Goal: Information Seeking & Learning: Learn about a topic

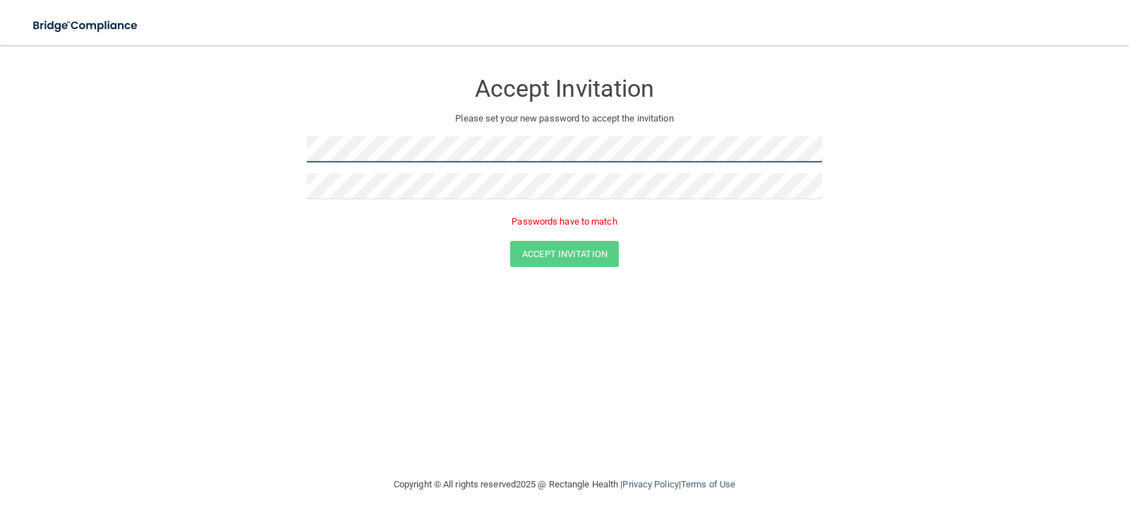
click at [238, 163] on form "Accept Invitation Please set your new password to accept the invitation Passwor…" at bounding box center [564, 171] width 1073 height 224
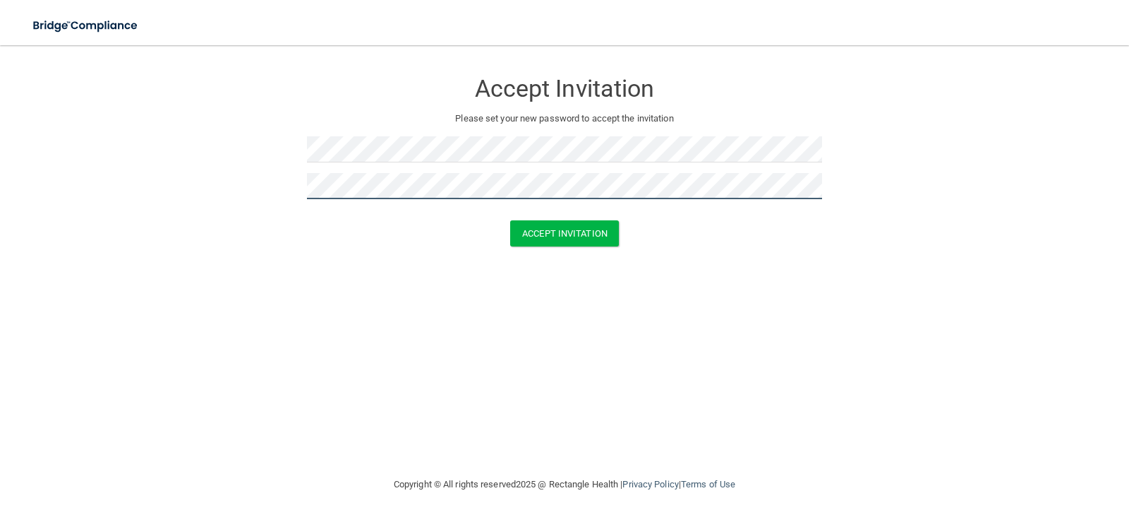
click at [510, 220] on button "Accept Invitation" at bounding box center [564, 233] width 109 height 26
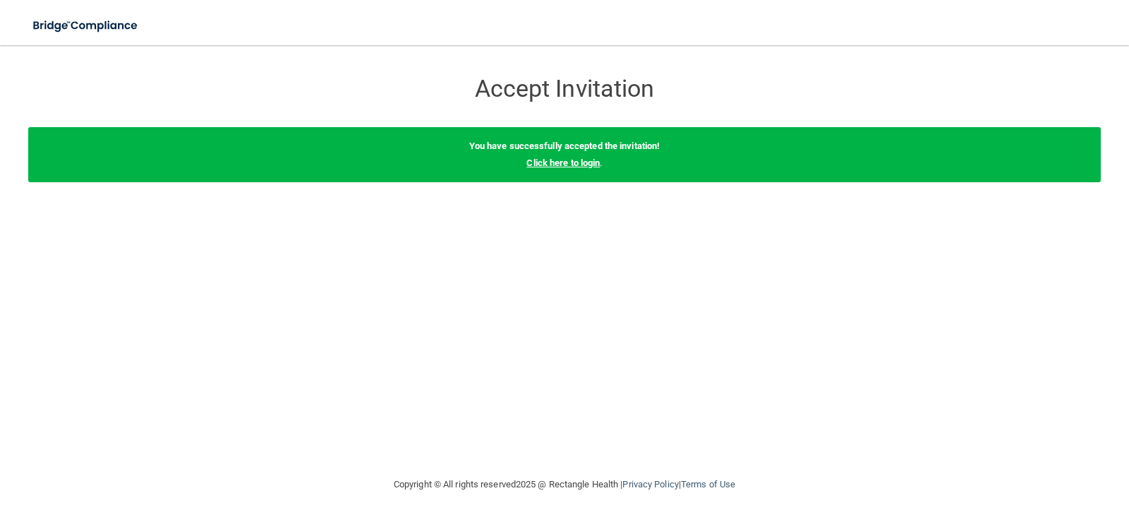
click at [594, 165] on link "Click here to login" at bounding box center [562, 162] width 73 height 11
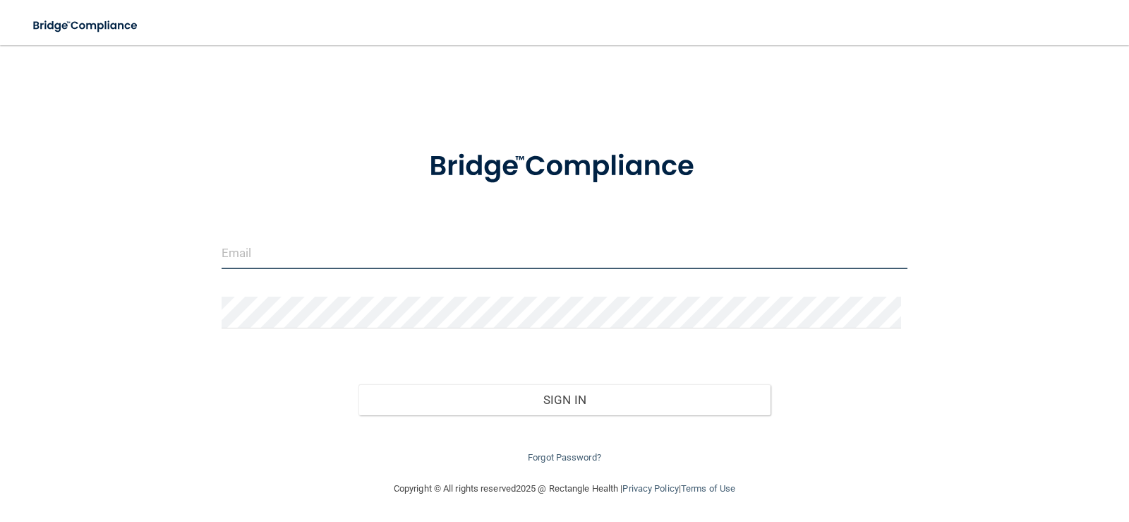
click at [438, 246] on input "email" at bounding box center [565, 253] width 687 height 32
type input "[EMAIL_ADDRESS][DOMAIN_NAME]"
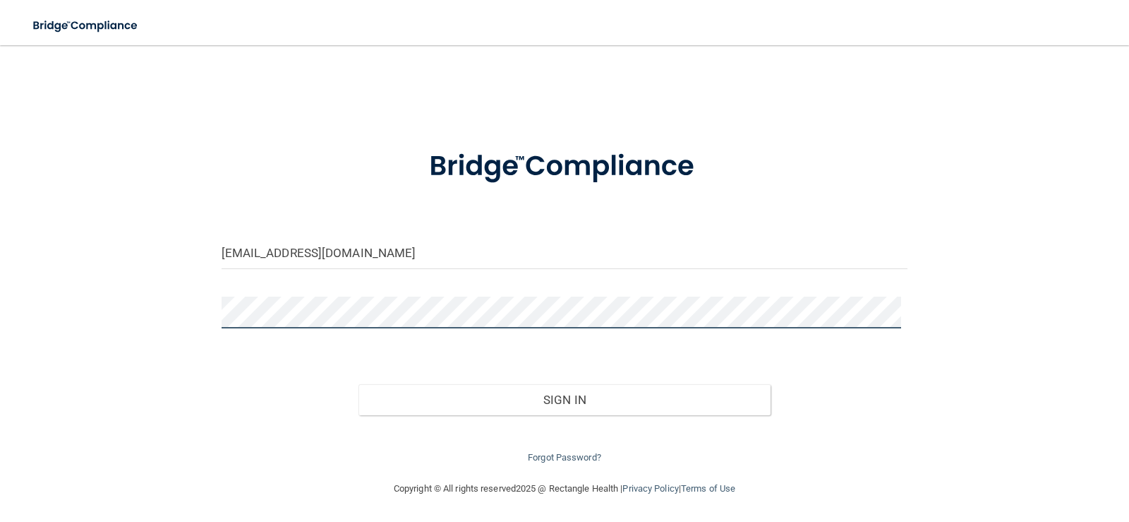
click at [359, 384] on button "Sign In" at bounding box center [565, 399] width 412 height 31
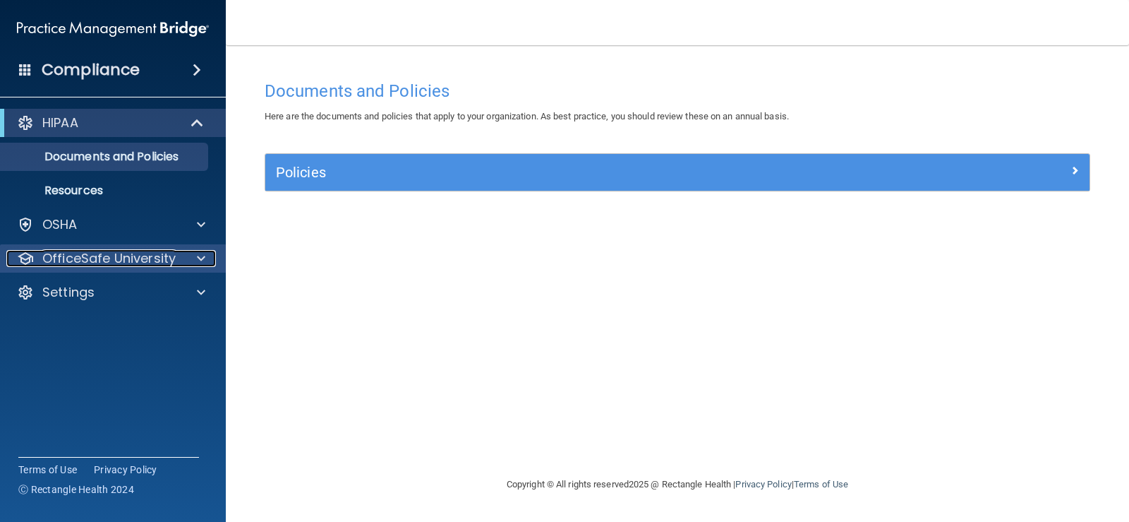
click at [156, 259] on p "OfficeSafe University" at bounding box center [108, 258] width 133 height 17
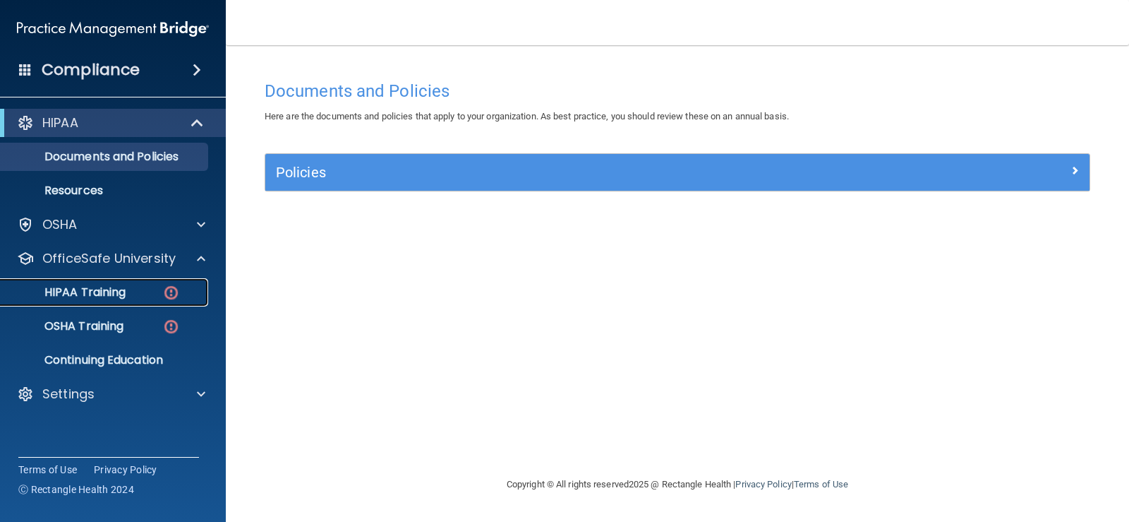
click at [159, 294] on div "HIPAA Training" at bounding box center [105, 292] width 193 height 14
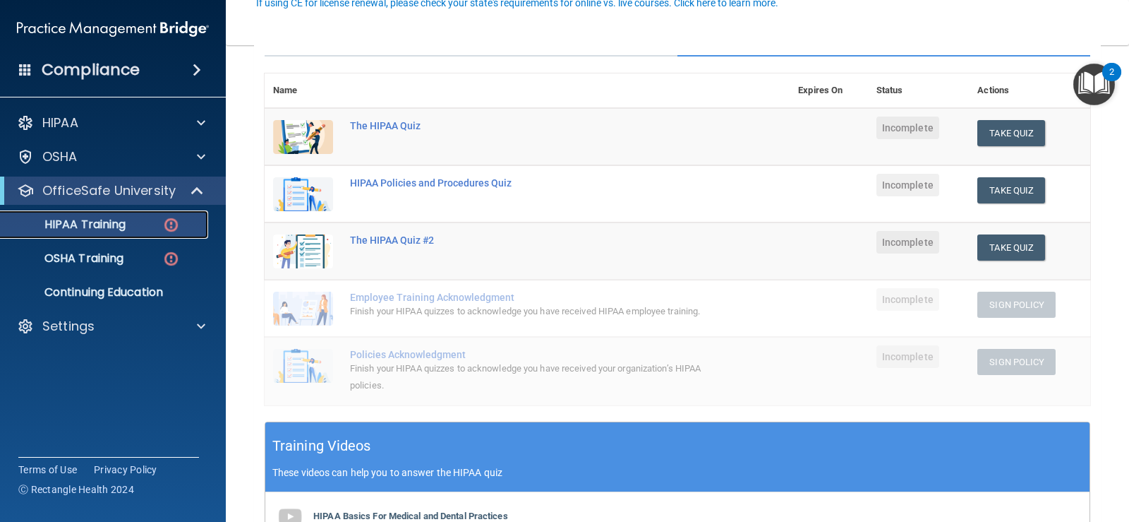
scroll to position [141, 0]
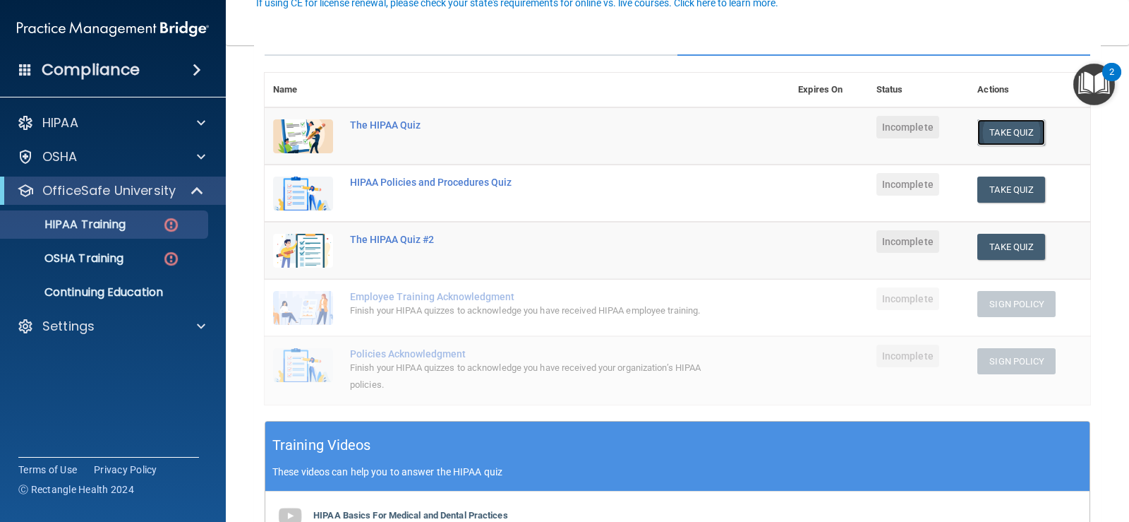
click at [1000, 128] on button "Take Quiz" at bounding box center [1011, 132] width 68 height 26
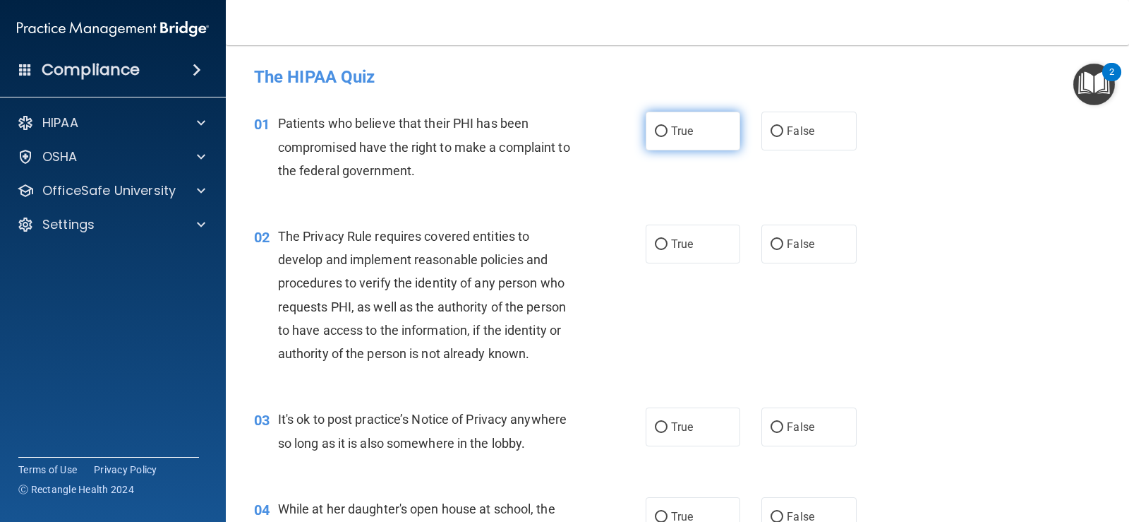
click at [655, 133] on input "True" at bounding box center [661, 131] width 13 height 11
radio input "true"
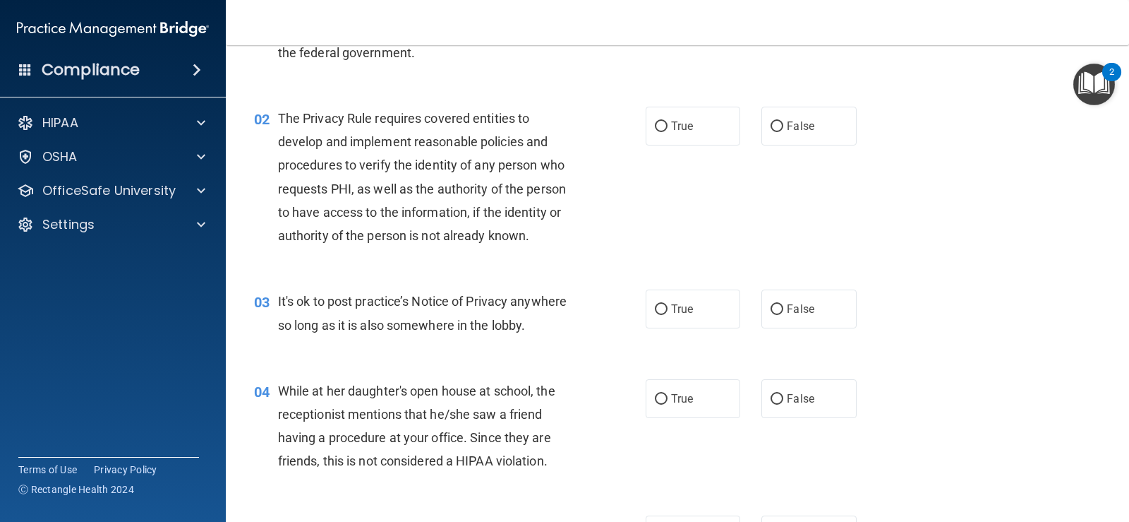
scroll to position [141, 0]
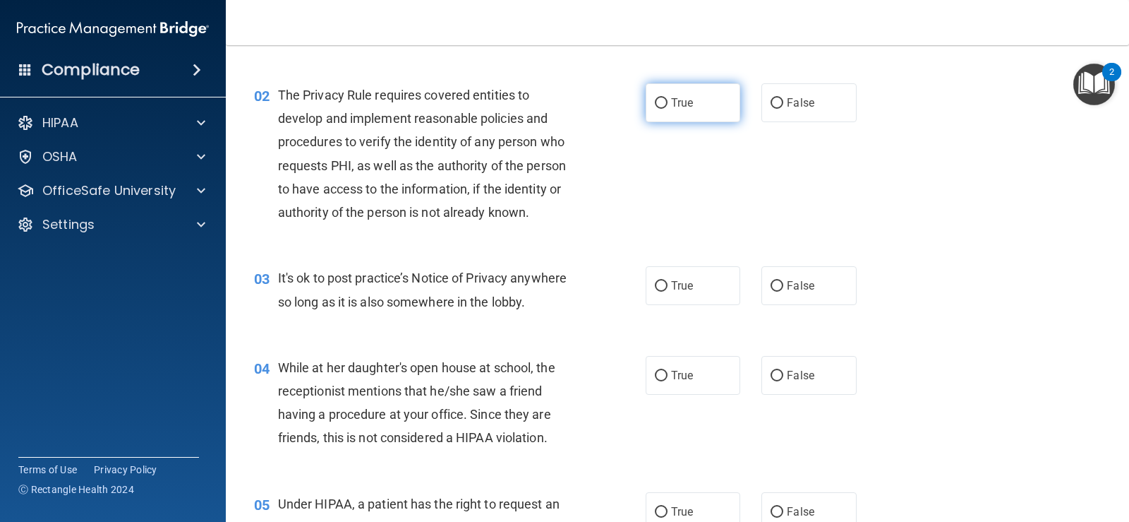
click at [655, 102] on input "True" at bounding box center [661, 103] width 13 height 11
radio input "true"
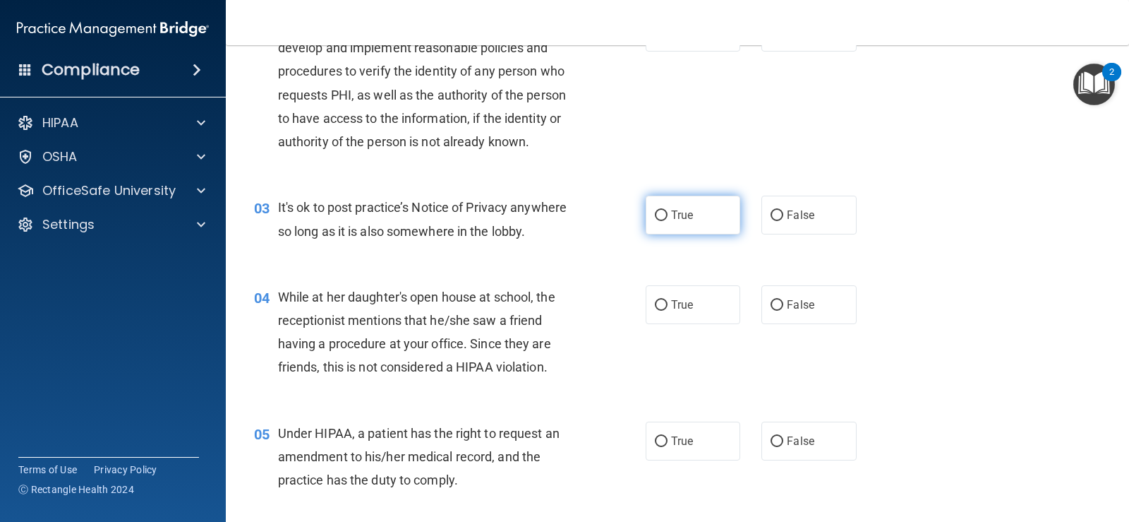
click at [655, 212] on input "True" at bounding box center [661, 215] width 13 height 11
radio input "true"
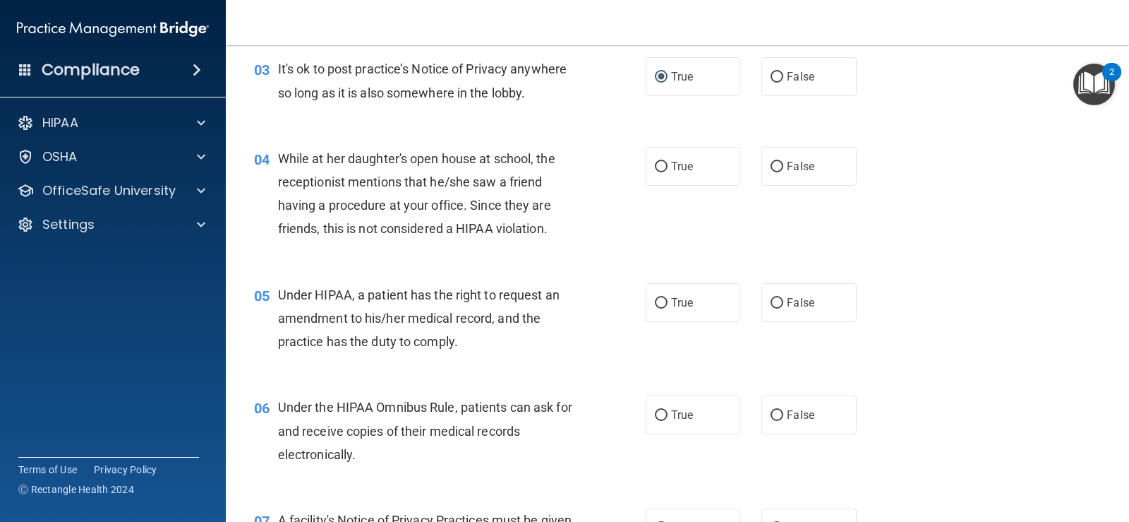
scroll to position [353, 0]
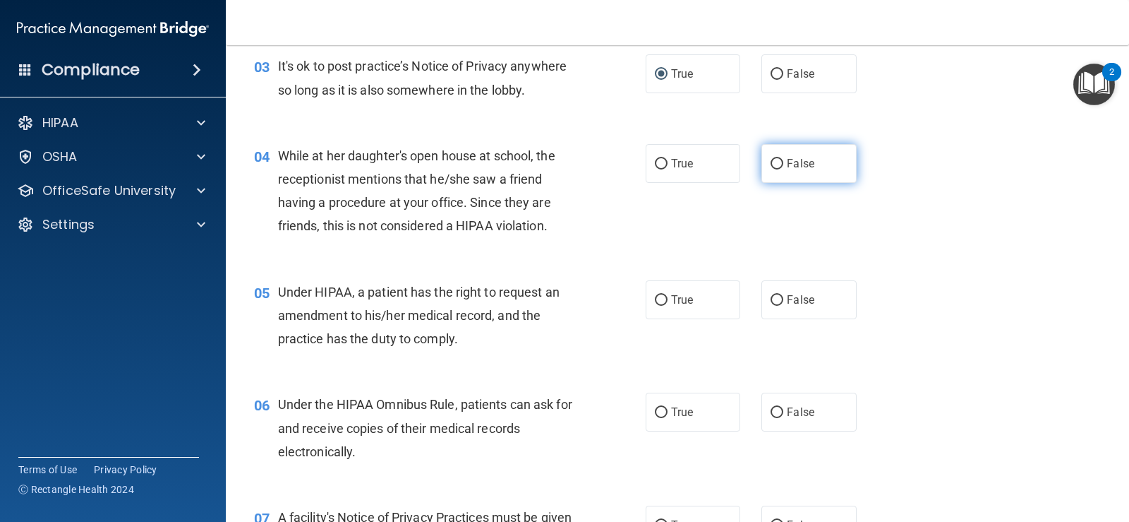
click at [771, 164] on input "False" at bounding box center [777, 164] width 13 height 11
radio input "true"
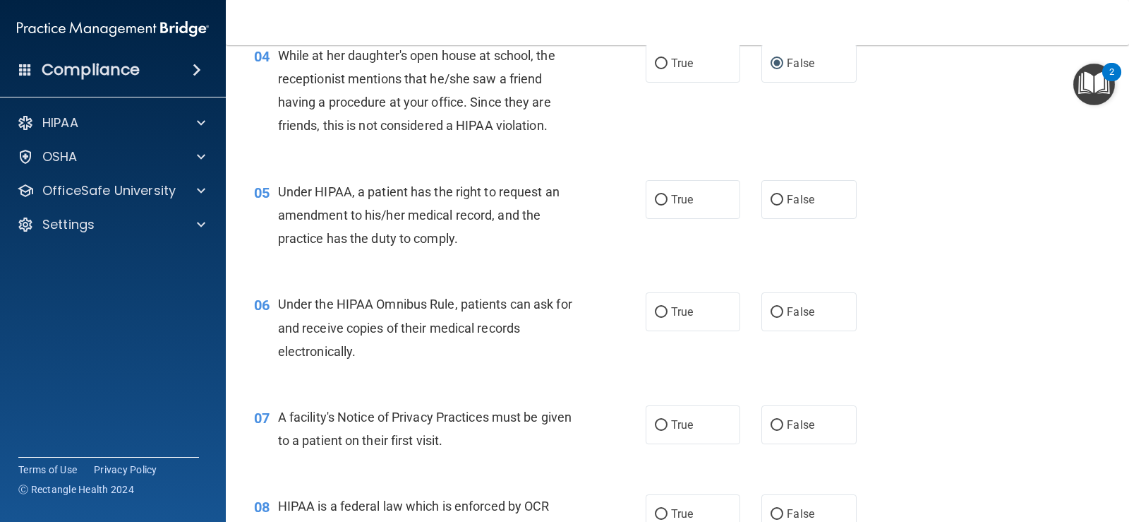
scroll to position [494, 0]
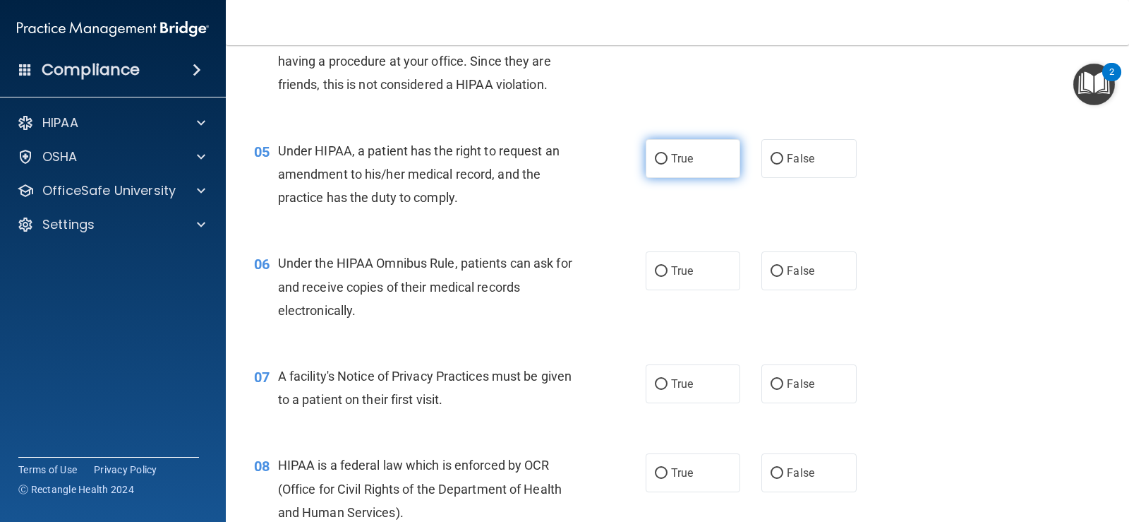
click at [655, 159] on input "True" at bounding box center [661, 159] width 13 height 11
radio input "true"
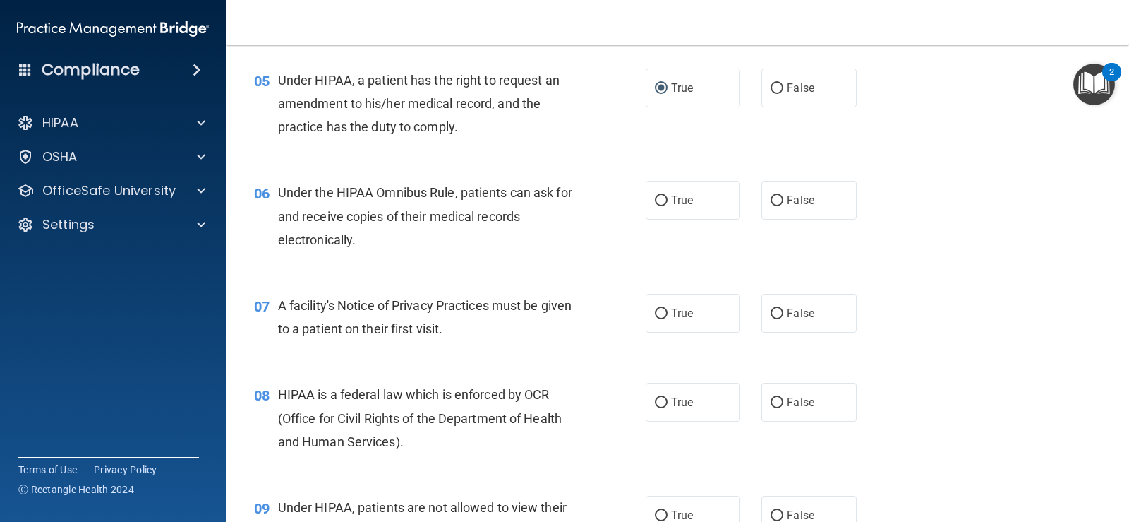
scroll to position [635, 0]
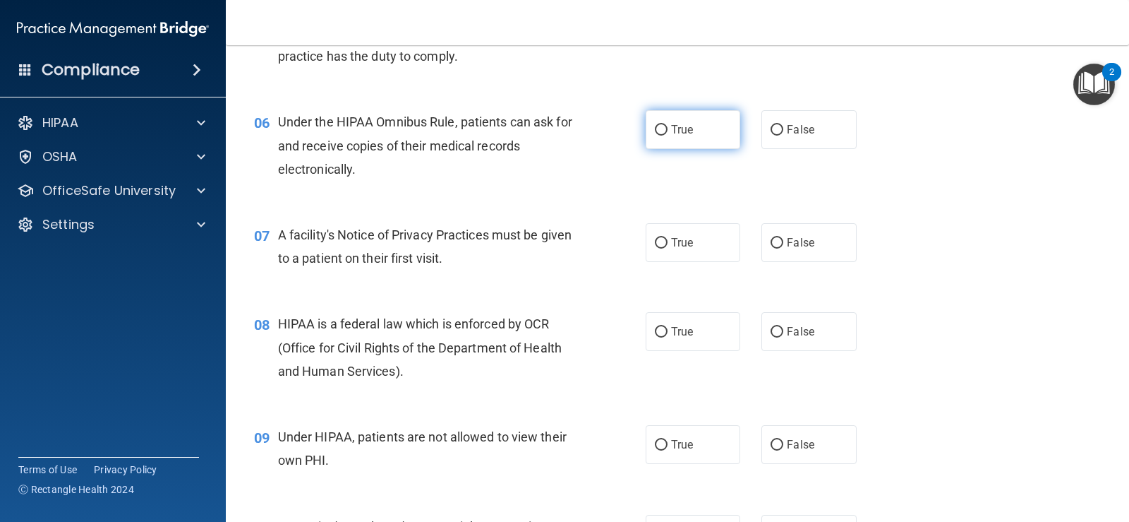
click at [658, 131] on input "True" at bounding box center [661, 130] width 13 height 11
radio input "true"
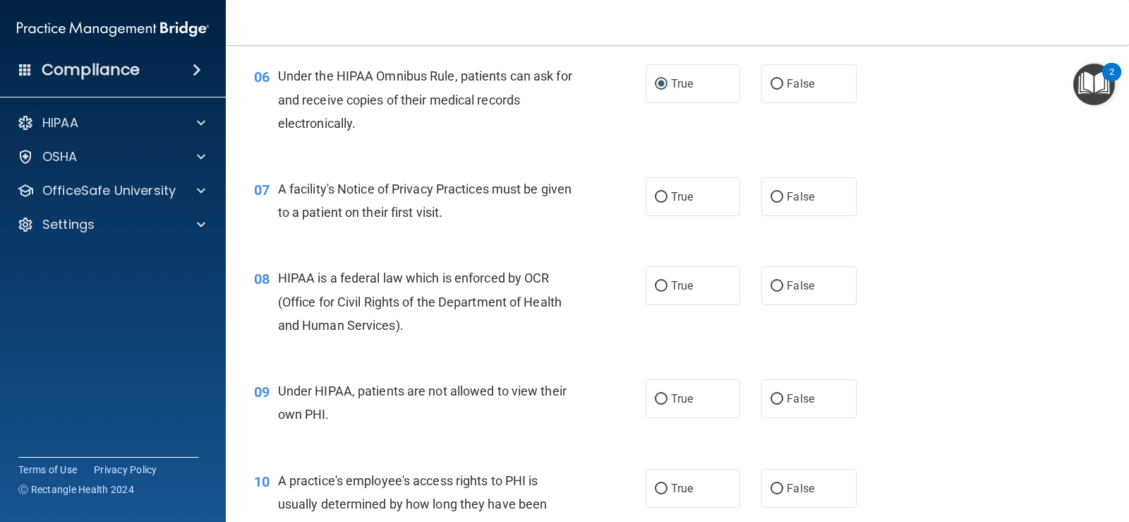
scroll to position [706, 0]
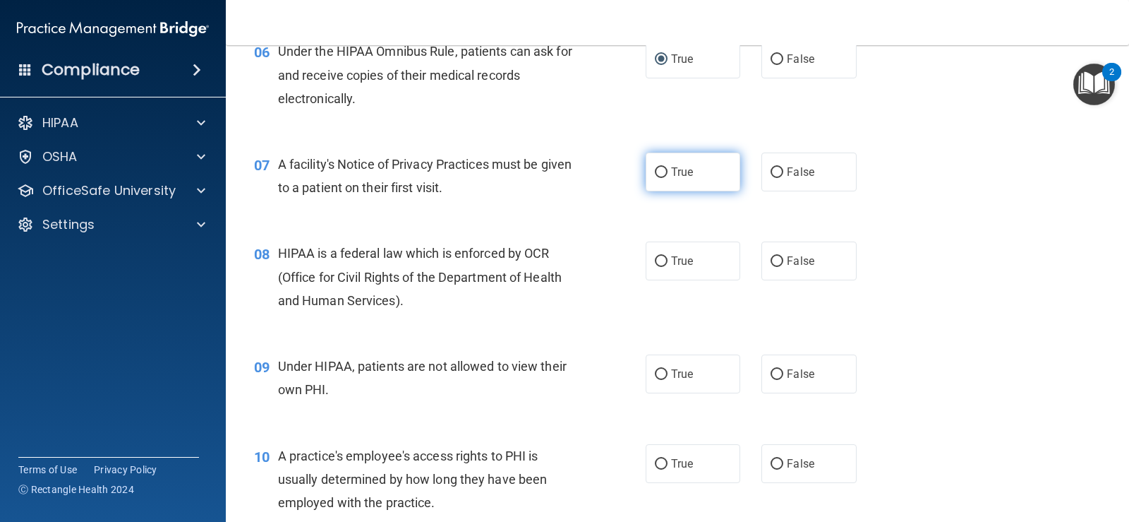
click at [656, 172] on input "True" at bounding box center [661, 172] width 13 height 11
radio input "true"
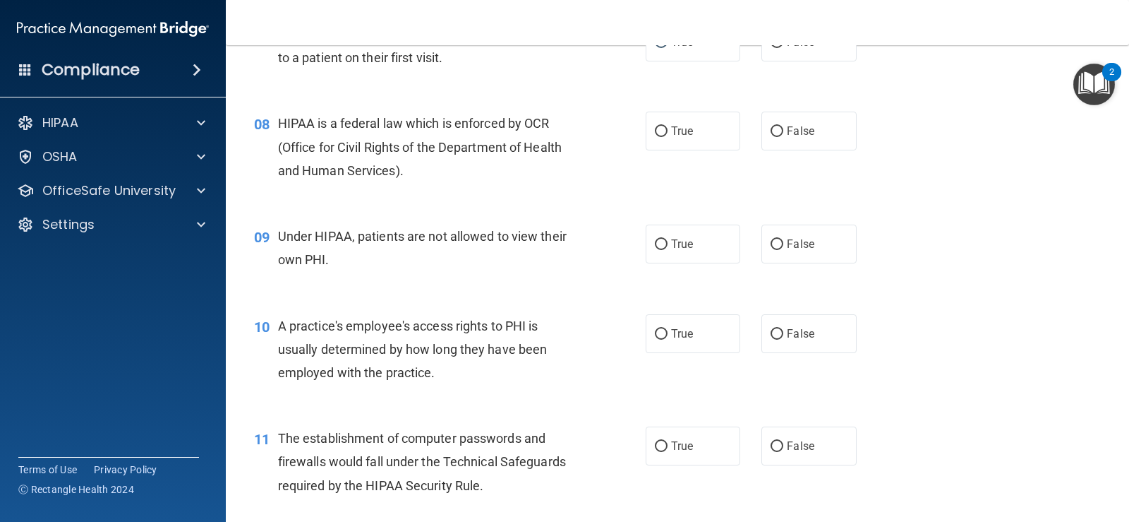
scroll to position [847, 0]
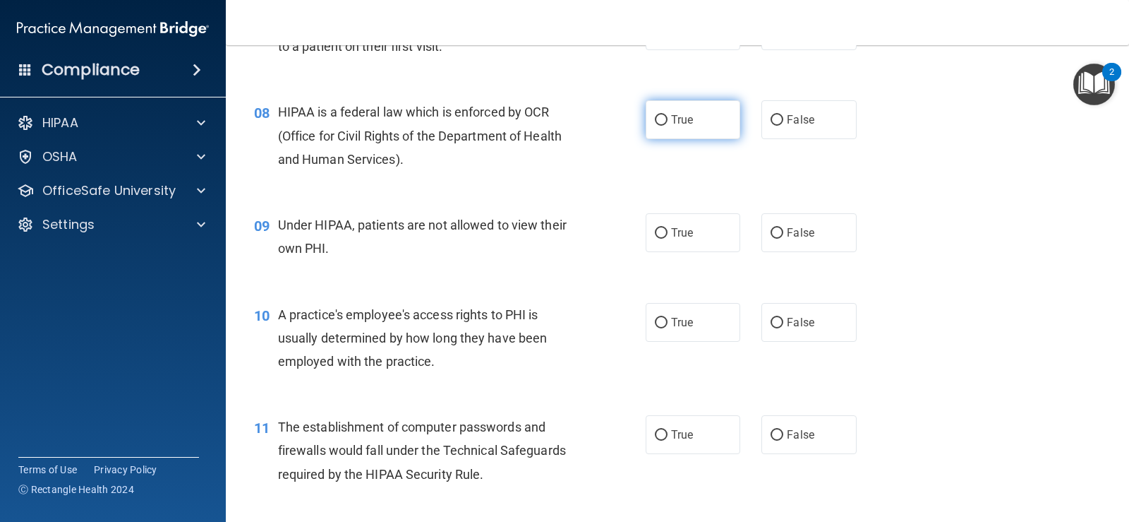
click at [656, 122] on input "True" at bounding box center [661, 120] width 13 height 11
radio input "true"
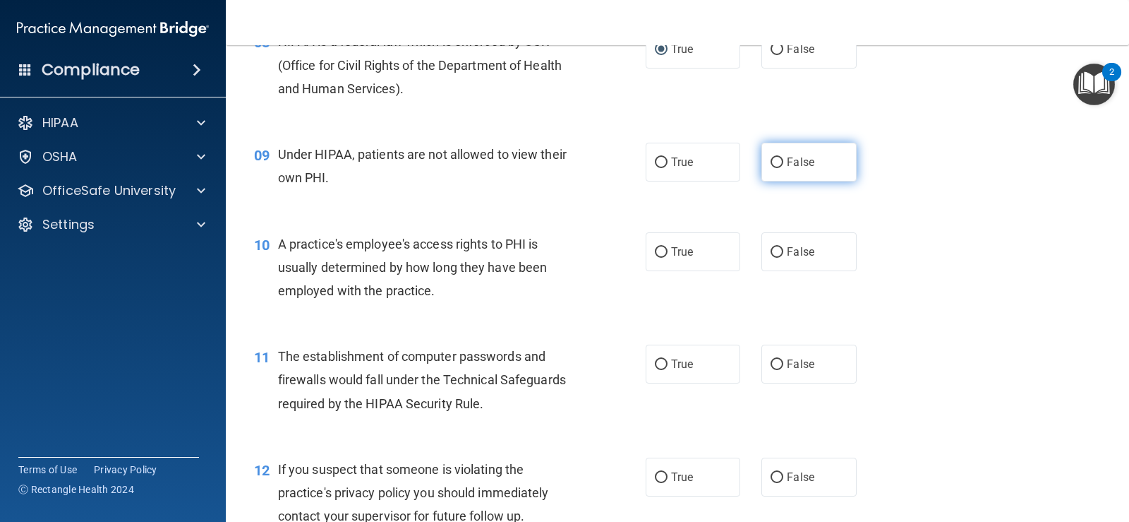
click at [778, 157] on label "False" at bounding box center [809, 162] width 95 height 39
click at [778, 157] on input "False" at bounding box center [777, 162] width 13 height 11
radio input "true"
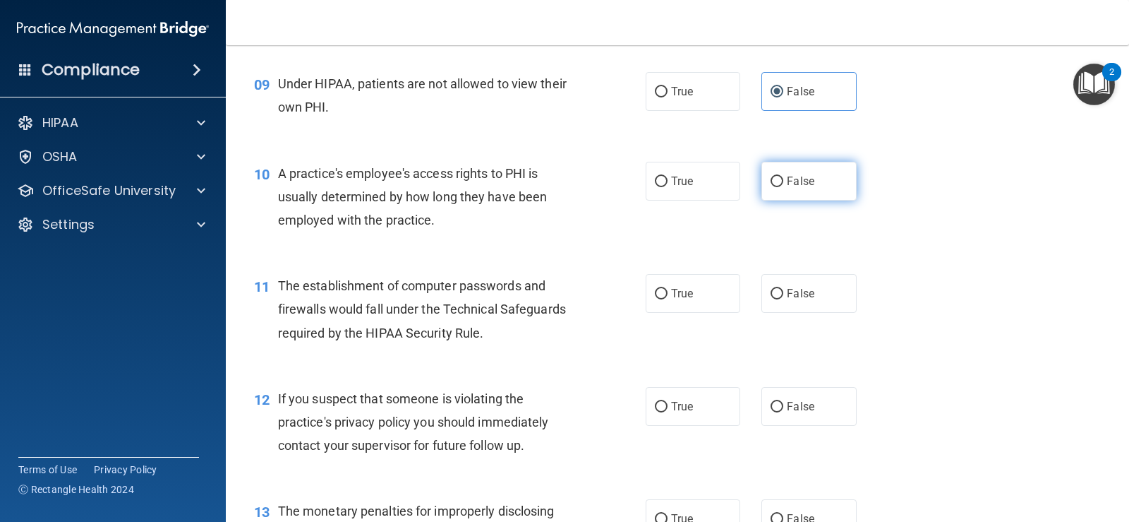
click at [771, 182] on input "False" at bounding box center [777, 181] width 13 height 11
radio input "true"
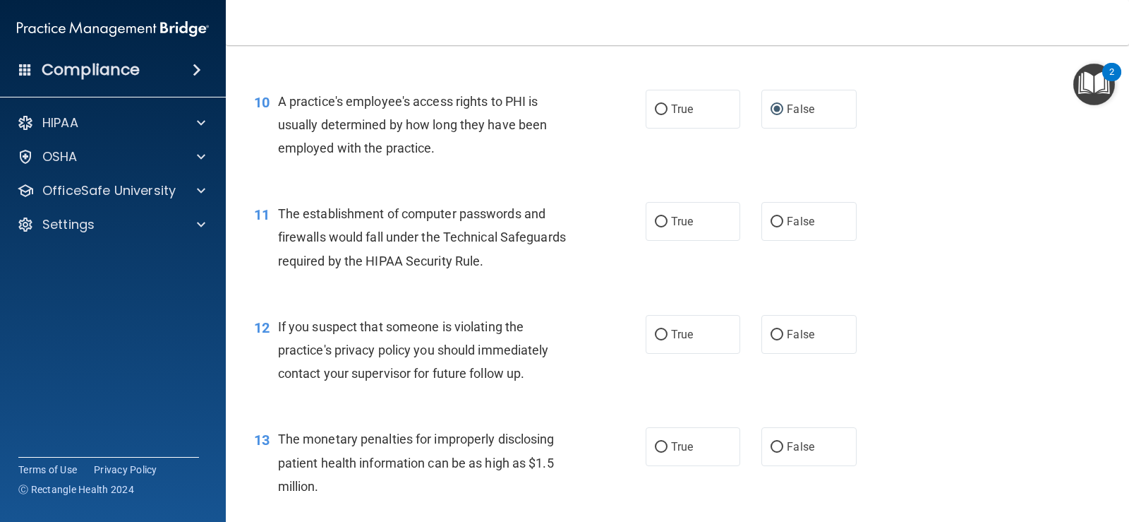
scroll to position [1129, 0]
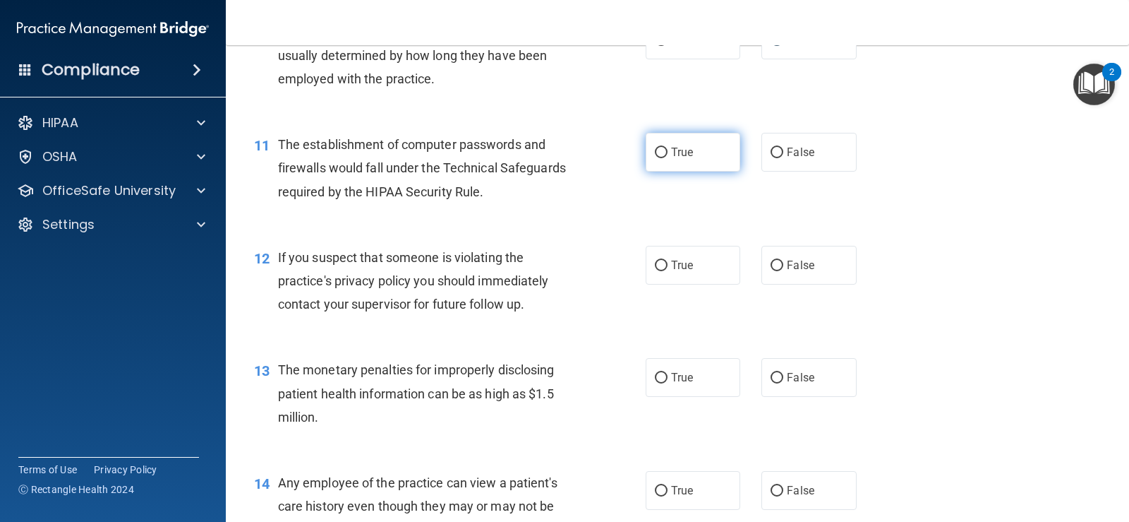
click at [659, 151] on input "True" at bounding box center [661, 153] width 13 height 11
radio input "true"
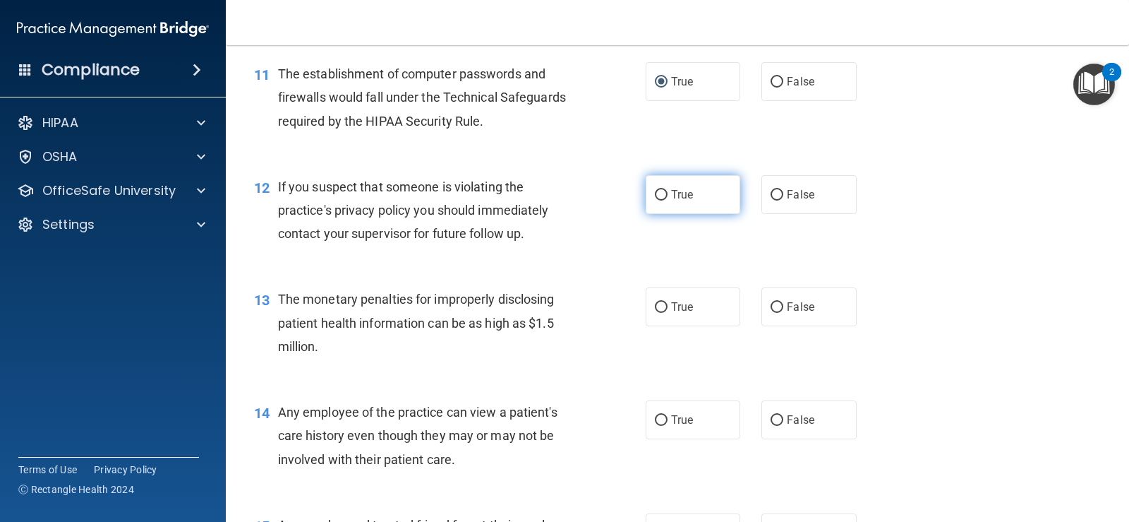
click at [655, 191] on input "True" at bounding box center [661, 195] width 13 height 11
radio input "true"
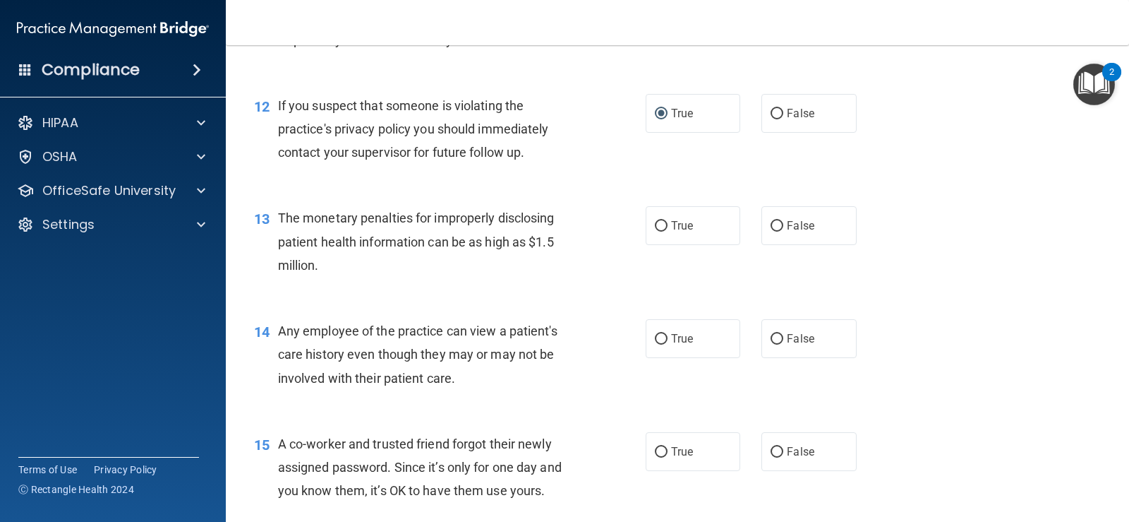
scroll to position [1341, 0]
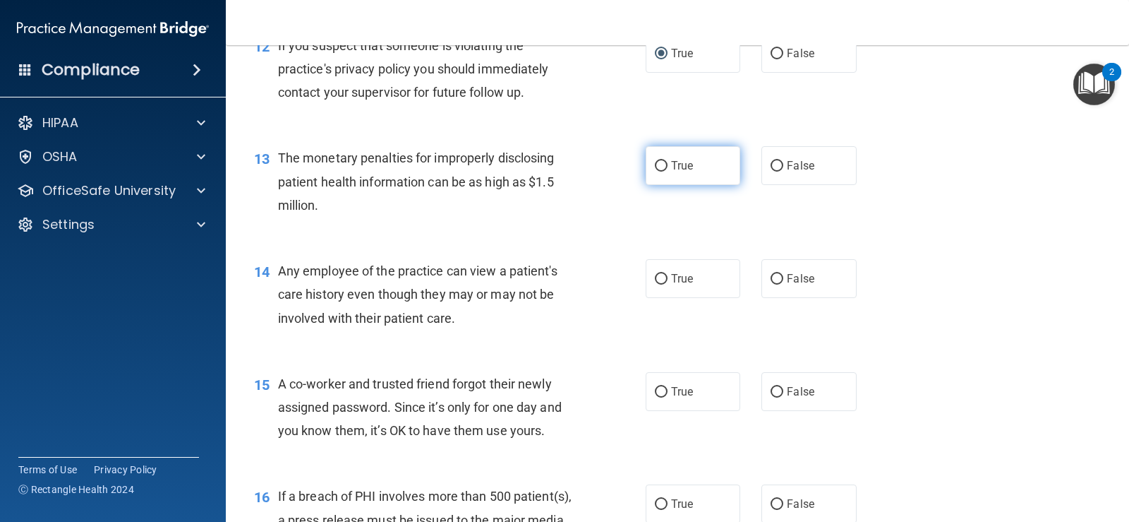
click at [655, 163] on input "True" at bounding box center [661, 166] width 13 height 11
radio input "true"
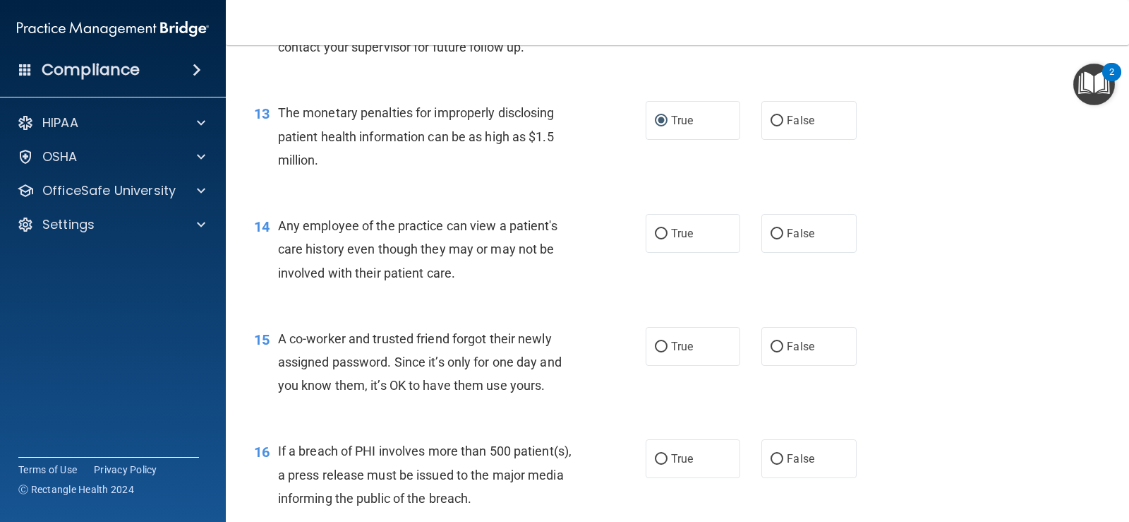
scroll to position [1412, 0]
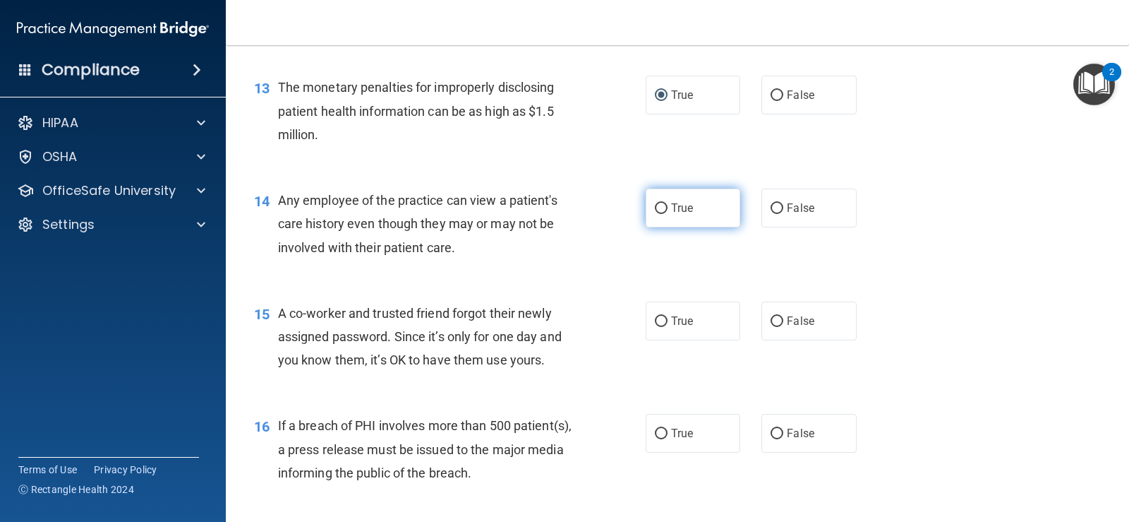
click at [659, 207] on input "True" at bounding box center [661, 208] width 13 height 11
radio input "true"
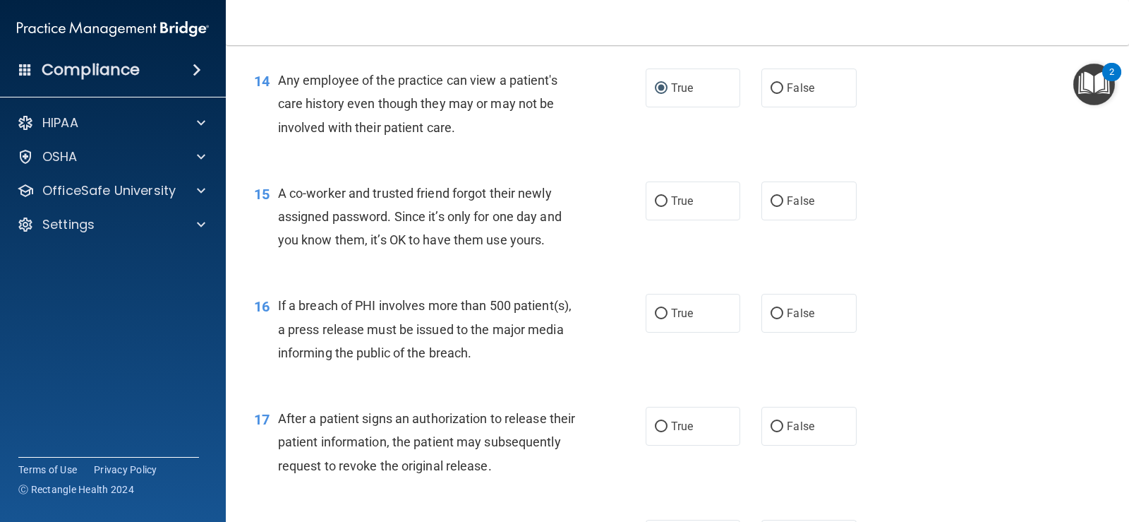
scroll to position [1553, 0]
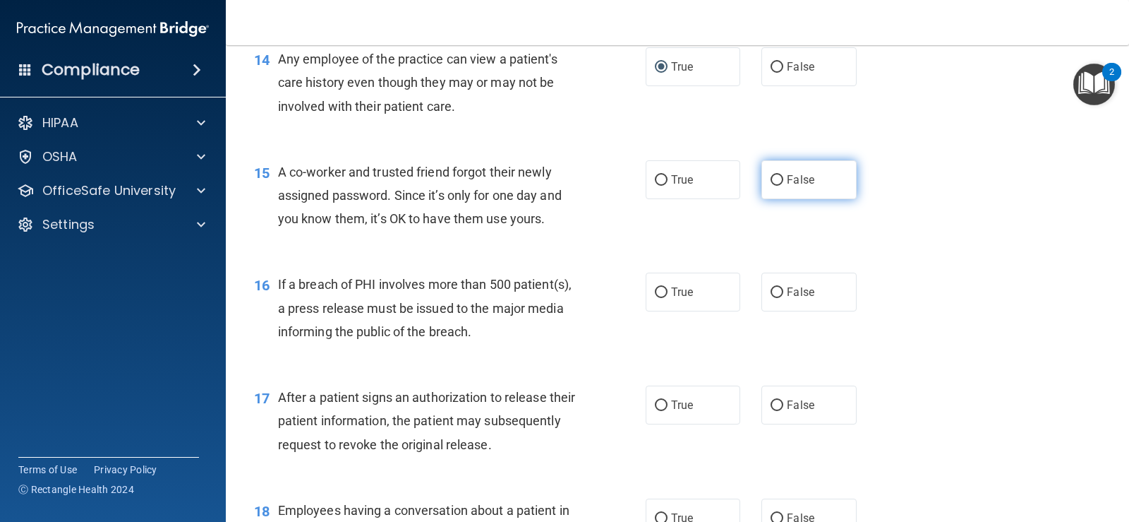
click at [771, 184] on input "False" at bounding box center [777, 180] width 13 height 11
radio input "true"
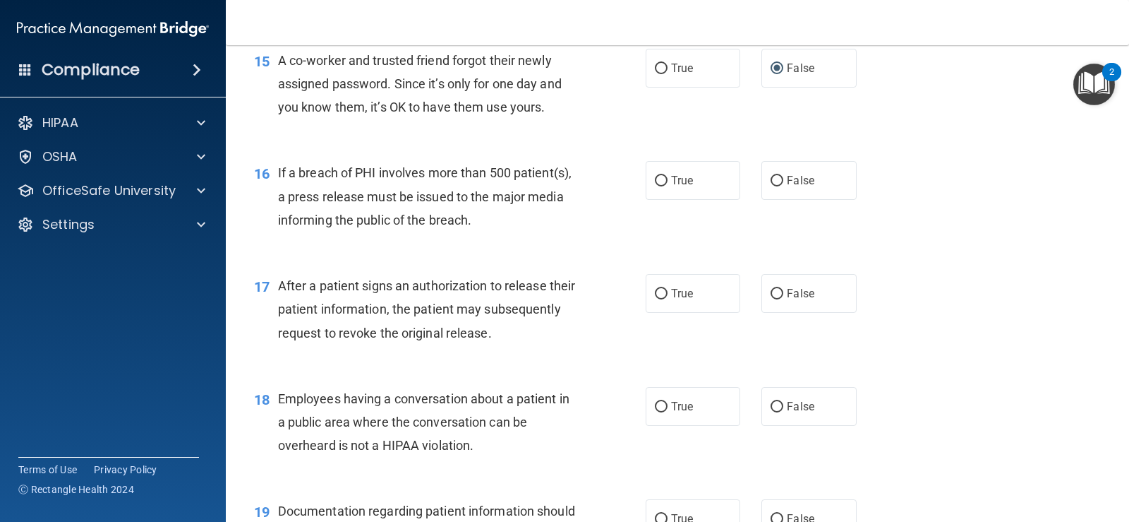
scroll to position [1694, 0]
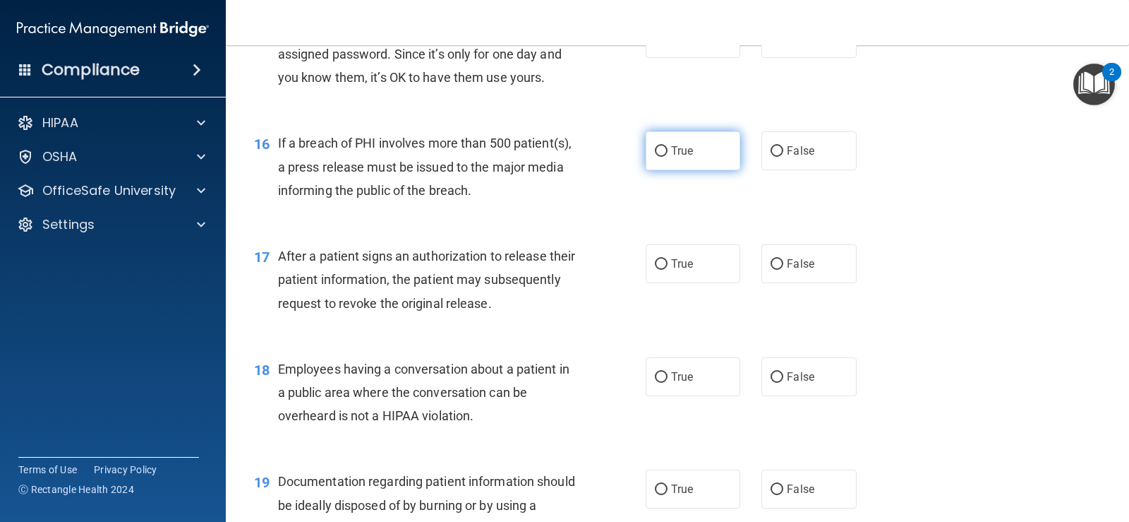
click at [671, 152] on span "True" at bounding box center [682, 150] width 22 height 13
click at [668, 152] on input "True" at bounding box center [661, 151] width 13 height 11
radio input "true"
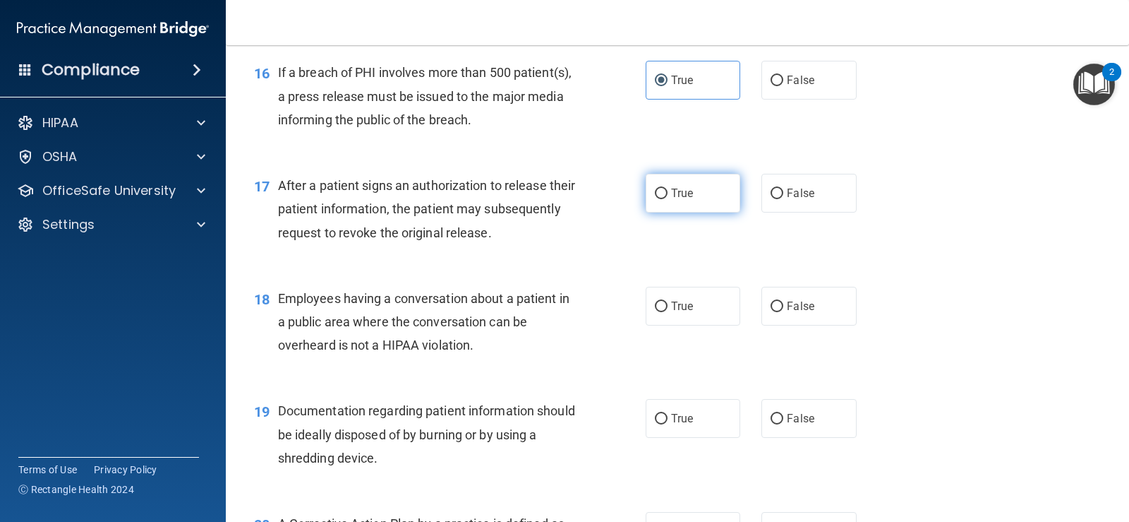
click at [655, 193] on input "True" at bounding box center [661, 193] width 13 height 11
radio input "true"
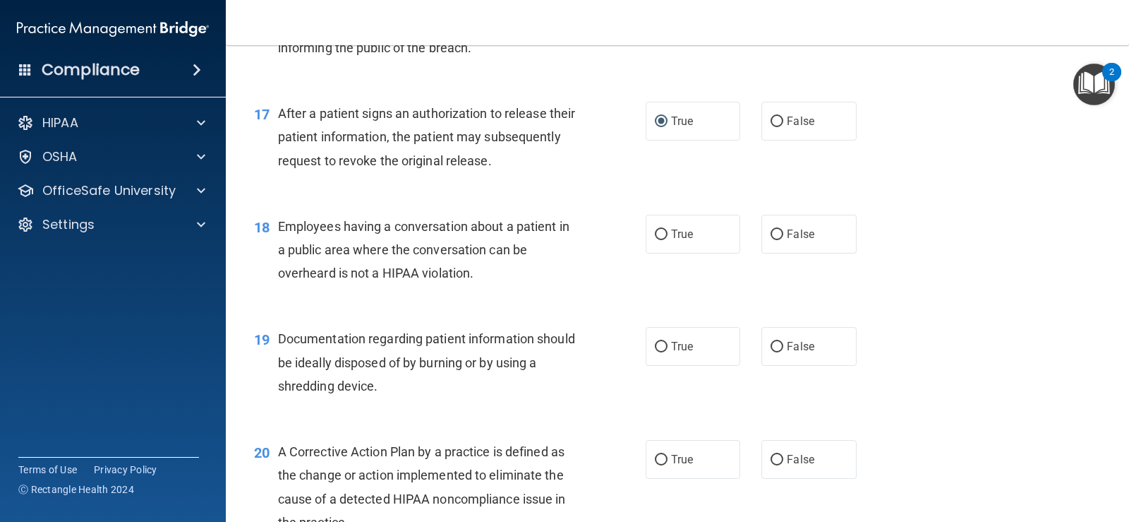
scroll to position [1906, 0]
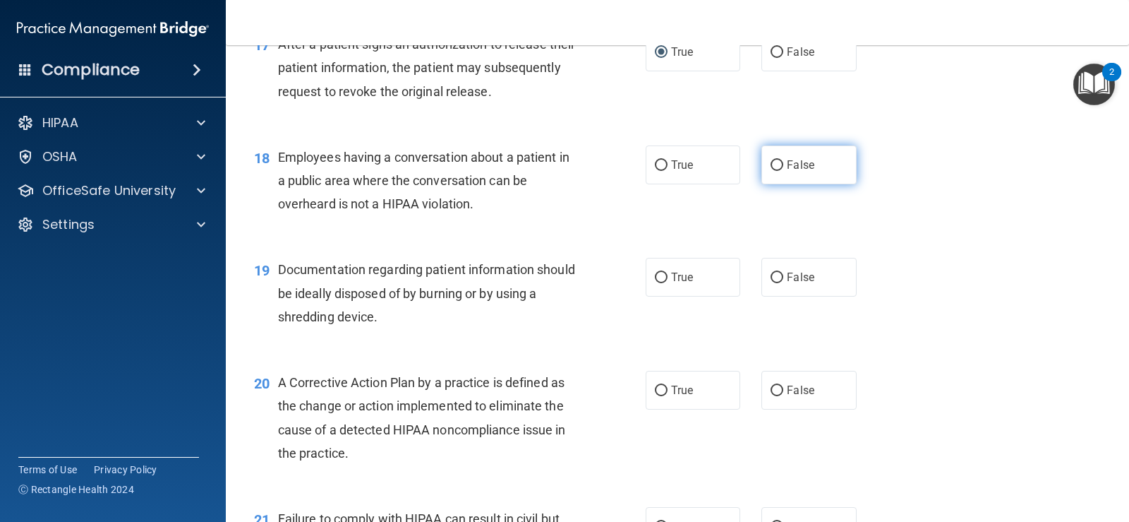
click at [787, 170] on span "False" at bounding box center [801, 164] width 28 height 13
click at [783, 170] on input "False" at bounding box center [777, 165] width 13 height 11
radio input "true"
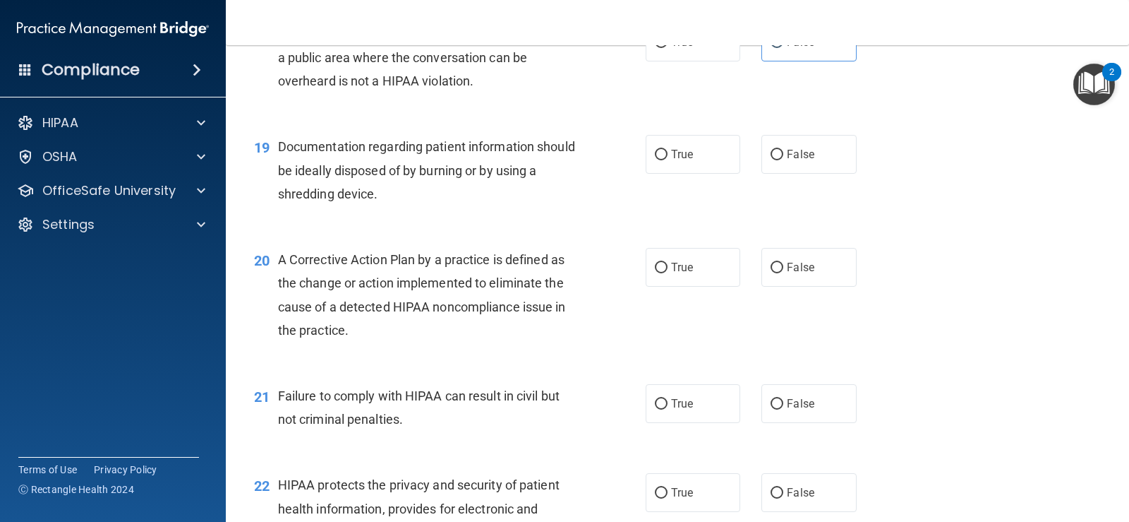
scroll to position [2047, 0]
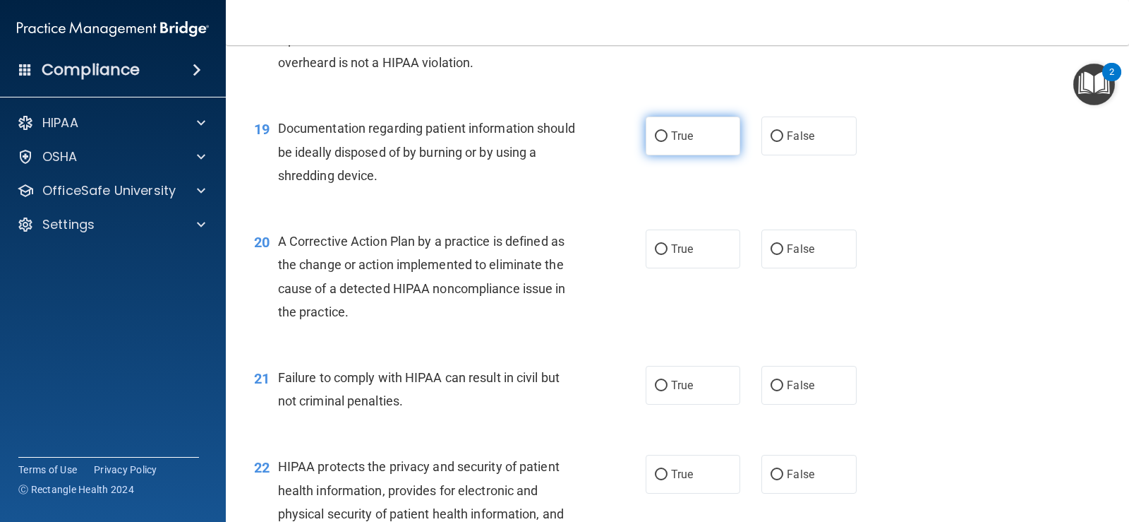
click at [676, 140] on span "True" at bounding box center [682, 135] width 22 height 13
click at [668, 140] on input "True" at bounding box center [661, 136] width 13 height 11
radio input "true"
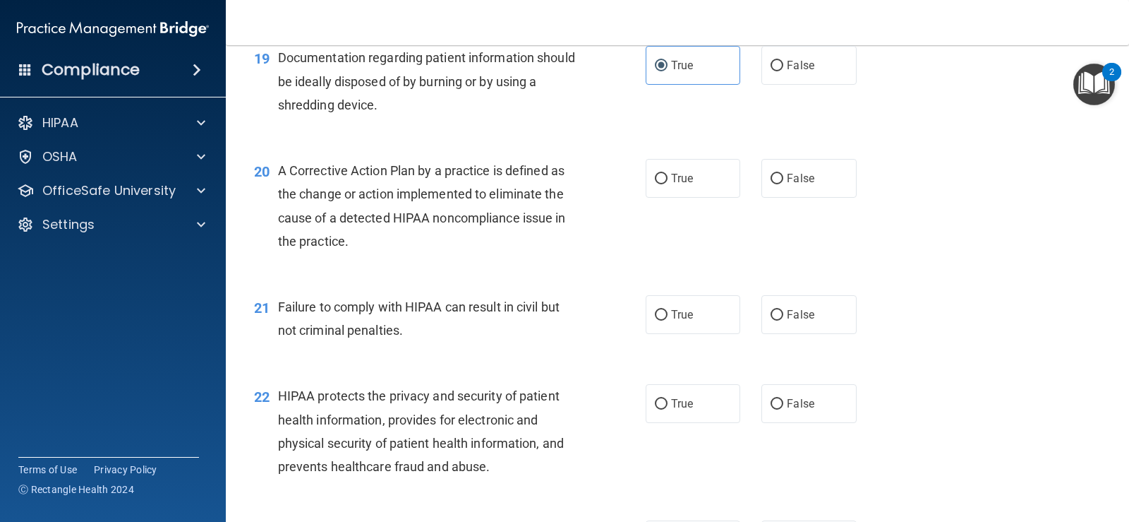
scroll to position [2188, 0]
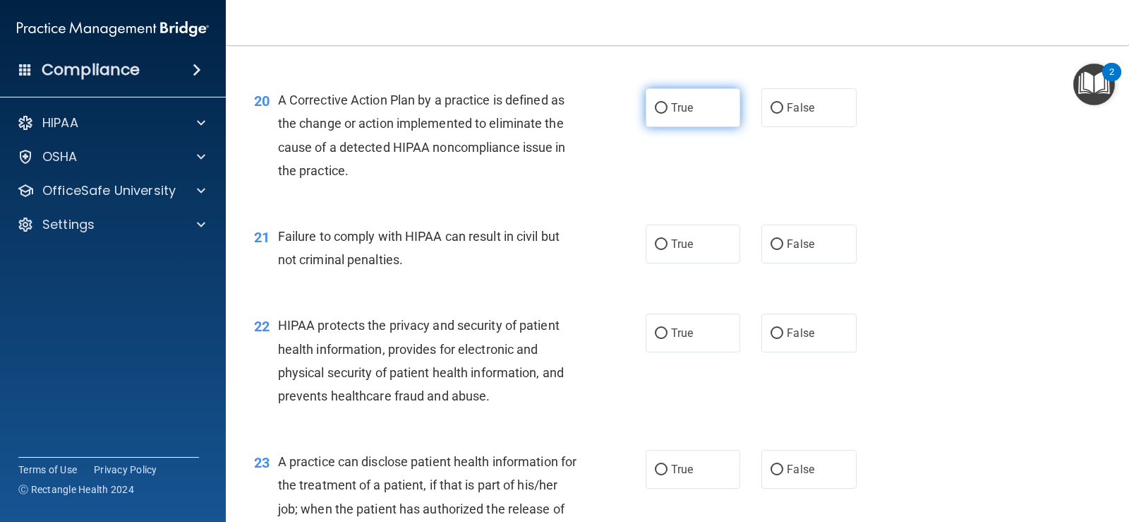
click at [679, 123] on label "True" at bounding box center [693, 107] width 95 height 39
click at [668, 114] on input "True" at bounding box center [661, 108] width 13 height 11
radio input "true"
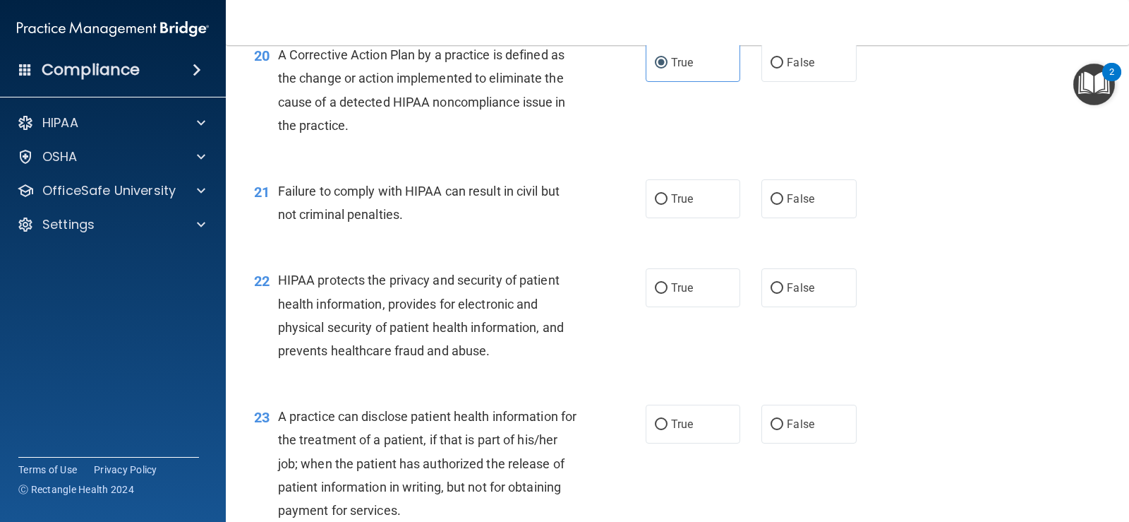
scroll to position [2258, 0]
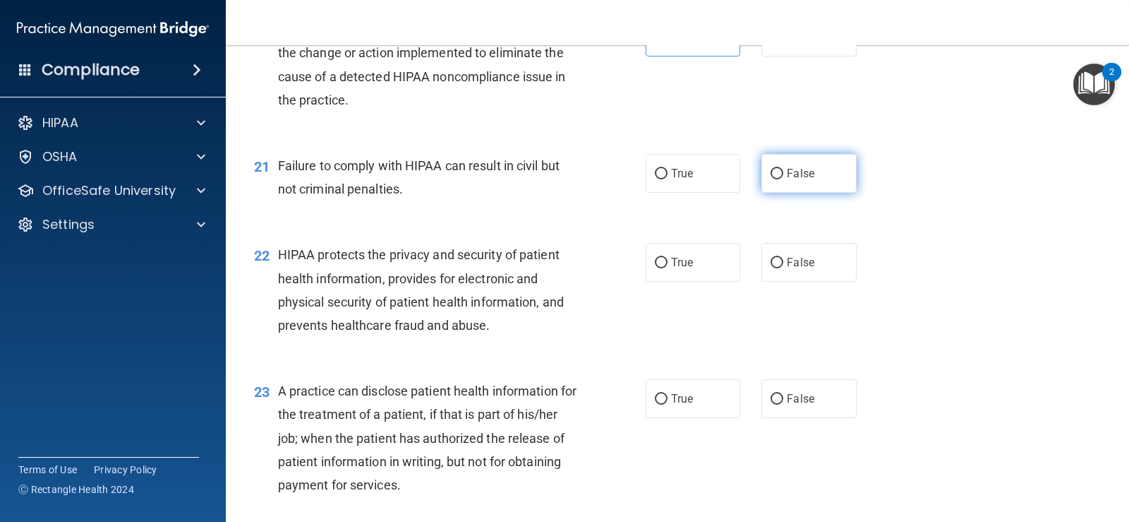
click at [829, 175] on label "False" at bounding box center [809, 173] width 95 height 39
click at [783, 175] on input "False" at bounding box center [777, 174] width 13 height 11
radio input "true"
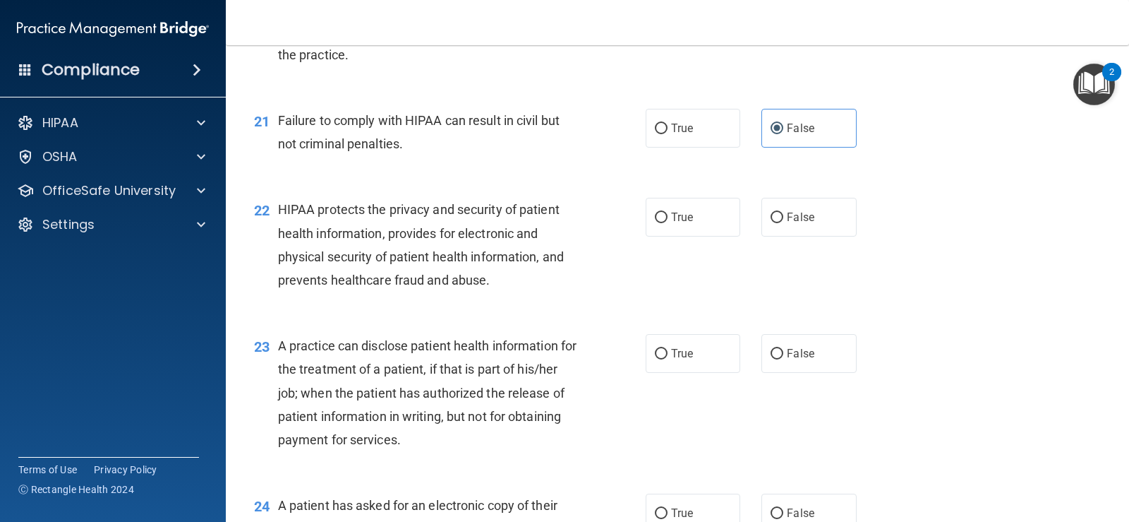
scroll to position [2329, 0]
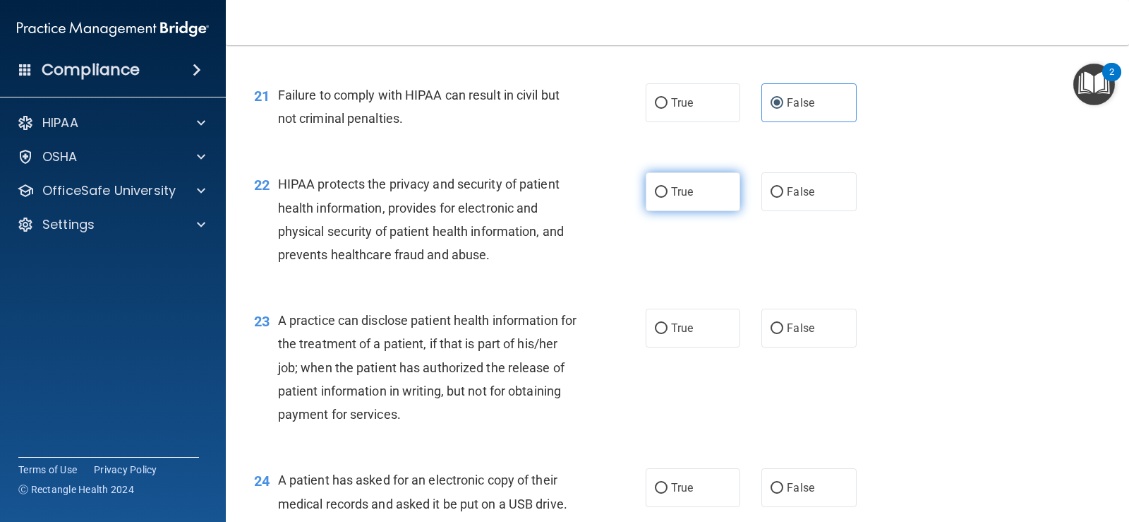
click at [653, 199] on label "True" at bounding box center [693, 191] width 95 height 39
click at [655, 198] on input "True" at bounding box center [661, 192] width 13 height 11
radio input "true"
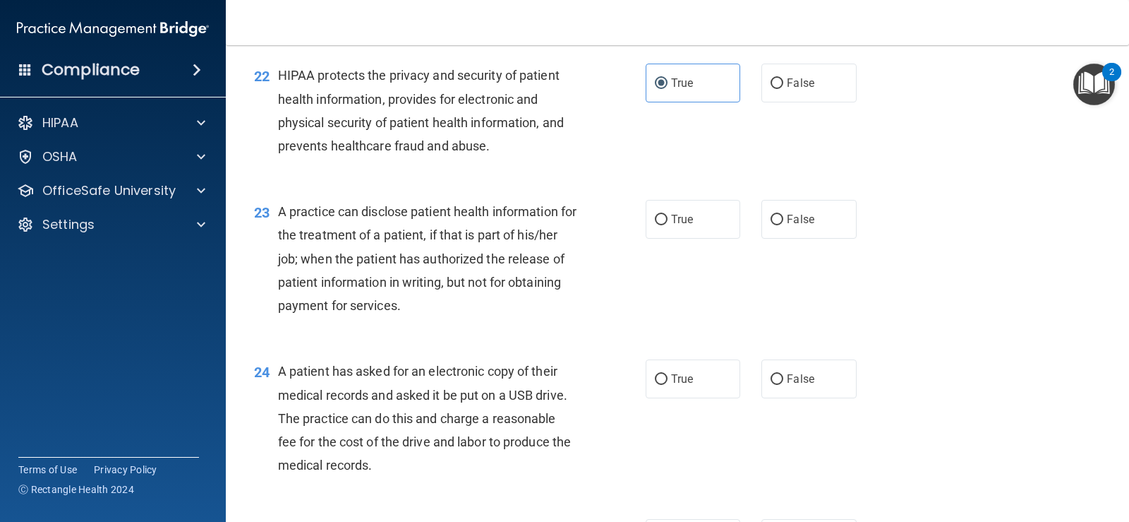
scroll to position [2470, 0]
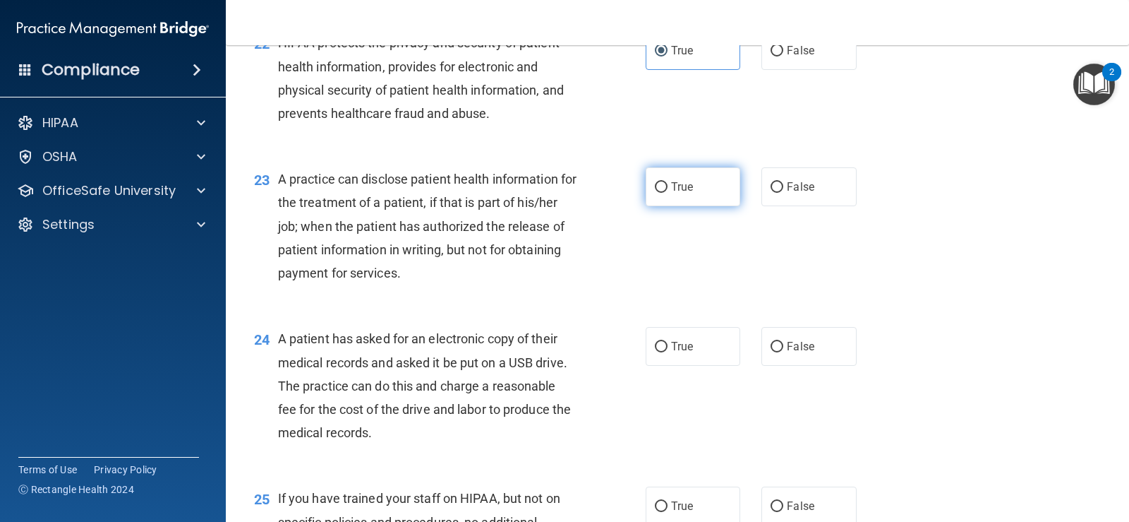
click at [650, 186] on label "True" at bounding box center [693, 186] width 95 height 39
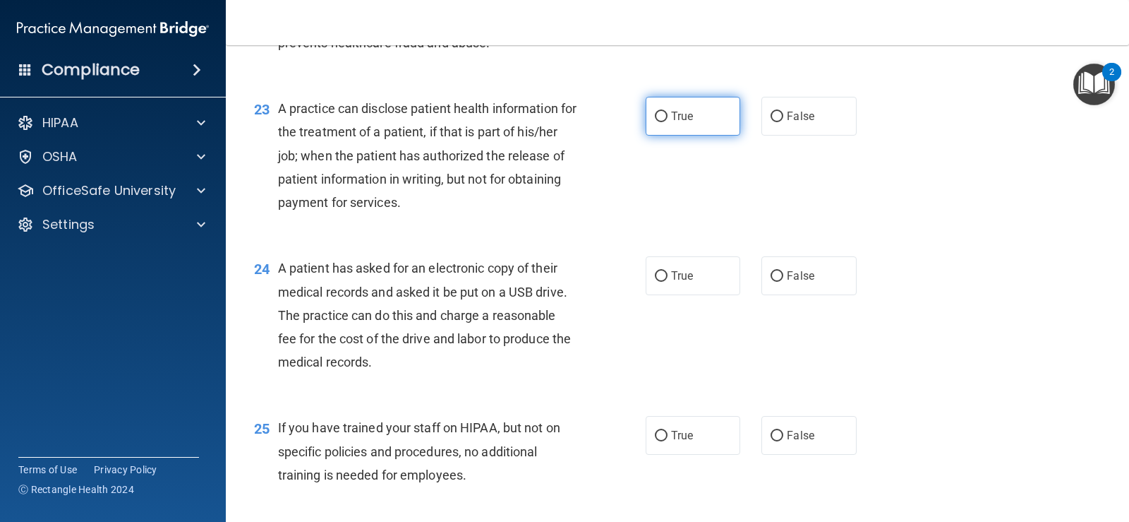
click at [666, 124] on label "True" at bounding box center [693, 116] width 95 height 39
click at [666, 122] on input "True" at bounding box center [661, 117] width 13 height 11
radio input "true"
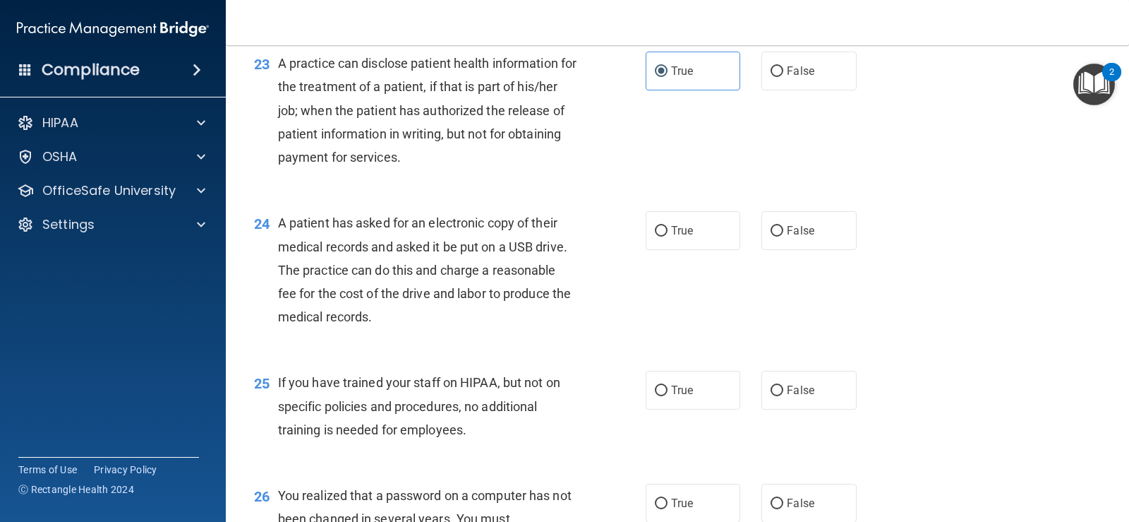
scroll to position [2611, 0]
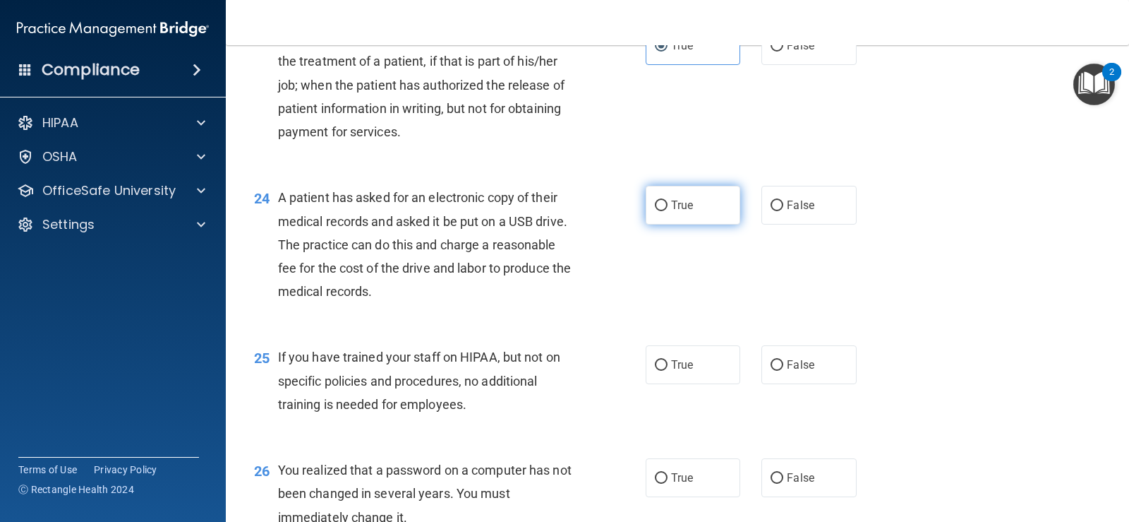
click at [659, 211] on input "True" at bounding box center [661, 205] width 13 height 11
radio input "true"
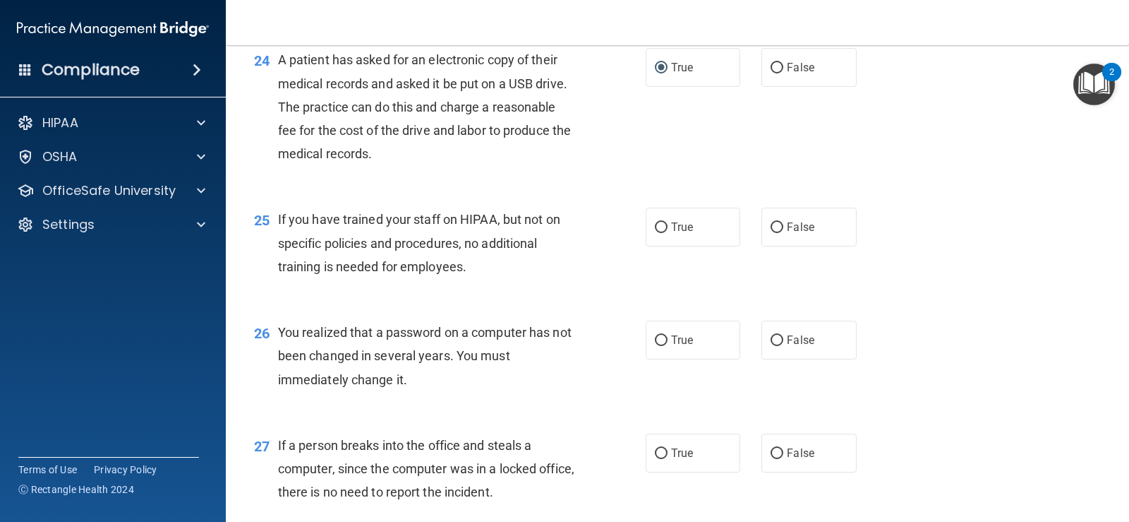
scroll to position [2752, 0]
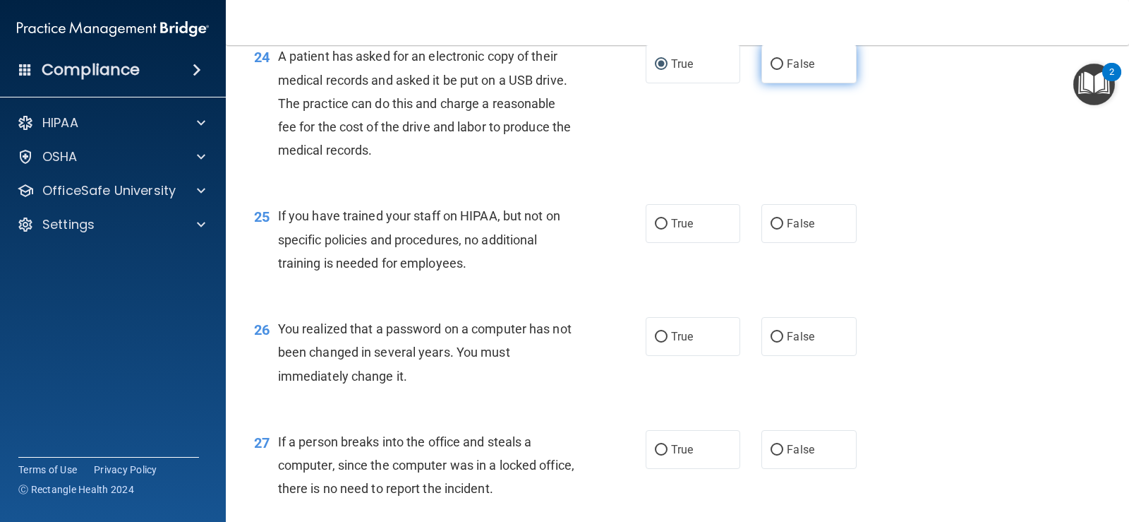
click at [771, 63] on input "False" at bounding box center [777, 64] width 13 height 11
radio input "true"
radio input "false"
click at [771, 224] on input "False" at bounding box center [777, 224] width 13 height 11
radio input "true"
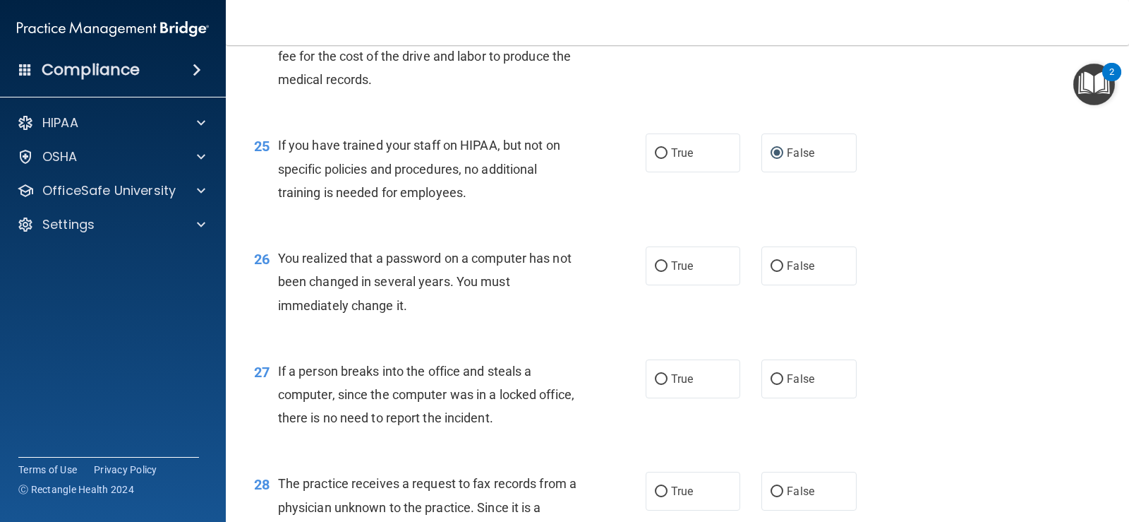
scroll to position [2894, 0]
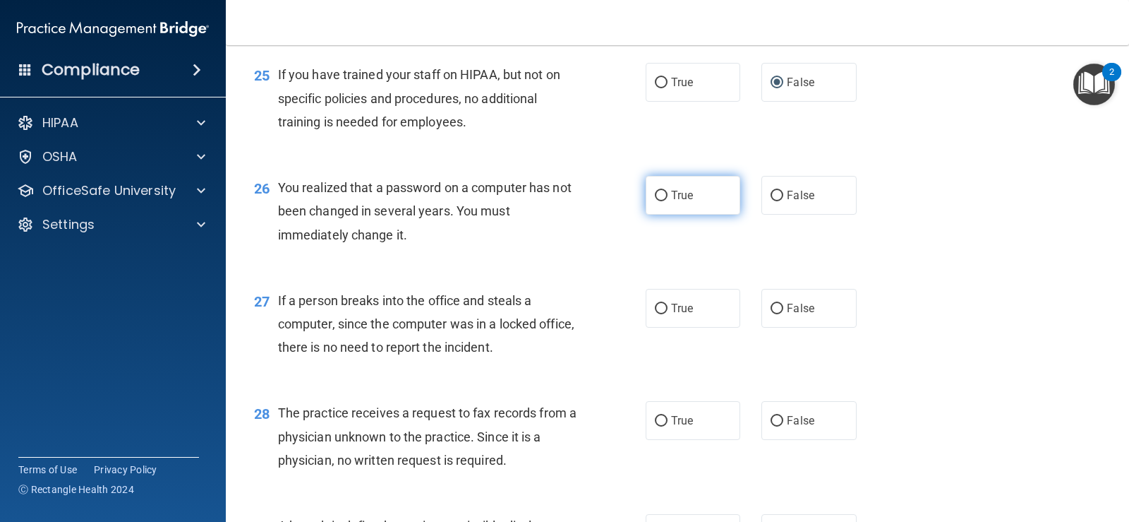
click at [661, 193] on input "True" at bounding box center [661, 196] width 13 height 11
radio input "true"
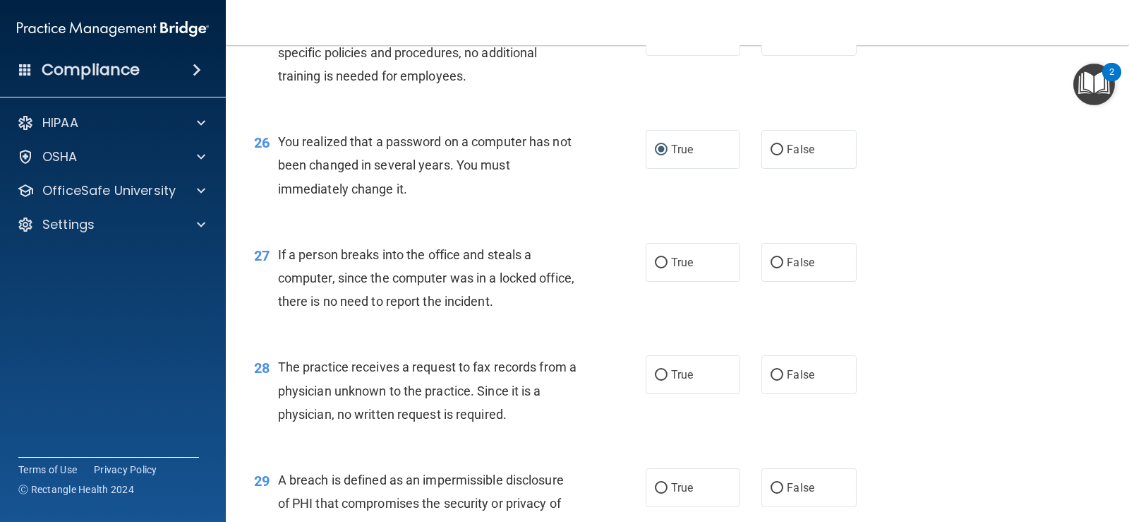
scroll to position [2964, 0]
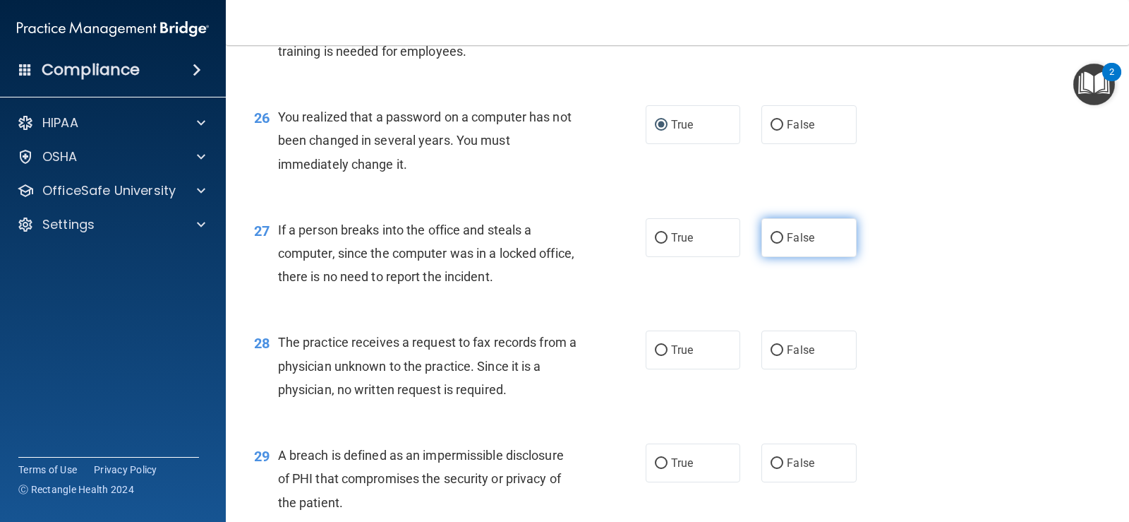
click at [771, 240] on input "False" at bounding box center [777, 238] width 13 height 11
radio input "true"
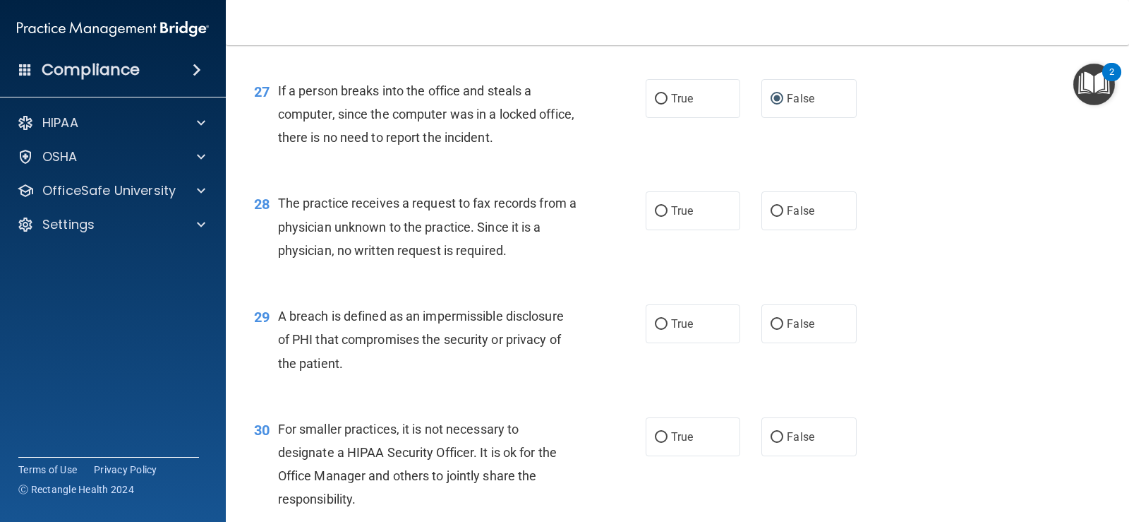
scroll to position [3105, 0]
click at [787, 211] on span "False" at bounding box center [801, 208] width 28 height 13
click at [783, 211] on input "False" at bounding box center [777, 209] width 13 height 11
radio input "true"
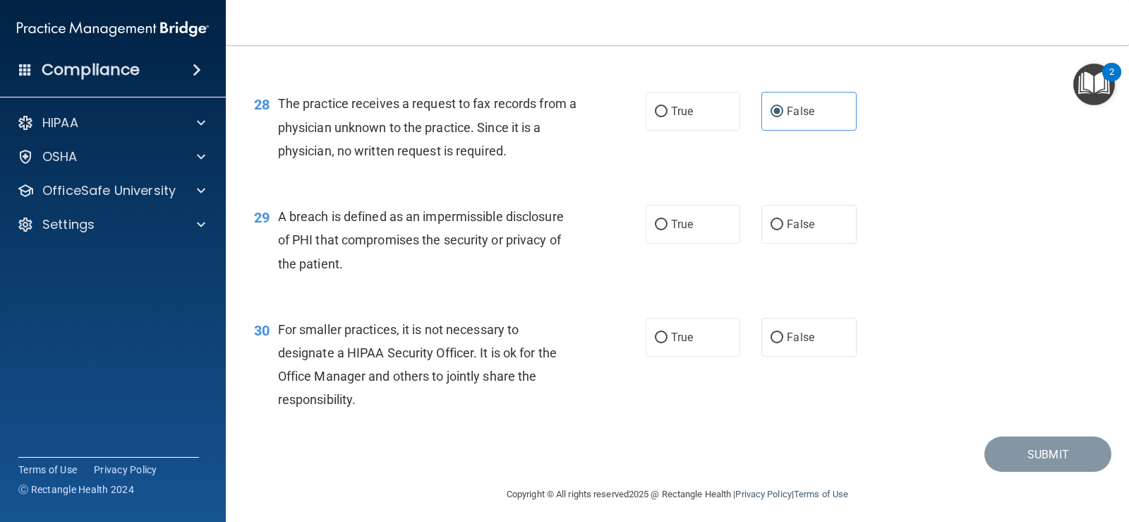
scroll to position [3209, 0]
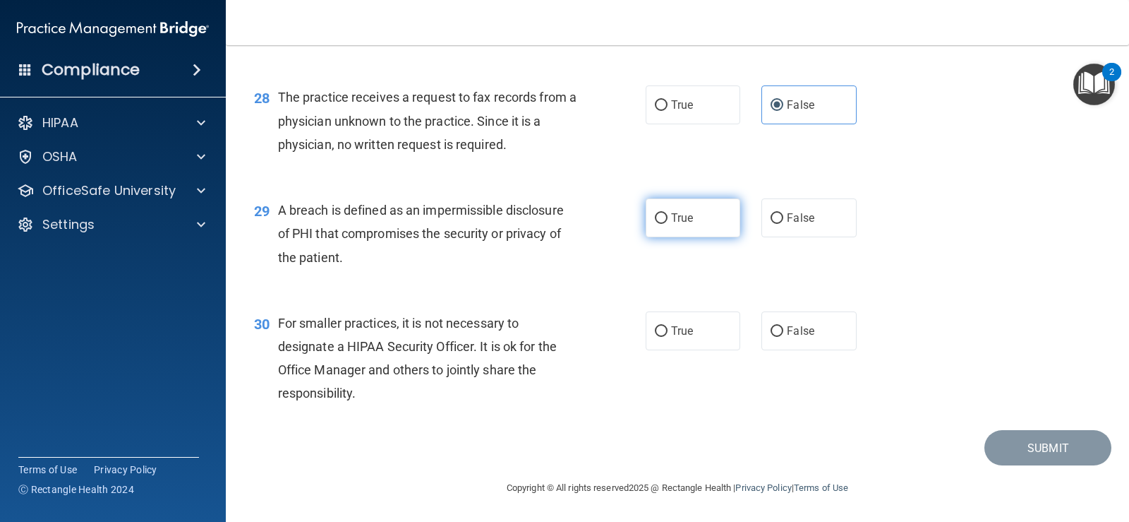
click at [671, 206] on label "True" at bounding box center [693, 217] width 95 height 39
click at [668, 213] on input "True" at bounding box center [661, 218] width 13 height 11
radio input "true"
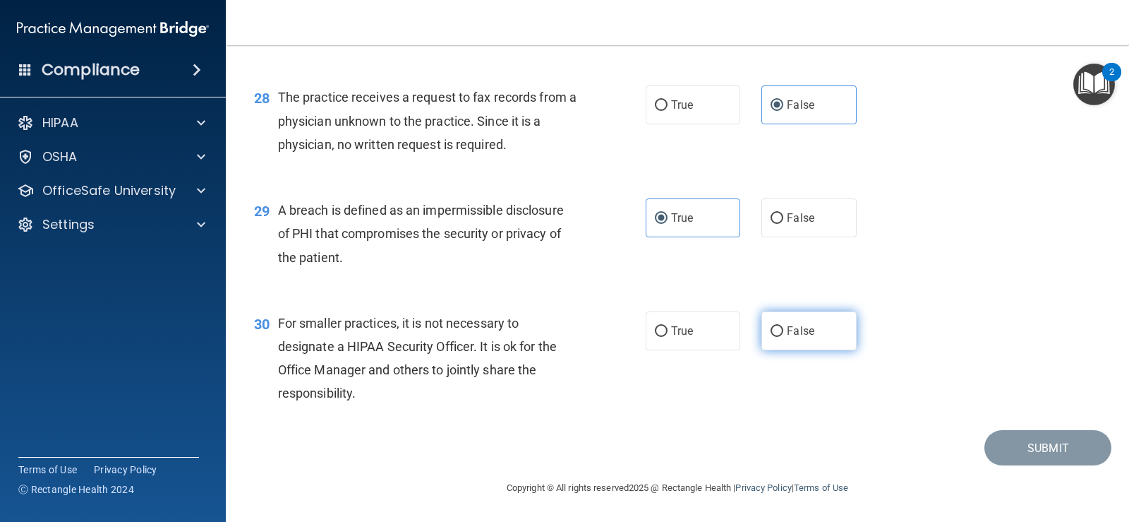
click at [802, 327] on span "False" at bounding box center [801, 330] width 28 height 13
click at [783, 327] on input "False" at bounding box center [777, 331] width 13 height 11
radio input "true"
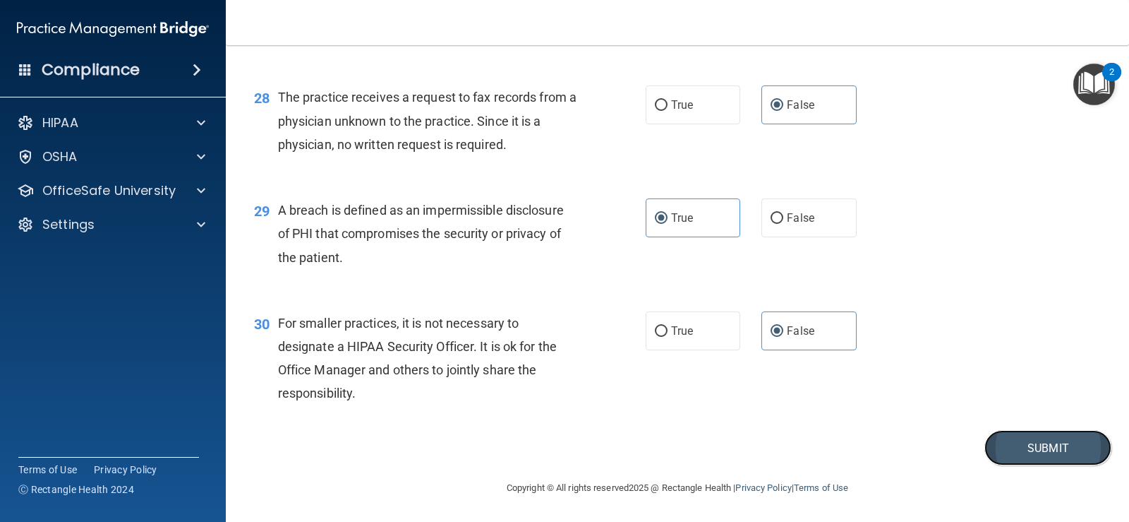
click at [1020, 450] on button "Submit" at bounding box center [1048, 448] width 127 height 36
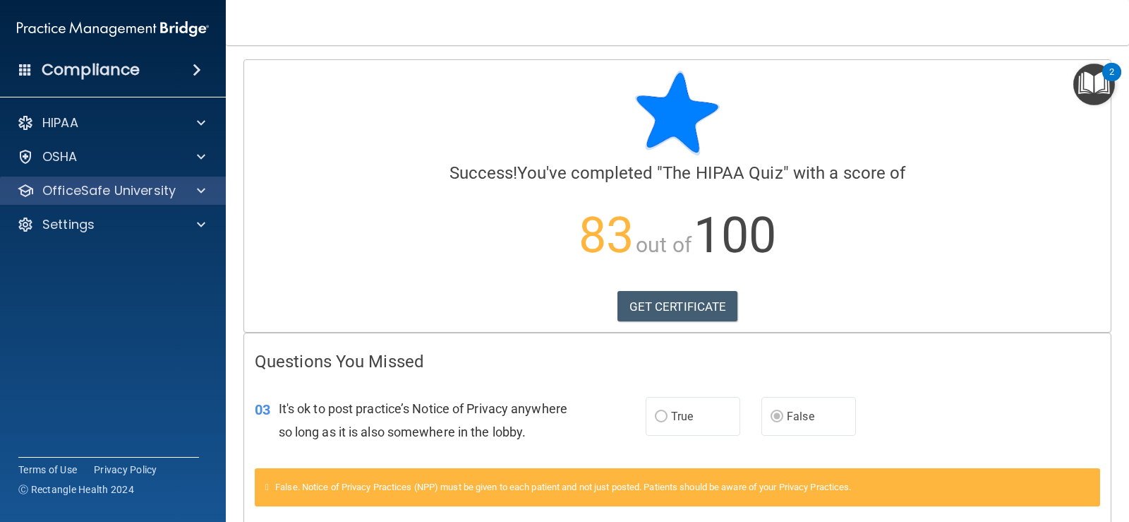
click at [179, 181] on div "OfficeSafe University" at bounding box center [113, 190] width 227 height 28
click at [203, 190] on span at bounding box center [201, 190] width 8 height 17
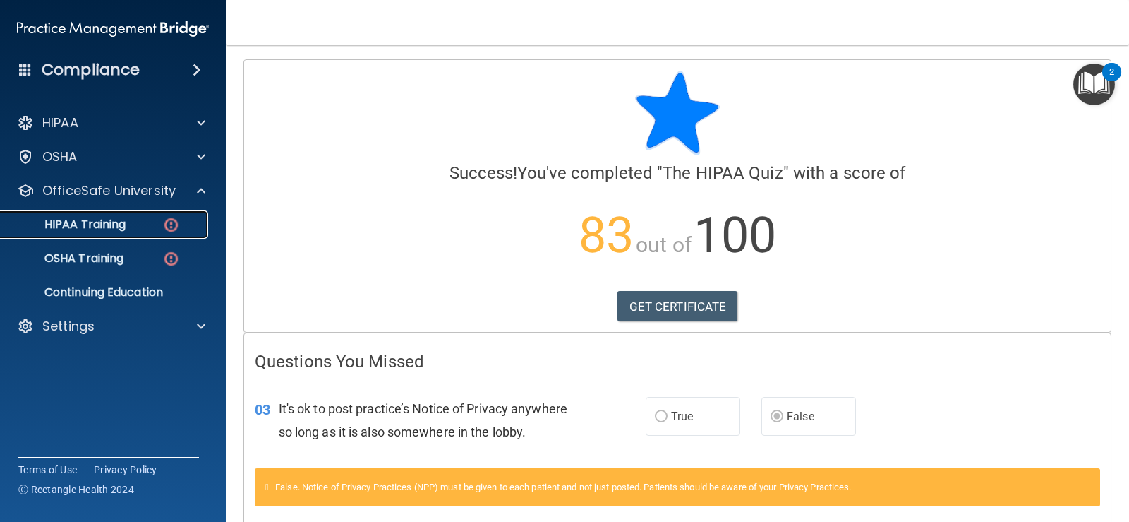
click at [141, 225] on div "HIPAA Training" at bounding box center [105, 224] width 193 height 14
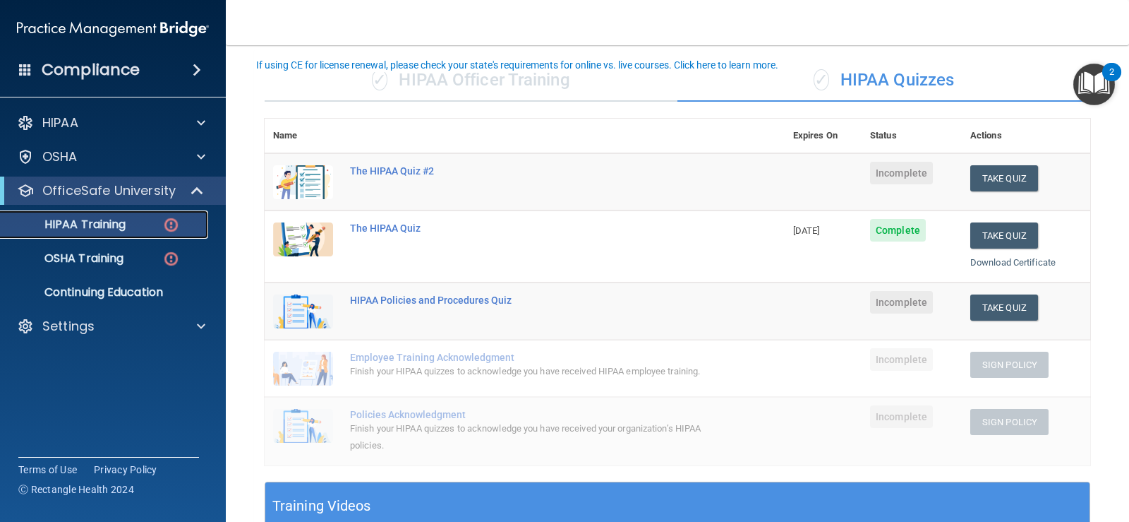
scroll to position [71, 0]
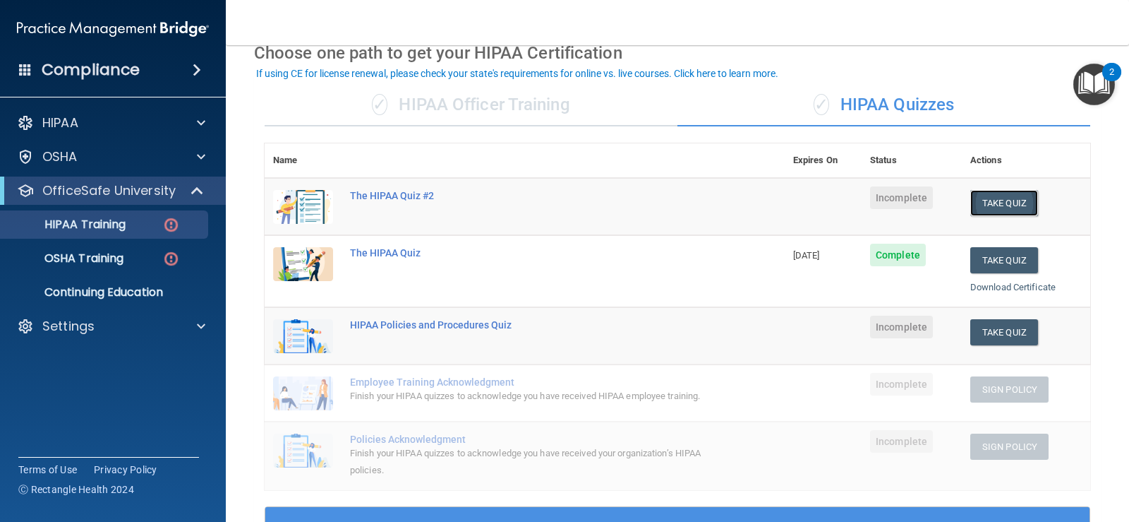
click at [1001, 203] on button "Take Quiz" at bounding box center [1004, 203] width 68 height 26
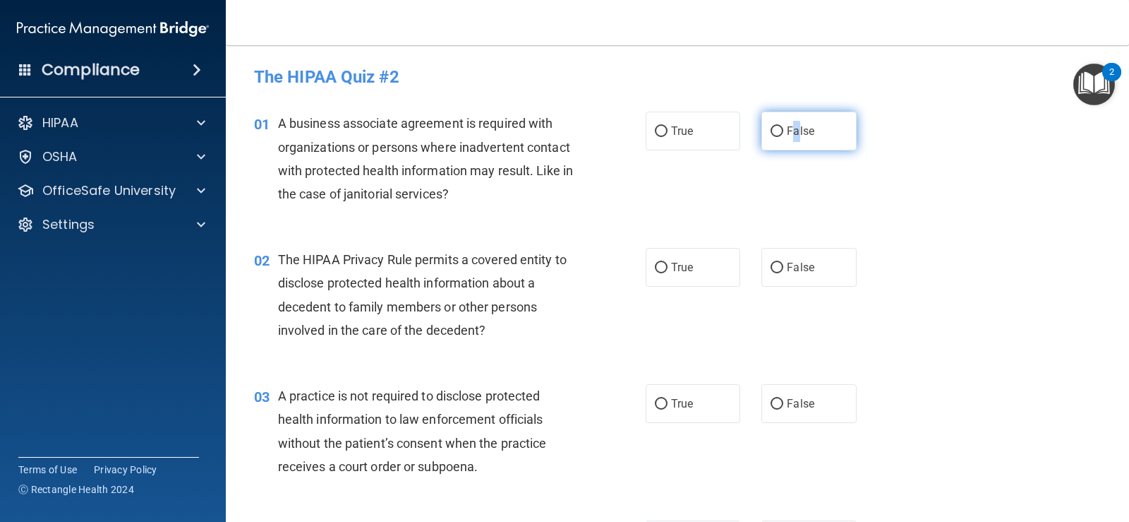
click at [792, 148] on label "False" at bounding box center [809, 131] width 95 height 39
click at [762, 138] on label "False" at bounding box center [809, 131] width 95 height 39
click at [771, 137] on input "False" at bounding box center [777, 131] width 13 height 11
radio input "true"
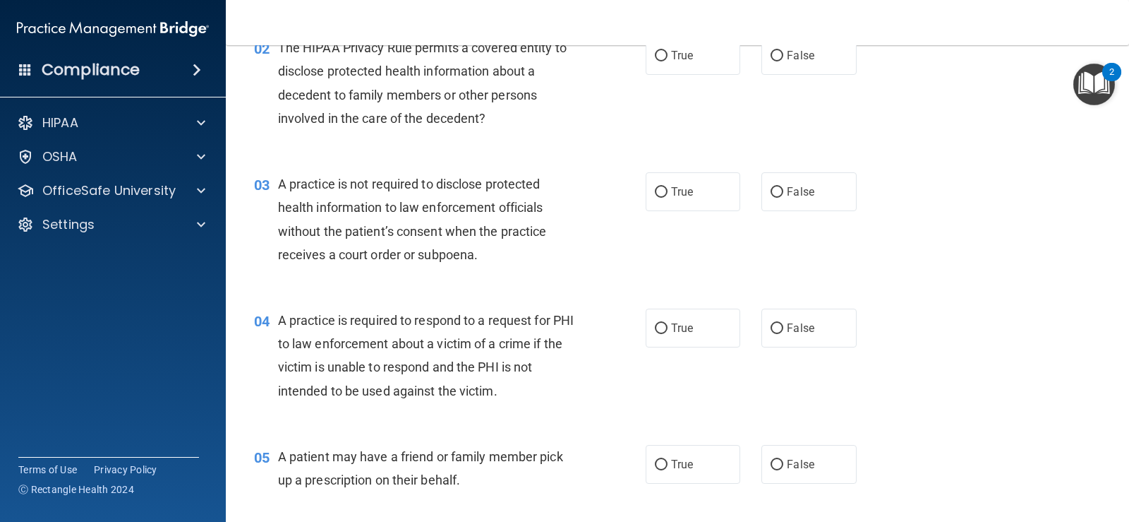
scroll to position [141, 0]
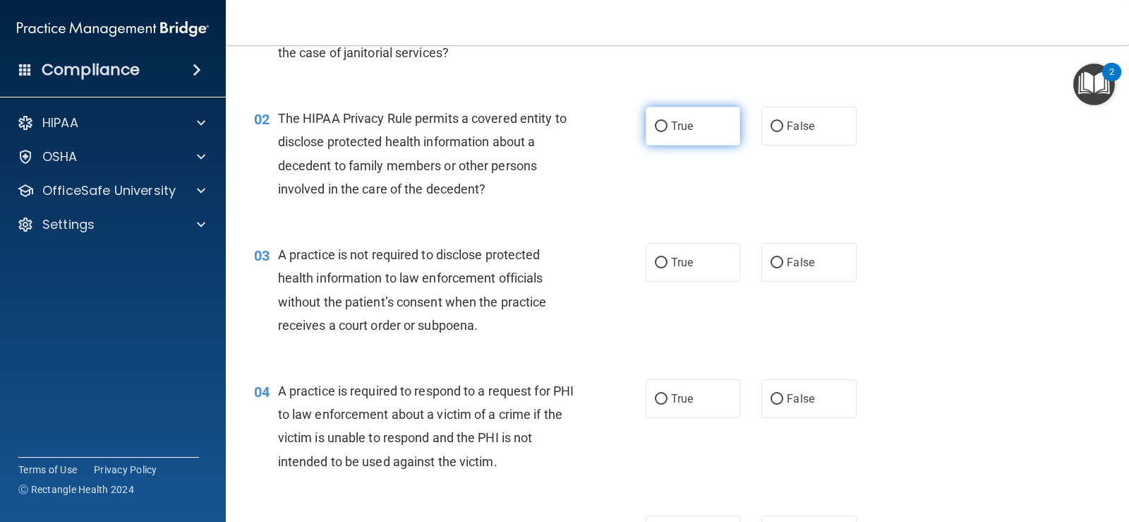
click at [677, 121] on span "True" at bounding box center [682, 125] width 22 height 13
click at [668, 121] on input "True" at bounding box center [661, 126] width 13 height 11
radio input "true"
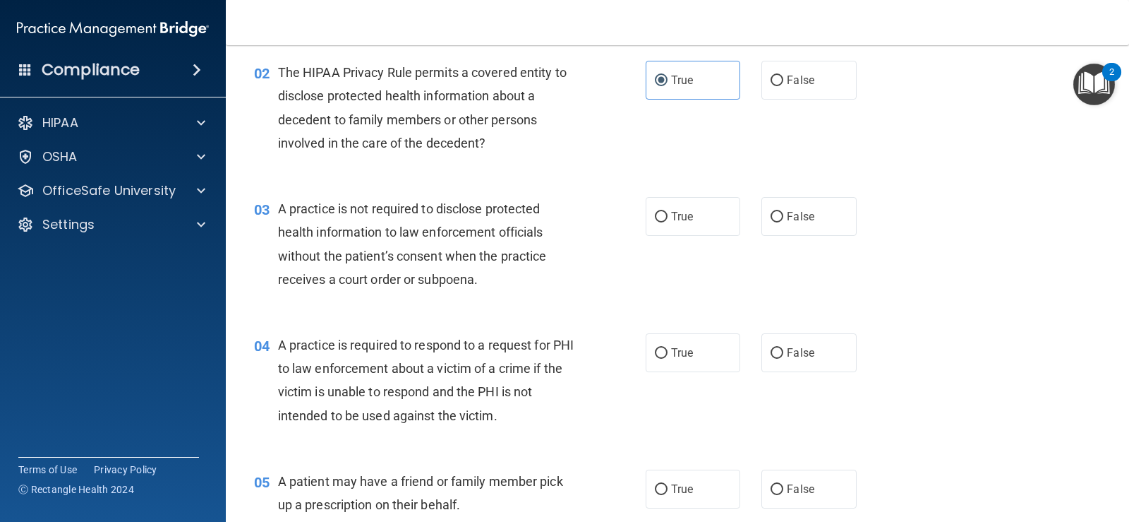
scroll to position [212, 0]
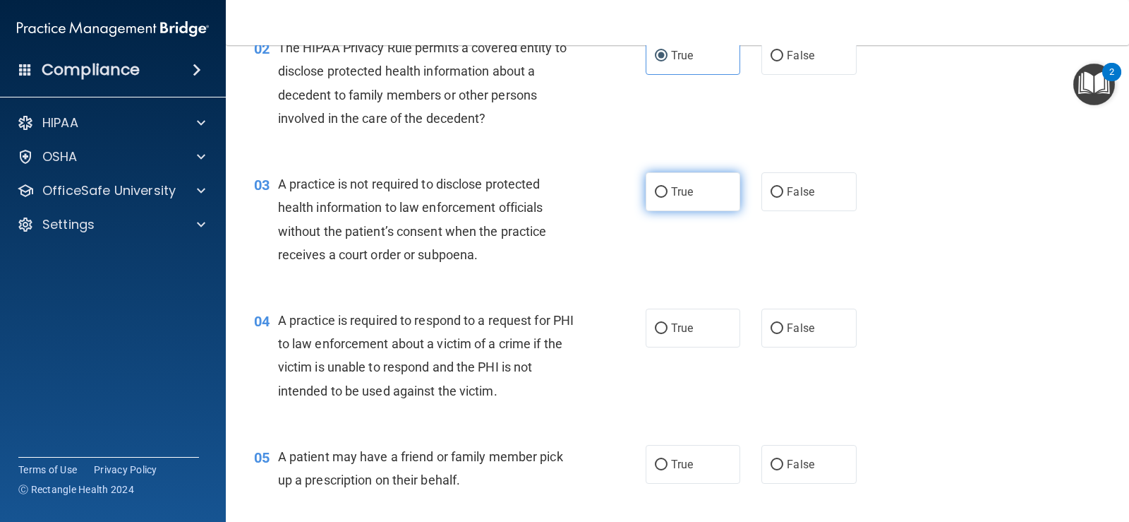
click at [707, 200] on label "True" at bounding box center [693, 191] width 95 height 39
click at [668, 198] on input "True" at bounding box center [661, 192] width 13 height 11
radio input "true"
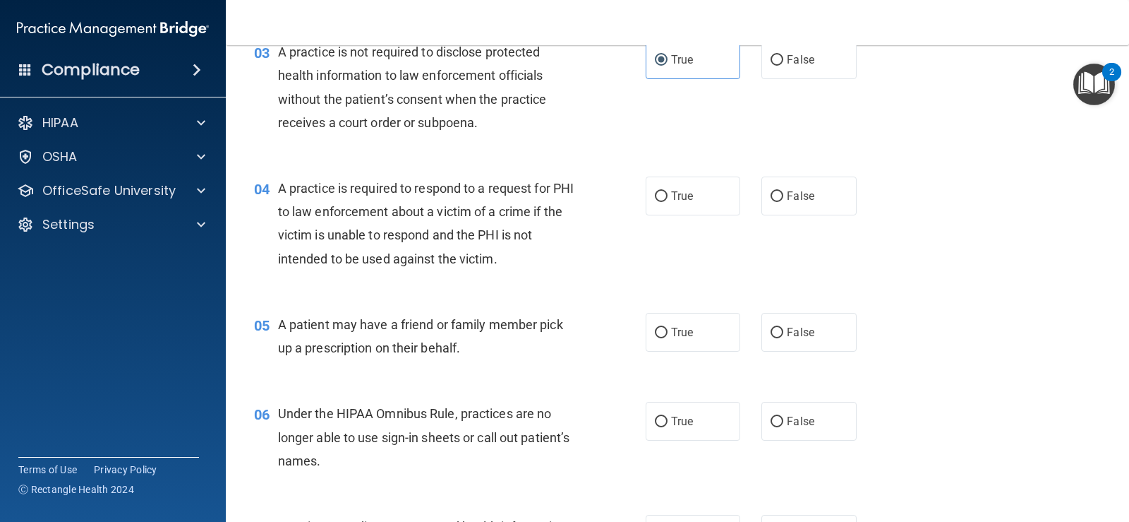
scroll to position [353, 0]
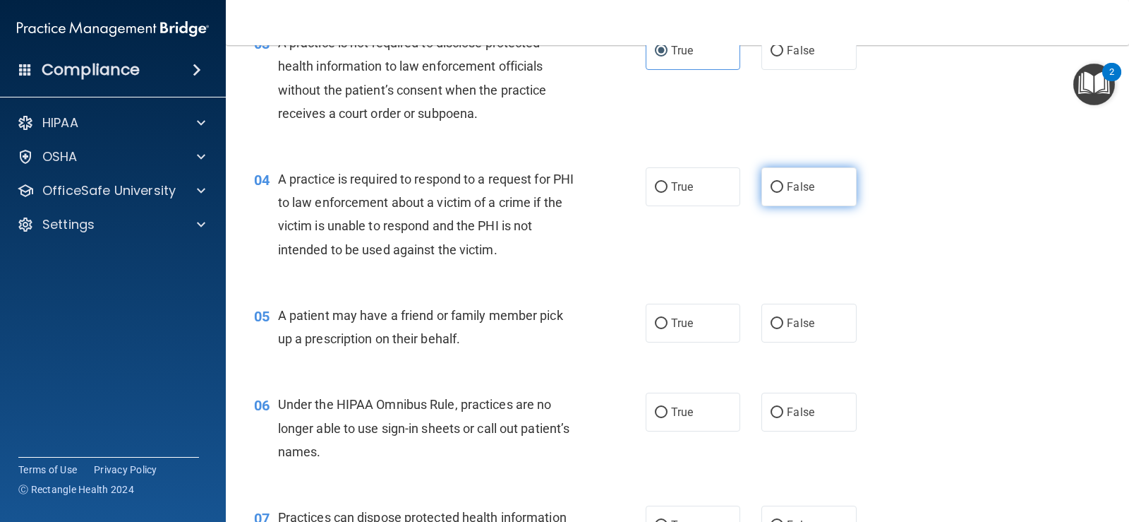
click at [780, 193] on label "False" at bounding box center [809, 186] width 95 height 39
click at [780, 193] on input "False" at bounding box center [777, 187] width 13 height 11
radio input "true"
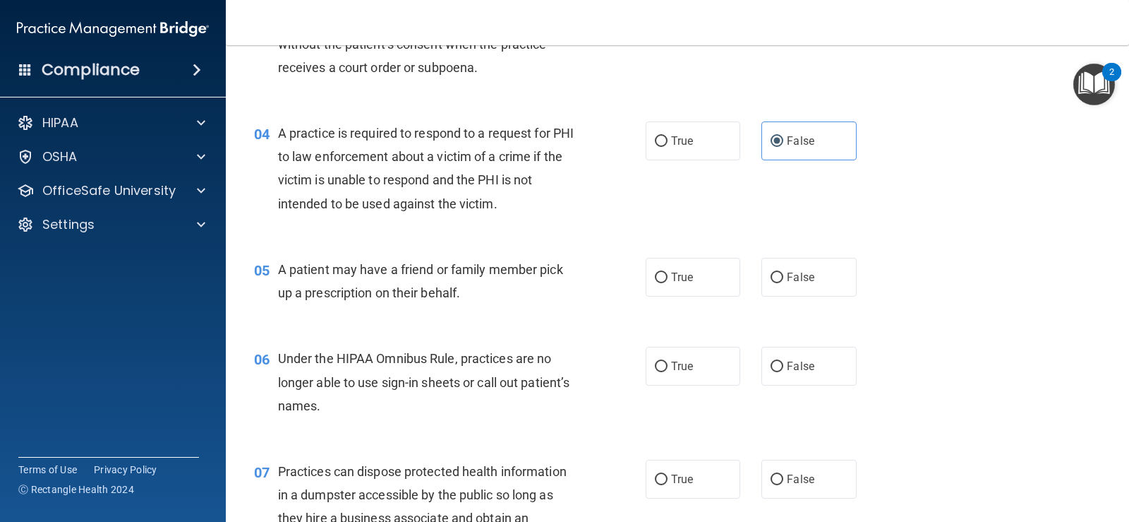
scroll to position [423, 0]
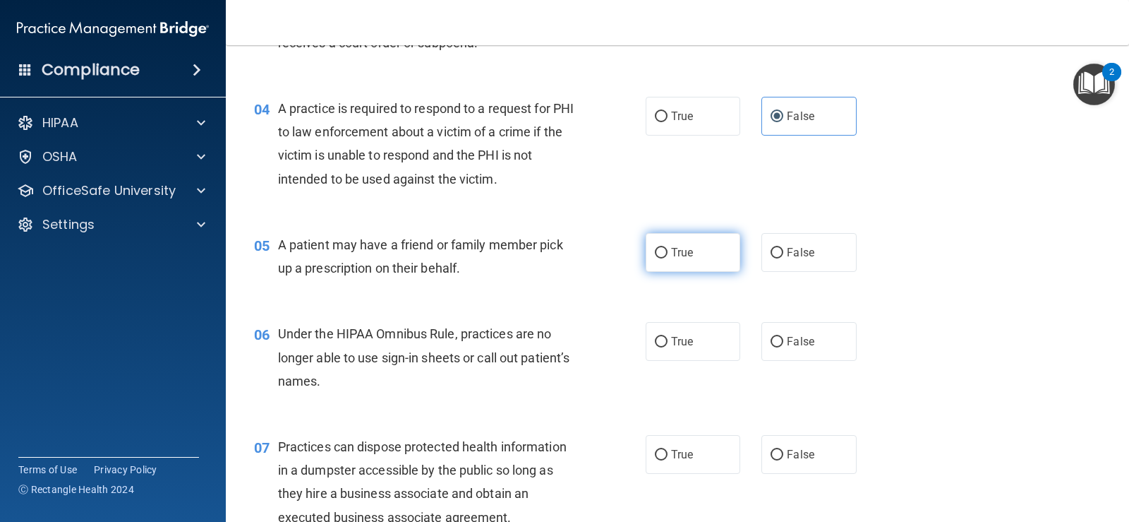
click at [646, 251] on label "True" at bounding box center [693, 252] width 95 height 39
click at [655, 251] on input "True" at bounding box center [661, 253] width 13 height 11
radio input "true"
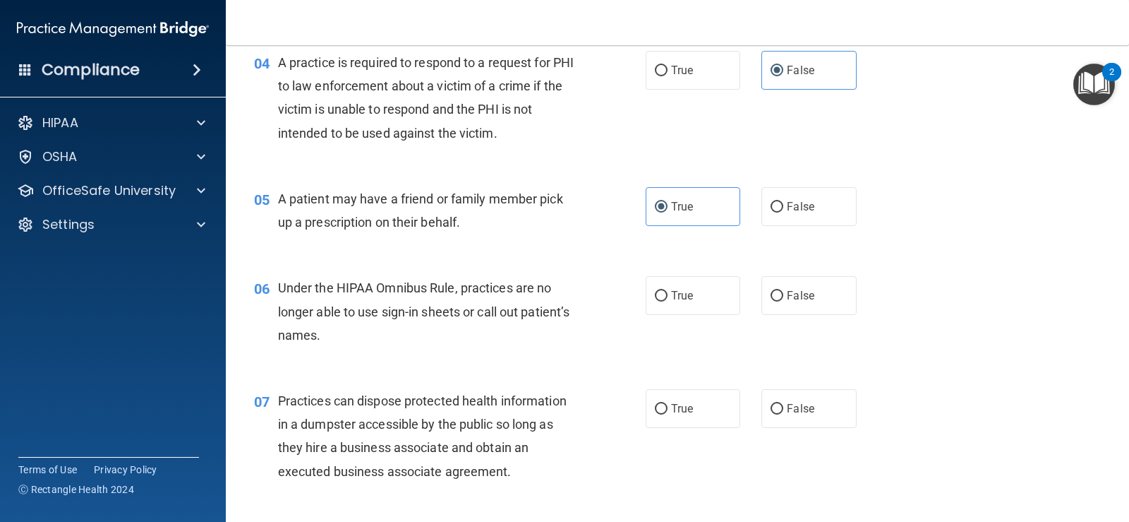
scroll to position [494, 0]
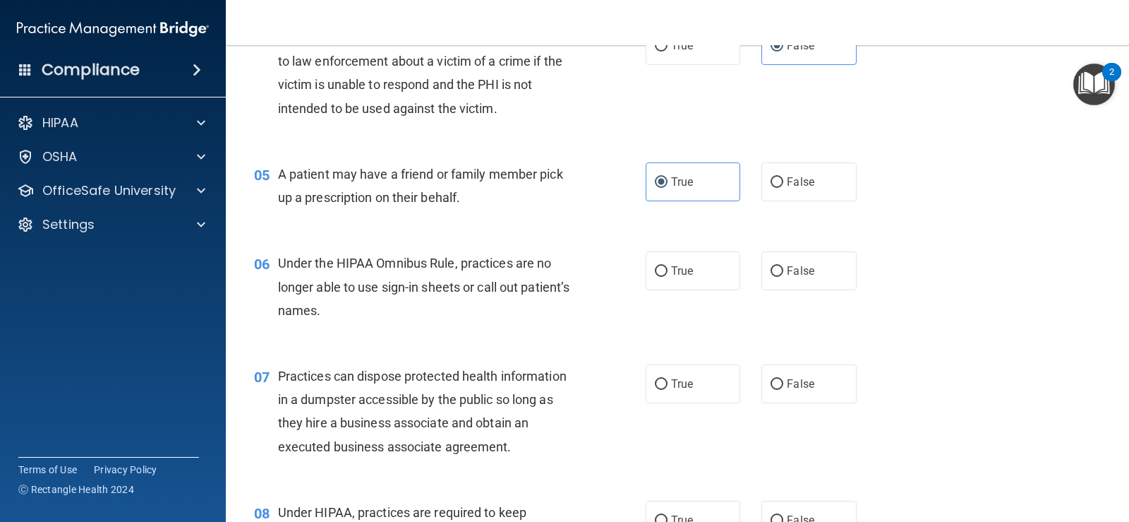
click at [852, 283] on div "True False" at bounding box center [760, 270] width 228 height 39
click at [820, 272] on label "False" at bounding box center [809, 270] width 95 height 39
click at [783, 272] on input "False" at bounding box center [777, 271] width 13 height 11
radio input "true"
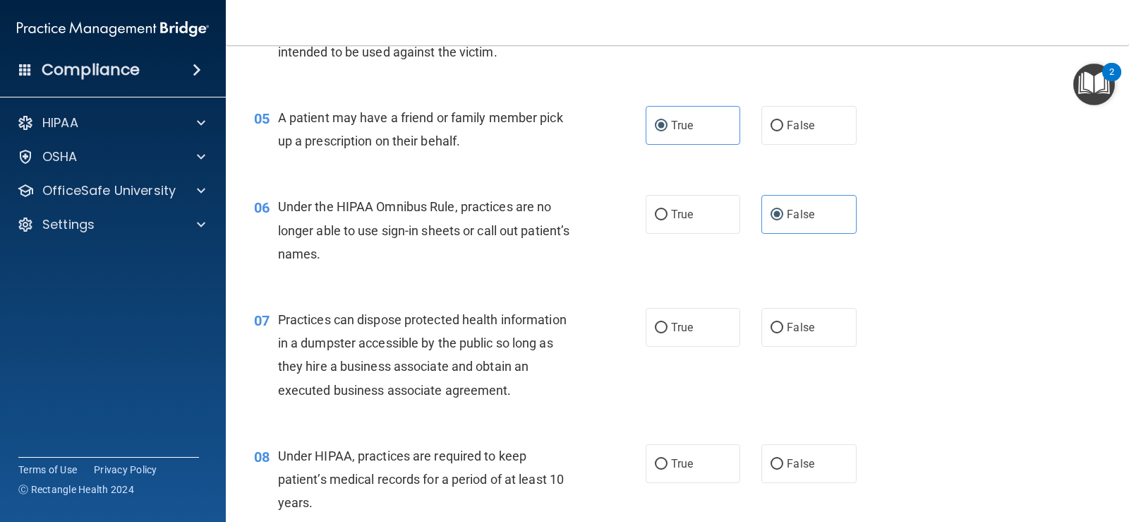
scroll to position [635, 0]
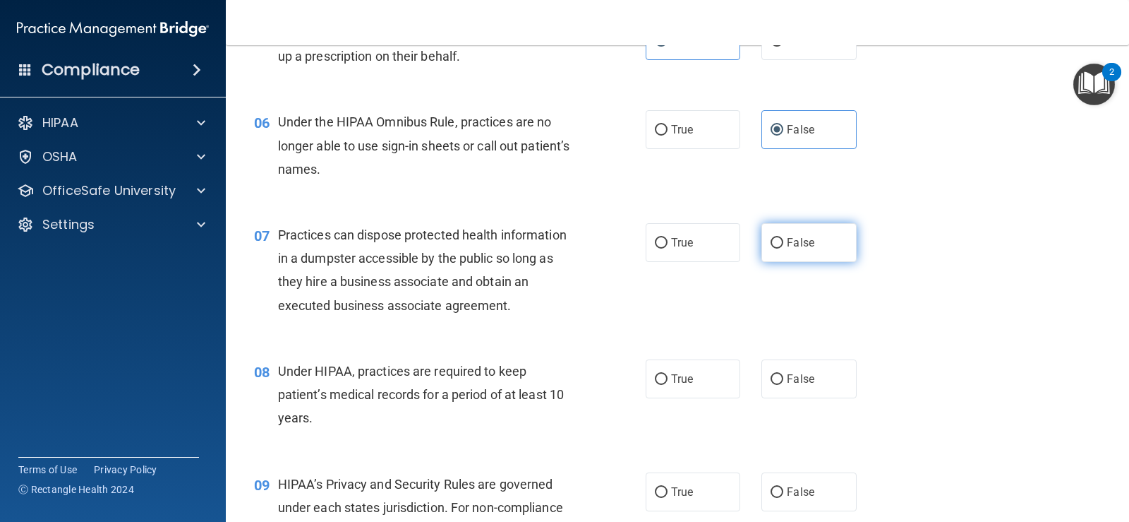
drag, startPoint x: 781, startPoint y: 228, endPoint x: 774, endPoint y: 246, distance: 19.7
click at [778, 247] on label "False" at bounding box center [809, 242] width 95 height 39
click at [778, 247] on input "False" at bounding box center [777, 243] width 13 height 11
radio input "true"
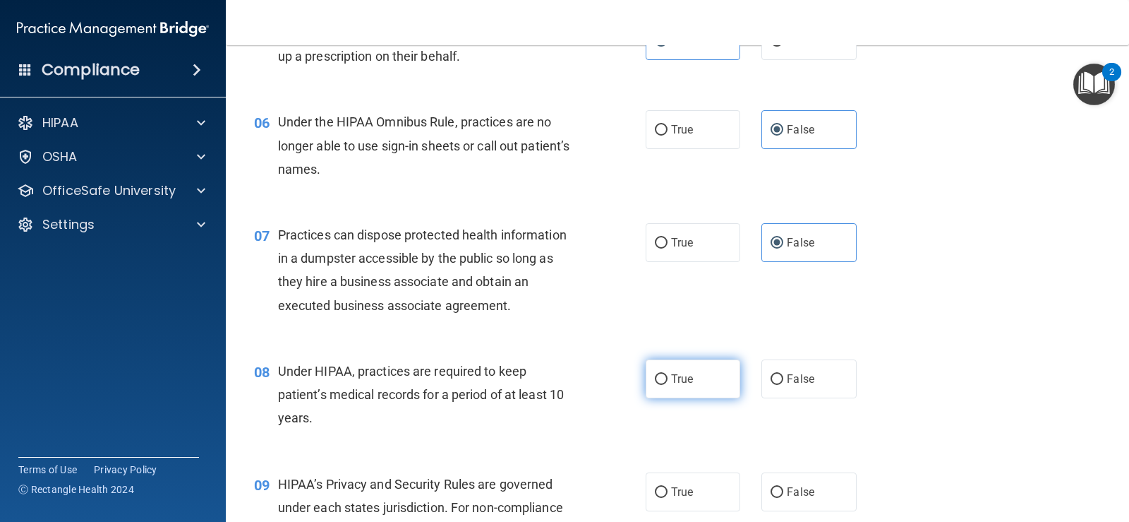
click at [710, 370] on label "True" at bounding box center [693, 378] width 95 height 39
click at [668, 374] on input "True" at bounding box center [661, 379] width 13 height 11
radio input "true"
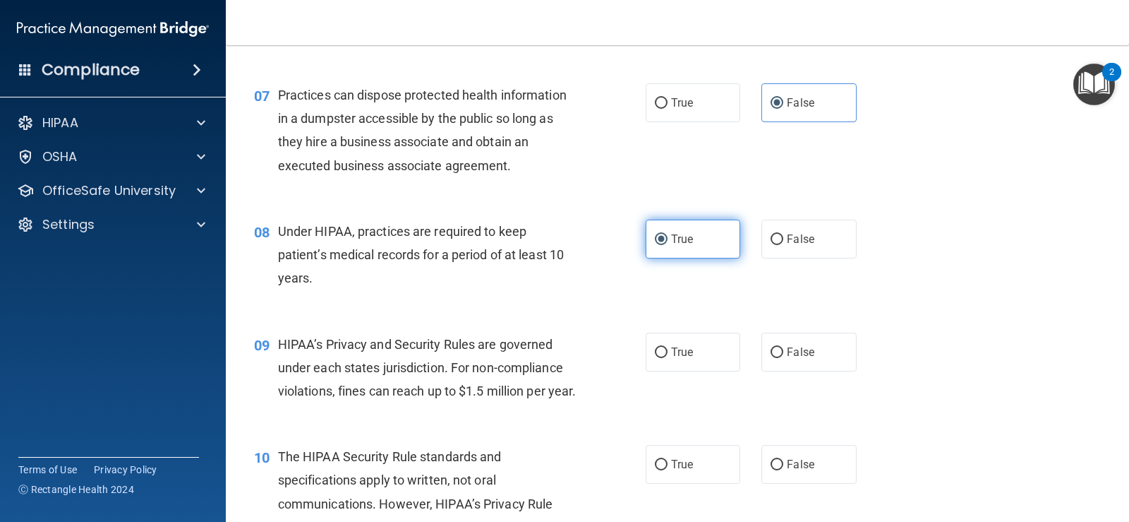
scroll to position [776, 0]
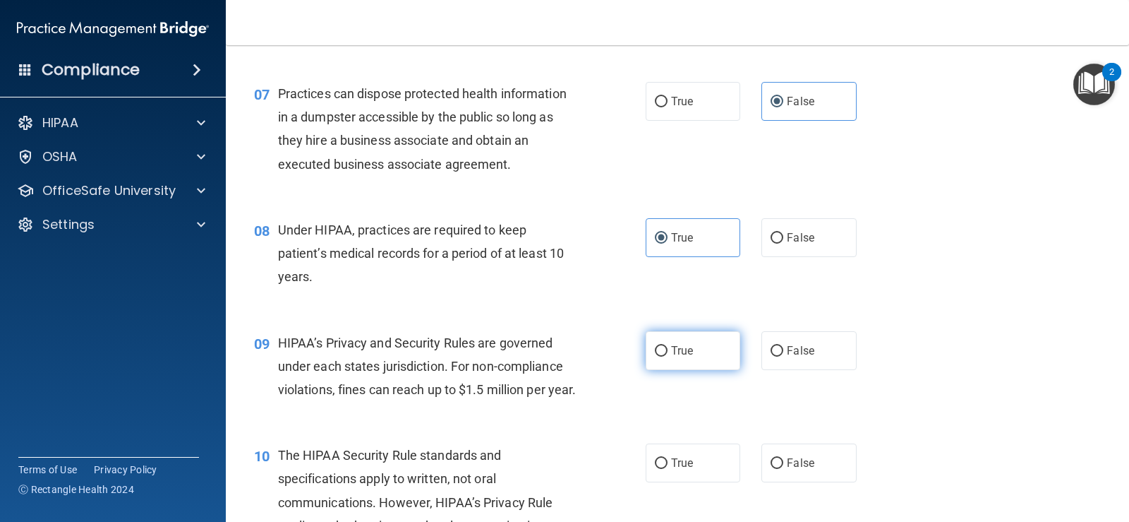
click at [671, 356] on span "True" at bounding box center [682, 350] width 22 height 13
click at [668, 356] on input "True" at bounding box center [661, 351] width 13 height 11
radio input "true"
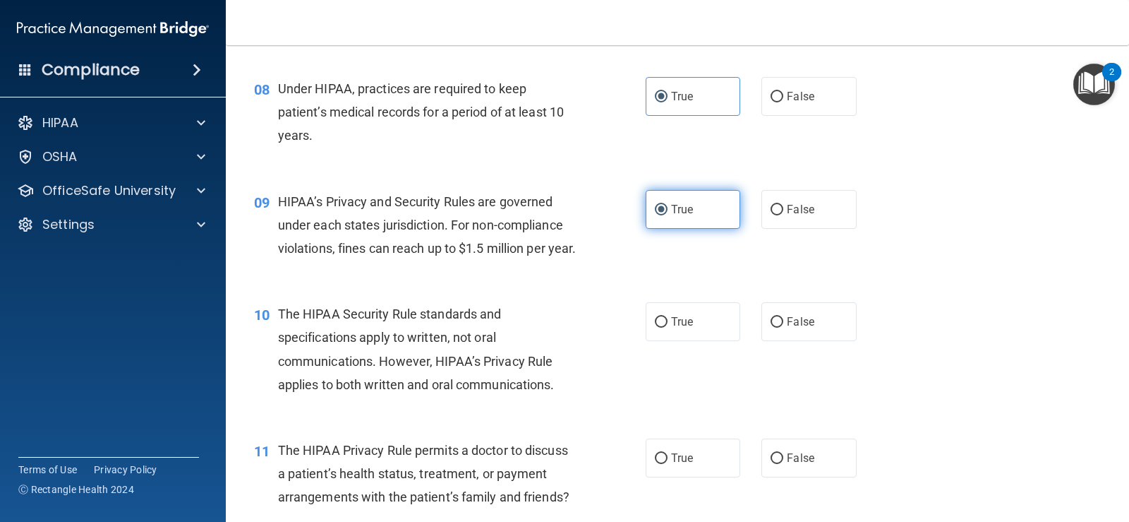
scroll to position [988, 0]
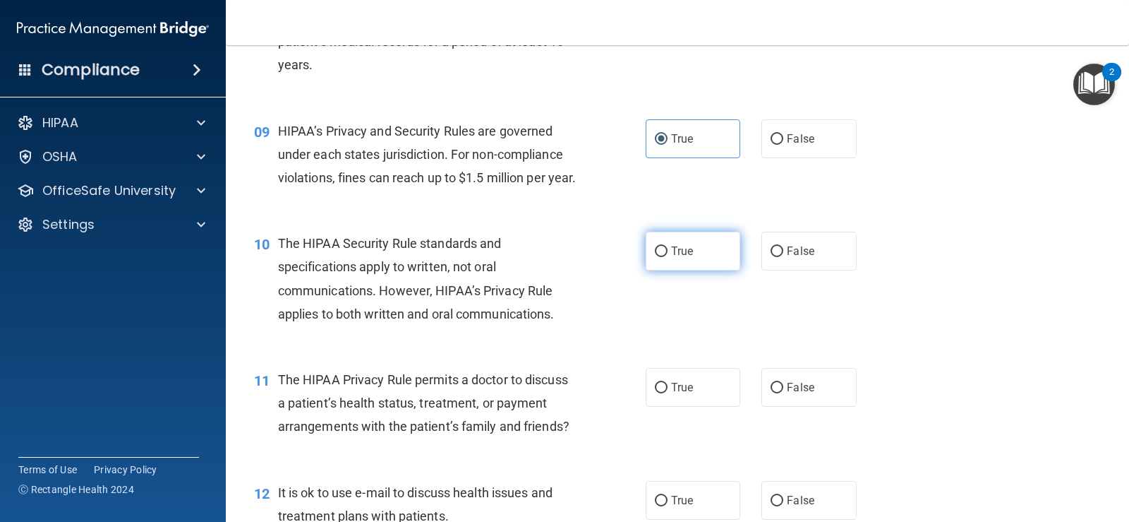
click at [673, 258] on span "True" at bounding box center [682, 250] width 22 height 13
click at [668, 257] on input "True" at bounding box center [661, 251] width 13 height 11
radio input "true"
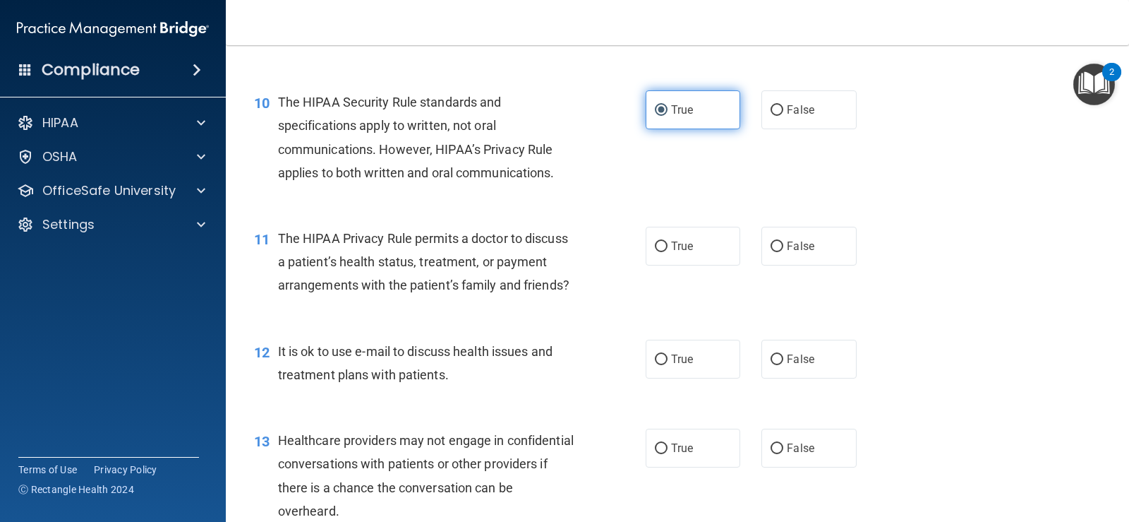
scroll to position [1200, 0]
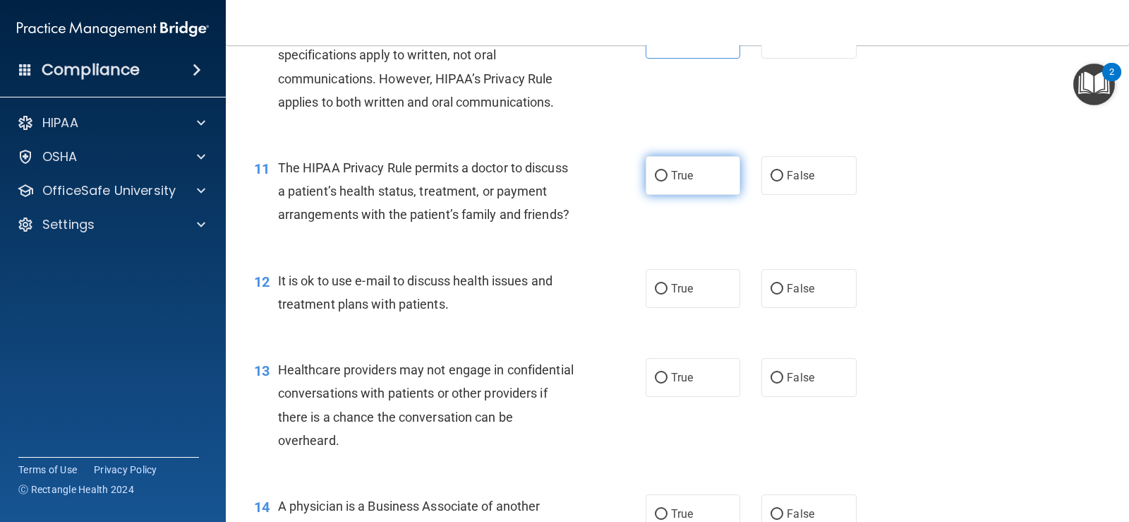
click at [697, 195] on label "True" at bounding box center [693, 175] width 95 height 39
click at [668, 181] on input "True" at bounding box center [661, 176] width 13 height 11
radio input "true"
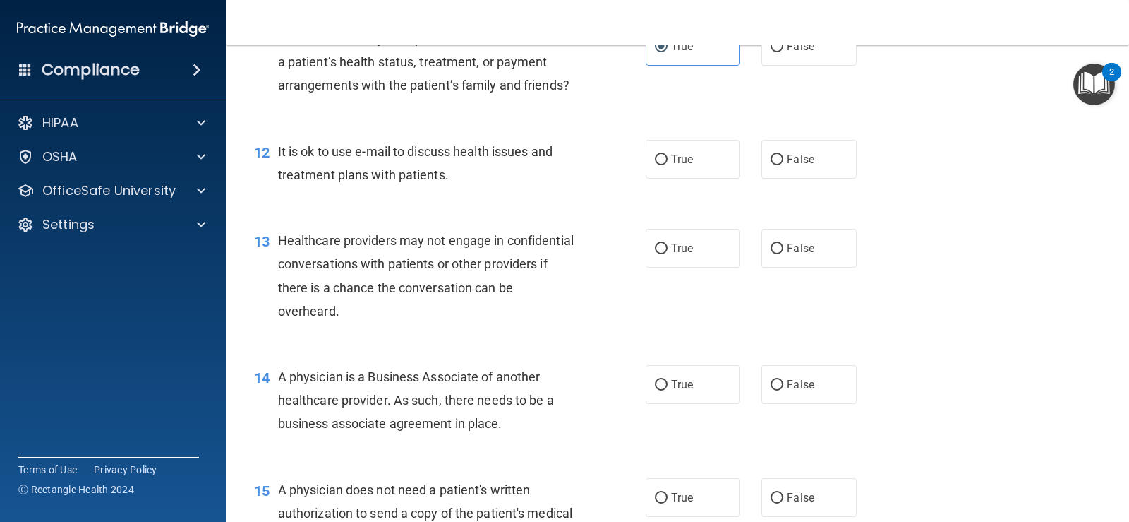
scroll to position [1341, 0]
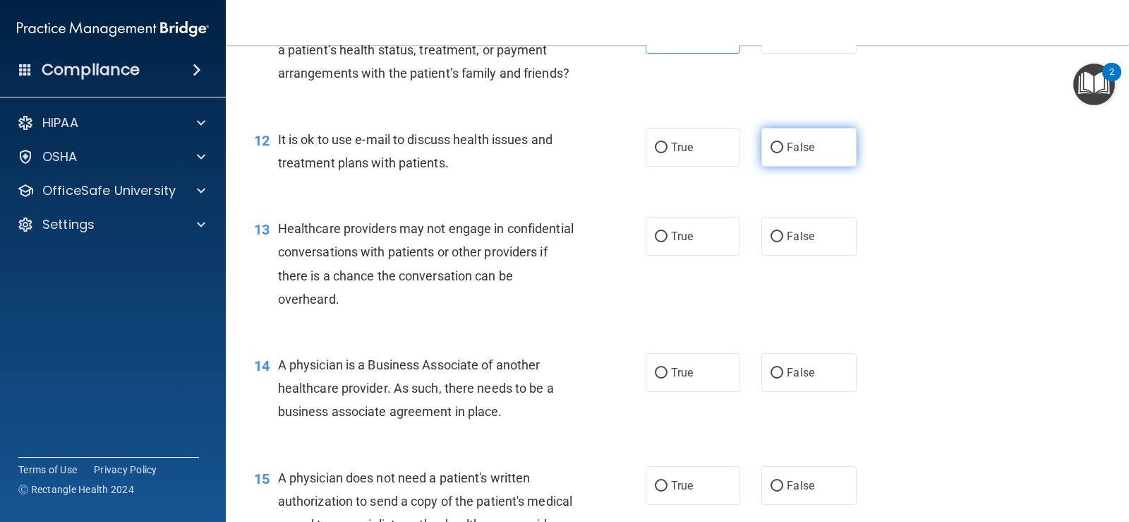
click at [803, 167] on label "False" at bounding box center [809, 147] width 95 height 39
click at [783, 153] on input "False" at bounding box center [777, 148] width 13 height 11
radio input "true"
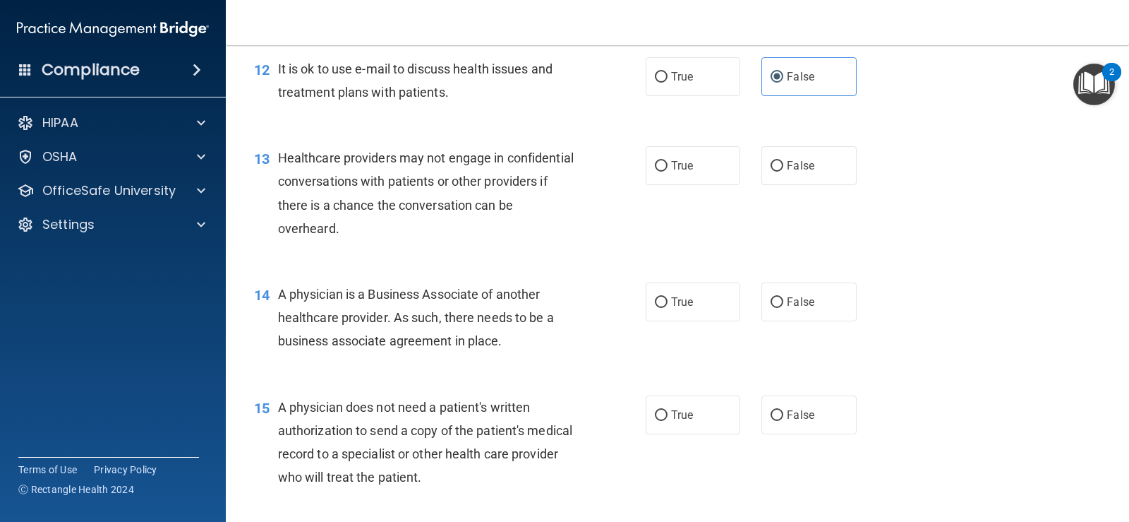
scroll to position [1482, 0]
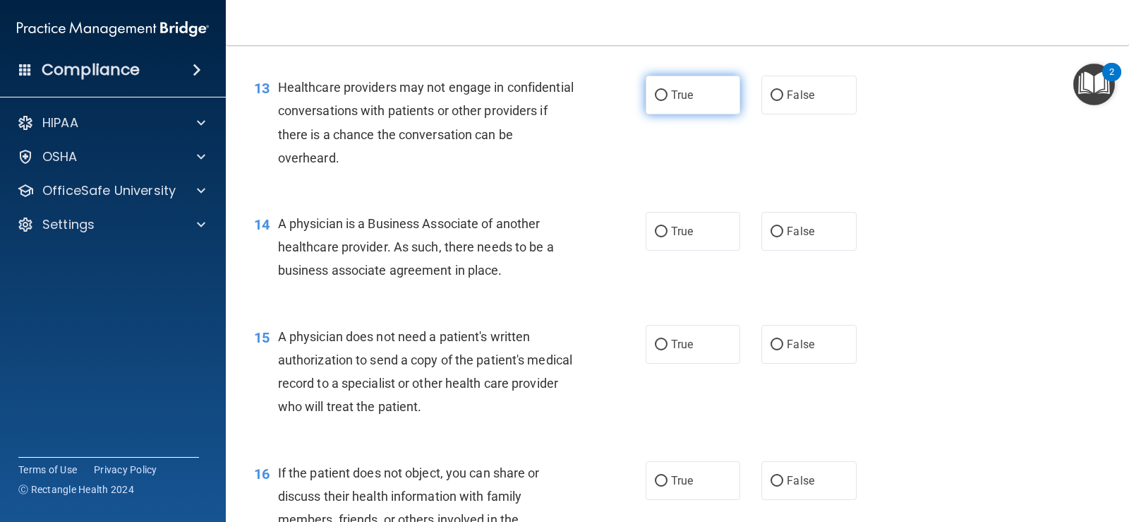
click at [687, 102] on span "True" at bounding box center [682, 94] width 22 height 13
click at [668, 101] on input "True" at bounding box center [661, 95] width 13 height 11
radio input "true"
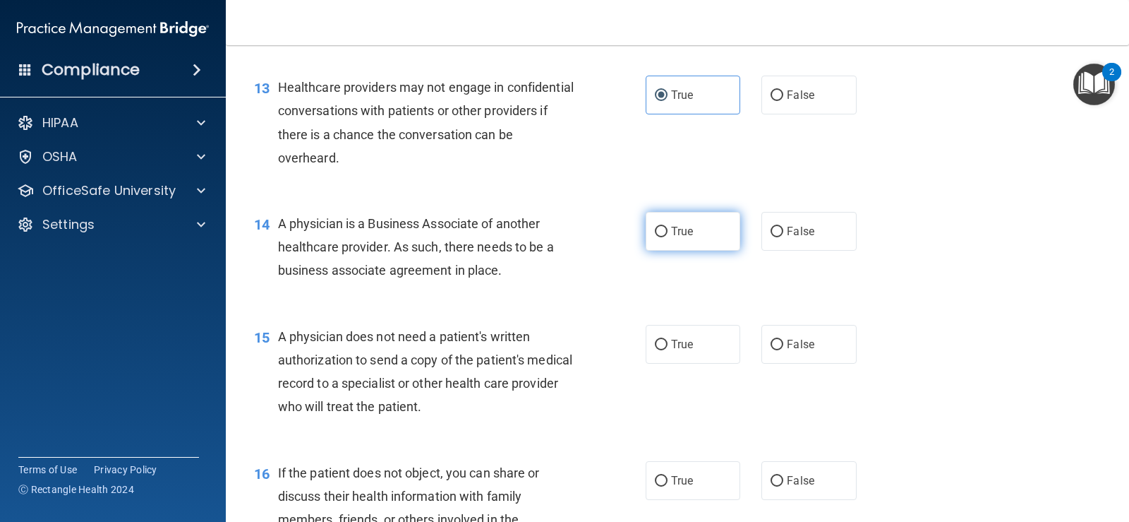
click at [671, 251] on label "True" at bounding box center [693, 231] width 95 height 39
click at [668, 237] on input "True" at bounding box center [661, 232] width 13 height 11
radio input "true"
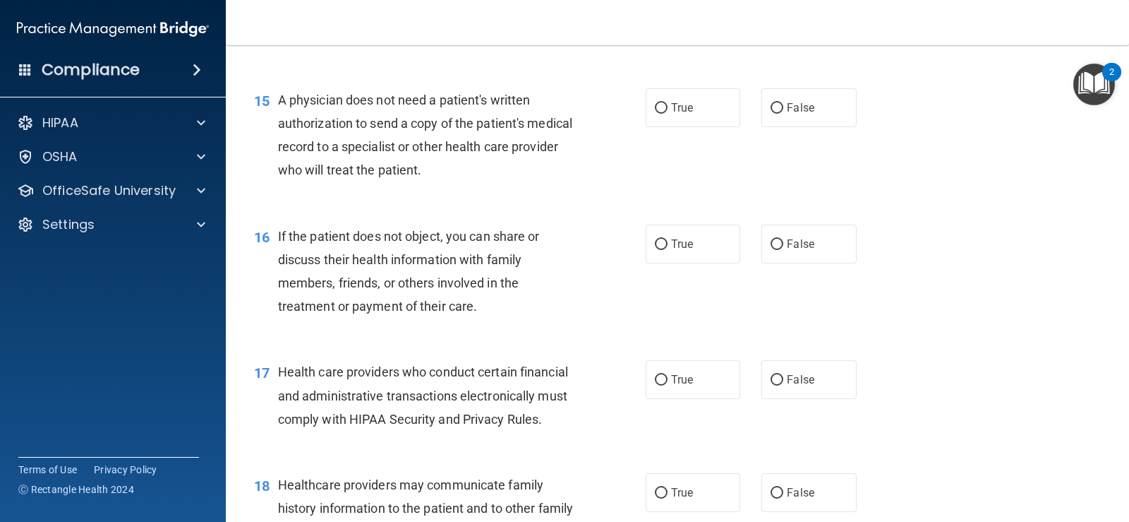
scroll to position [1694, 0]
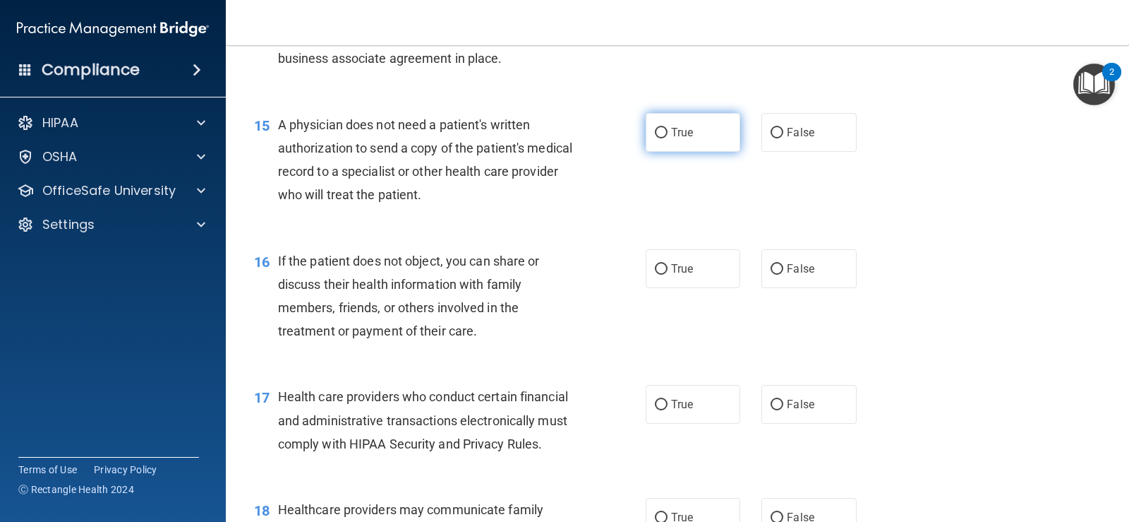
click at [655, 138] on input "True" at bounding box center [661, 133] width 13 height 11
radio input "true"
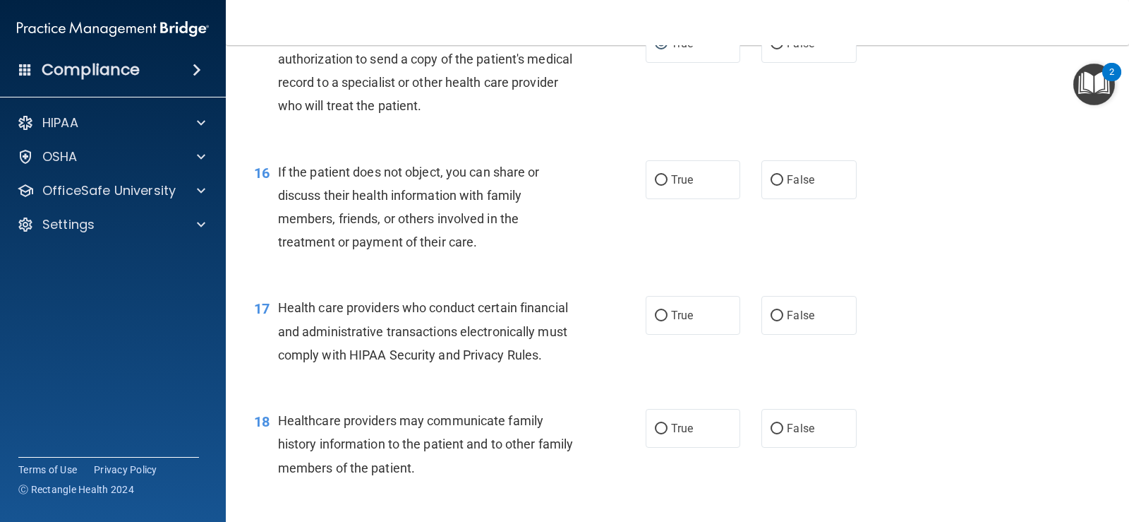
scroll to position [1835, 0]
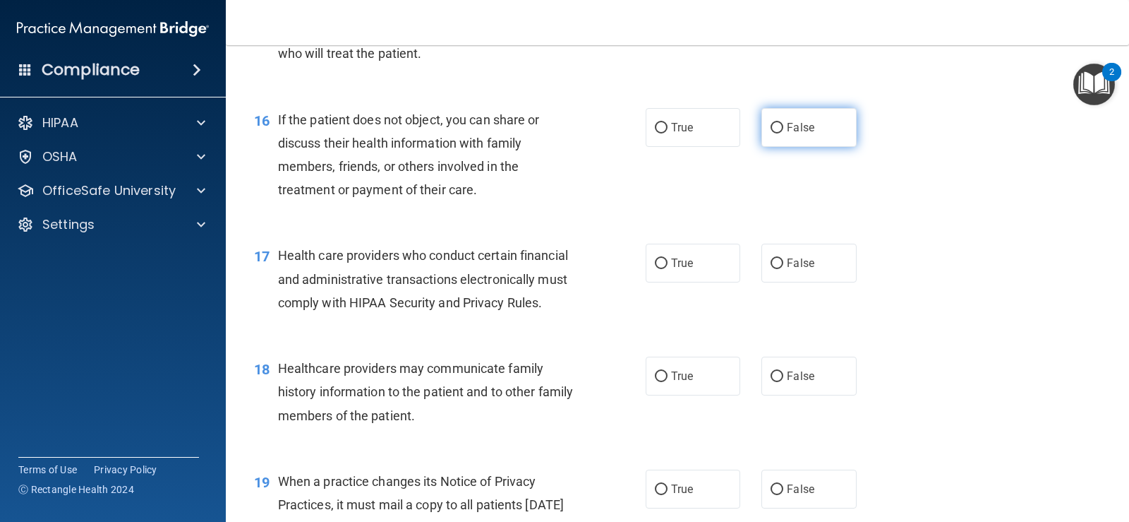
click at [785, 147] on label "False" at bounding box center [809, 127] width 95 height 39
click at [783, 133] on input "False" at bounding box center [777, 128] width 13 height 11
radio input "true"
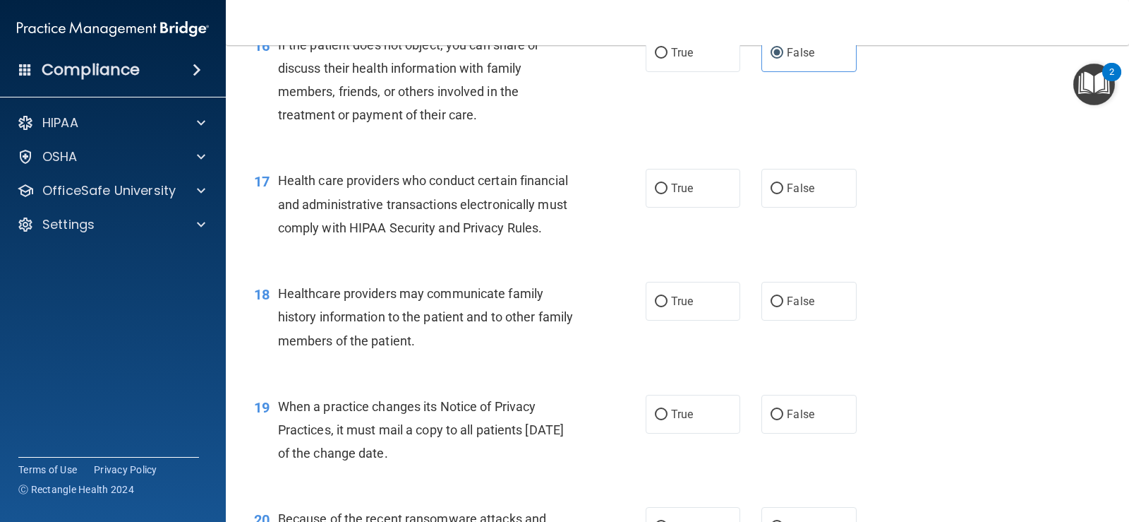
scroll to position [1976, 0]
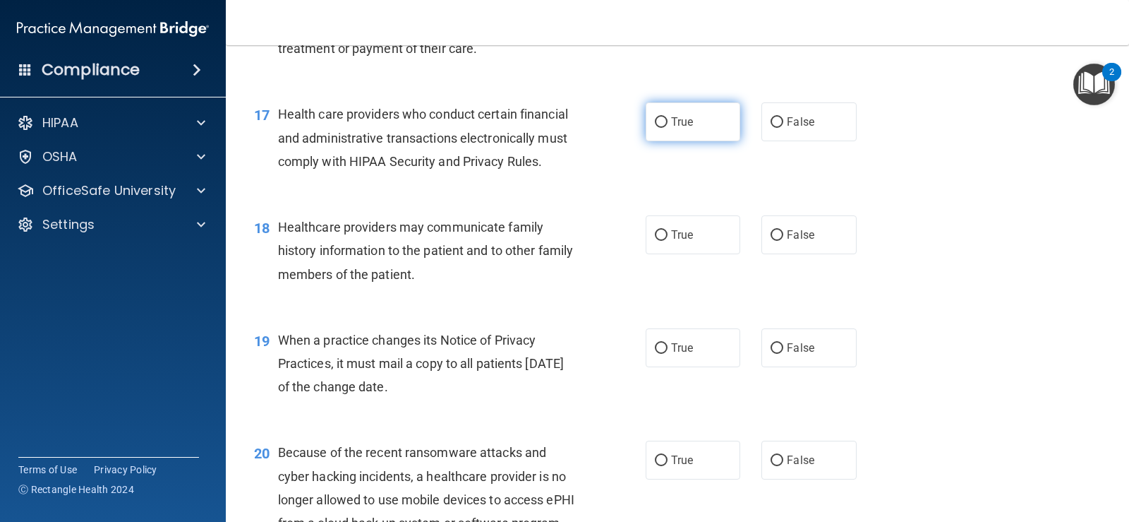
click at [675, 128] on span "True" at bounding box center [682, 121] width 22 height 13
click at [668, 128] on input "True" at bounding box center [661, 122] width 13 height 11
radio input "true"
click at [808, 254] on label "False" at bounding box center [809, 234] width 95 height 39
click at [783, 241] on input "False" at bounding box center [777, 235] width 13 height 11
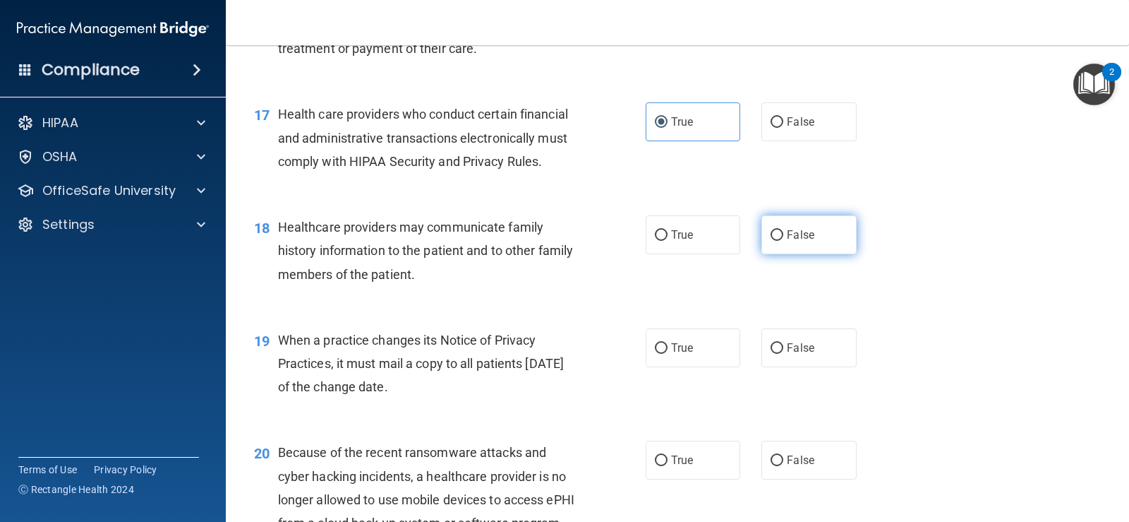
radio input "true"
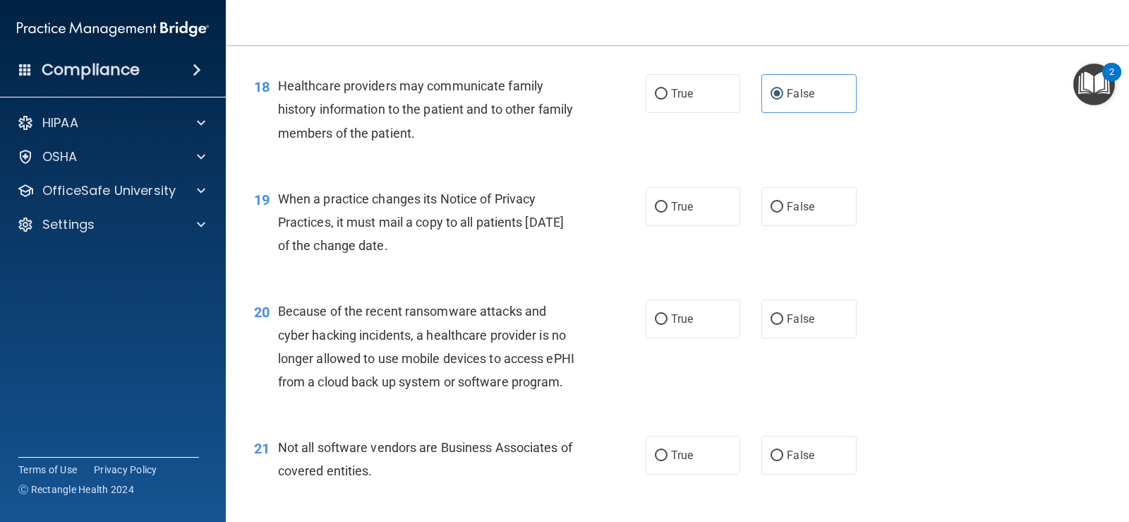
scroll to position [2188, 0]
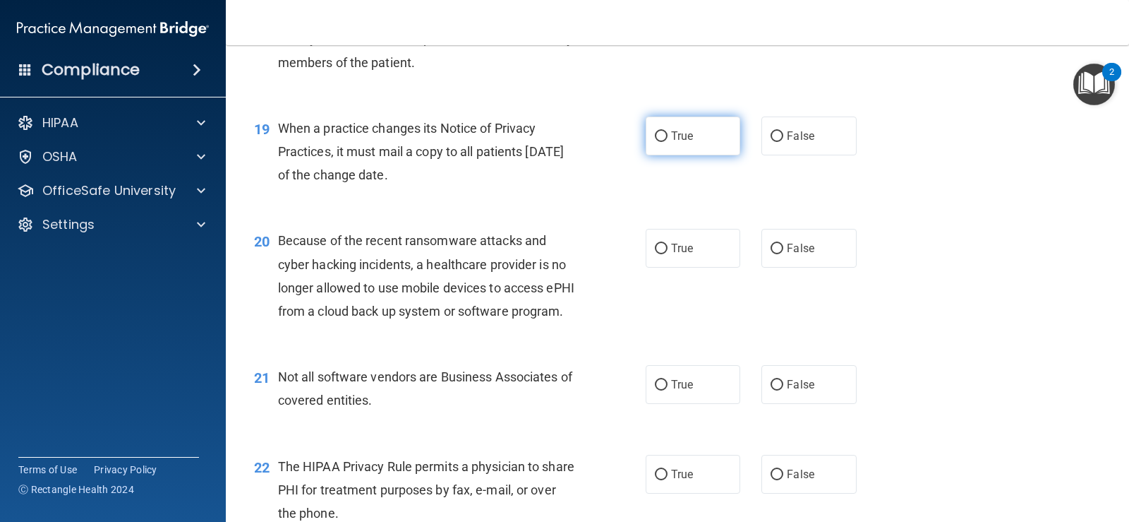
click at [674, 143] on span "True" at bounding box center [682, 135] width 22 height 13
click at [668, 142] on input "True" at bounding box center [661, 136] width 13 height 11
radio input "true"
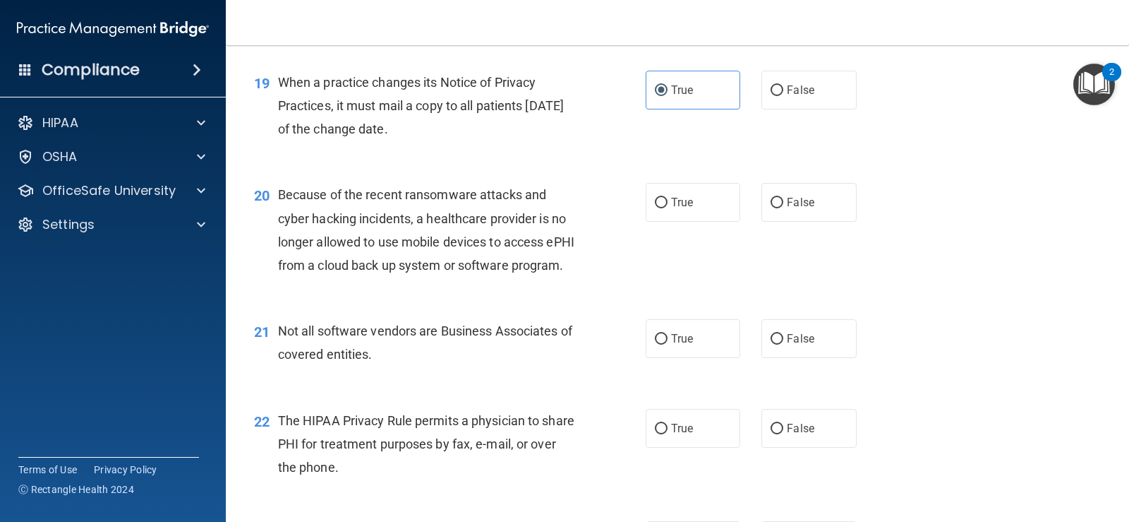
scroll to position [2258, 0]
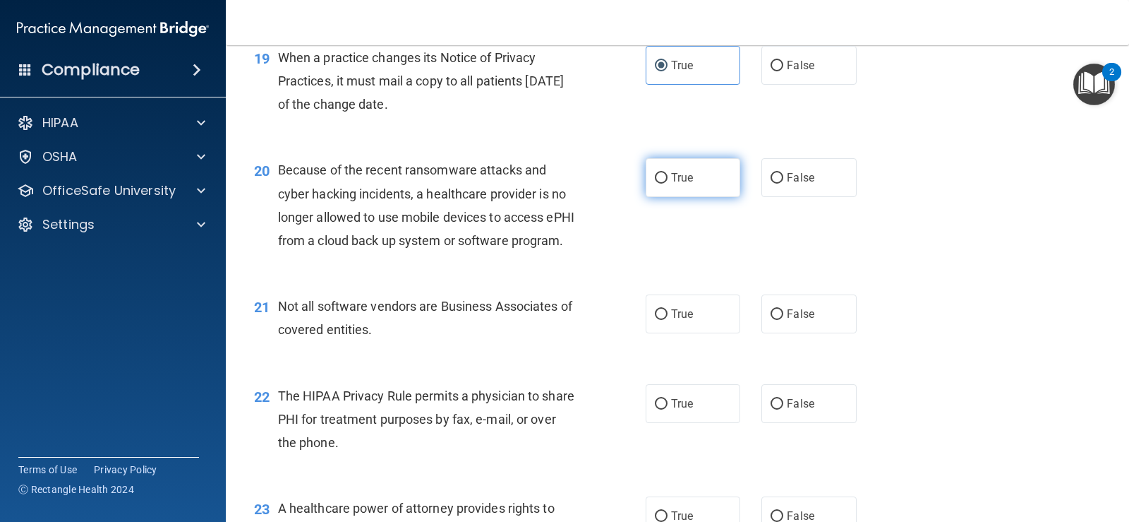
click at [649, 197] on label "True" at bounding box center [693, 177] width 95 height 39
click at [655, 183] on input "True" at bounding box center [661, 178] width 13 height 11
radio input "true"
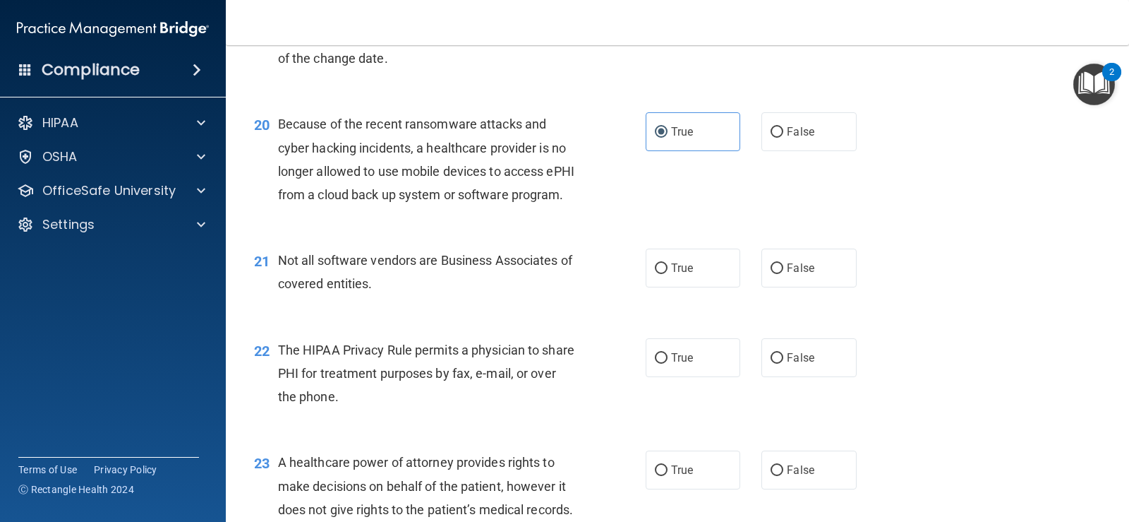
scroll to position [2329, 0]
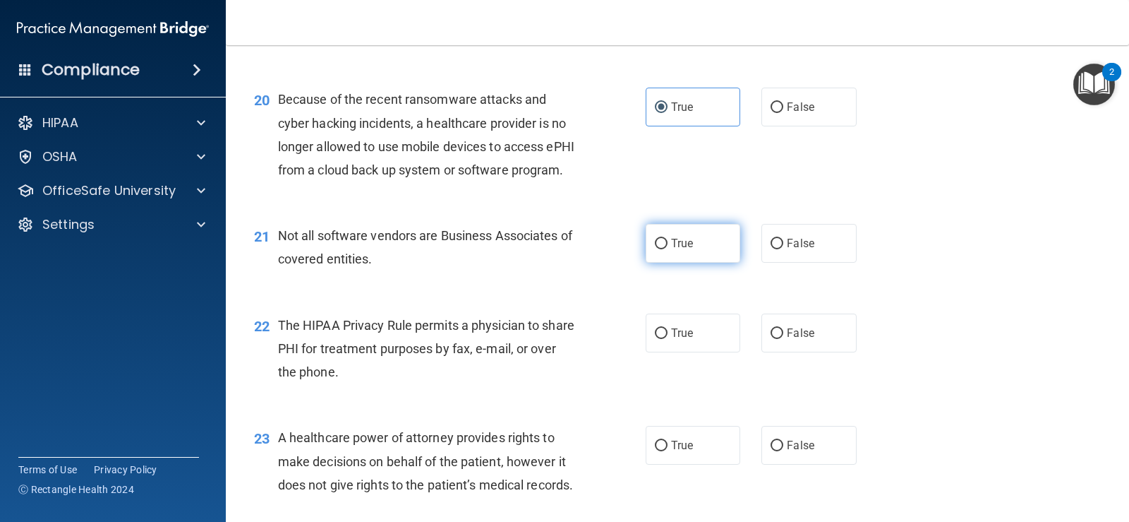
click at [673, 250] on span "True" at bounding box center [682, 242] width 22 height 13
click at [668, 249] on input "True" at bounding box center [661, 244] width 13 height 11
radio input "true"
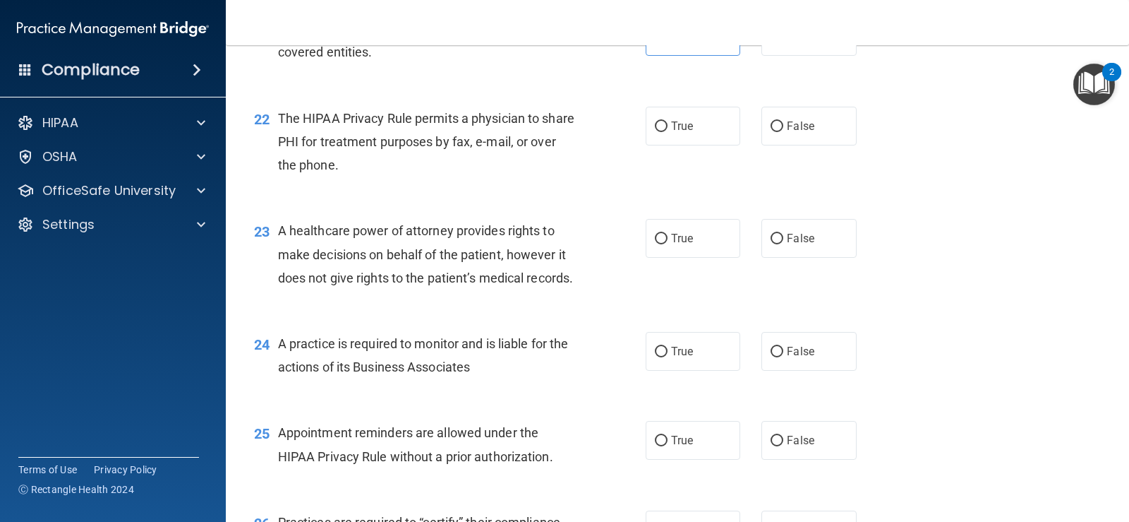
scroll to position [2541, 0]
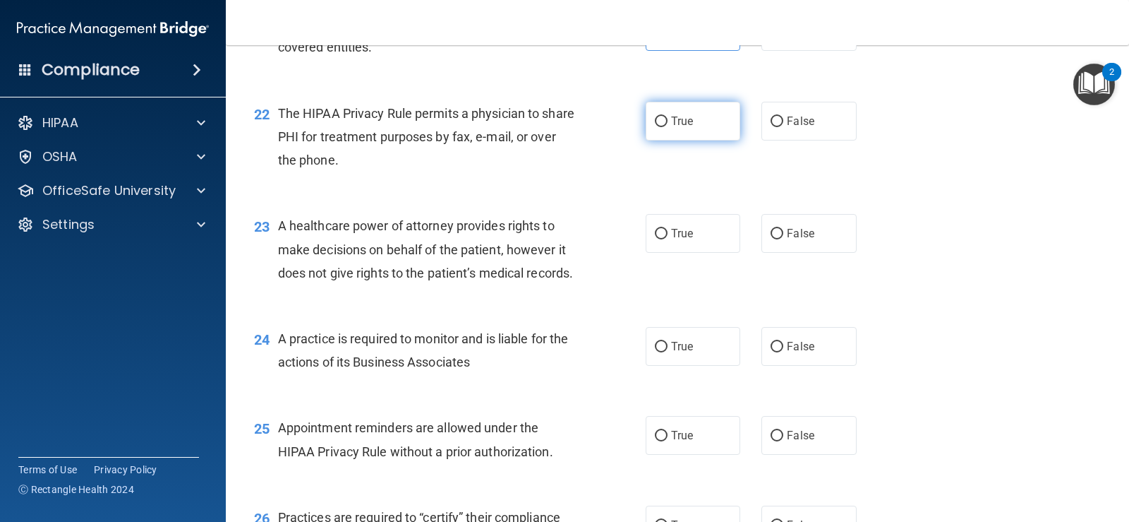
click at [655, 127] on input "True" at bounding box center [661, 121] width 13 height 11
radio input "true"
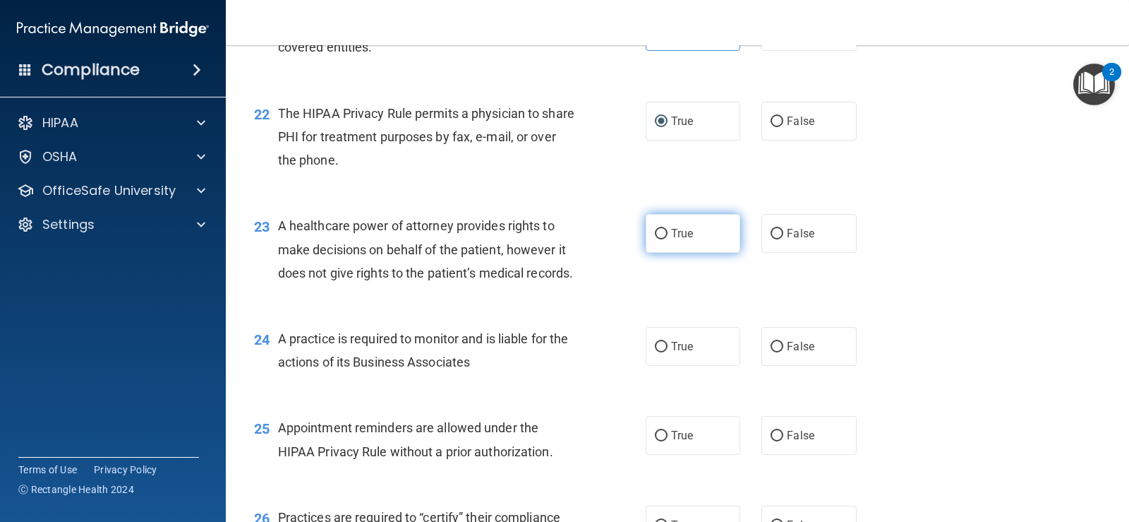
click at [658, 239] on input "True" at bounding box center [661, 234] width 13 height 11
radio input "true"
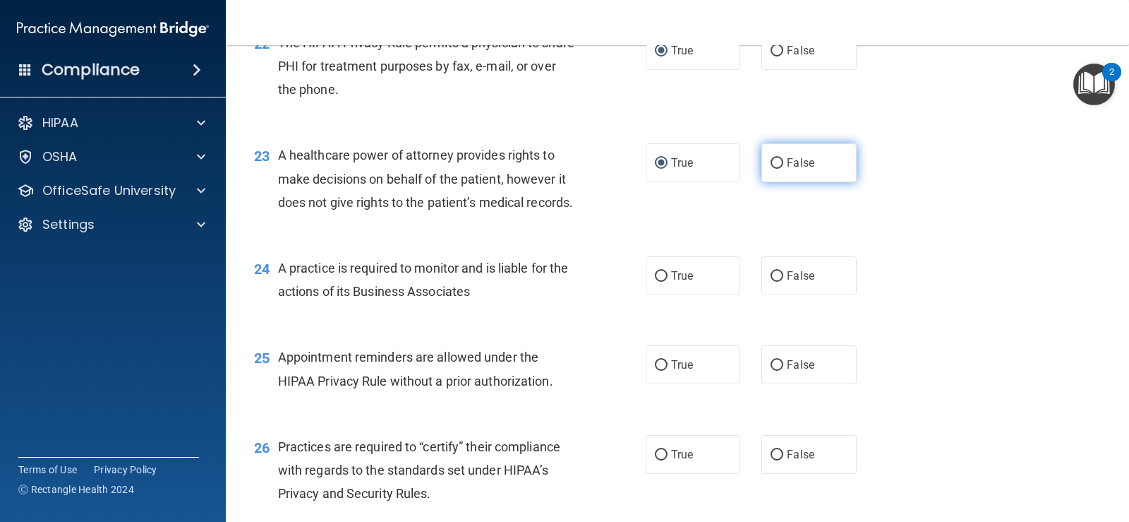
click at [786, 182] on label "False" at bounding box center [809, 162] width 95 height 39
click at [783, 169] on input "False" at bounding box center [777, 163] width 13 height 11
radio input "true"
radio input "false"
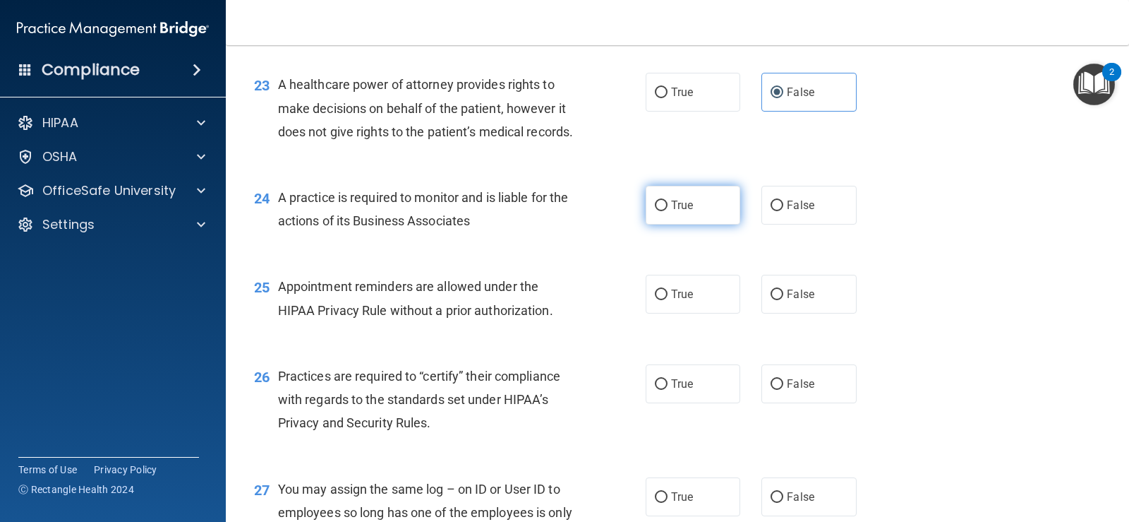
click at [660, 211] on input "True" at bounding box center [661, 205] width 13 height 11
radio input "true"
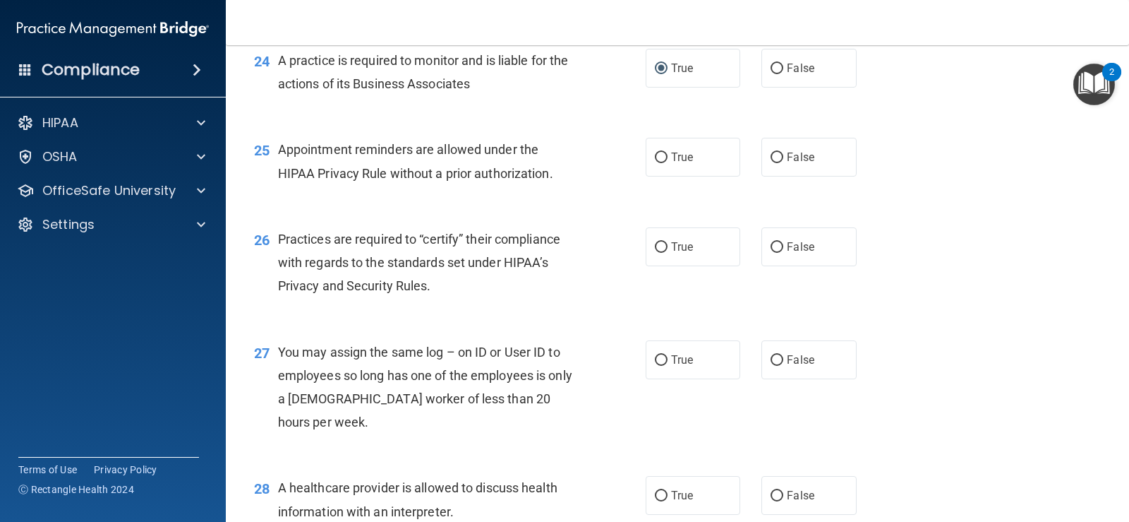
scroll to position [2823, 0]
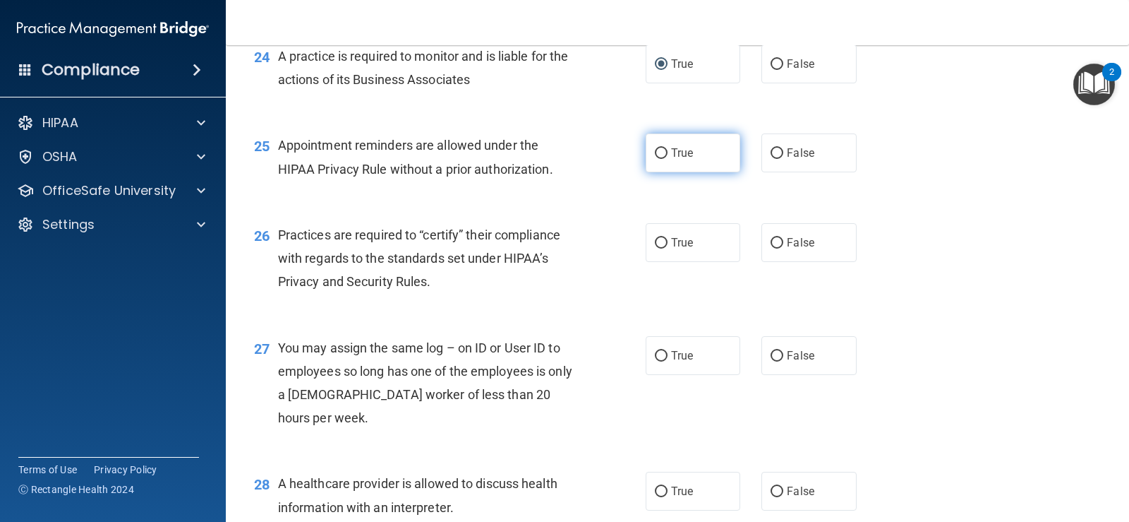
click at [684, 159] on span "True" at bounding box center [682, 152] width 22 height 13
click at [668, 159] on input "True" at bounding box center [661, 153] width 13 height 11
radio input "true"
click at [646, 262] on label "True" at bounding box center [693, 242] width 95 height 39
click at [655, 248] on input "True" at bounding box center [661, 243] width 13 height 11
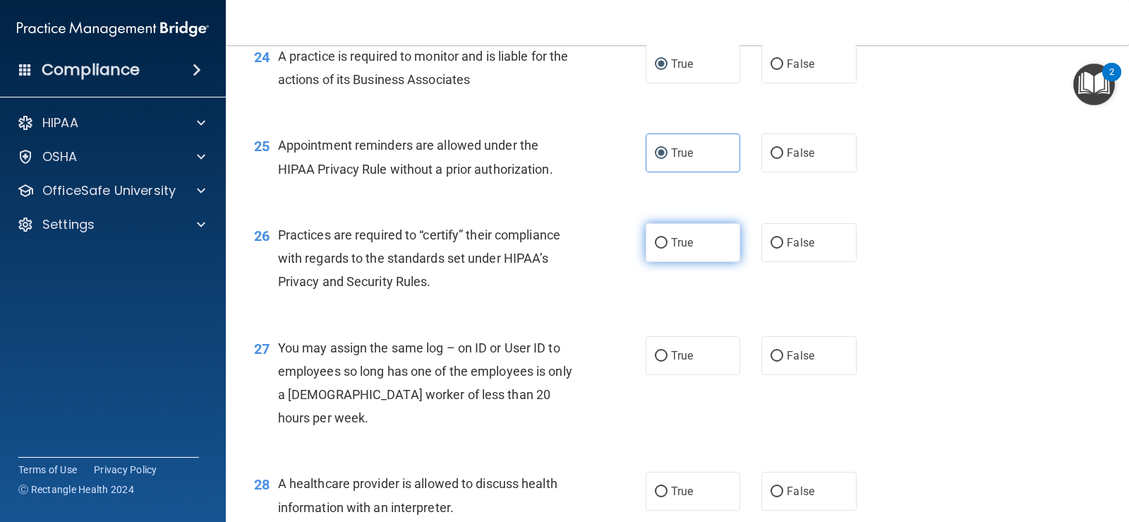
radio input "true"
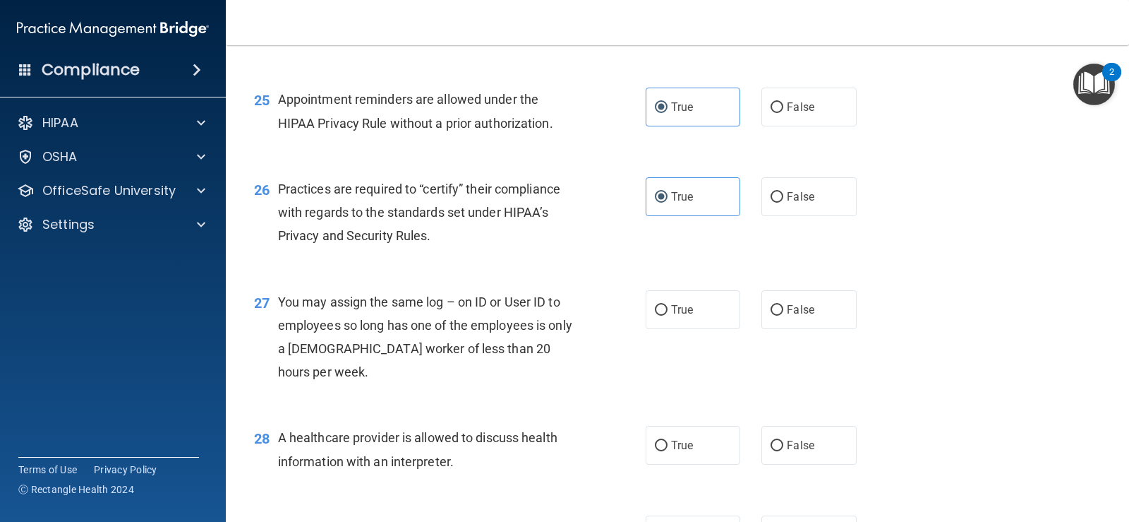
scroll to position [2964, 0]
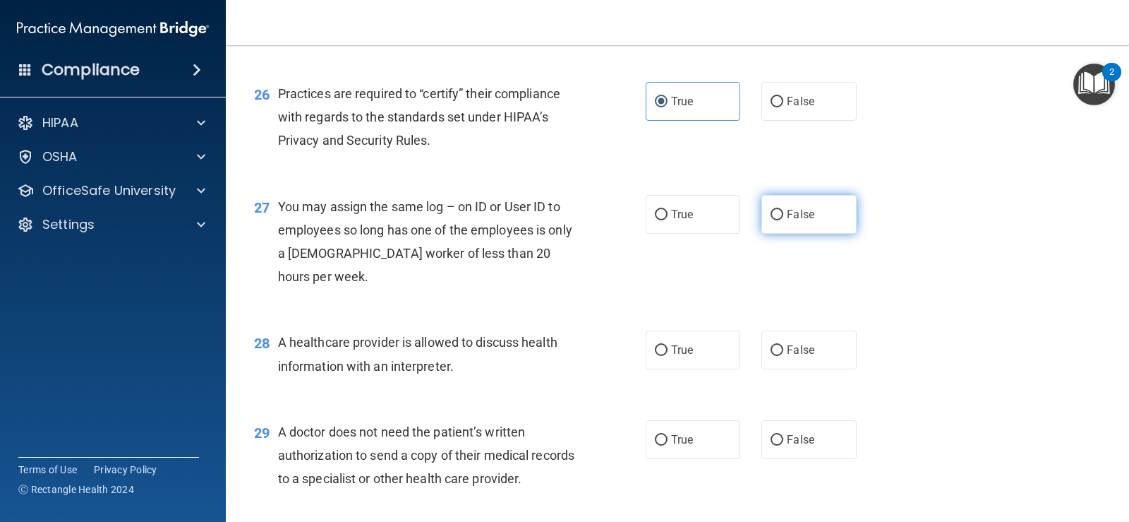
click at [778, 234] on label "False" at bounding box center [809, 214] width 95 height 39
click at [778, 220] on input "False" at bounding box center [777, 215] width 13 height 11
radio input "true"
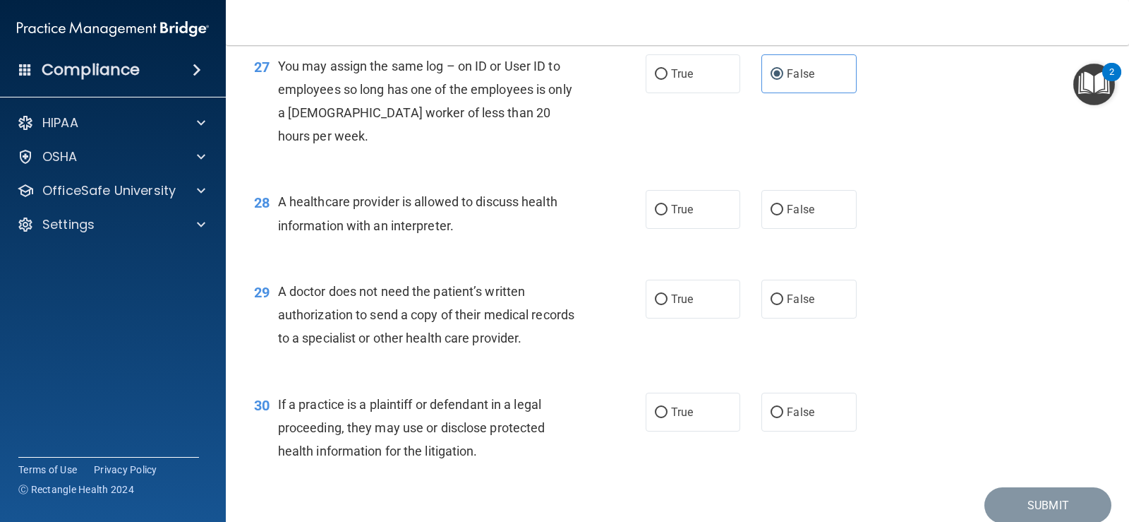
scroll to position [3105, 0]
click at [793, 228] on label "False" at bounding box center [809, 208] width 95 height 39
click at [783, 215] on input "False" at bounding box center [777, 209] width 13 height 11
radio input "true"
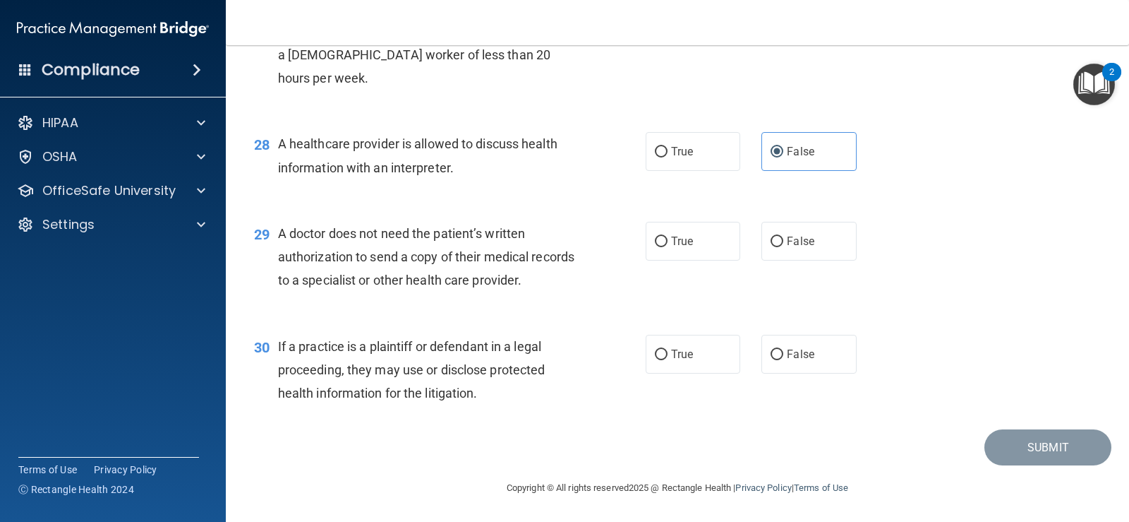
scroll to position [3232, 0]
click at [651, 251] on label "True" at bounding box center [693, 241] width 95 height 39
click at [655, 247] on input "True" at bounding box center [661, 241] width 13 height 11
radio input "true"
click at [714, 350] on label "True" at bounding box center [693, 354] width 95 height 39
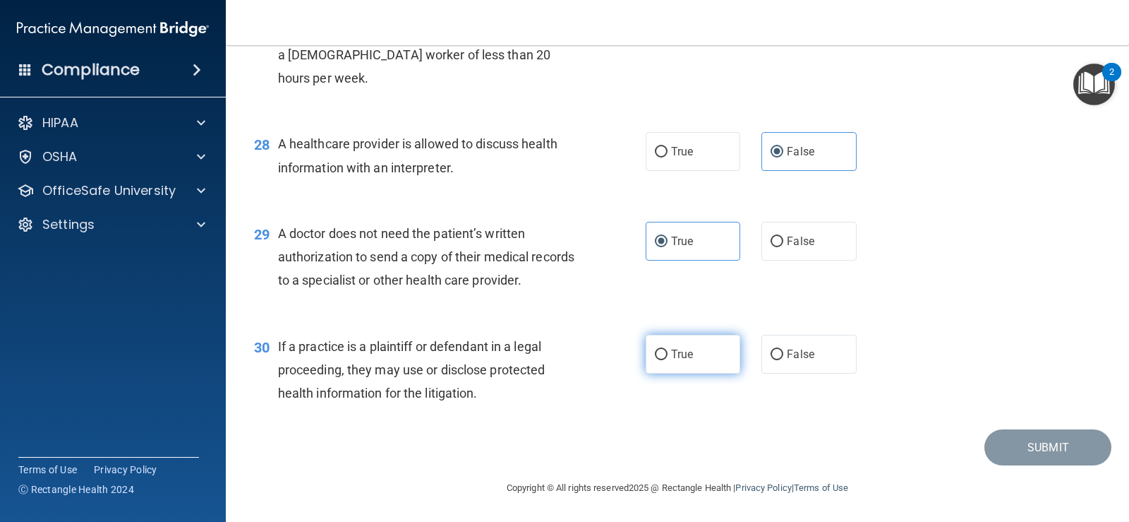
click at [668, 350] on input "True" at bounding box center [661, 354] width 13 height 11
radio input "true"
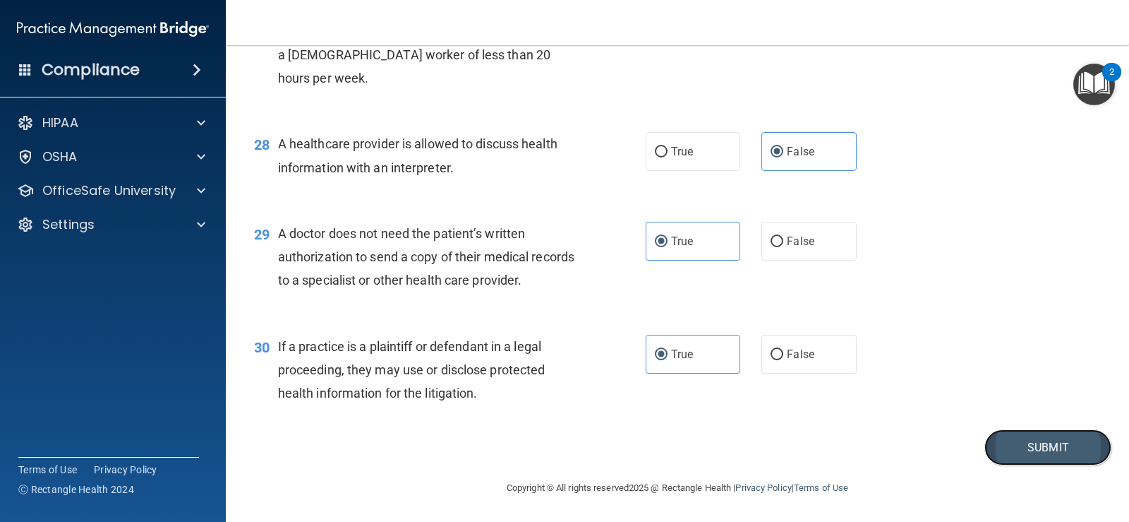
click at [1029, 443] on button "Submit" at bounding box center [1048, 447] width 127 height 36
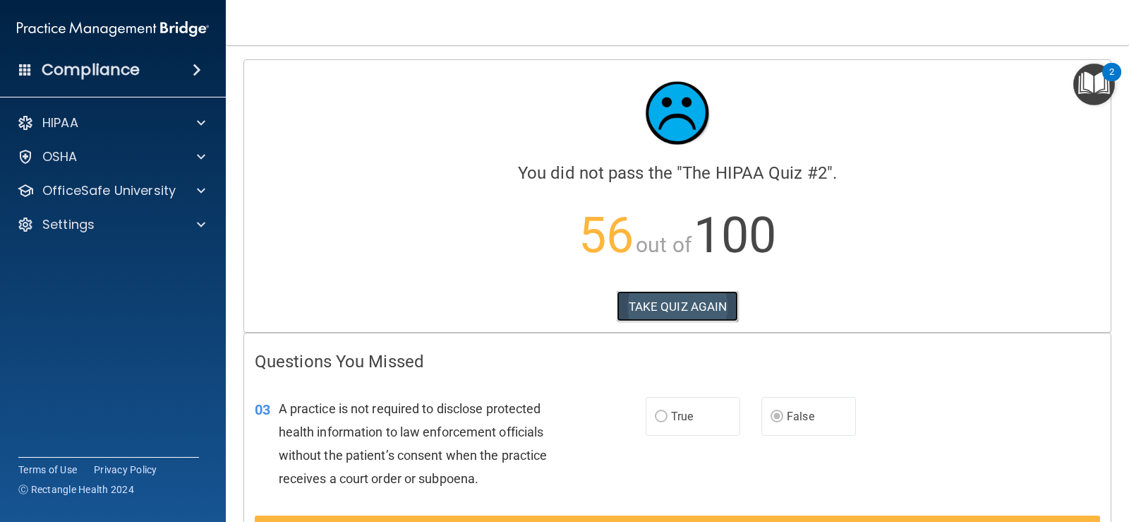
click at [718, 312] on button "TAKE QUIZ AGAIN" at bounding box center [678, 306] width 122 height 31
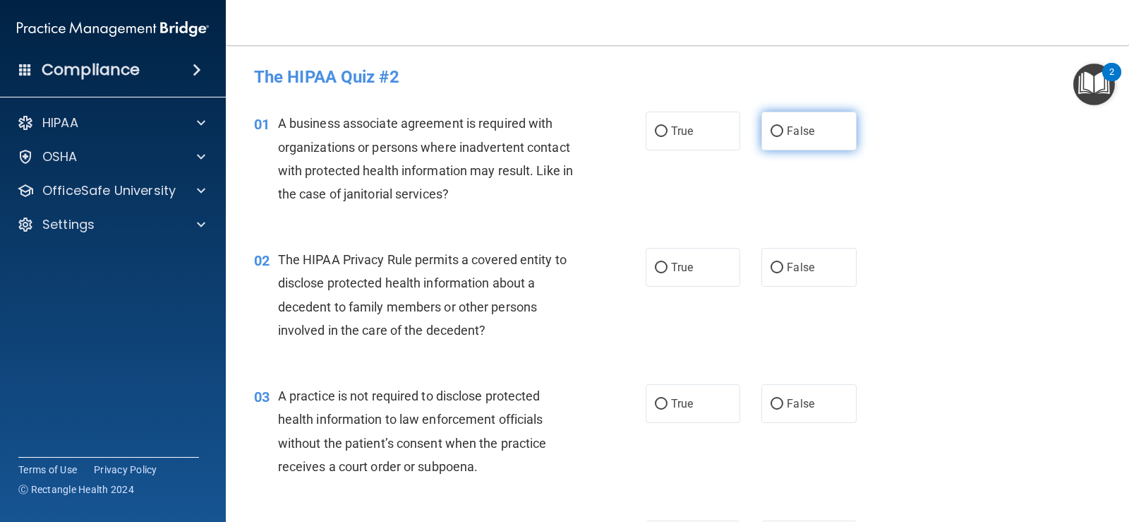
click at [771, 131] on input "False" at bounding box center [777, 131] width 13 height 11
radio input "true"
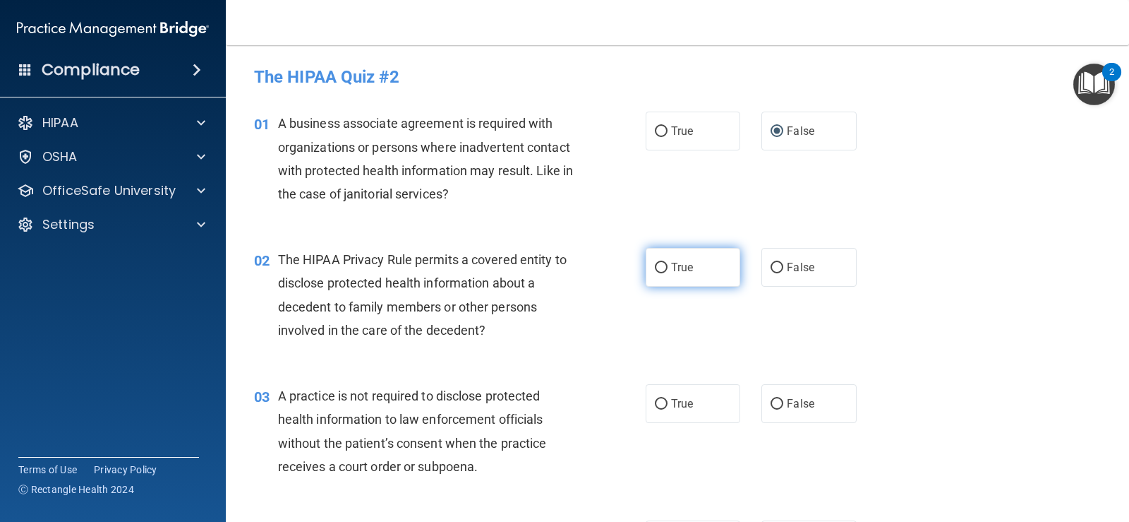
click at [668, 275] on label "True" at bounding box center [693, 267] width 95 height 39
click at [668, 273] on input "True" at bounding box center [661, 268] width 13 height 11
radio input "true"
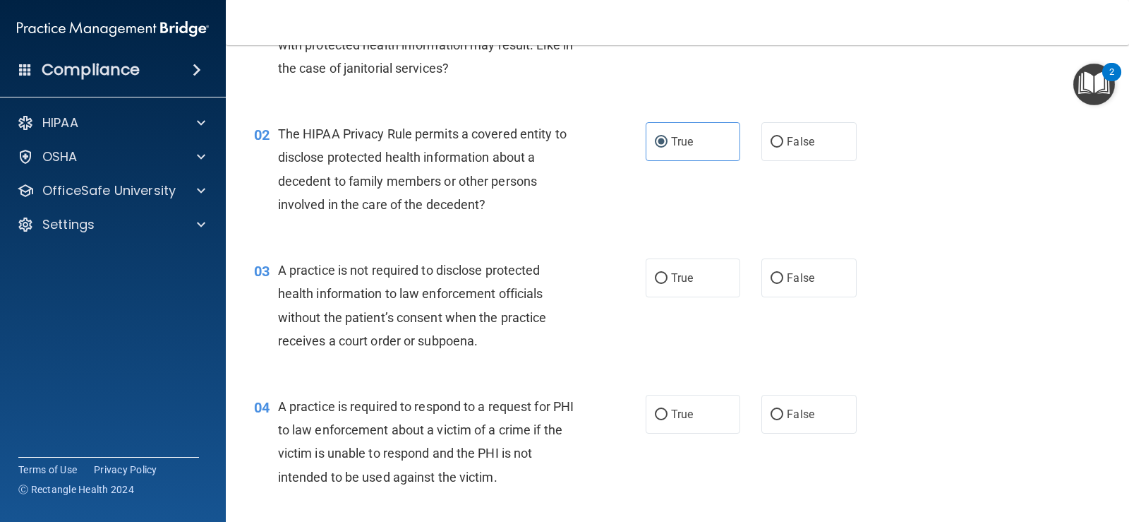
scroll to position [141, 0]
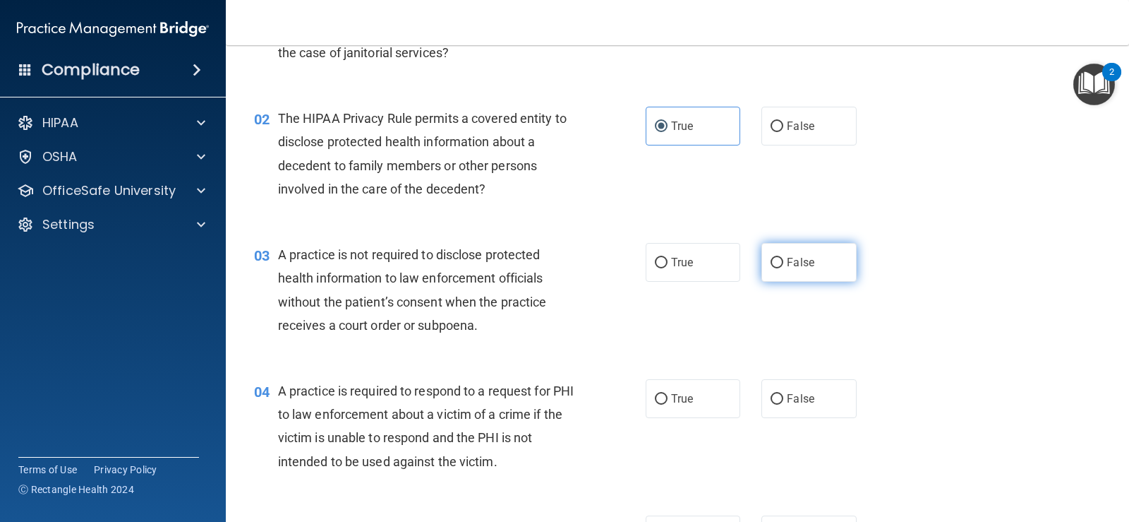
click at [774, 267] on input "False" at bounding box center [777, 263] width 13 height 11
radio input "true"
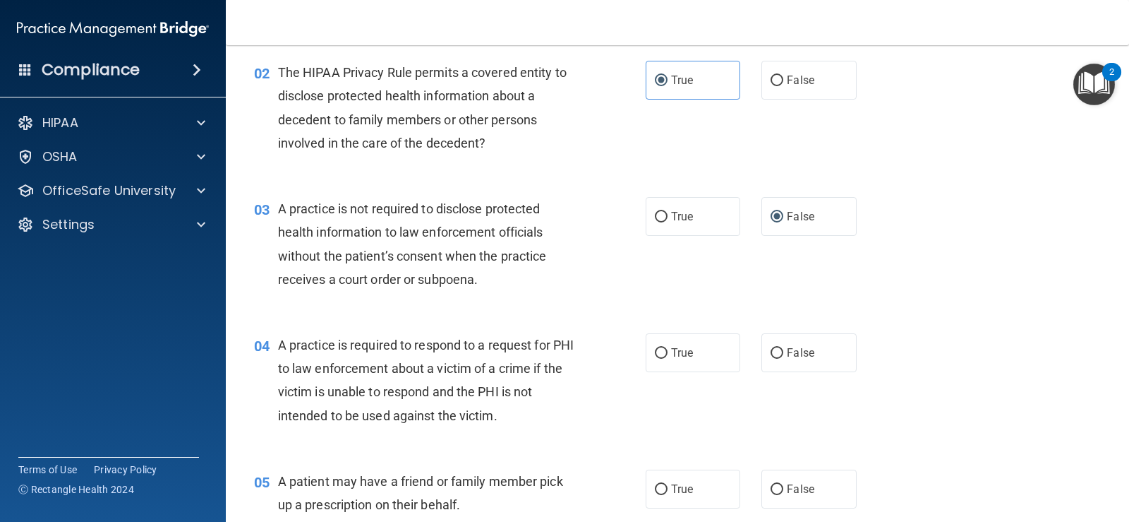
scroll to position [212, 0]
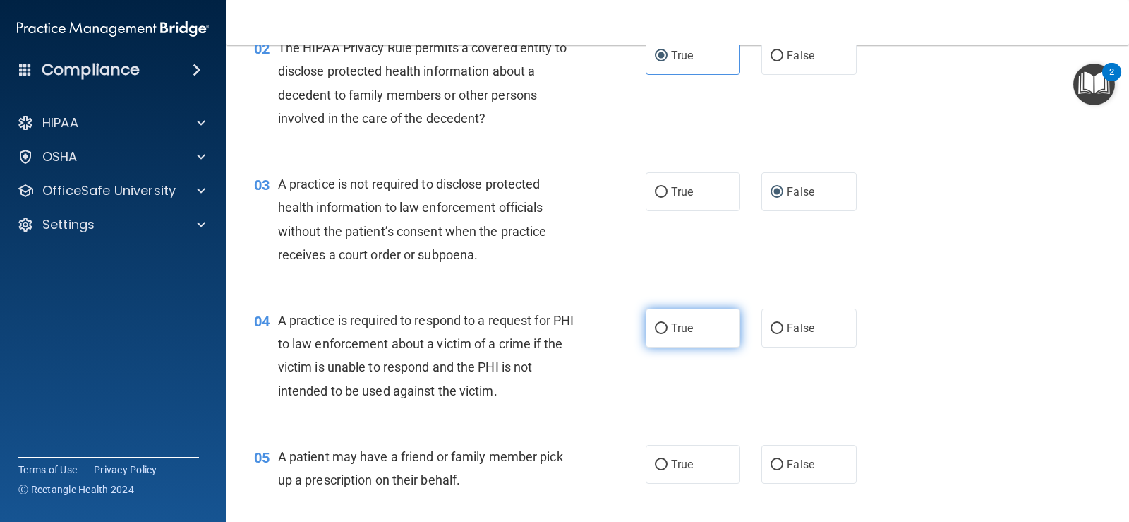
click at [671, 323] on span "True" at bounding box center [682, 327] width 22 height 13
click at [668, 323] on input "True" at bounding box center [661, 328] width 13 height 11
radio input "true"
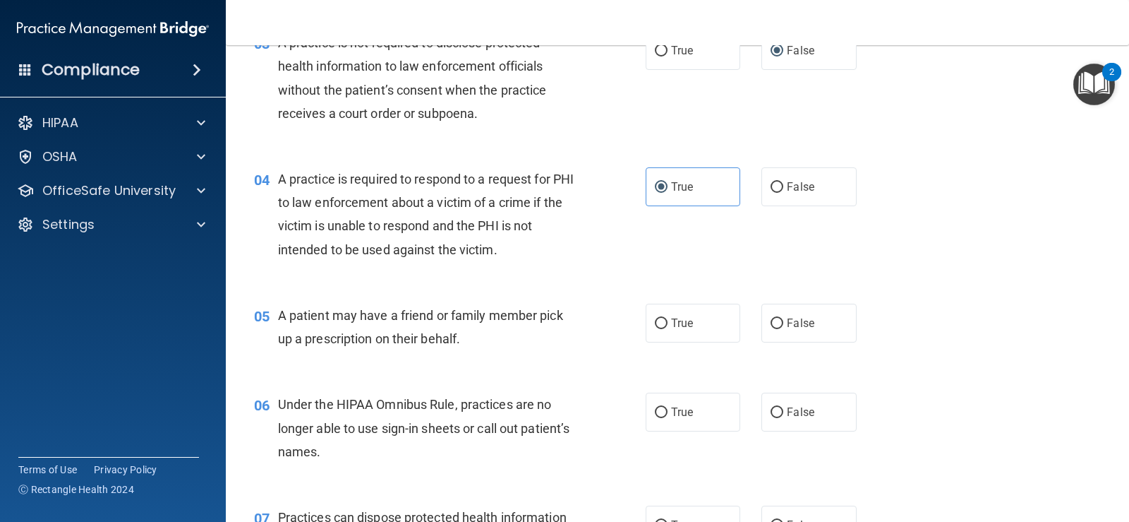
scroll to position [423, 0]
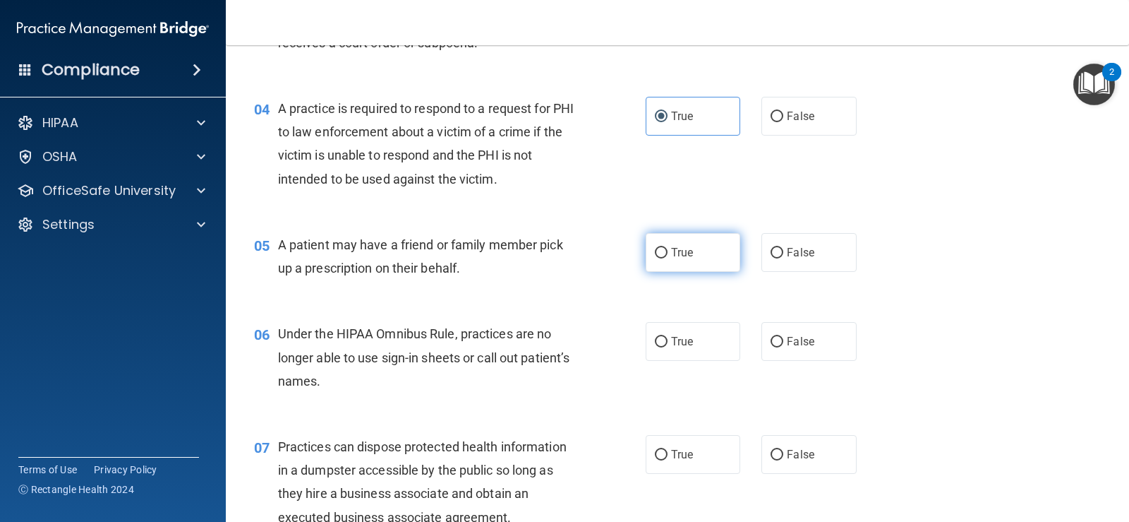
click at [661, 248] on input "True" at bounding box center [661, 253] width 13 height 11
radio input "true"
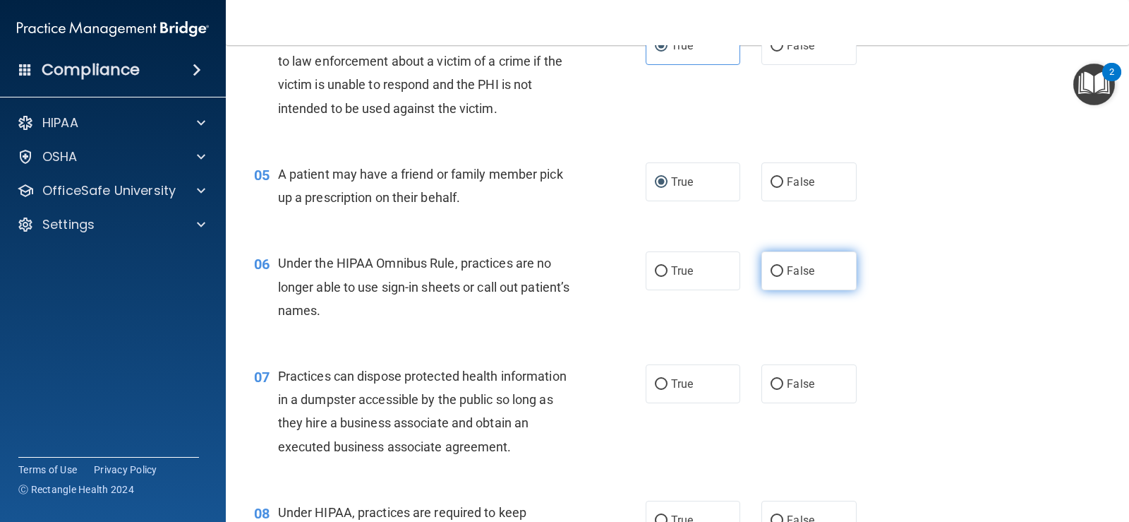
click at [787, 274] on span "False" at bounding box center [801, 270] width 28 height 13
click at [782, 274] on input "False" at bounding box center [777, 271] width 13 height 11
radio input "true"
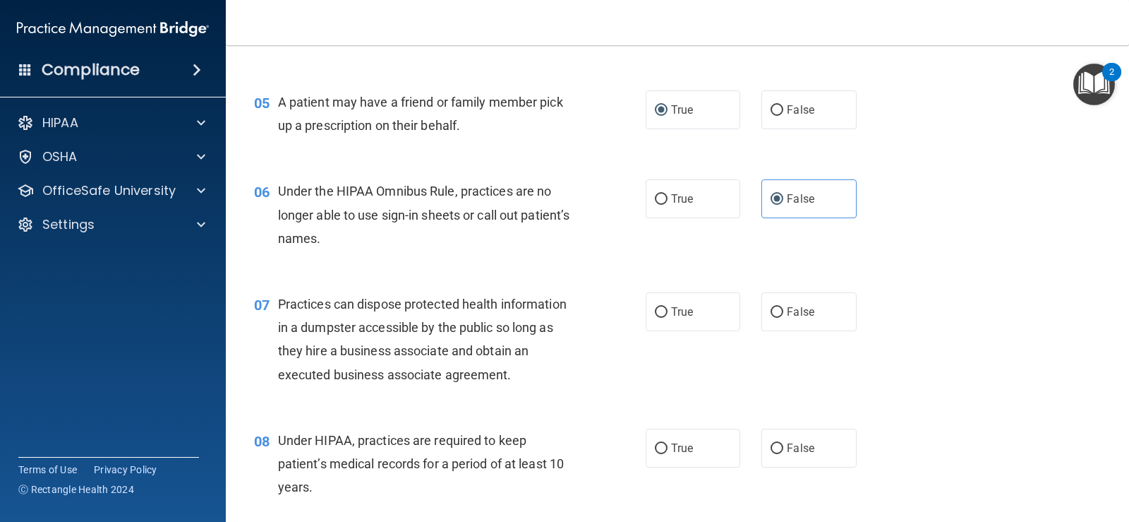
scroll to position [635, 0]
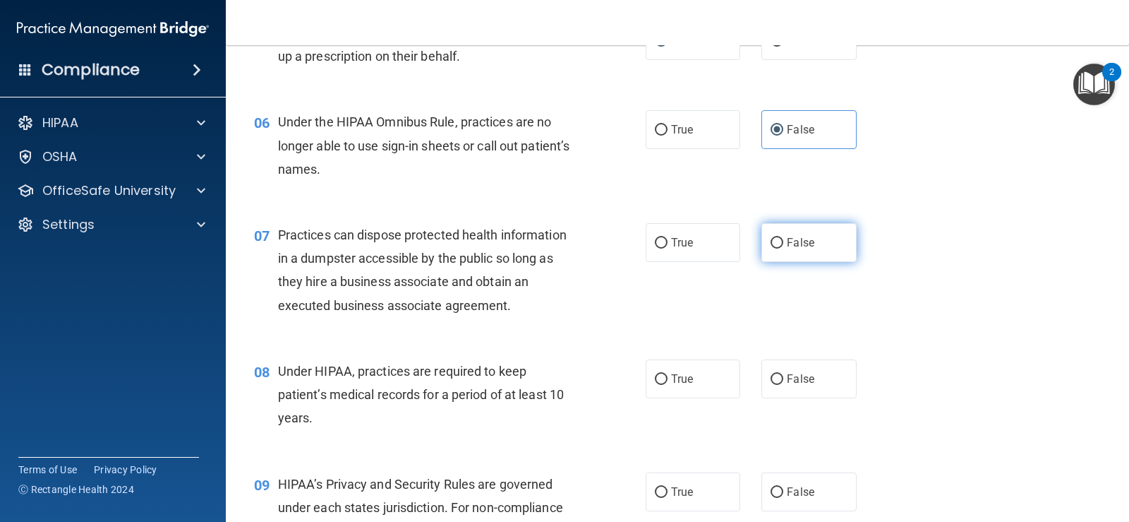
click at [772, 242] on input "False" at bounding box center [777, 243] width 13 height 11
radio input "true"
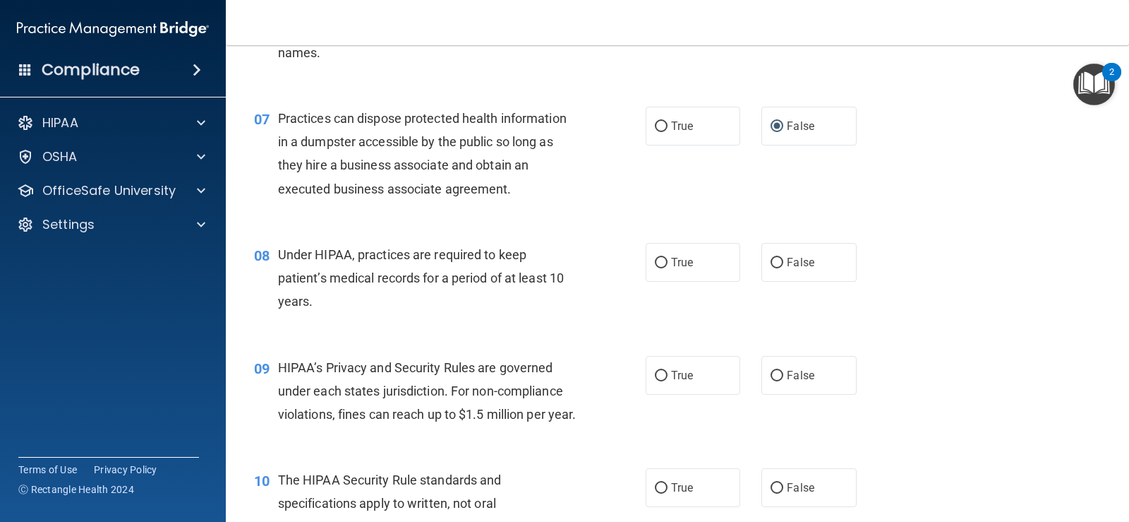
scroll to position [776, 0]
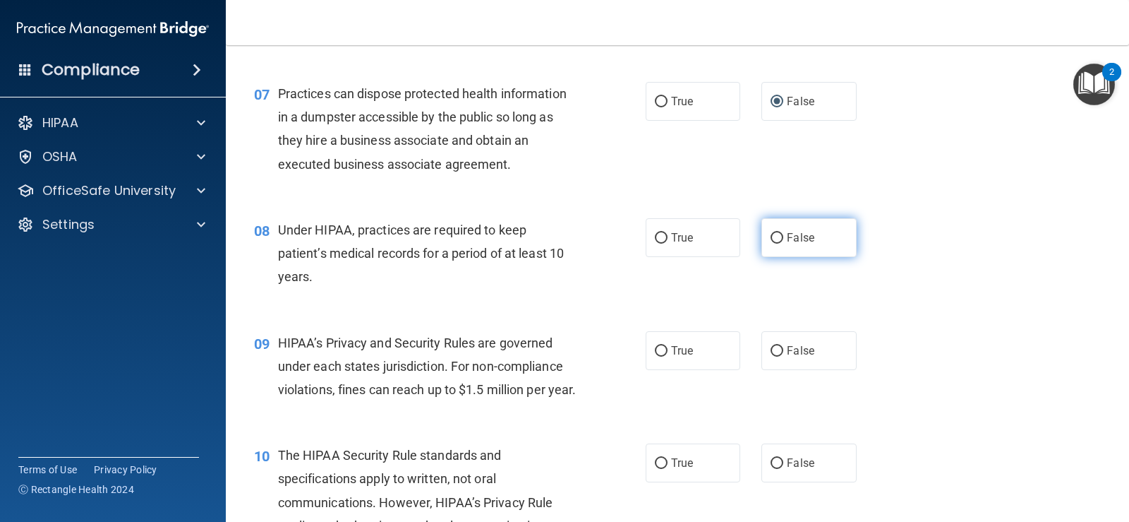
click at [762, 231] on label "False" at bounding box center [809, 237] width 95 height 39
click at [771, 233] on input "False" at bounding box center [777, 238] width 13 height 11
radio input "true"
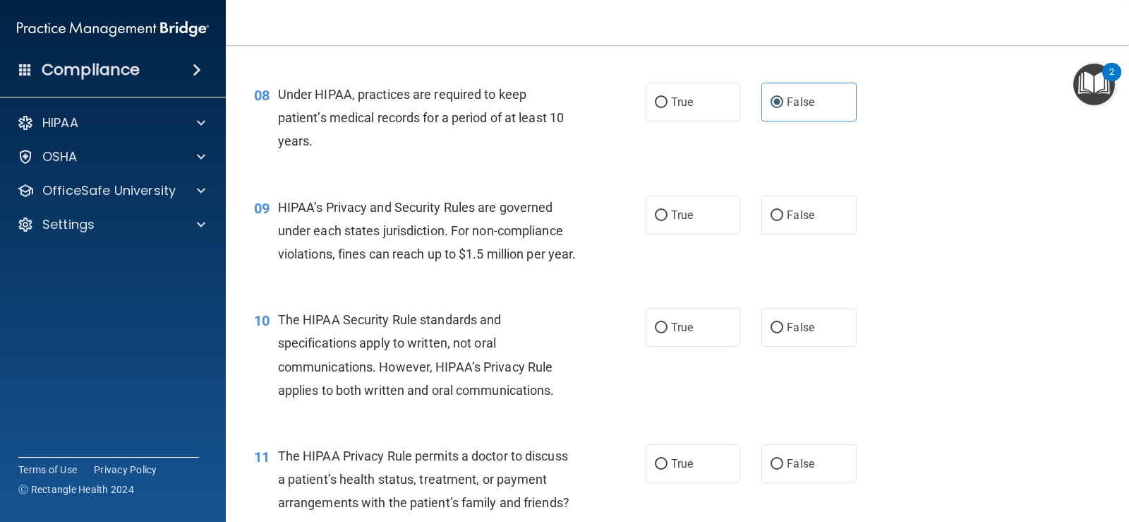
scroll to position [917, 0]
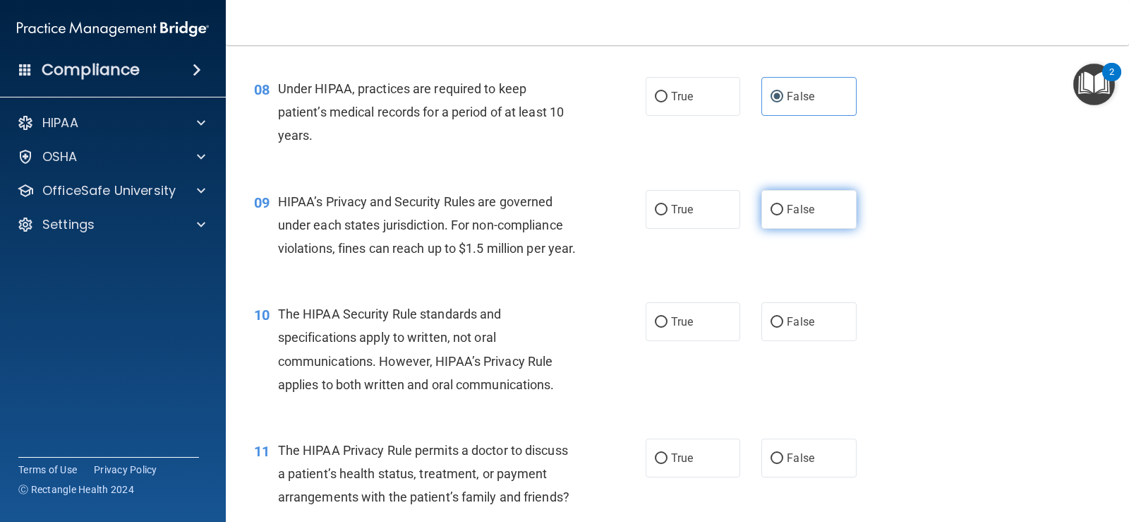
click at [776, 208] on input "False" at bounding box center [777, 210] width 13 height 11
radio input "true"
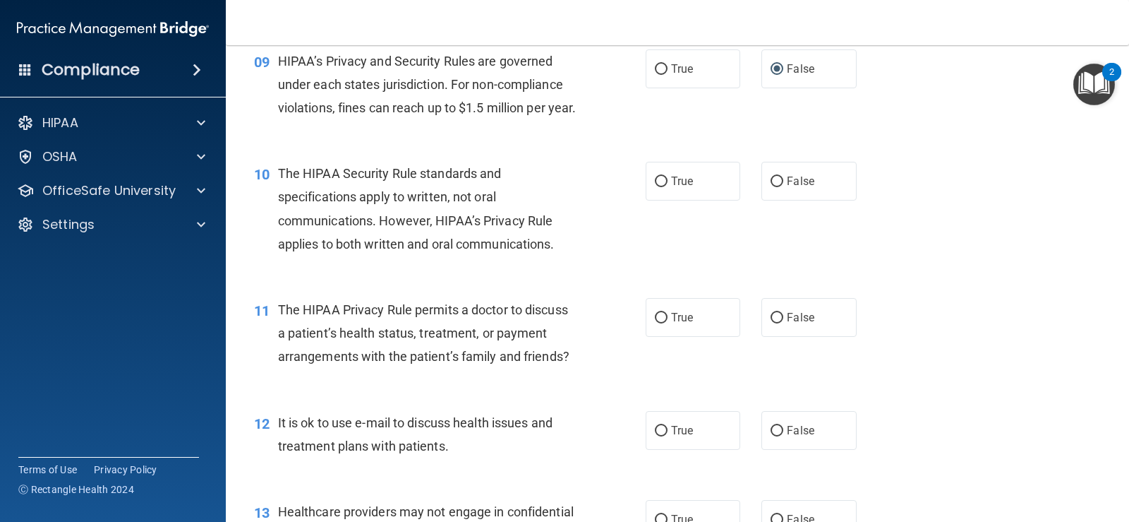
scroll to position [1059, 0]
click at [656, 200] on label "True" at bounding box center [693, 180] width 95 height 39
click at [656, 186] on input "True" at bounding box center [661, 181] width 13 height 11
radio input "true"
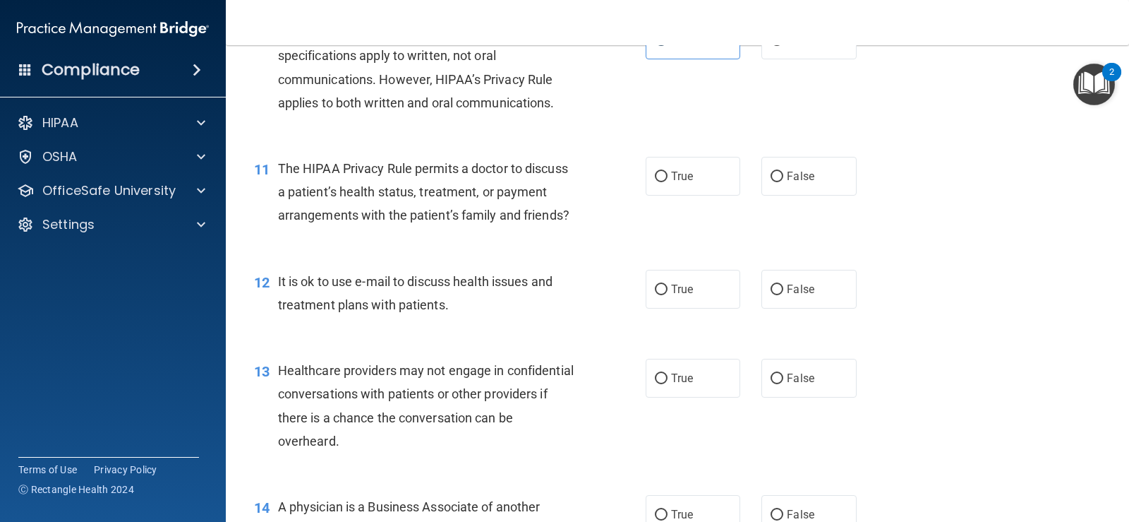
scroll to position [1200, 0]
click at [709, 195] on label "True" at bounding box center [693, 175] width 95 height 39
click at [668, 181] on input "True" at bounding box center [661, 176] width 13 height 11
radio input "true"
click at [771, 181] on input "False" at bounding box center [777, 176] width 13 height 11
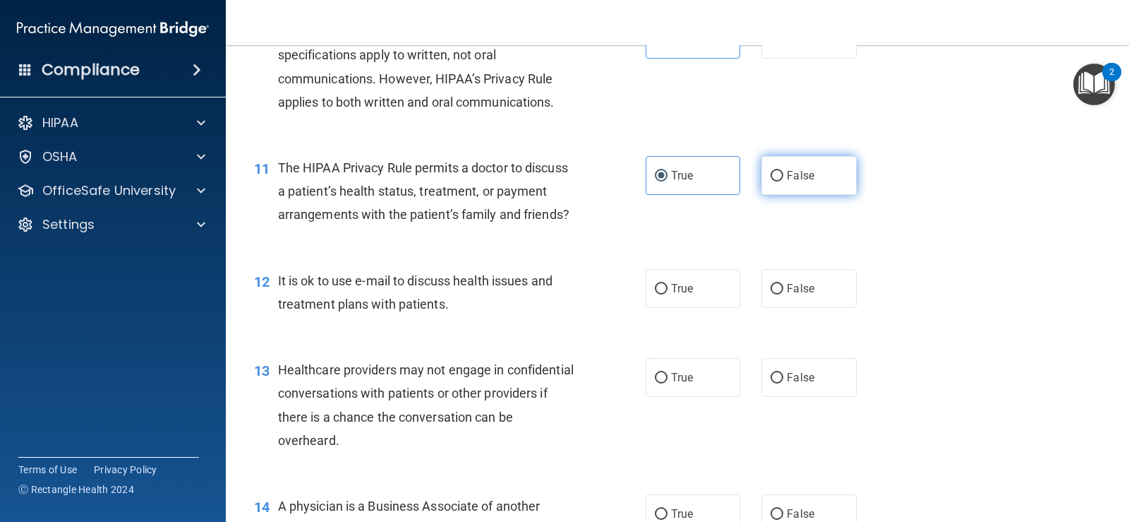
radio input "true"
radio input "false"
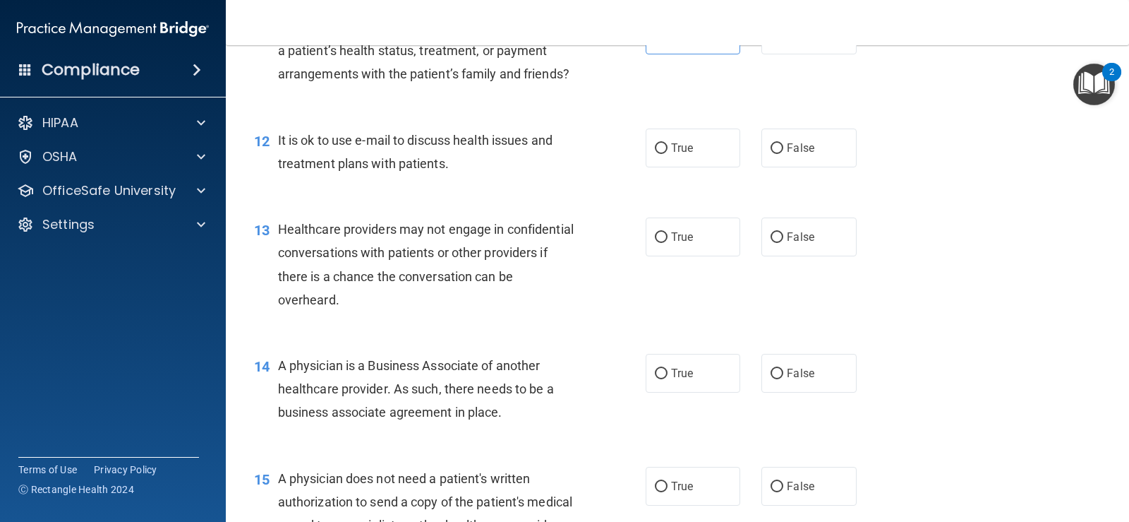
scroll to position [1341, 0]
click at [656, 167] on label "True" at bounding box center [693, 147] width 95 height 39
click at [656, 153] on input "True" at bounding box center [661, 148] width 13 height 11
radio input "true"
click at [704, 255] on label "True" at bounding box center [693, 236] width 95 height 39
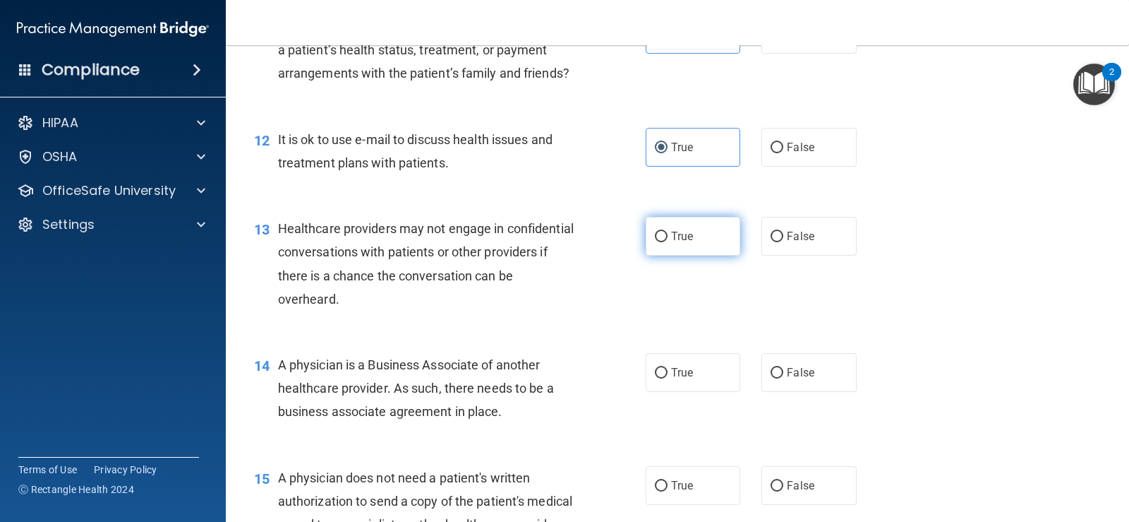
click at [668, 242] on input "True" at bounding box center [661, 236] width 13 height 11
radio input "true"
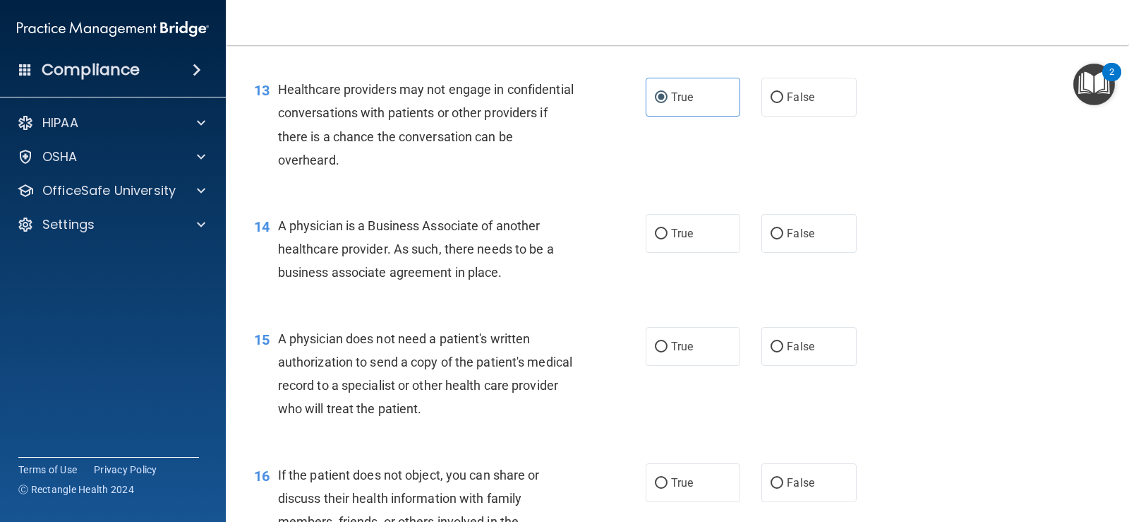
scroll to position [1482, 0]
click at [771, 114] on label "False" at bounding box center [809, 95] width 95 height 39
click at [771, 101] on input "False" at bounding box center [777, 95] width 13 height 11
radio input "true"
radio input "false"
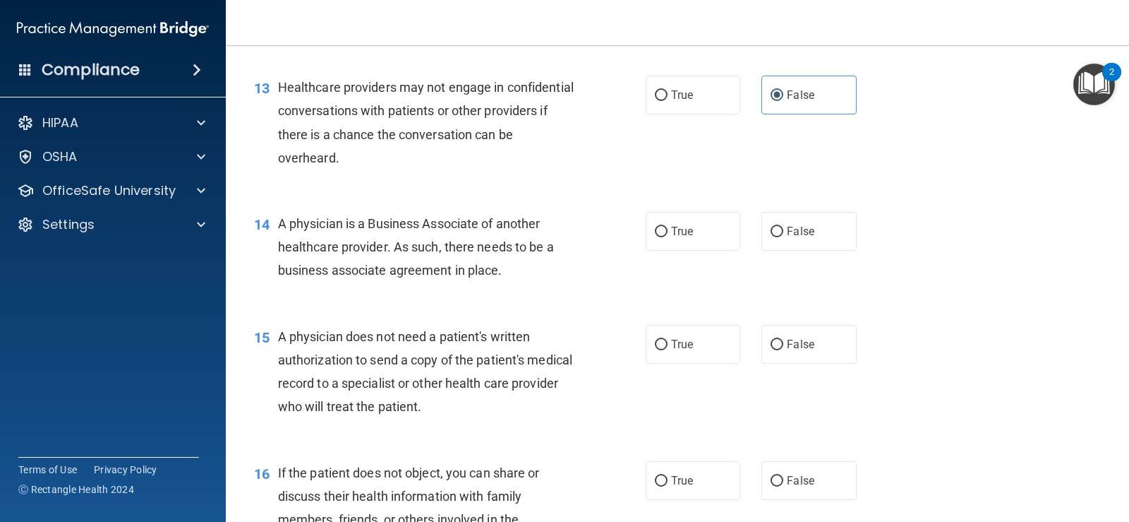
scroll to position [1553, 0]
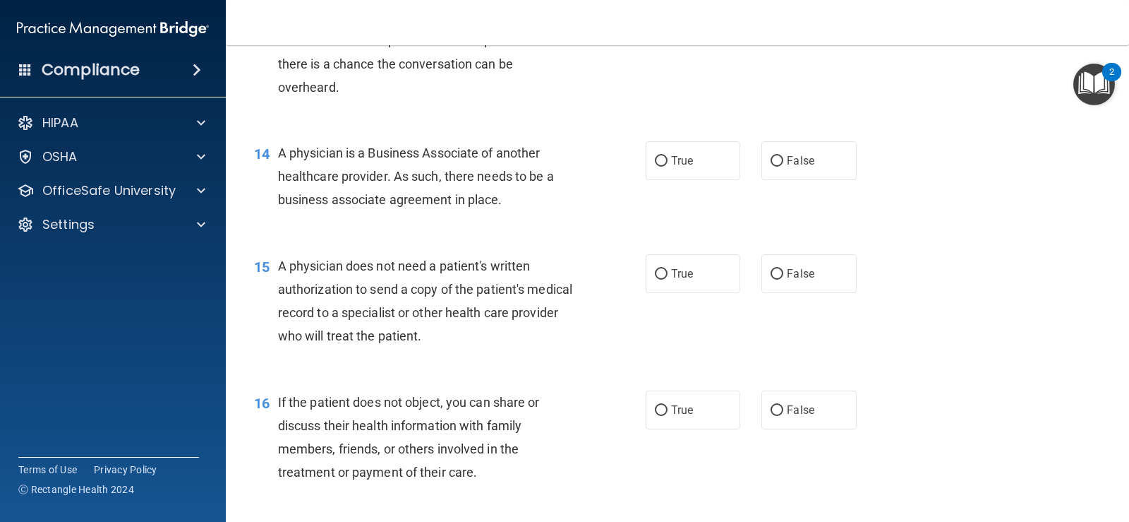
click at [745, 180] on div "True False" at bounding box center [760, 160] width 228 height 39
click at [771, 167] on input "False" at bounding box center [777, 161] width 13 height 11
radio input "true"
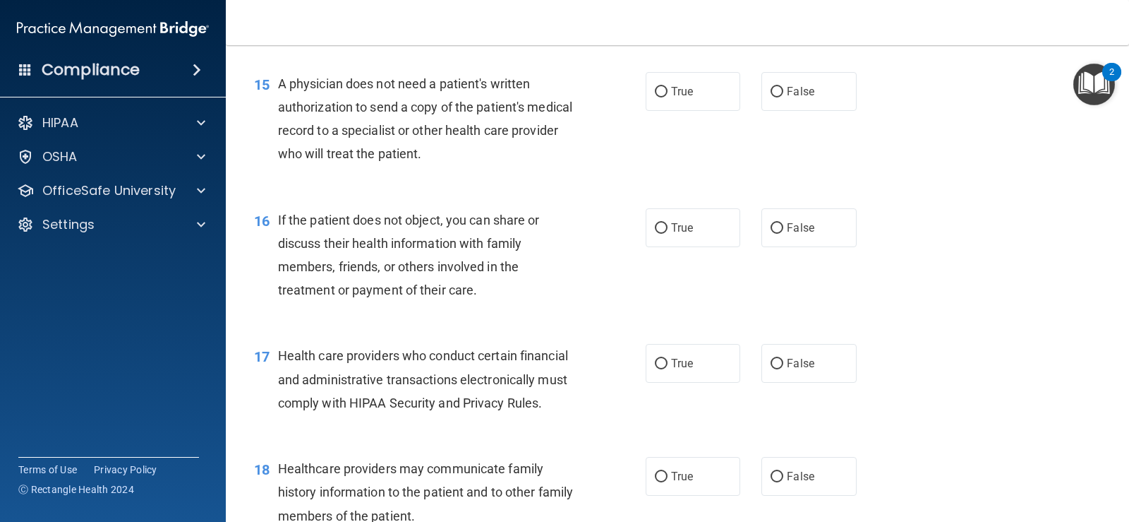
scroll to position [1764, 0]
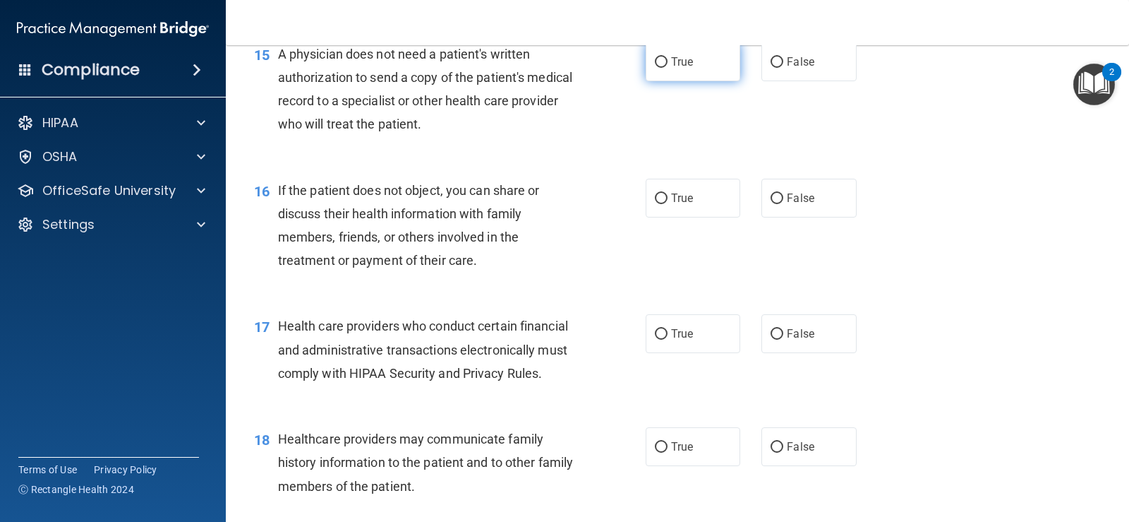
click at [663, 81] on label "True" at bounding box center [693, 61] width 95 height 39
click at [663, 68] on input "True" at bounding box center [661, 62] width 13 height 11
radio input "true"
click at [671, 205] on span "True" at bounding box center [682, 197] width 22 height 13
click at [668, 204] on input "True" at bounding box center [661, 198] width 13 height 11
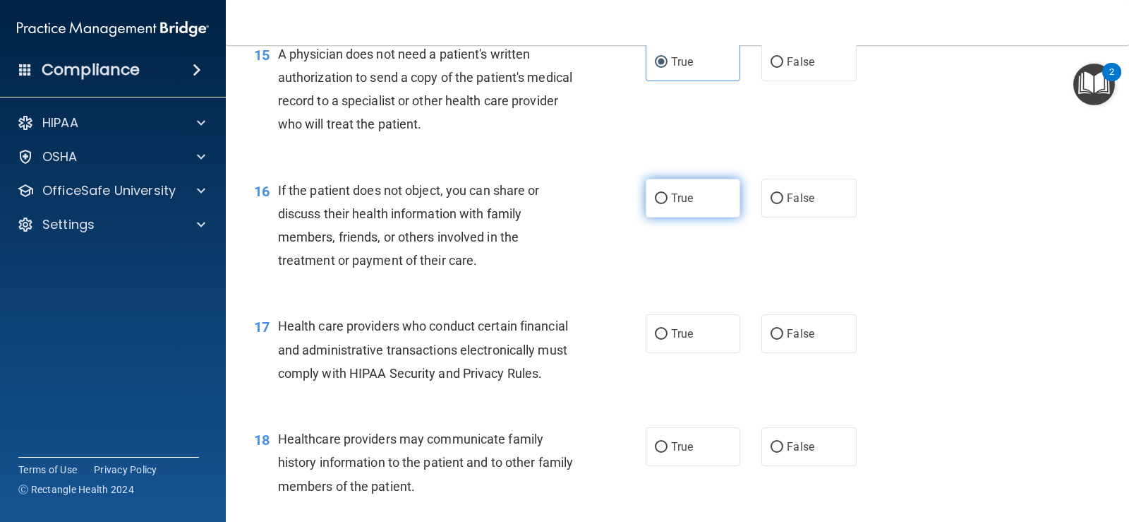
radio input "true"
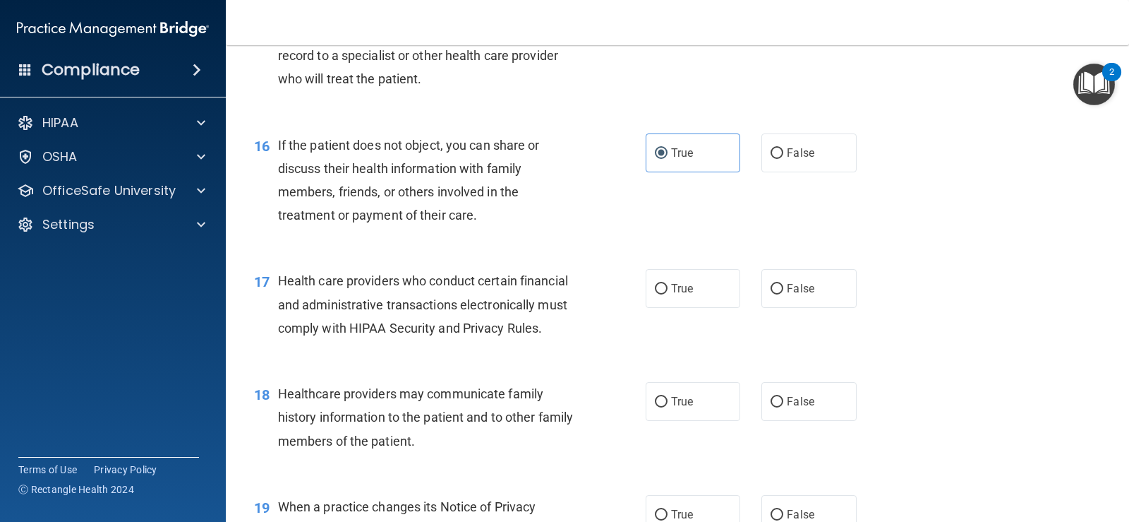
scroll to position [1906, 0]
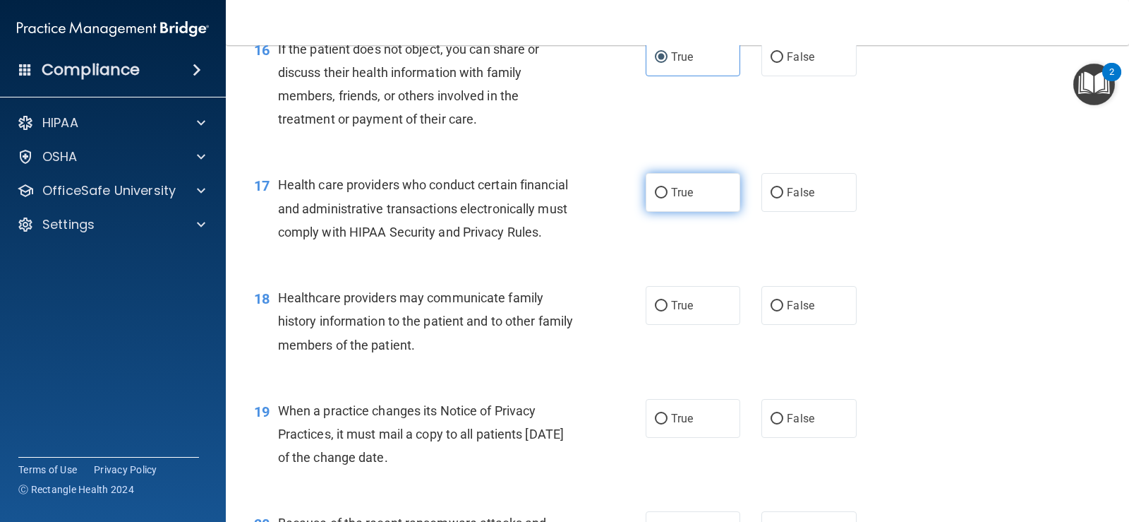
click at [654, 212] on label "True" at bounding box center [693, 192] width 95 height 39
click at [655, 198] on input "True" at bounding box center [661, 193] width 13 height 11
radio input "true"
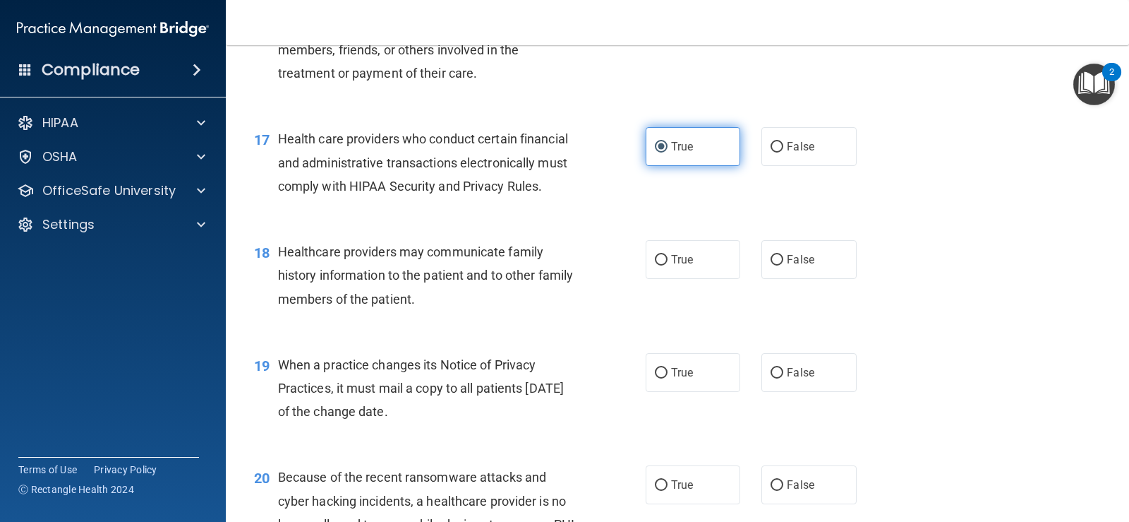
scroll to position [1976, 0]
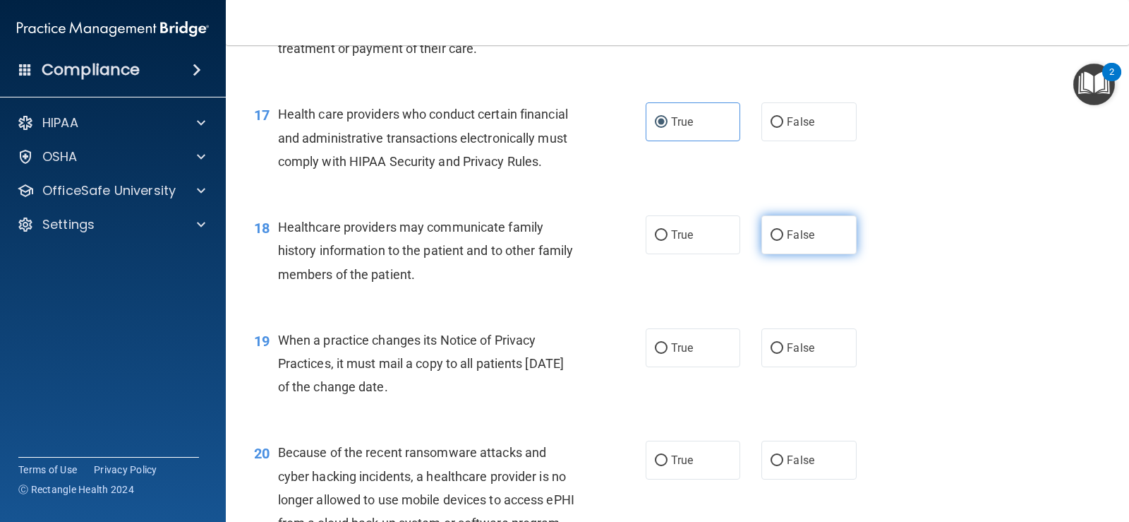
click at [830, 254] on label "False" at bounding box center [809, 234] width 95 height 39
click at [783, 241] on input "False" at bounding box center [777, 235] width 13 height 11
radio input "true"
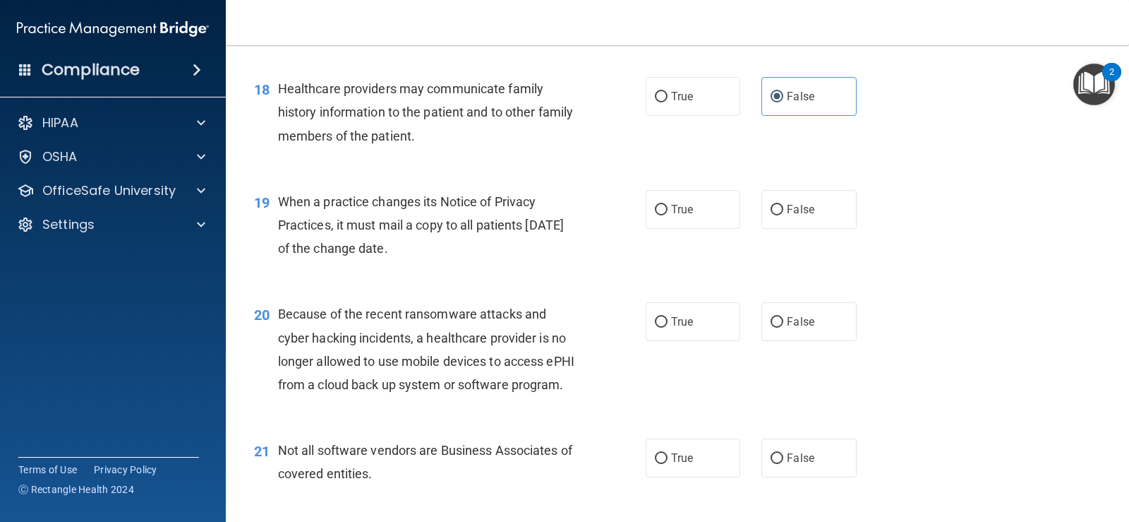
scroll to position [2117, 0]
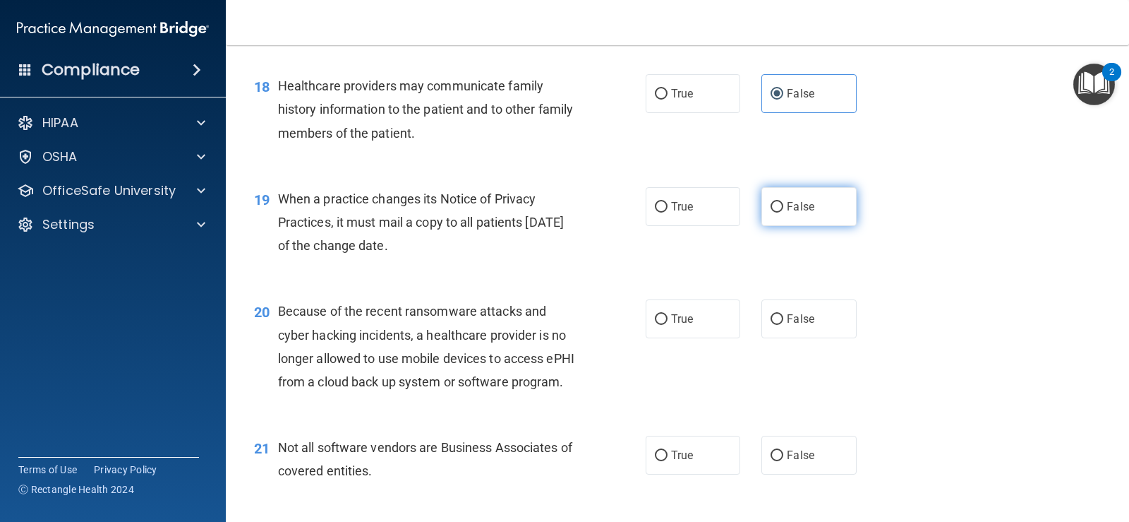
click at [808, 226] on label "False" at bounding box center [809, 206] width 95 height 39
click at [783, 212] on input "False" at bounding box center [777, 207] width 13 height 11
radio input "true"
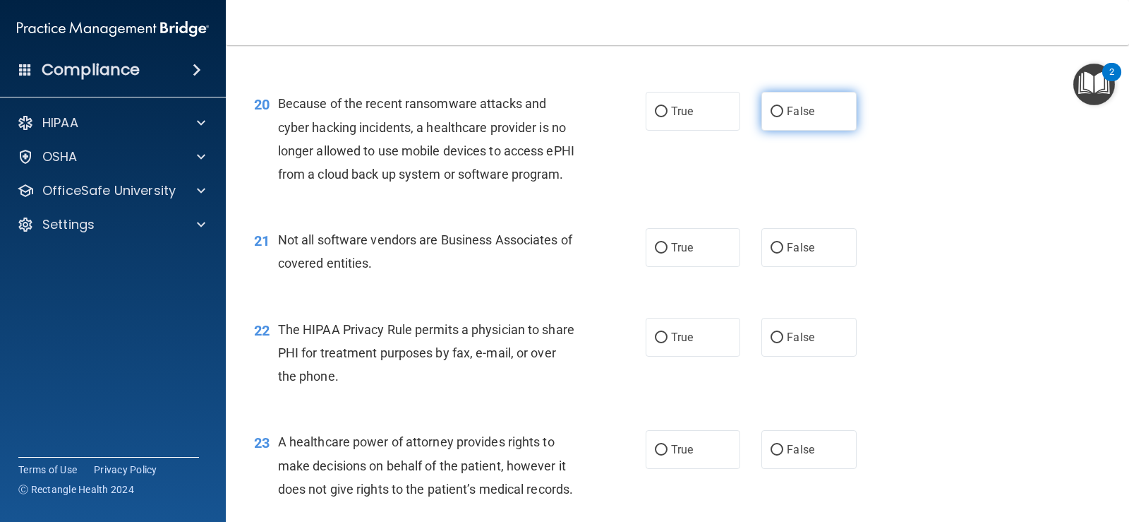
scroll to position [2329, 0]
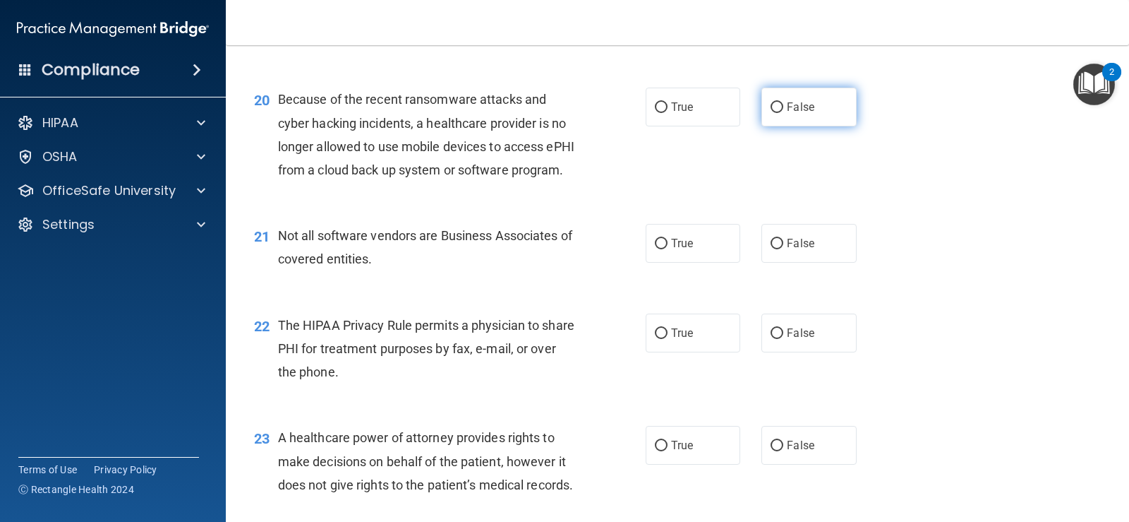
click at [780, 126] on label "False" at bounding box center [809, 107] width 95 height 39
click at [780, 113] on input "False" at bounding box center [777, 107] width 13 height 11
radio input "true"
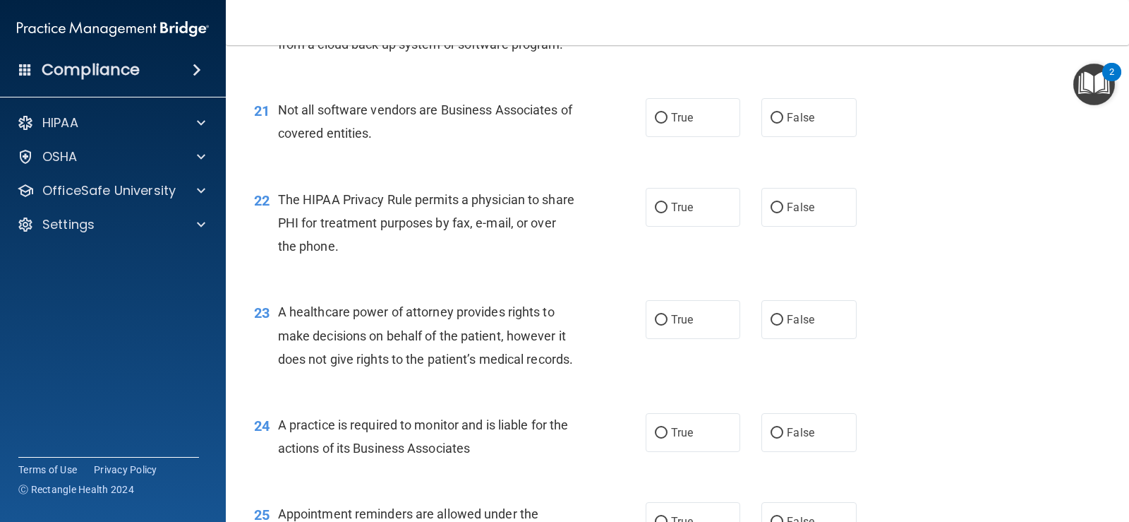
scroll to position [2470, 0]
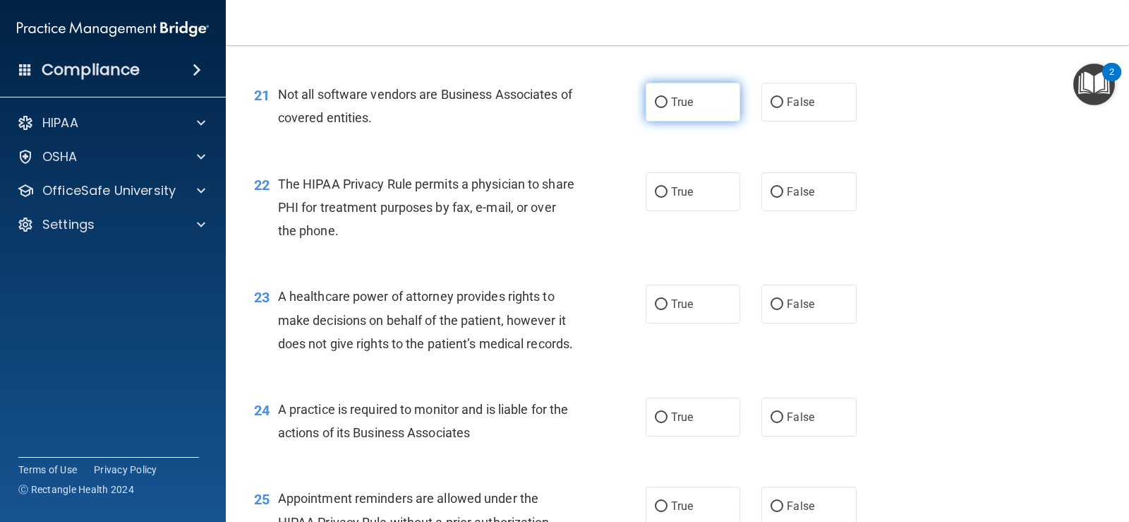
click at [720, 121] on label "True" at bounding box center [693, 102] width 95 height 39
click at [668, 108] on input "True" at bounding box center [661, 102] width 13 height 11
radio input "true"
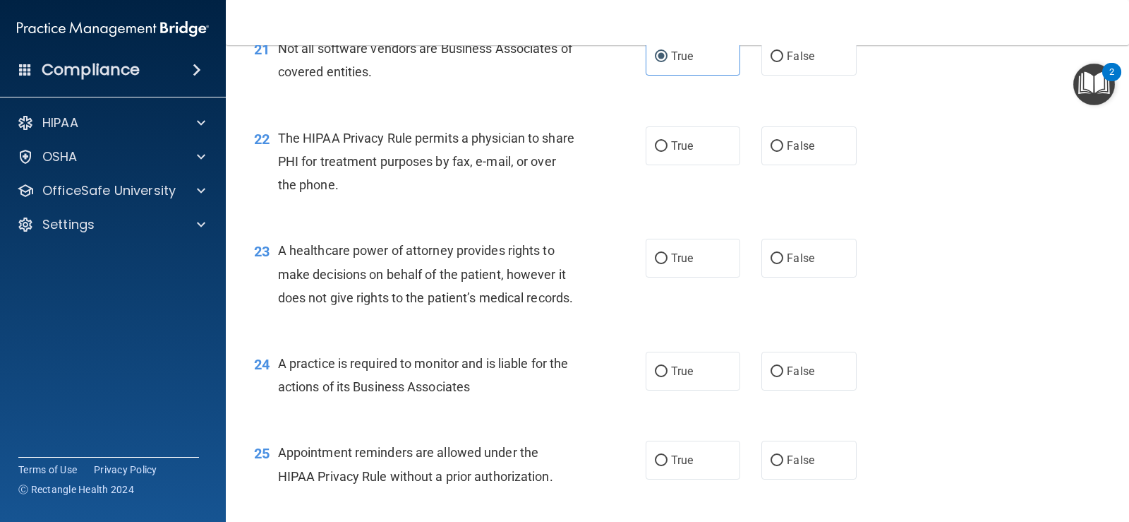
scroll to position [2541, 0]
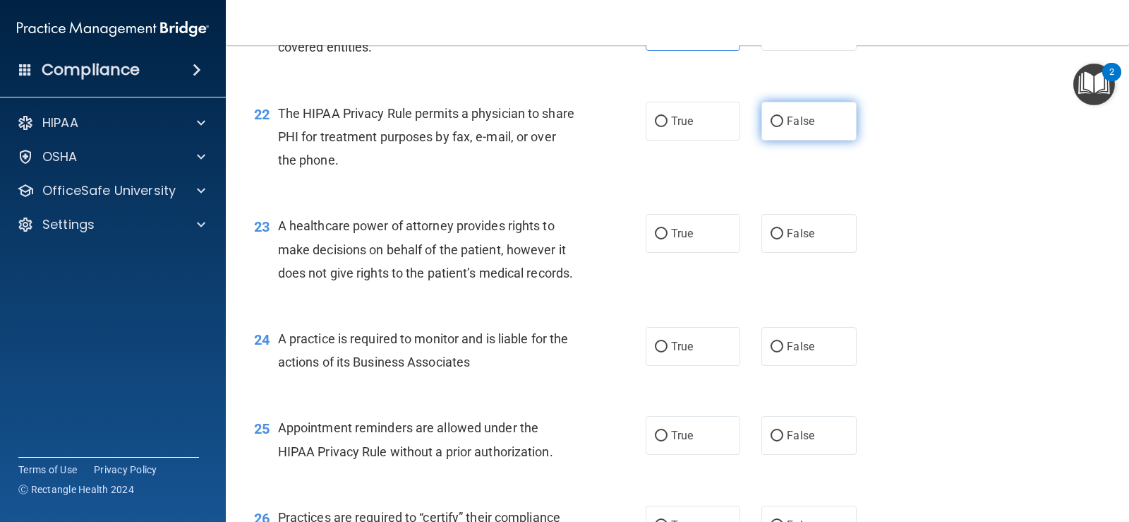
click at [827, 140] on label "False" at bounding box center [809, 121] width 95 height 39
click at [783, 127] on input "False" at bounding box center [777, 121] width 13 height 11
radio input "true"
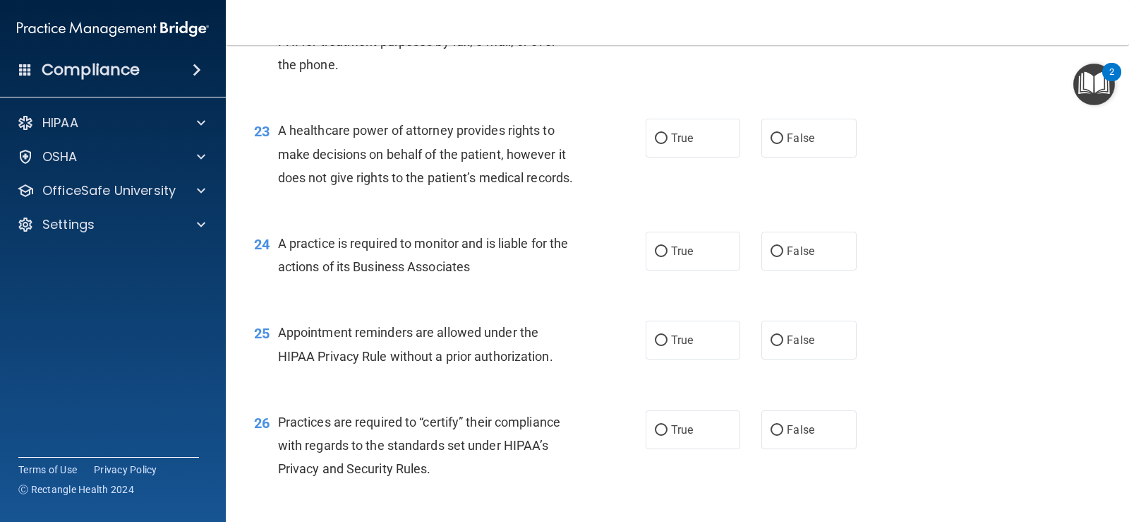
scroll to position [2611, 0]
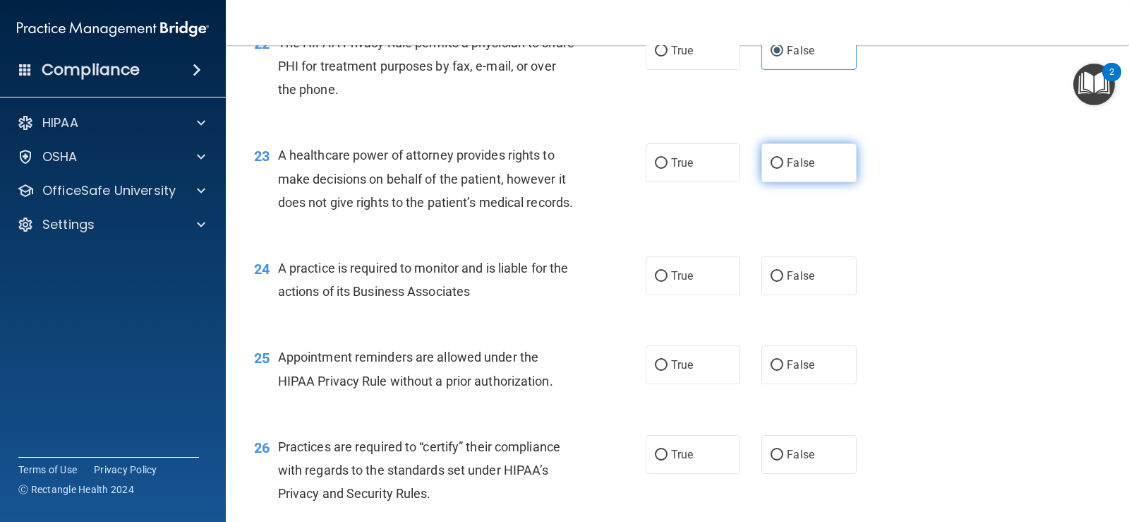
click at [774, 182] on label "False" at bounding box center [809, 162] width 95 height 39
click at [774, 169] on input "False" at bounding box center [777, 163] width 13 height 11
radio input "true"
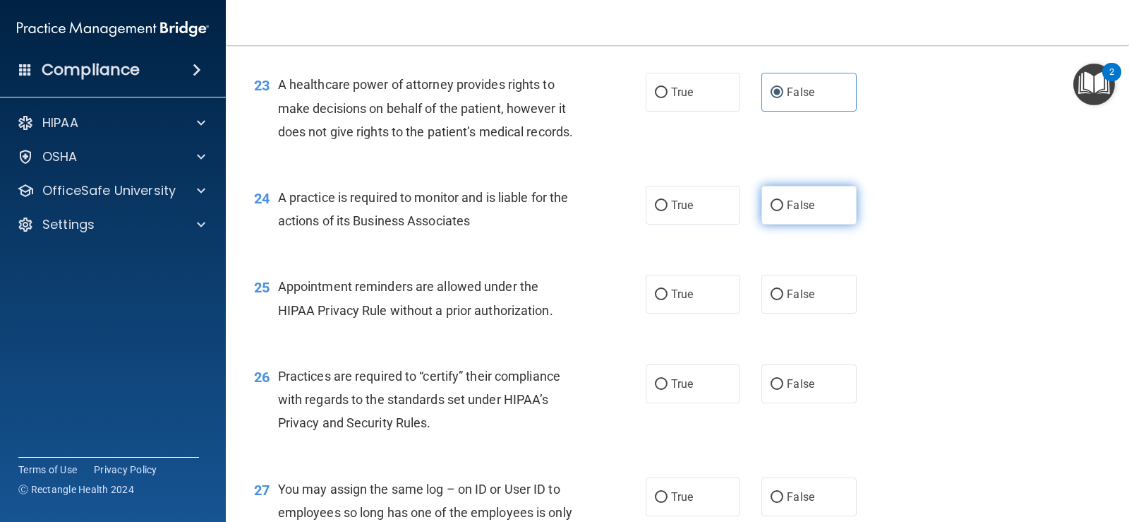
click at [787, 212] on span "False" at bounding box center [801, 204] width 28 height 13
click at [781, 211] on input "False" at bounding box center [777, 205] width 13 height 11
radio input "true"
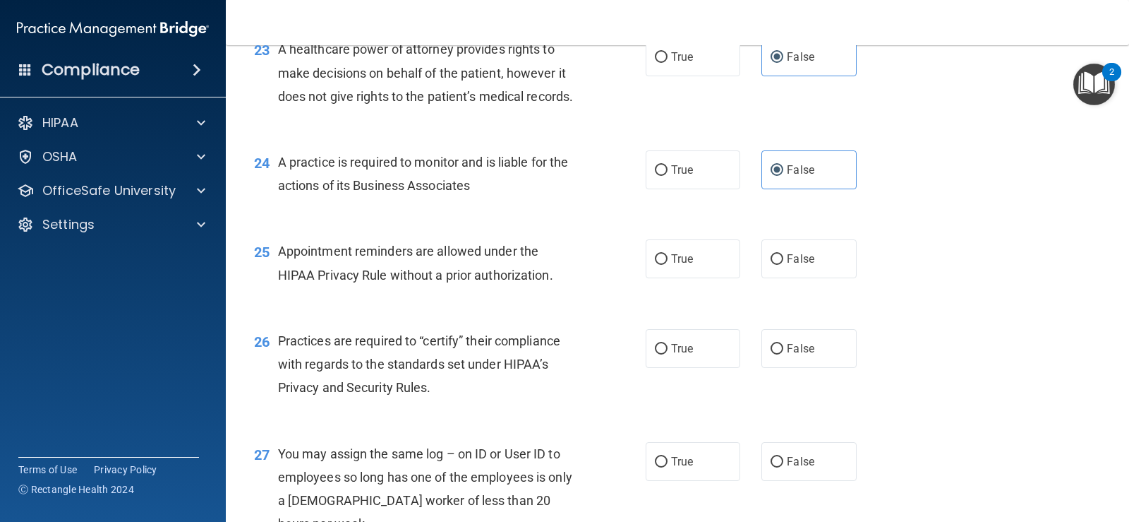
scroll to position [2752, 0]
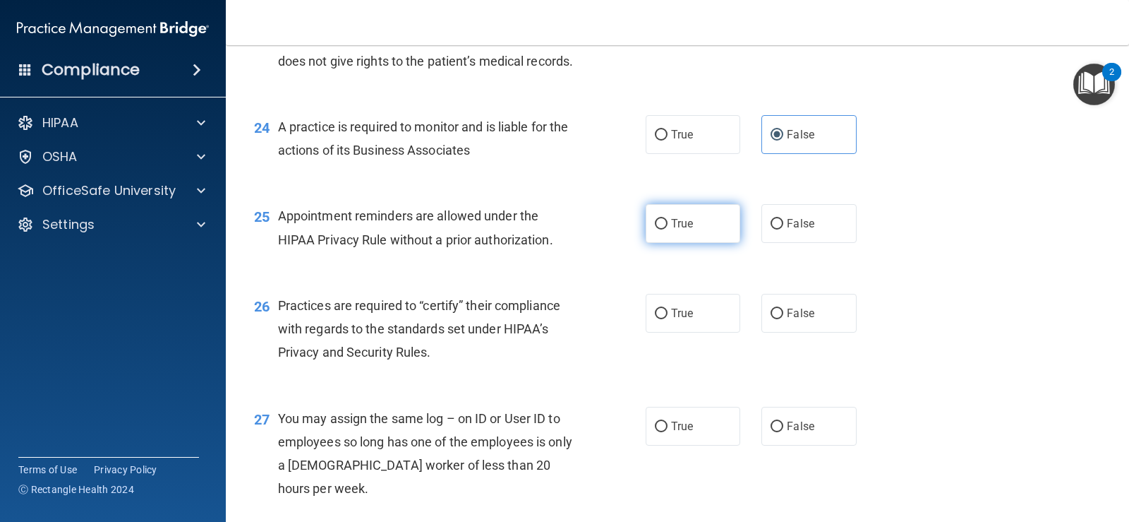
click at [693, 243] on label "True" at bounding box center [693, 223] width 95 height 39
click at [668, 229] on input "True" at bounding box center [661, 224] width 13 height 11
radio input "true"
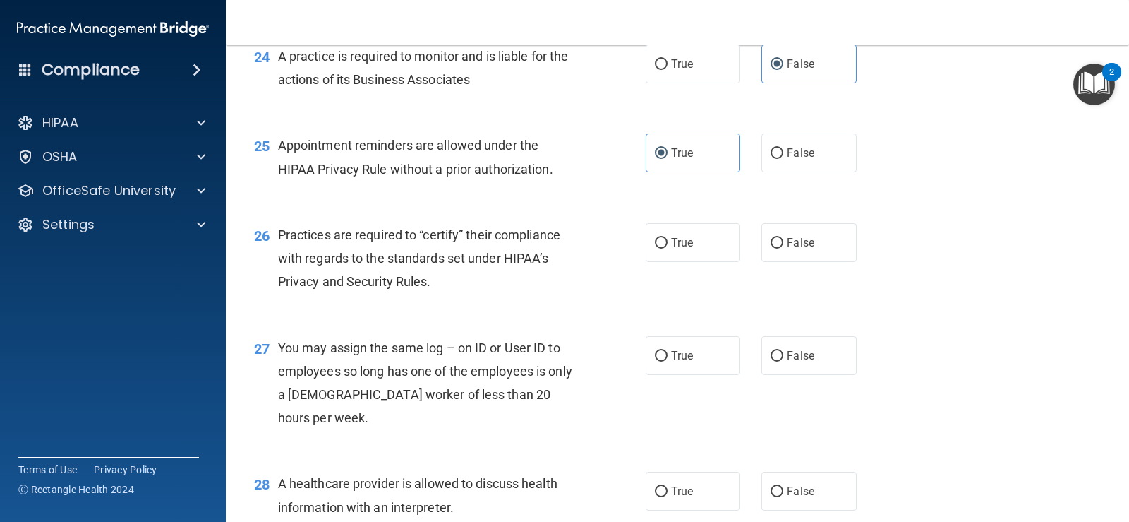
scroll to position [2894, 0]
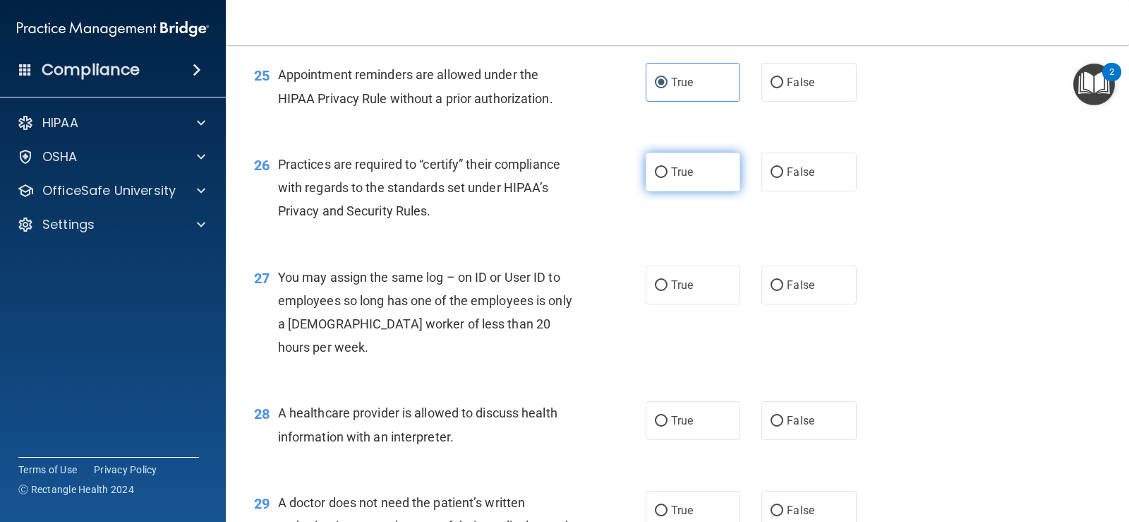
click at [651, 191] on label "True" at bounding box center [693, 171] width 95 height 39
click at [655, 178] on input "True" at bounding box center [661, 172] width 13 height 11
radio input "true"
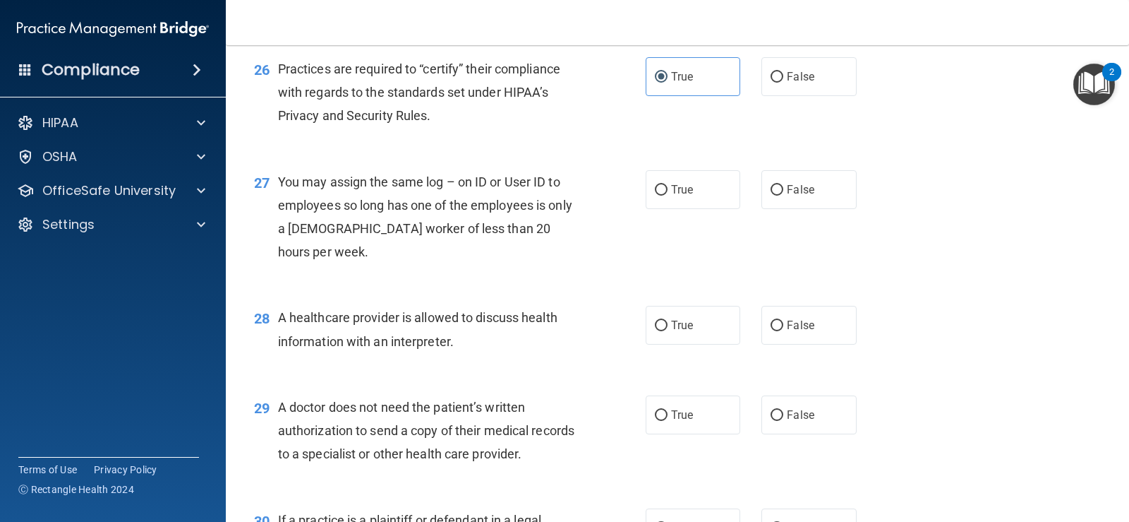
scroll to position [3035, 0]
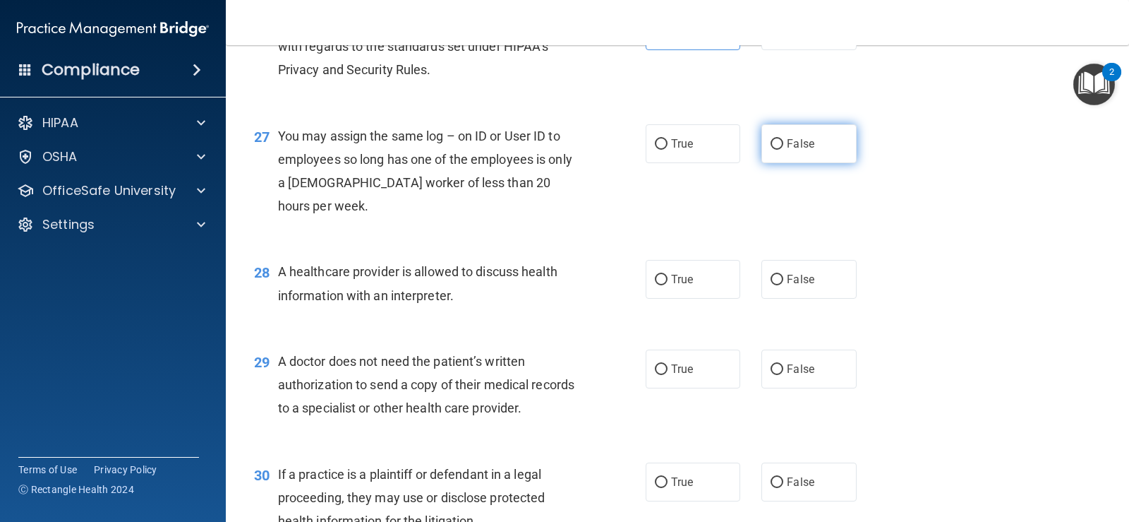
click at [771, 150] on input "False" at bounding box center [777, 144] width 13 height 11
radio input "true"
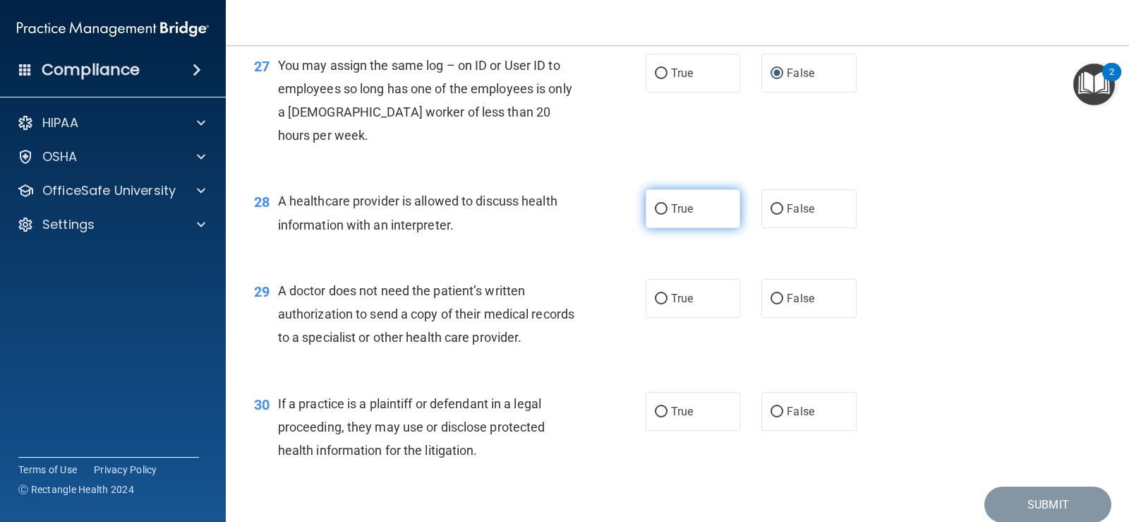
click at [688, 228] on label "True" at bounding box center [693, 208] width 95 height 39
click at [668, 215] on input "True" at bounding box center [661, 209] width 13 height 11
radio input "true"
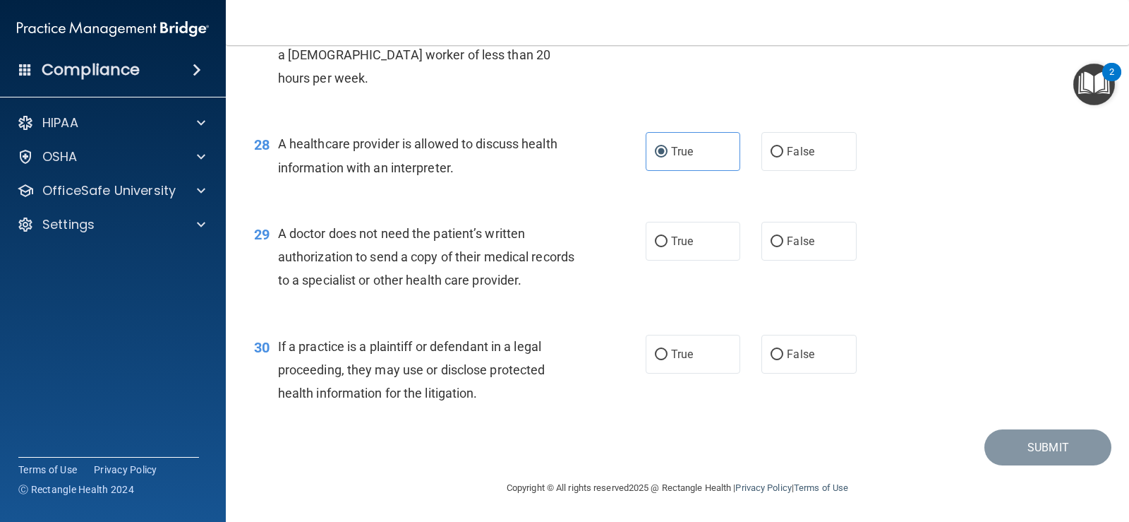
scroll to position [3232, 0]
click at [678, 253] on label "True" at bounding box center [693, 241] width 95 height 39
click at [668, 247] on input "True" at bounding box center [661, 241] width 13 height 11
radio input "true"
click at [622, 354] on div "30 If a practice is a plaintiff or defendant in a legal proceeding, they may us…" at bounding box center [450, 374] width 434 height 78
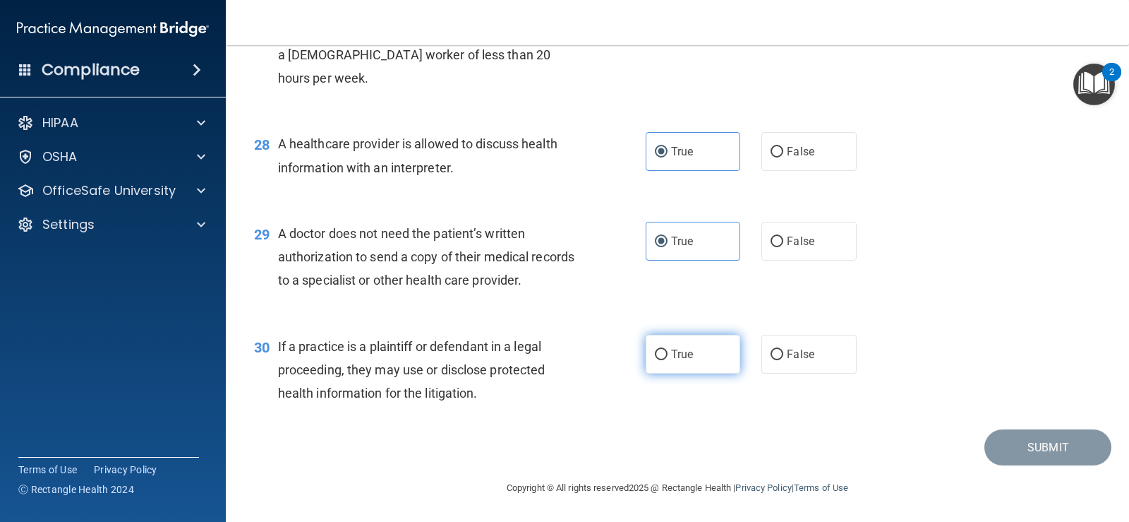
click at [658, 347] on label "True" at bounding box center [693, 354] width 95 height 39
click at [658, 349] on input "True" at bounding box center [661, 354] width 13 height 11
radio input "true"
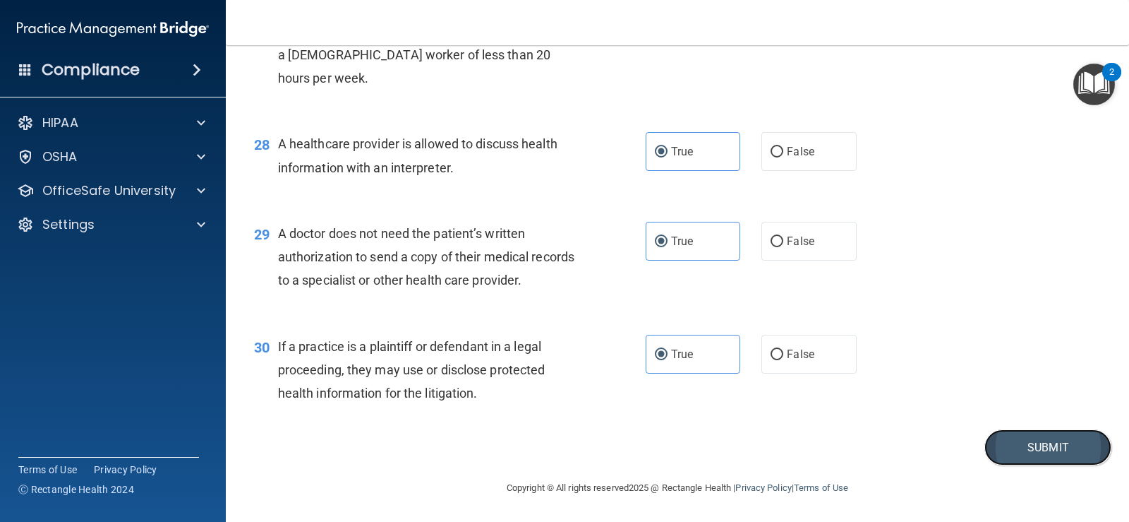
click at [1004, 442] on button "Submit" at bounding box center [1048, 447] width 127 height 36
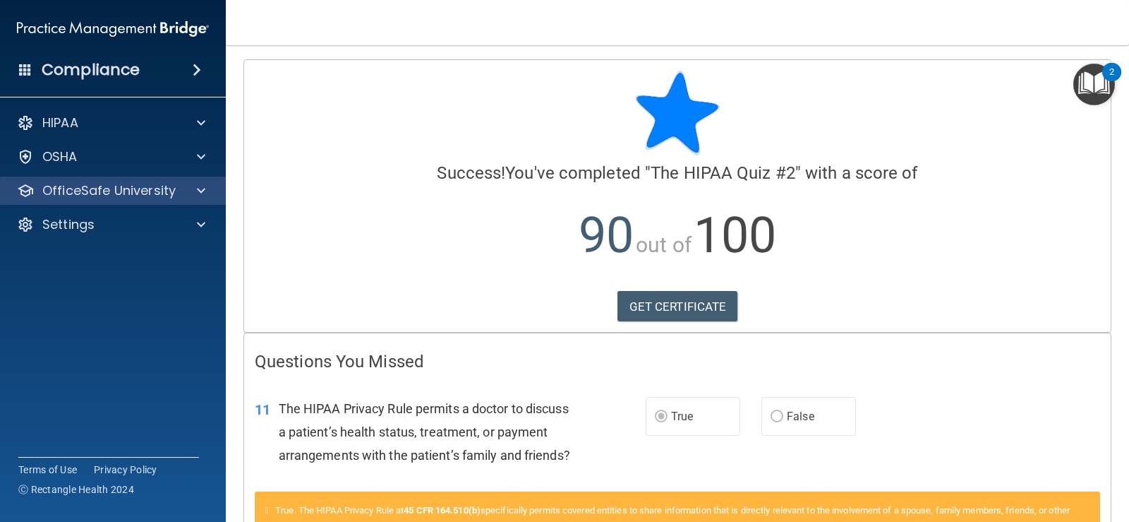
click at [190, 181] on div "OfficeSafe University" at bounding box center [113, 190] width 227 height 28
click at [202, 190] on span at bounding box center [201, 190] width 8 height 17
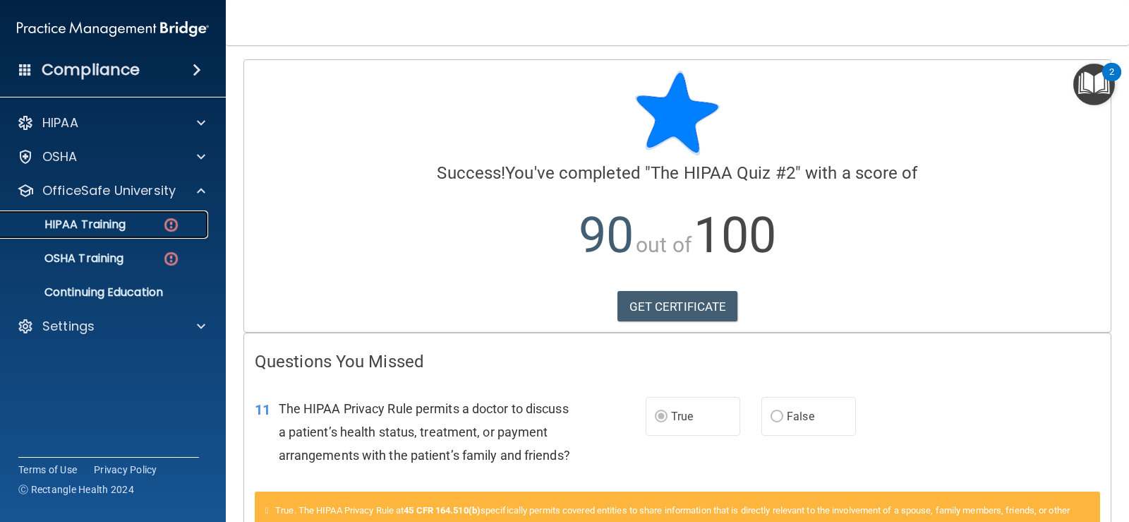
click at [149, 224] on div "HIPAA Training" at bounding box center [105, 224] width 193 height 14
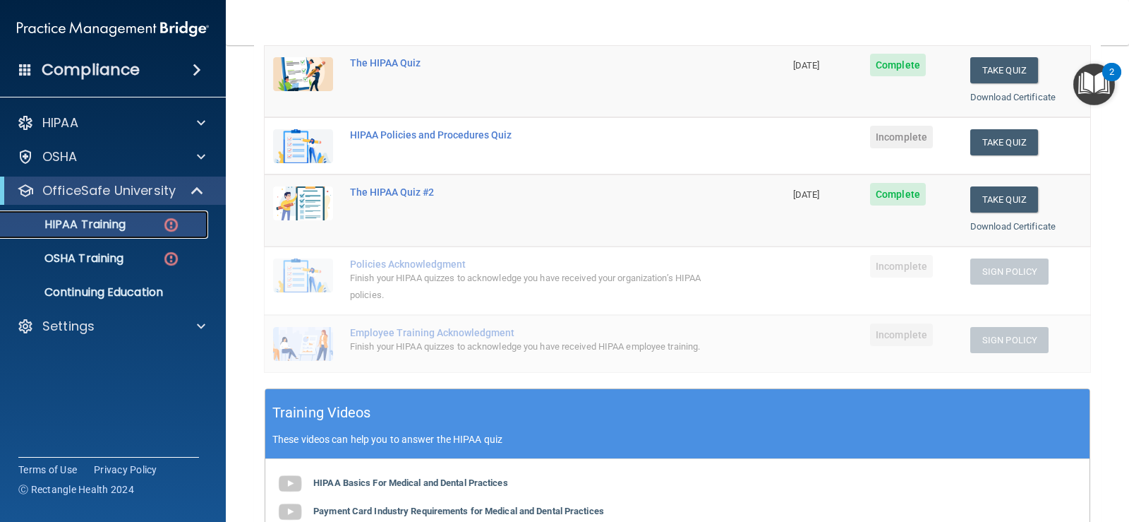
scroll to position [212, 0]
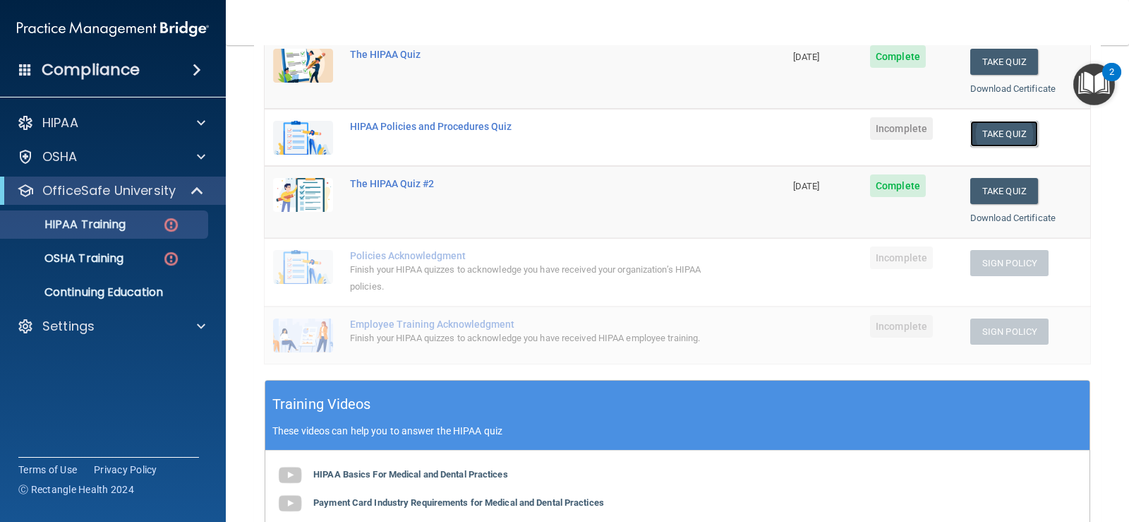
click at [1014, 136] on button "Take Quiz" at bounding box center [1004, 134] width 68 height 26
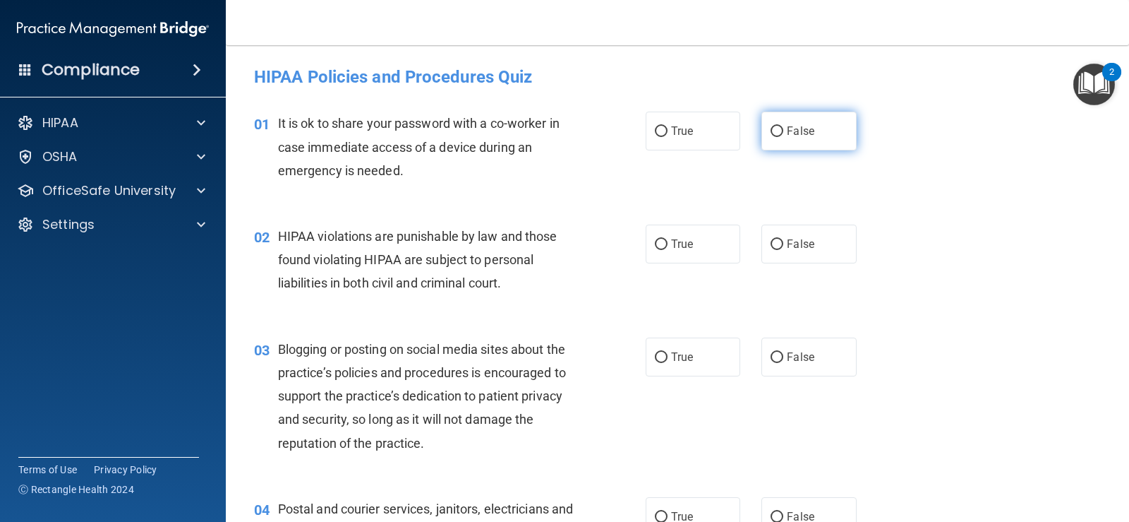
click at [793, 141] on label "False" at bounding box center [809, 131] width 95 height 39
click at [783, 137] on input "False" at bounding box center [777, 131] width 13 height 11
radio input "true"
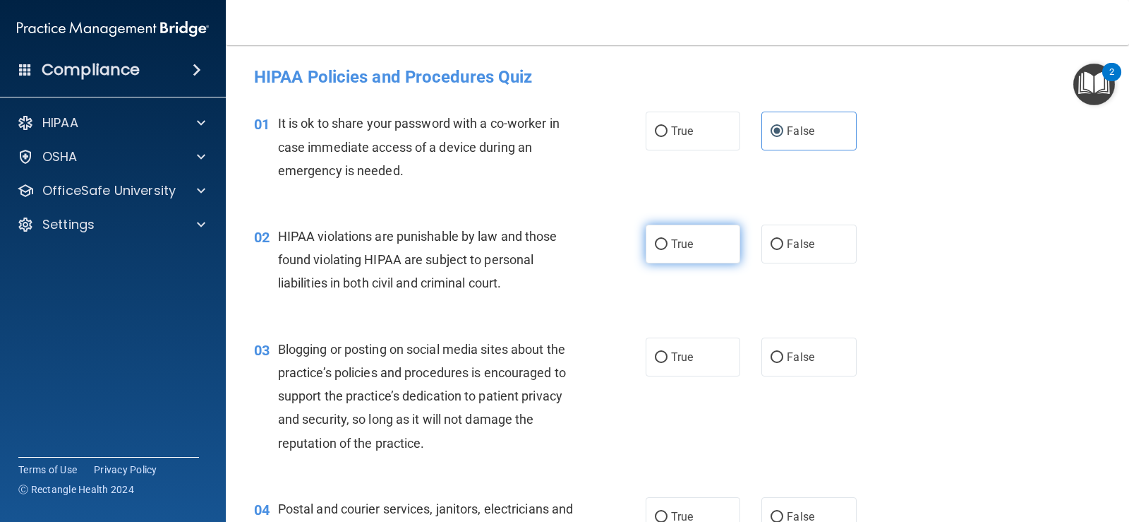
click at [691, 256] on label "True" at bounding box center [693, 243] width 95 height 39
click at [668, 250] on input "True" at bounding box center [661, 244] width 13 height 11
radio input "true"
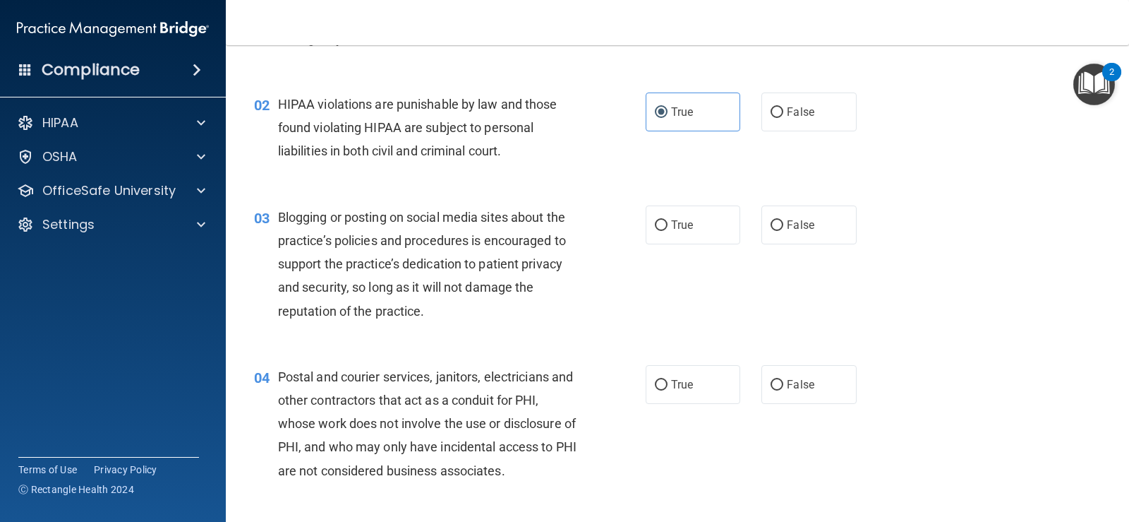
scroll to position [141, 0]
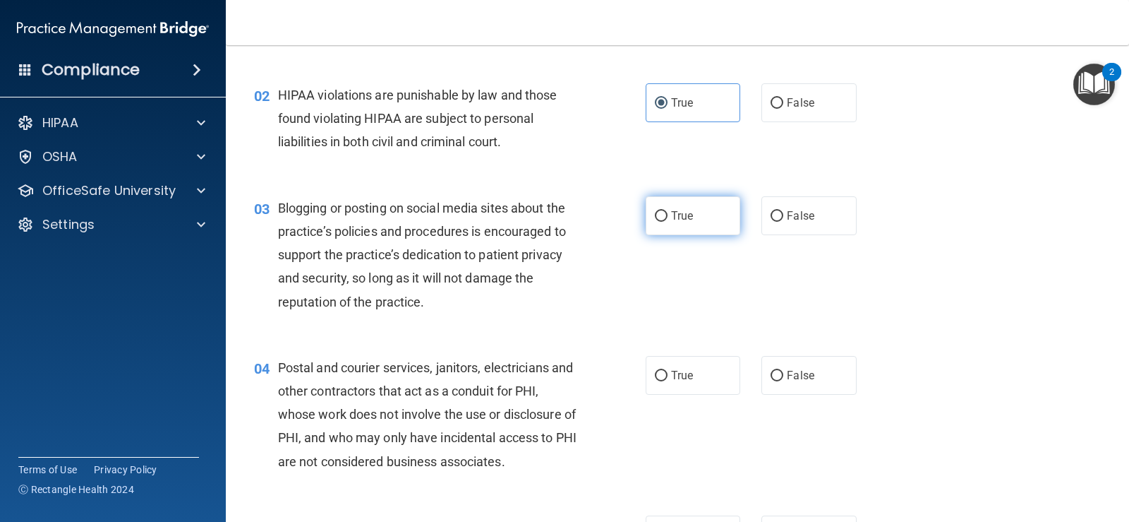
click at [671, 221] on span "True" at bounding box center [682, 215] width 22 height 13
click at [668, 221] on input "True" at bounding box center [661, 216] width 13 height 11
radio input "true"
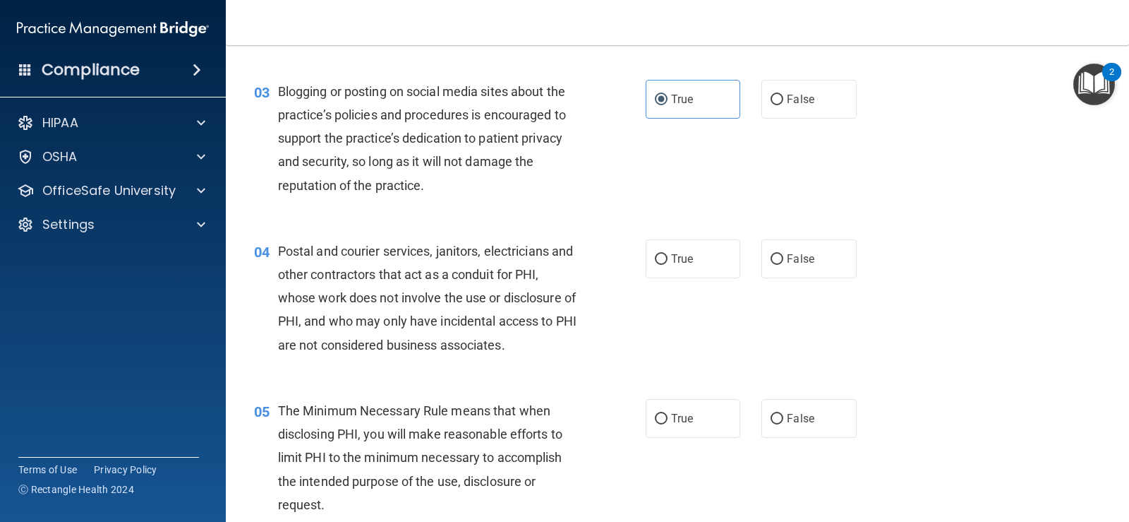
scroll to position [353, 0]
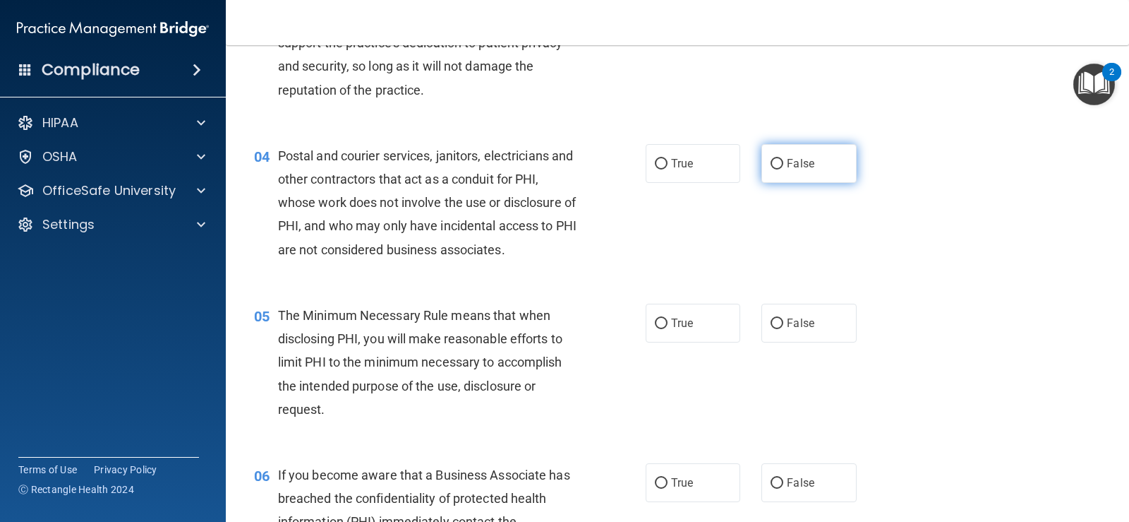
click at [790, 172] on label "False" at bounding box center [809, 163] width 95 height 39
click at [783, 169] on input "False" at bounding box center [777, 164] width 13 height 11
radio input "true"
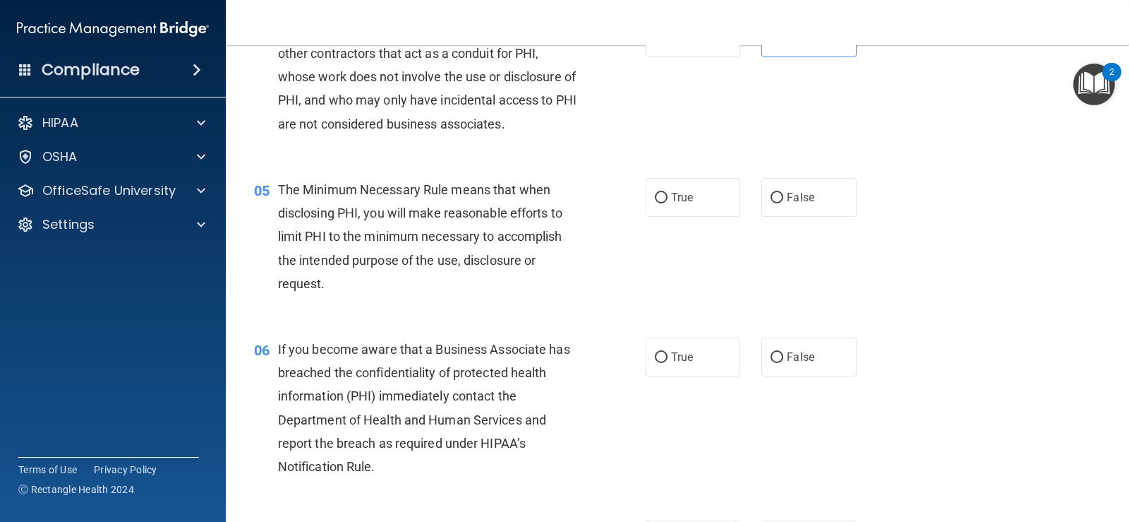
scroll to position [494, 0]
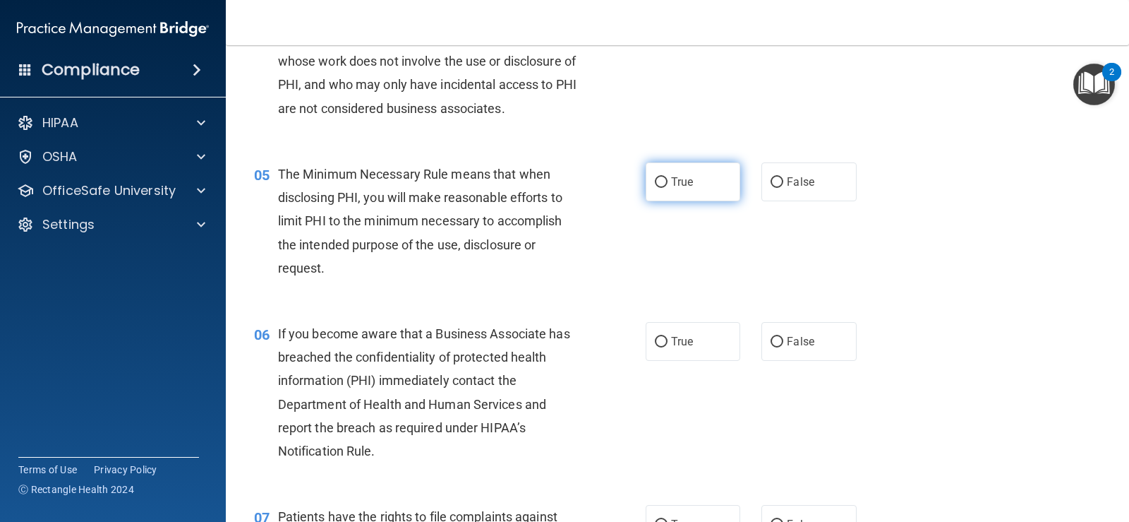
click at [703, 176] on label "True" at bounding box center [693, 181] width 95 height 39
click at [668, 177] on input "True" at bounding box center [661, 182] width 13 height 11
radio input "true"
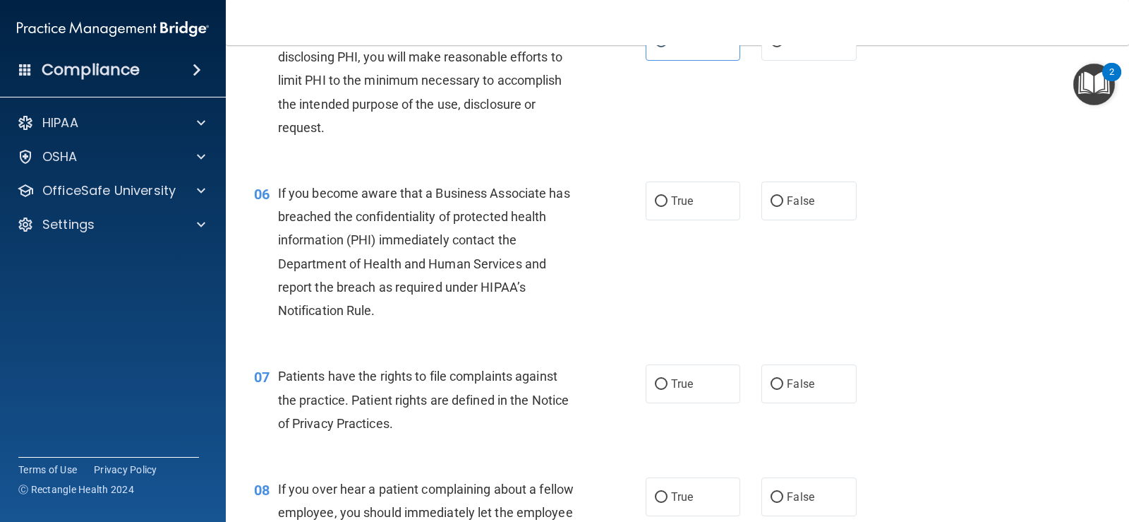
scroll to position [635, 0]
drag, startPoint x: 697, startPoint y: 198, endPoint x: 690, endPoint y: 198, distance: 7.8
click at [695, 198] on label "True" at bounding box center [693, 200] width 95 height 39
click at [668, 198] on input "True" at bounding box center [661, 200] width 13 height 11
radio input "true"
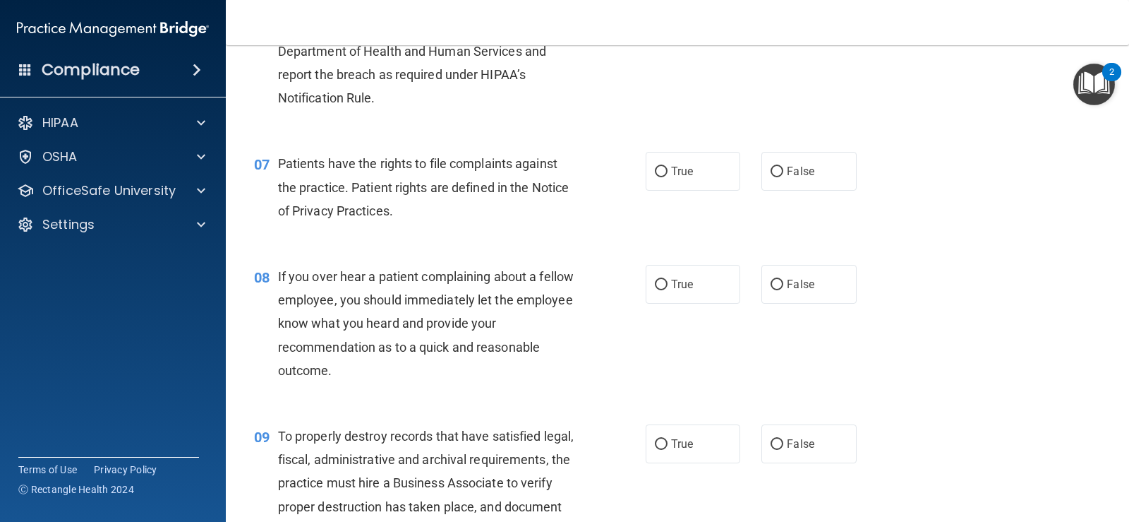
scroll to position [776, 0]
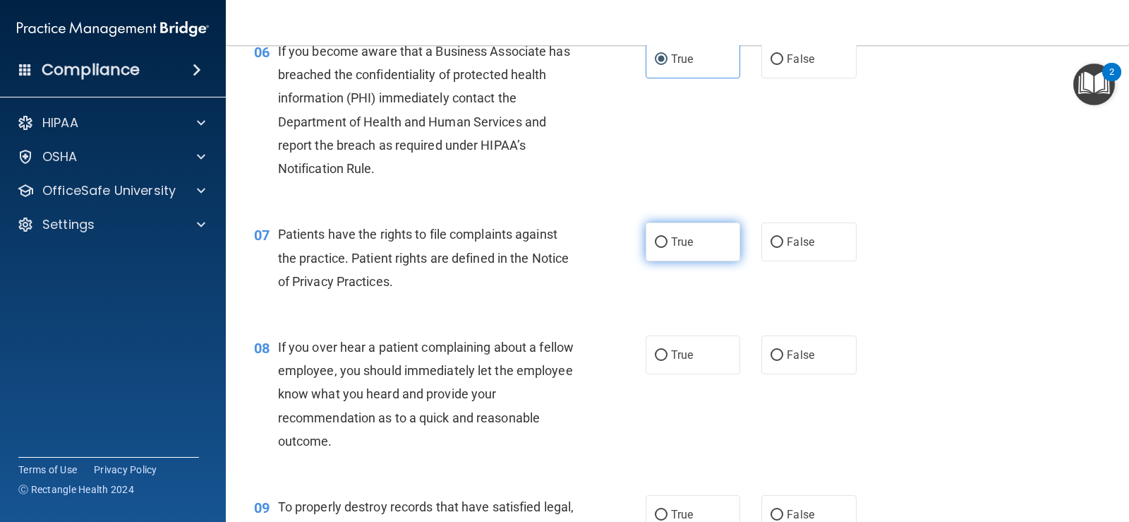
click at [648, 229] on label "True" at bounding box center [693, 241] width 95 height 39
click at [655, 237] on input "True" at bounding box center [661, 242] width 13 height 11
radio input "true"
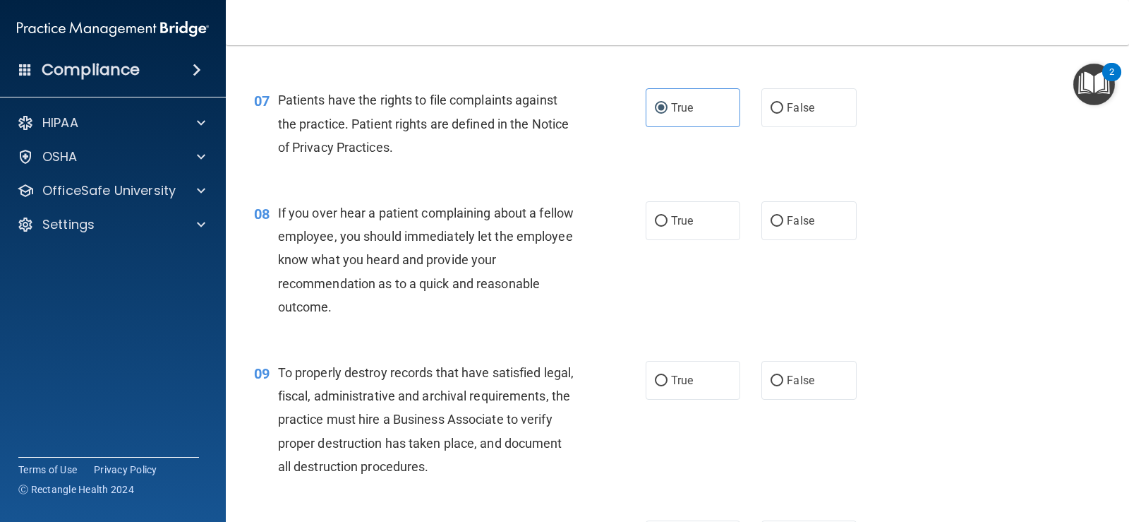
scroll to position [917, 0]
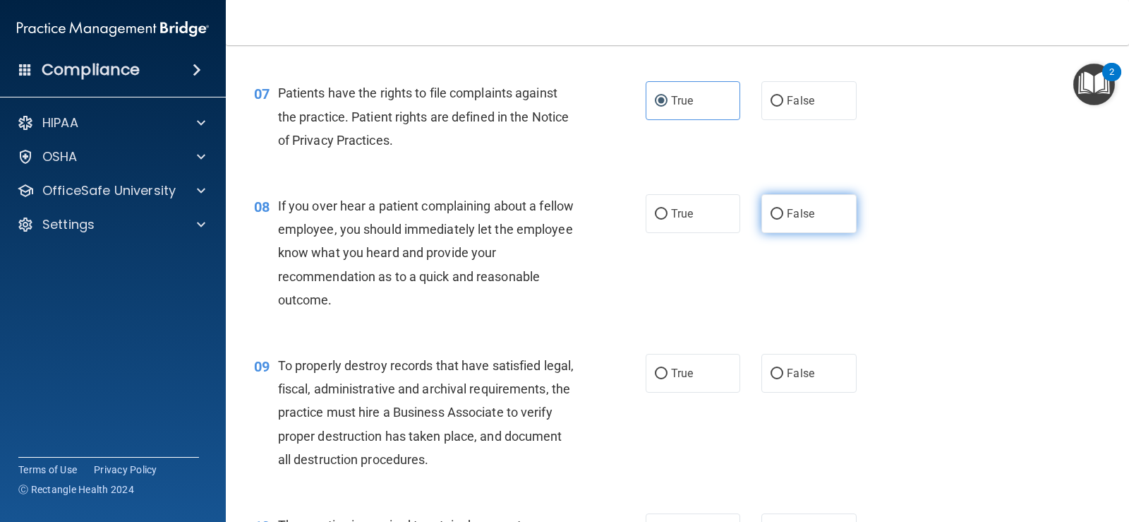
click at [807, 210] on label "False" at bounding box center [809, 213] width 95 height 39
click at [783, 210] on input "False" at bounding box center [777, 214] width 13 height 11
radio input "true"
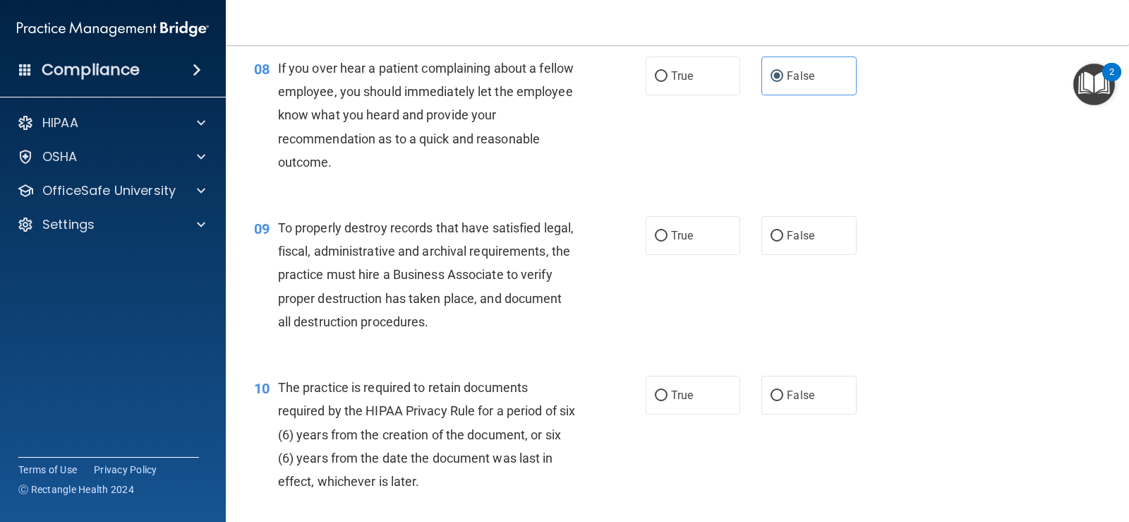
scroll to position [1059, 0]
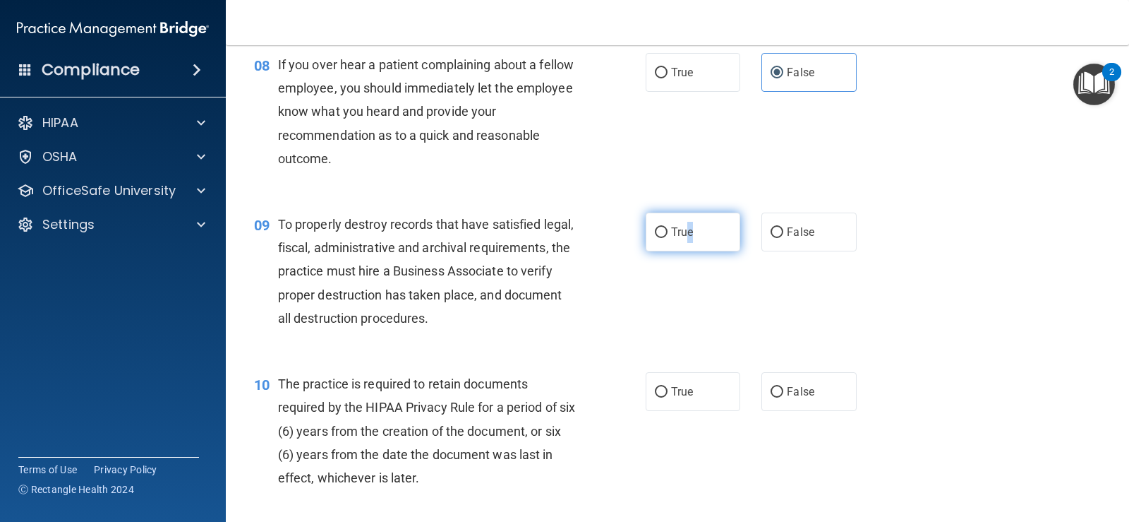
click at [687, 225] on label "True" at bounding box center [693, 231] width 95 height 39
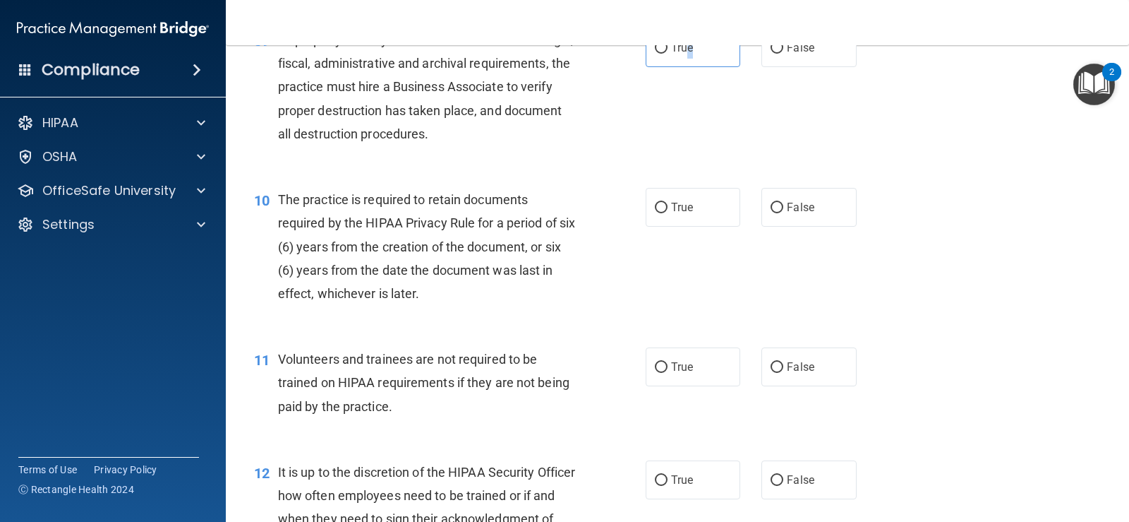
scroll to position [1270, 0]
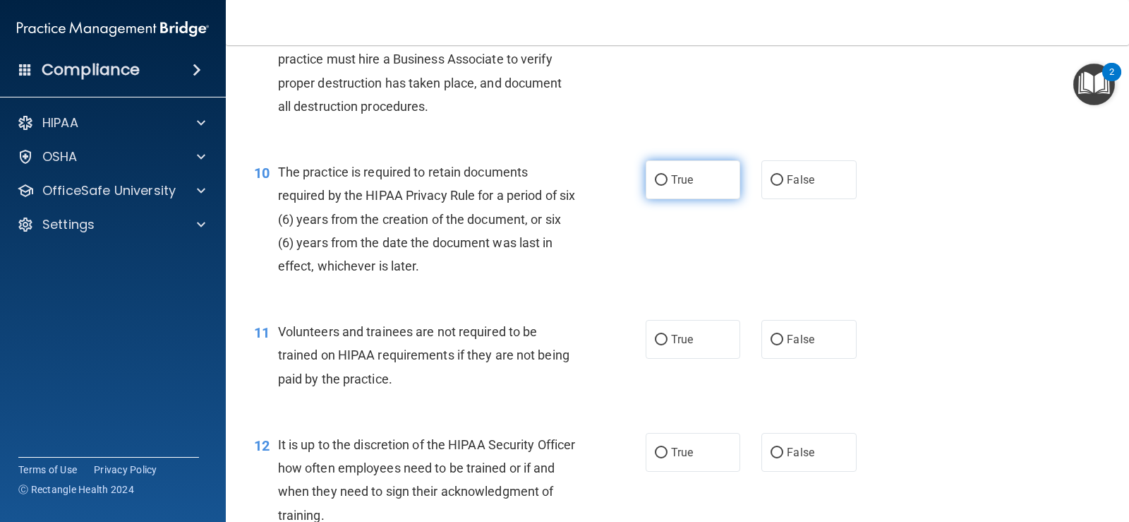
click at [662, 176] on input "True" at bounding box center [661, 180] width 13 height 11
radio input "true"
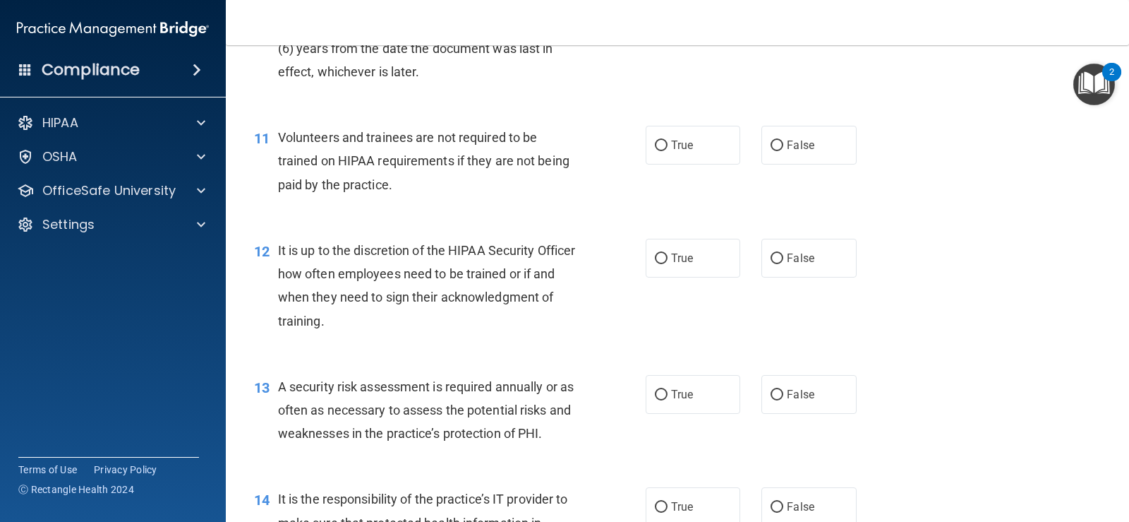
scroll to position [1482, 0]
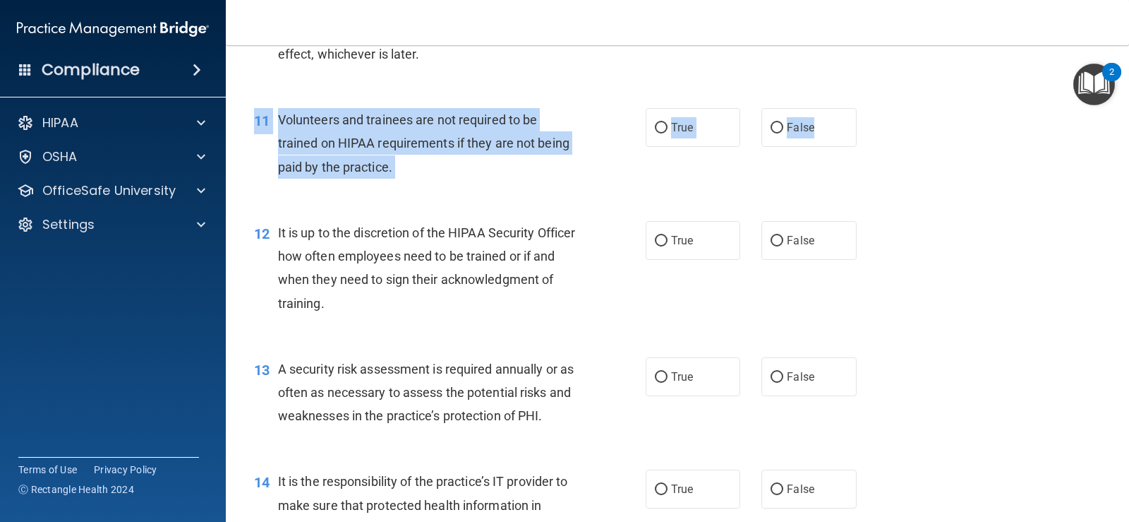
click at [806, 148] on div "11 Volunteers and trainees are not required to be trained on HIPAA requirements…" at bounding box center [677, 146] width 868 height 113
click at [806, 137] on label "False" at bounding box center [809, 127] width 95 height 39
click at [783, 133] on input "False" at bounding box center [777, 128] width 13 height 11
radio input "true"
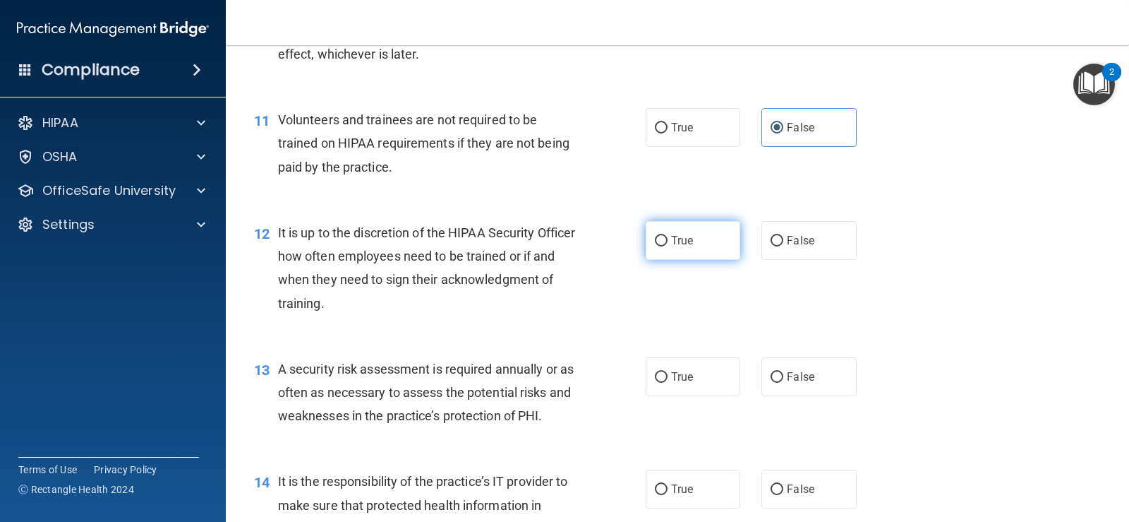
click at [655, 241] on input "True" at bounding box center [661, 241] width 13 height 11
radio input "true"
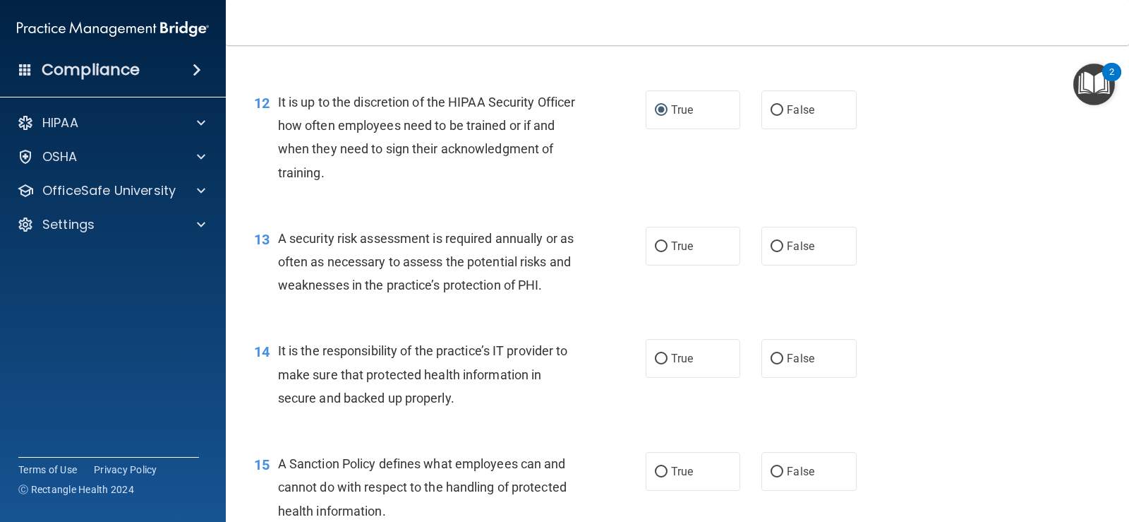
scroll to position [1623, 0]
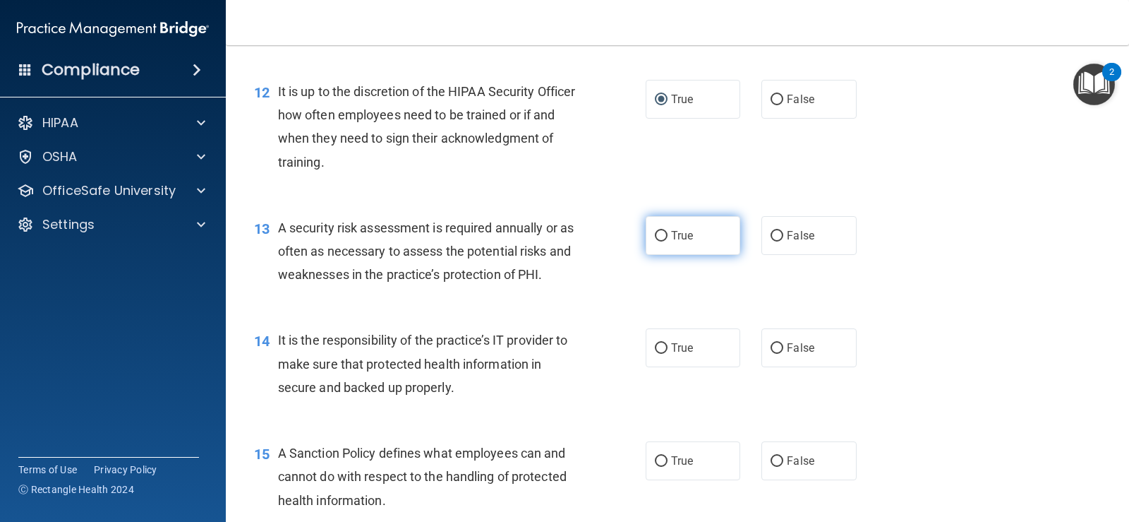
click at [694, 248] on label "True" at bounding box center [693, 235] width 95 height 39
click at [668, 241] on input "True" at bounding box center [661, 236] width 13 height 11
radio input "true"
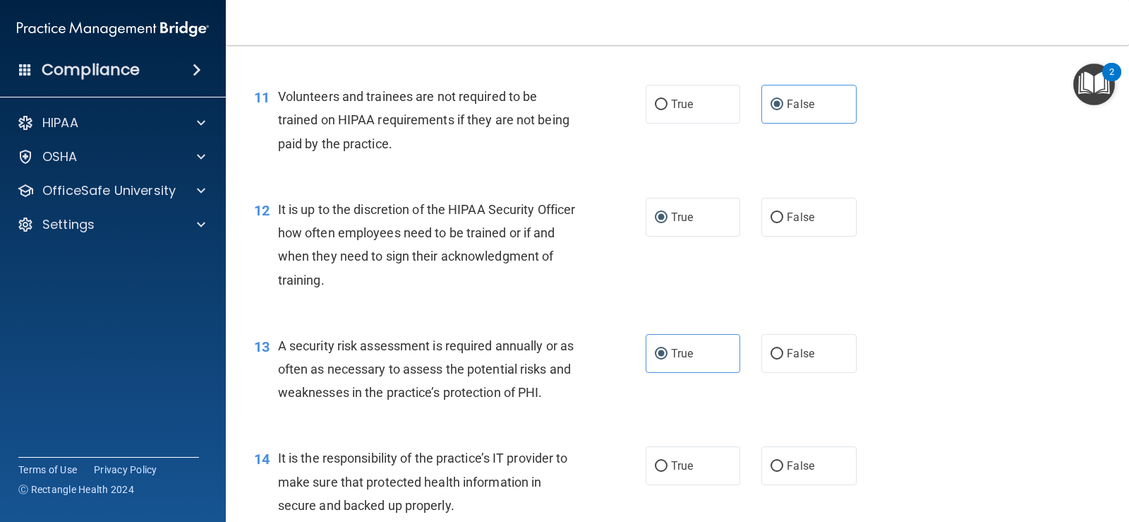
scroll to position [1482, 0]
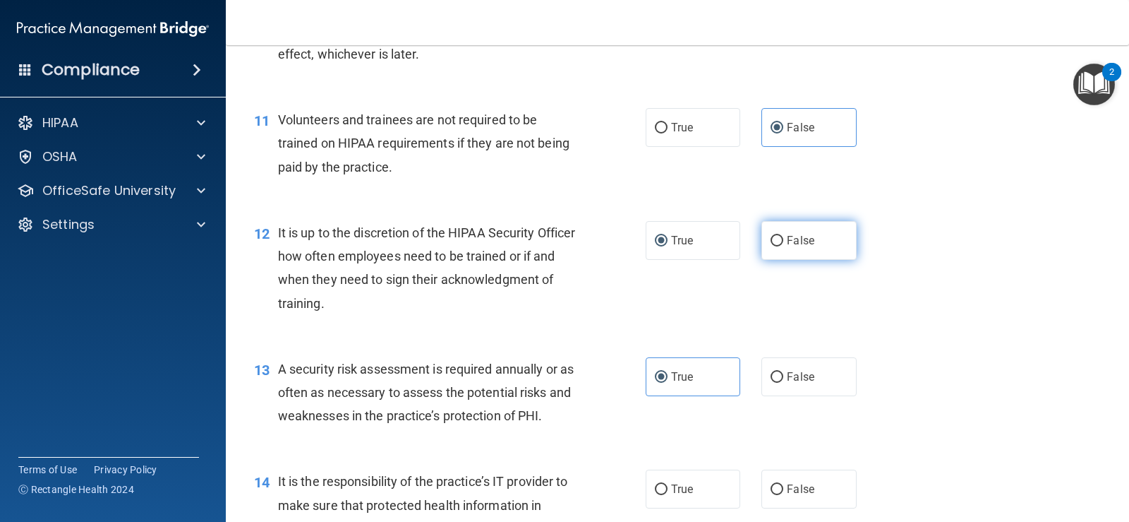
click at [783, 249] on label "False" at bounding box center [809, 240] width 95 height 39
click at [783, 246] on input "False" at bounding box center [777, 241] width 13 height 11
radio input "true"
radio input "false"
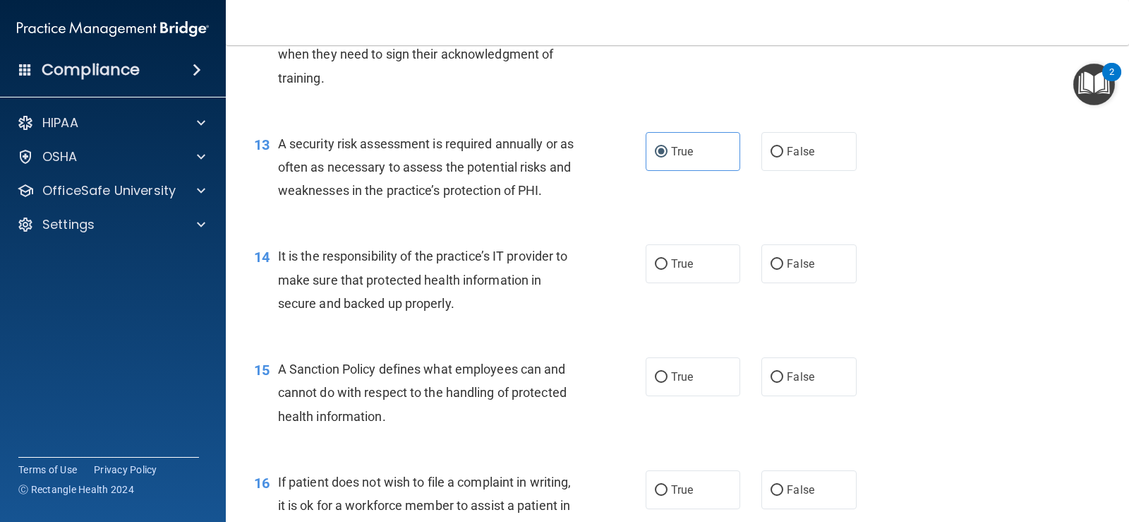
scroll to position [1764, 0]
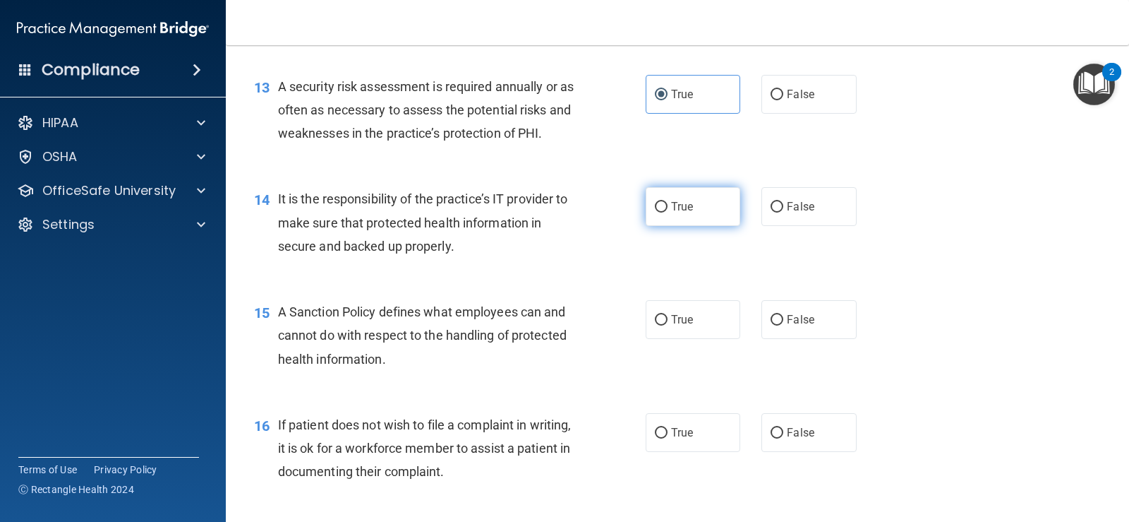
click at [671, 204] on span "True" at bounding box center [682, 206] width 22 height 13
click at [668, 204] on input "True" at bounding box center [661, 207] width 13 height 11
radio input "true"
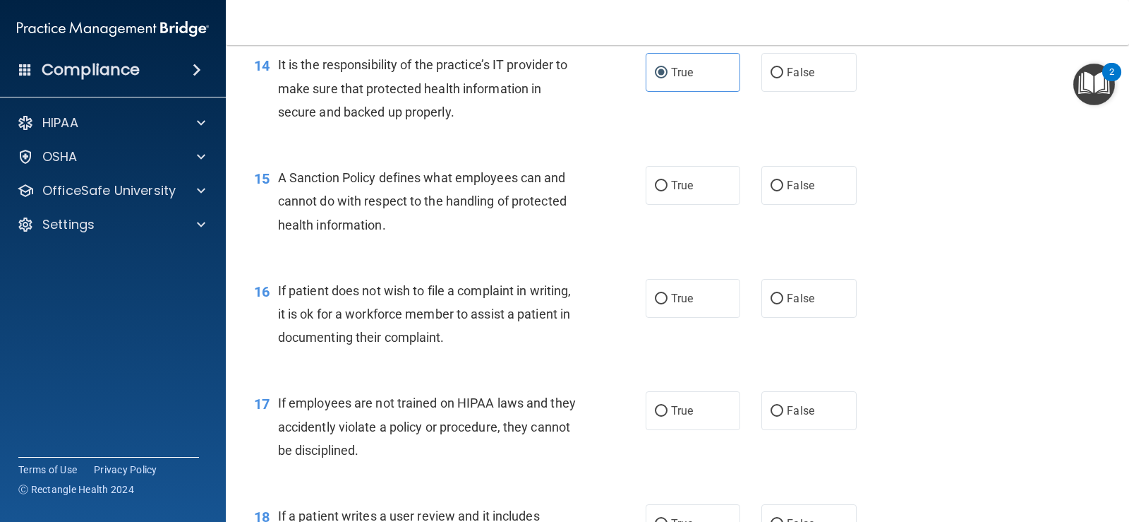
scroll to position [1906, 0]
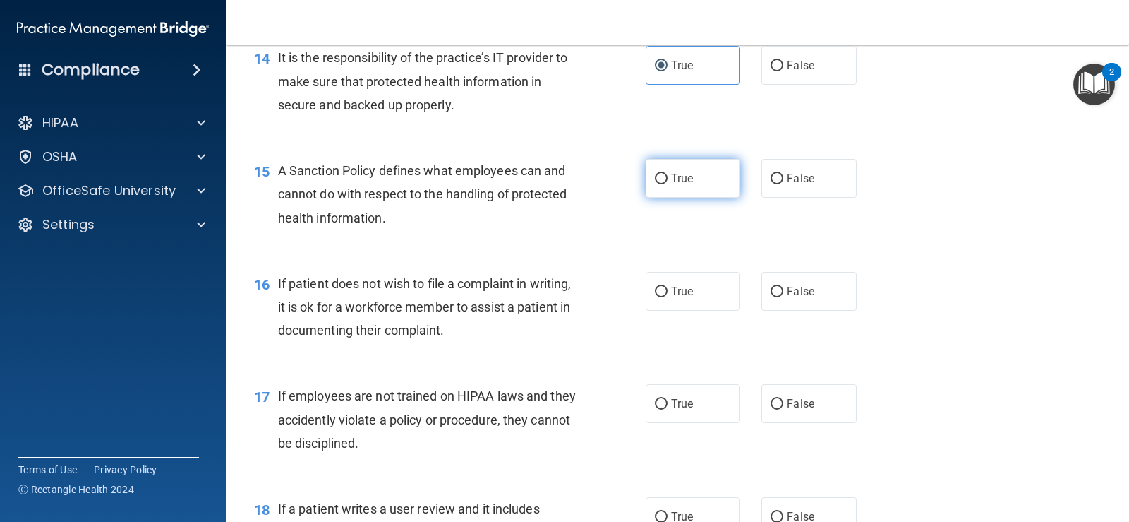
click at [669, 193] on label "True" at bounding box center [693, 178] width 95 height 39
click at [668, 184] on input "True" at bounding box center [661, 179] width 13 height 11
radio input "true"
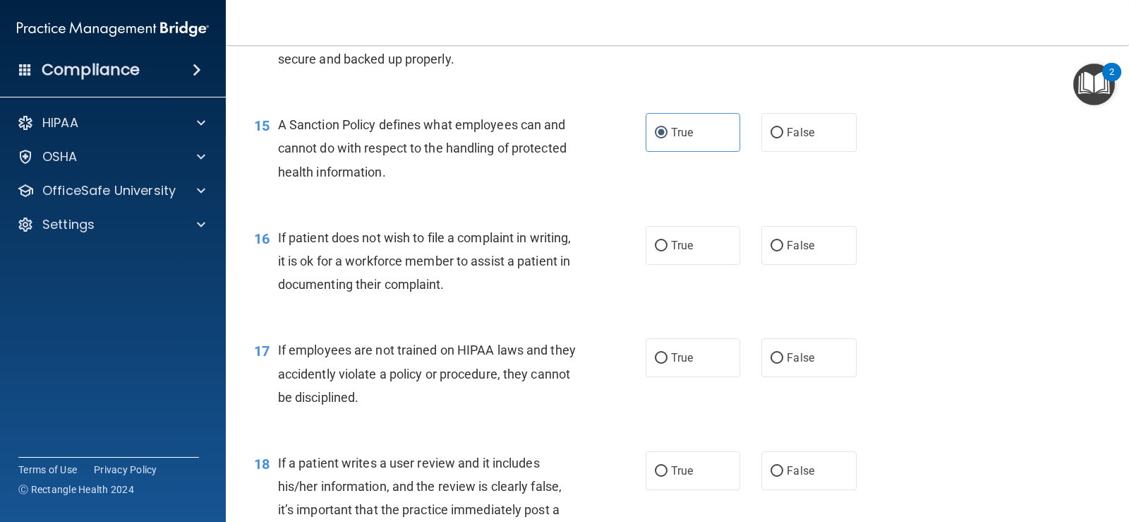
scroll to position [1976, 0]
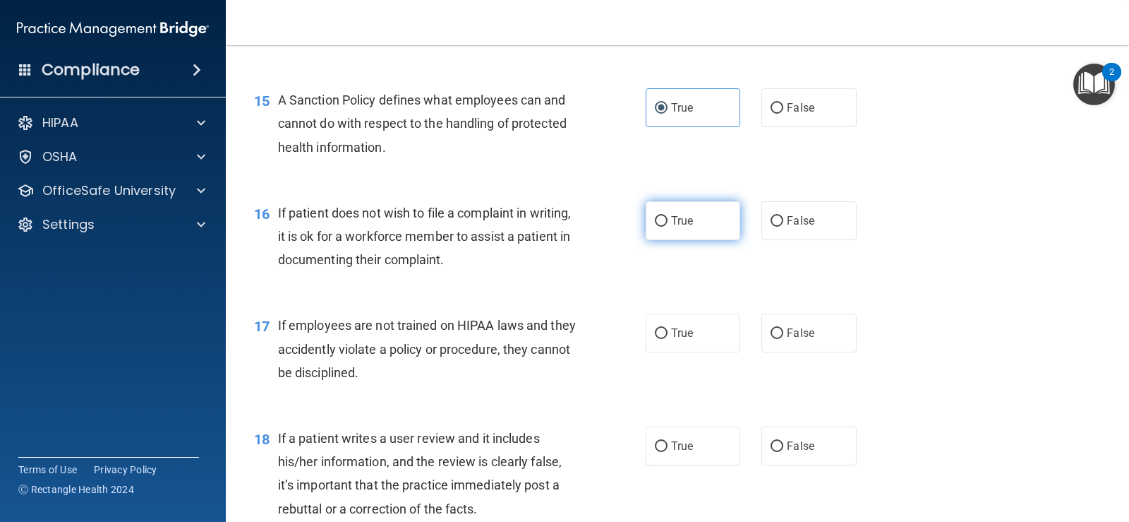
click at [700, 234] on label "True" at bounding box center [693, 220] width 95 height 39
click at [668, 227] on input "True" at bounding box center [661, 221] width 13 height 11
radio input "true"
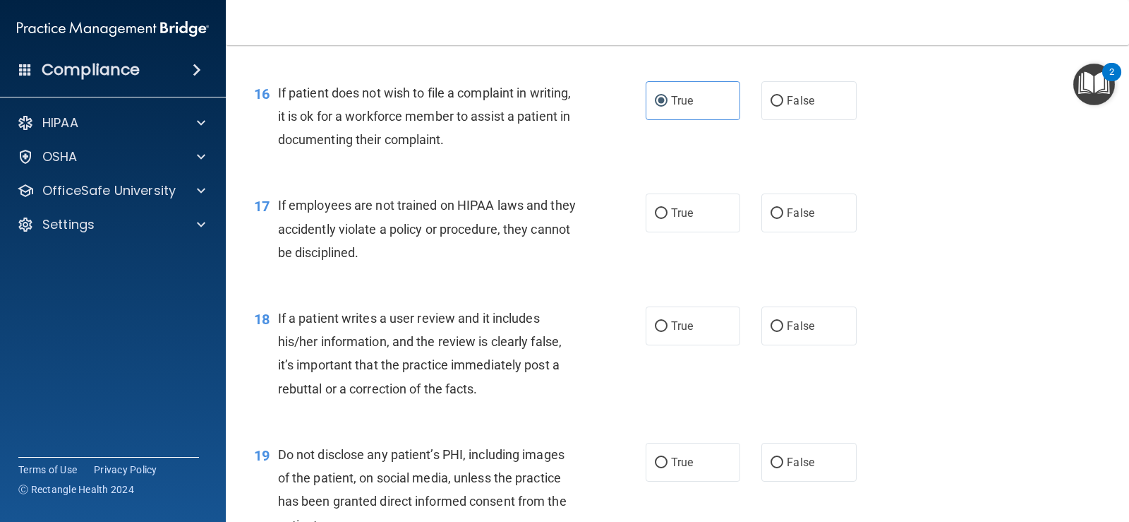
scroll to position [2117, 0]
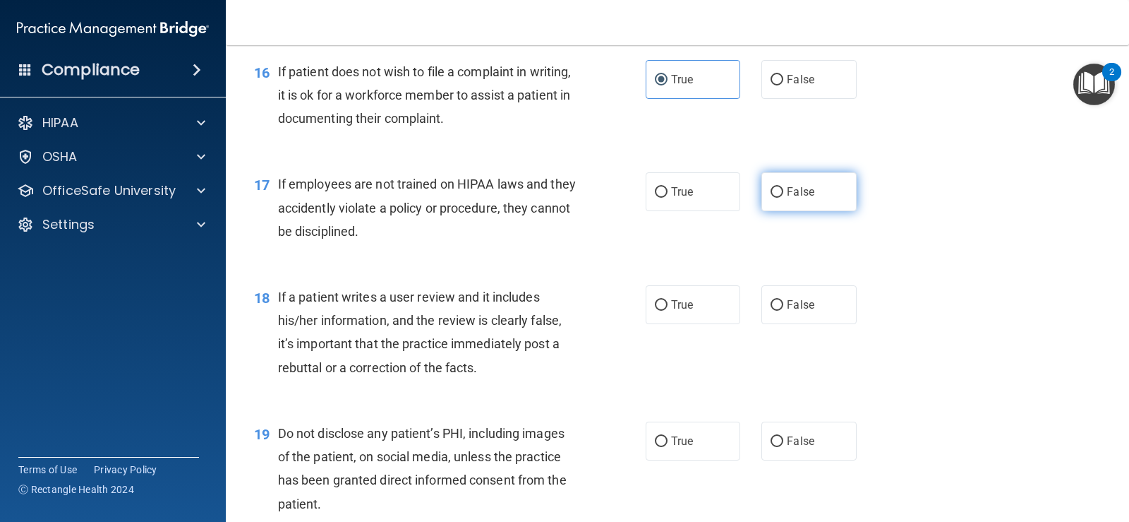
click at [774, 207] on label "False" at bounding box center [809, 191] width 95 height 39
click at [774, 198] on input "False" at bounding box center [777, 192] width 13 height 11
radio input "true"
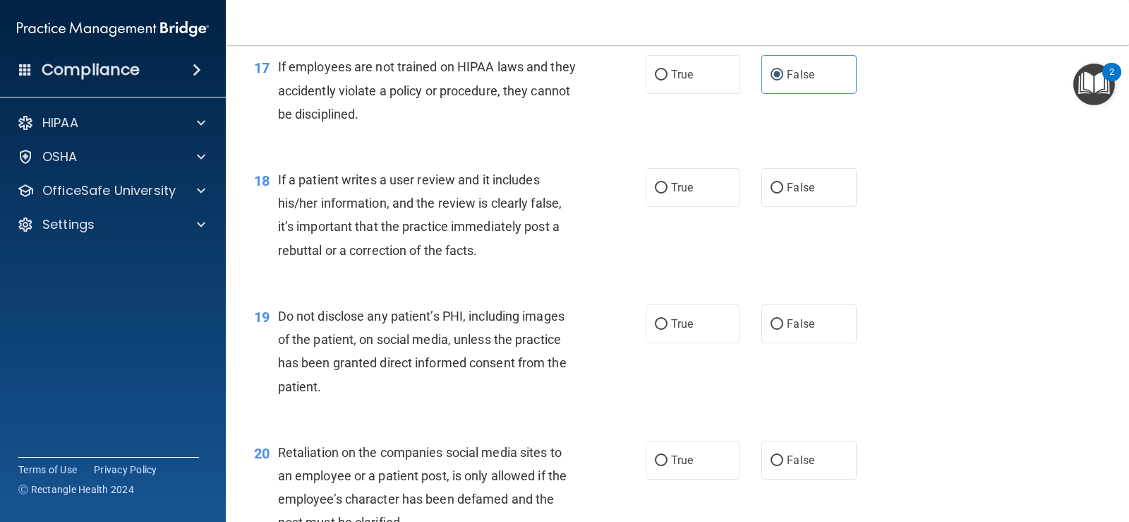
scroll to position [2258, 0]
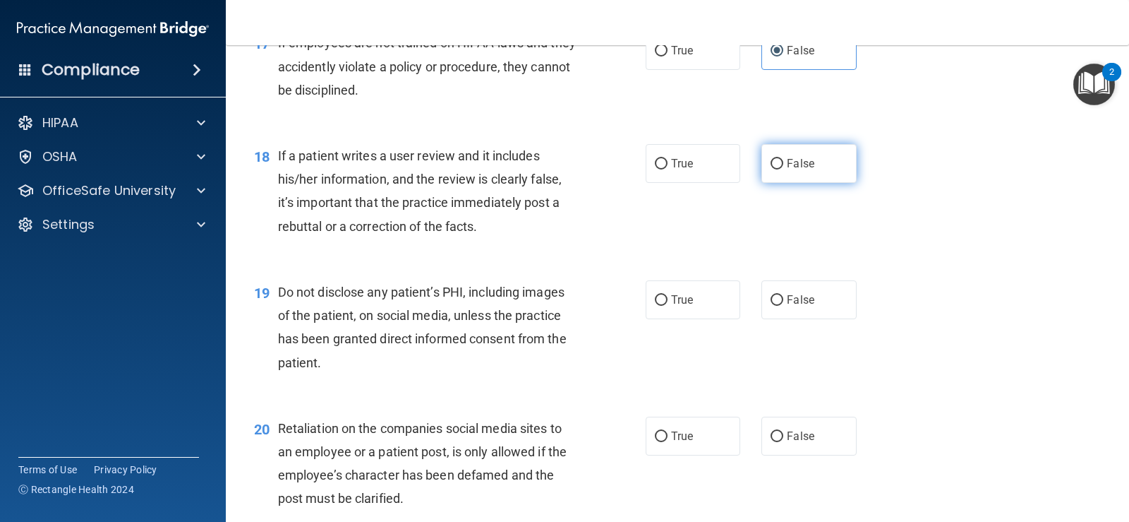
click at [772, 164] on input "False" at bounding box center [777, 164] width 13 height 11
radio input "true"
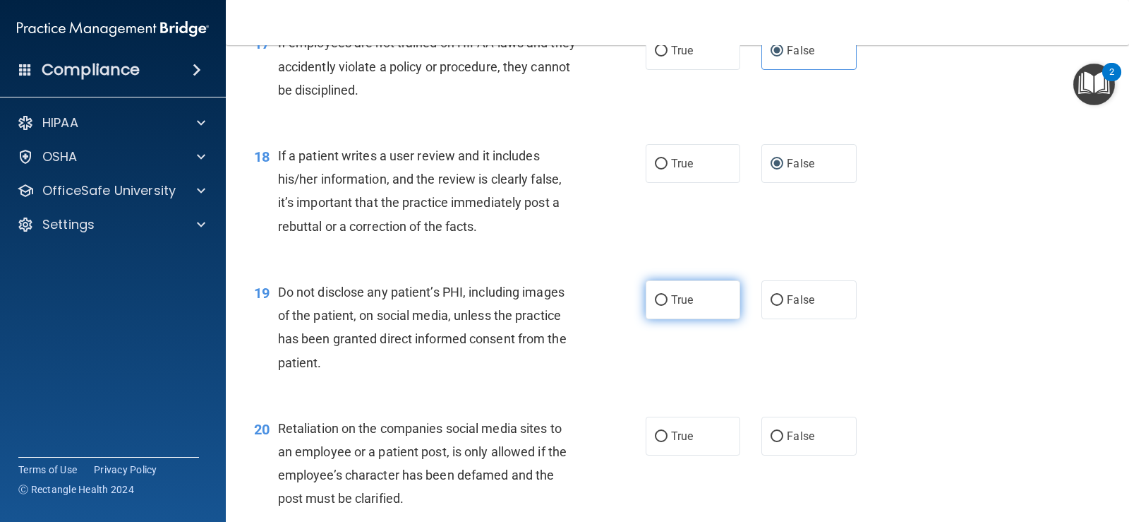
click at [656, 308] on label "True" at bounding box center [693, 299] width 95 height 39
click at [656, 306] on input "True" at bounding box center [661, 300] width 13 height 11
radio input "true"
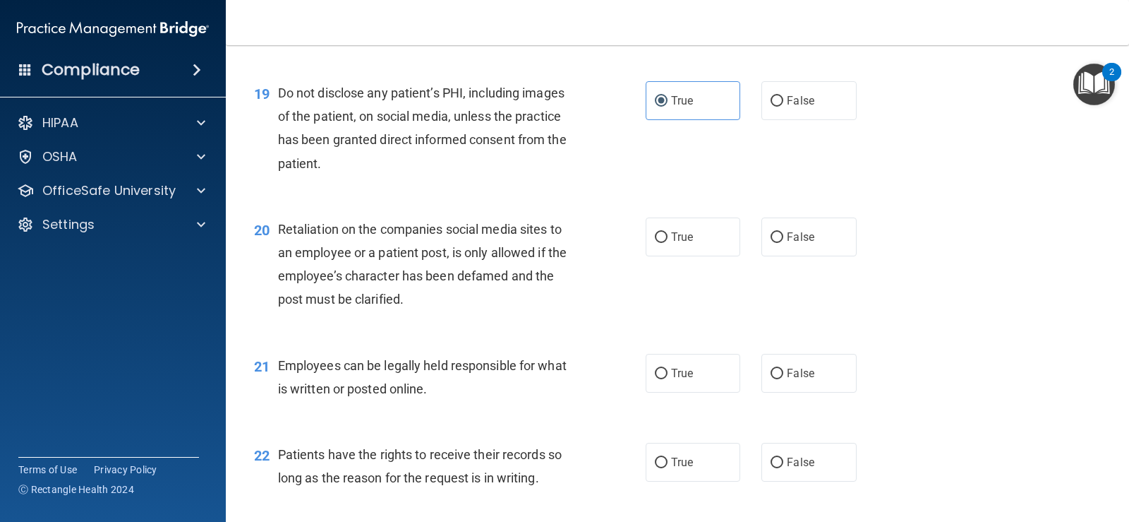
scroll to position [2470, 0]
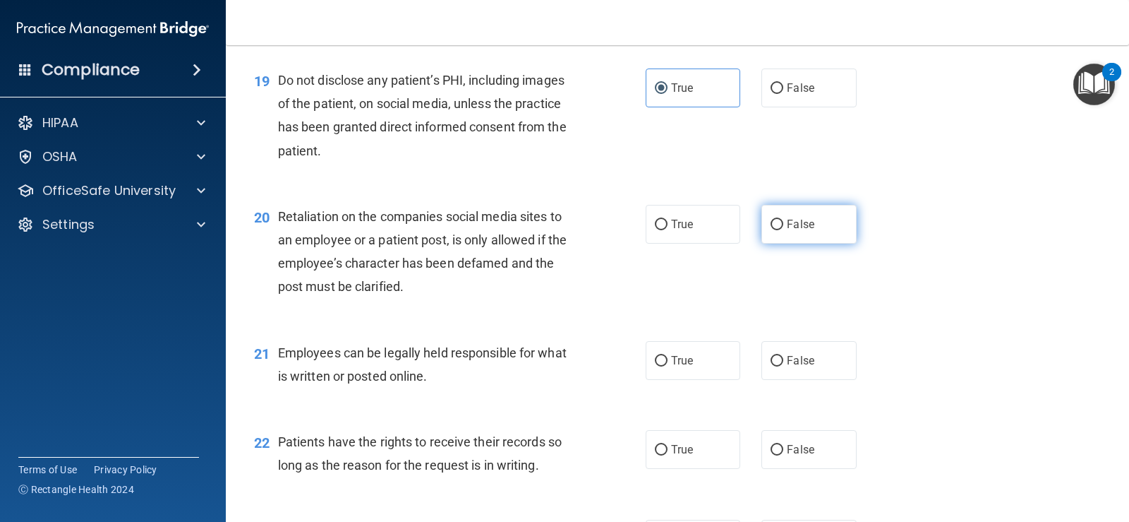
click at [795, 230] on span "False" at bounding box center [801, 223] width 28 height 13
click at [783, 230] on input "False" at bounding box center [777, 224] width 13 height 11
radio input "true"
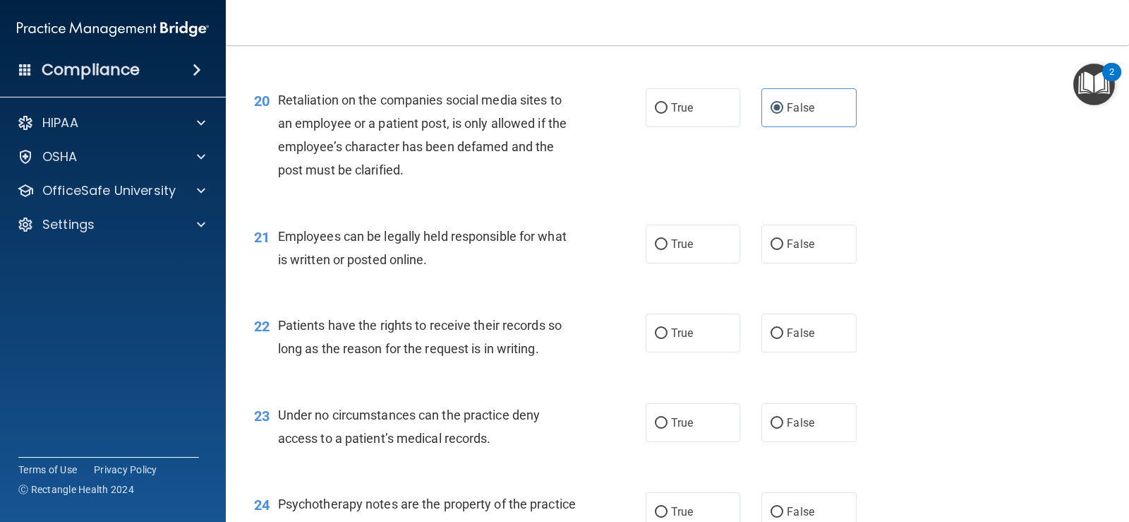
scroll to position [2611, 0]
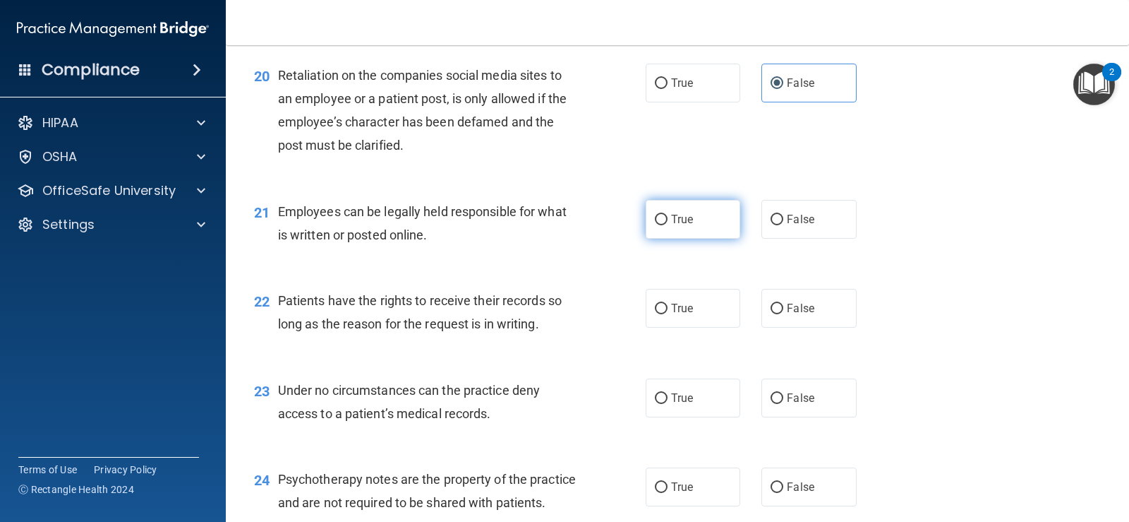
click at [674, 216] on span "True" at bounding box center [682, 218] width 22 height 13
click at [668, 216] on input "True" at bounding box center [661, 220] width 13 height 11
radio input "true"
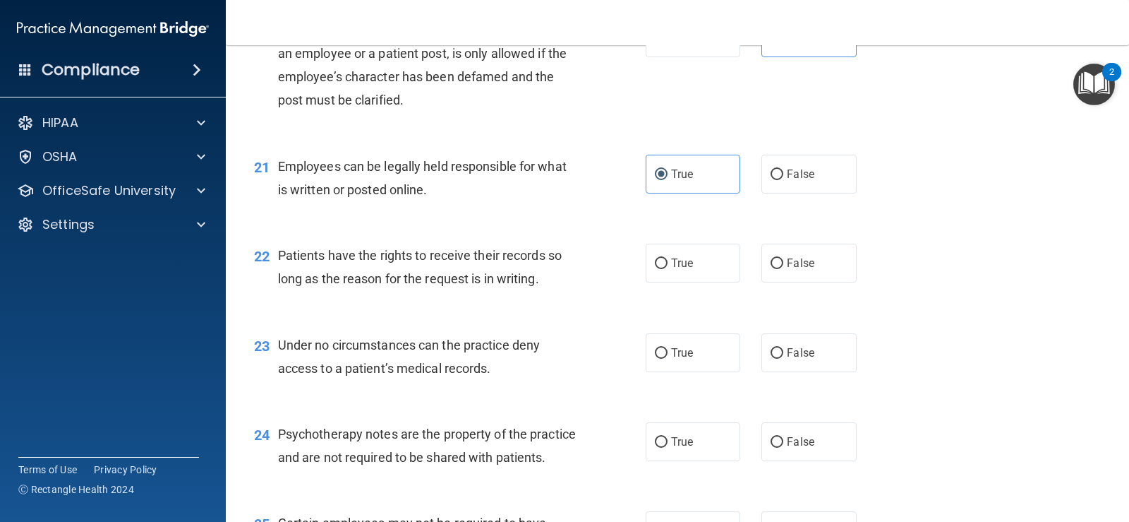
scroll to position [2682, 0]
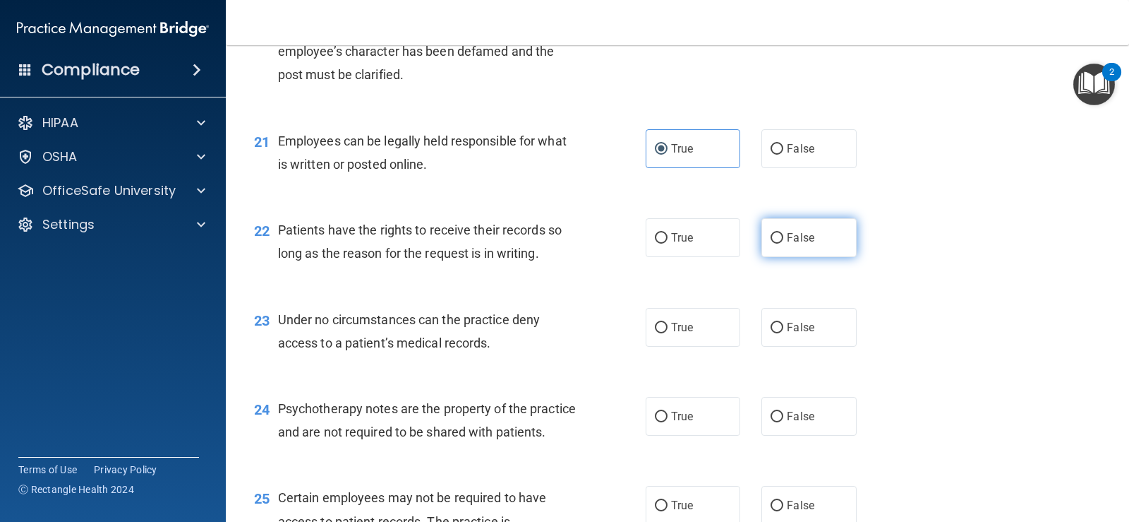
click at [777, 234] on input "False" at bounding box center [777, 238] width 13 height 11
radio input "true"
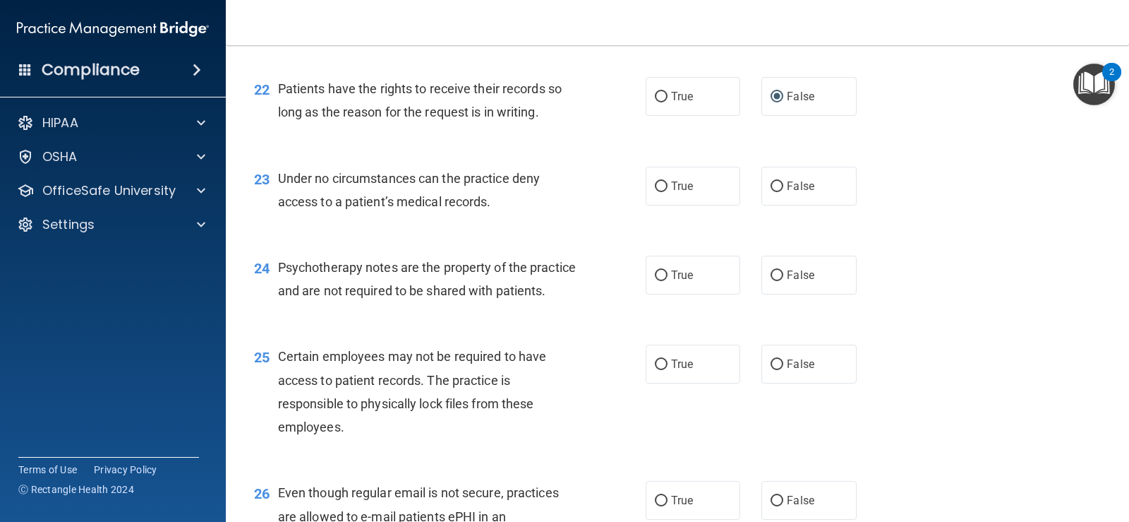
scroll to position [2752, 0]
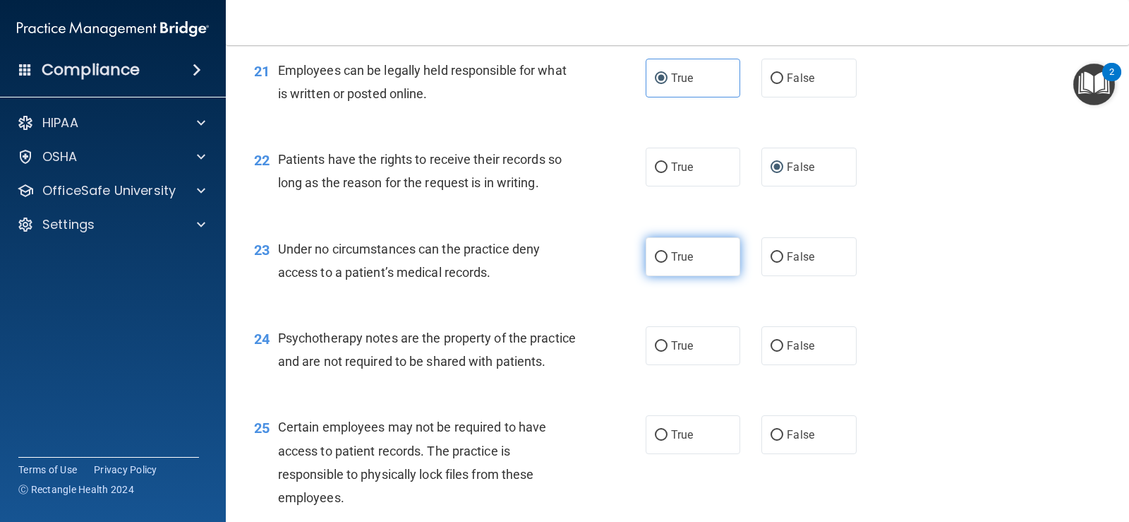
click at [699, 261] on label "True" at bounding box center [693, 256] width 95 height 39
click at [668, 261] on input "True" at bounding box center [661, 257] width 13 height 11
radio input "true"
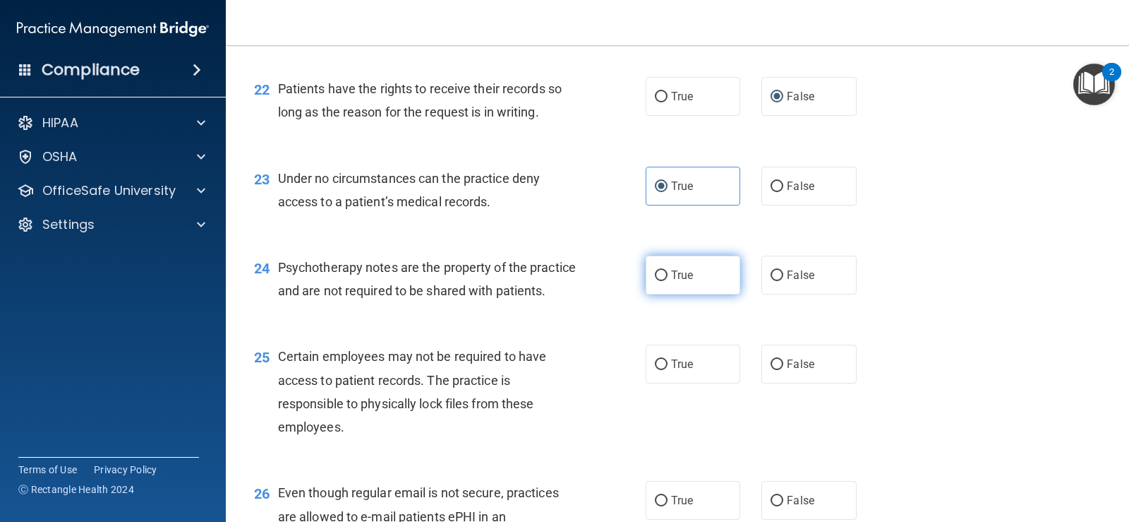
click at [656, 267] on label "True" at bounding box center [693, 274] width 95 height 39
click at [656, 270] on input "True" at bounding box center [661, 275] width 13 height 11
radio input "true"
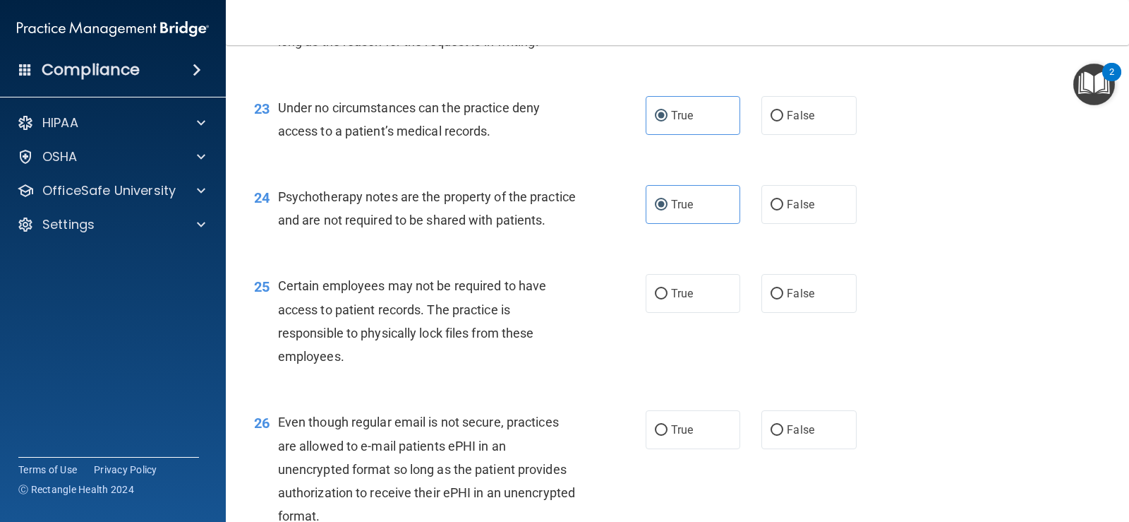
scroll to position [2964, 0]
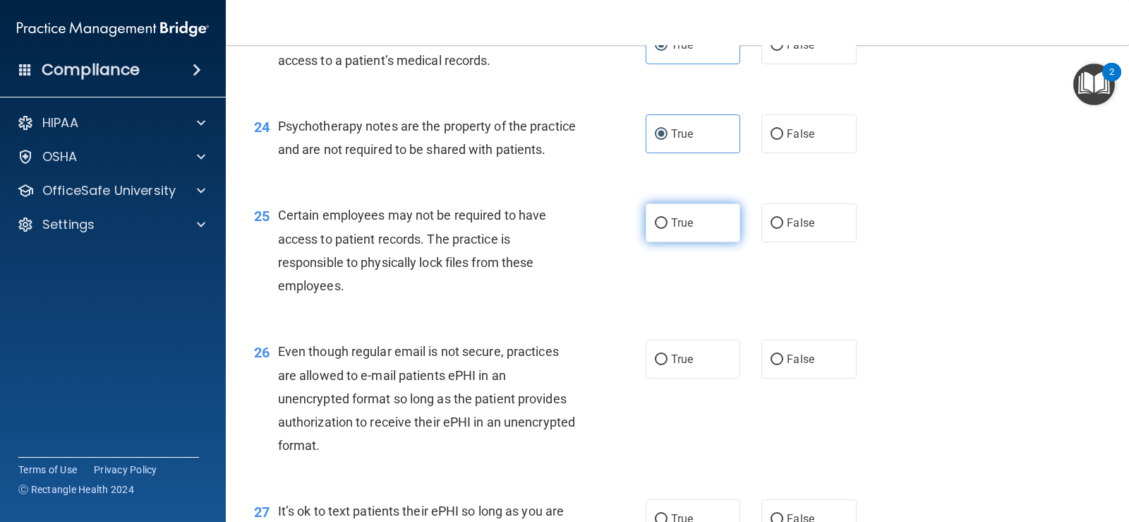
click at [687, 242] on label "True" at bounding box center [693, 222] width 95 height 39
click at [668, 229] on input "True" at bounding box center [661, 223] width 13 height 11
radio input "true"
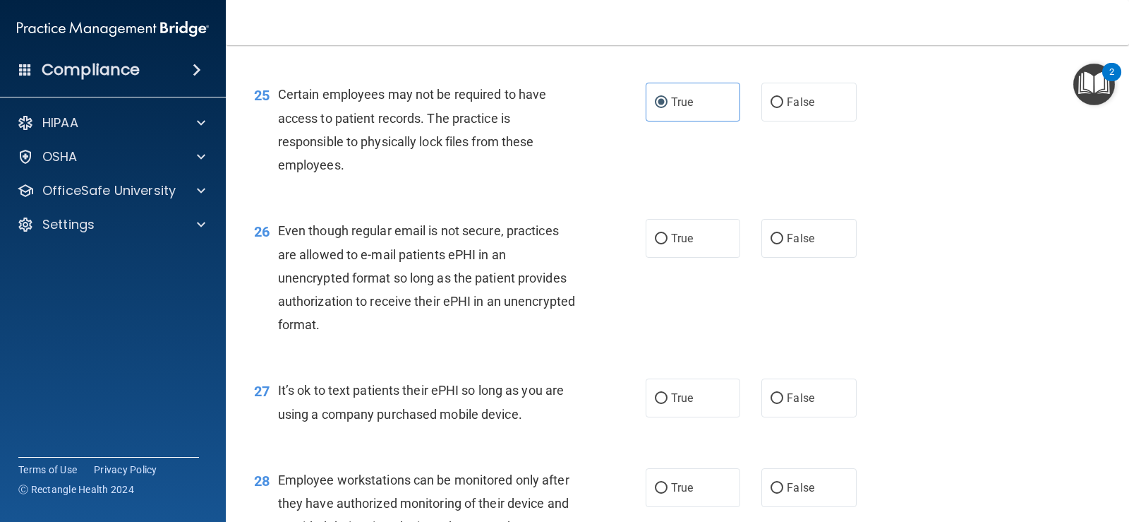
scroll to position [3105, 0]
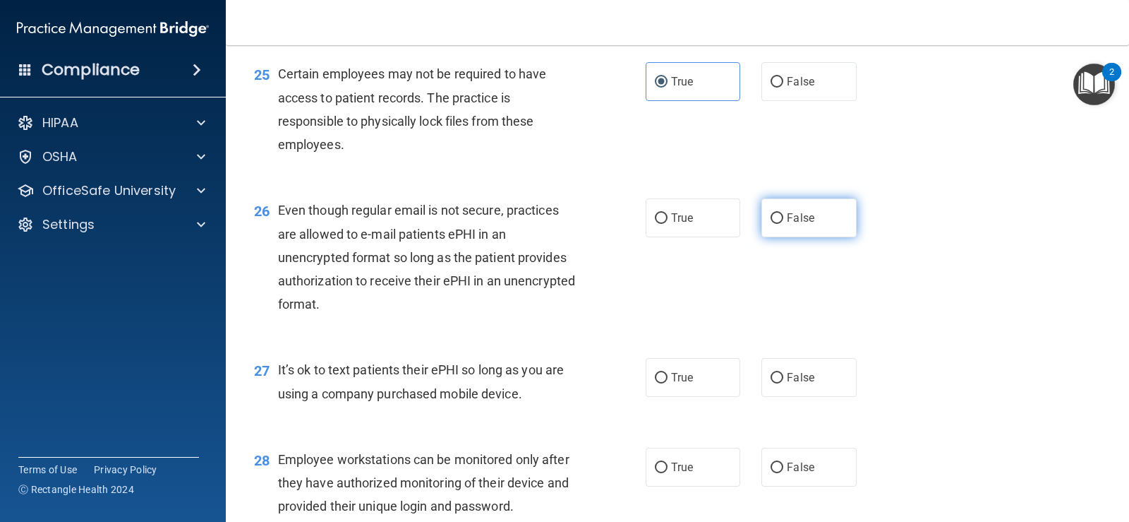
click at [776, 237] on label "False" at bounding box center [809, 217] width 95 height 39
click at [776, 224] on input "False" at bounding box center [777, 218] width 13 height 11
radio input "true"
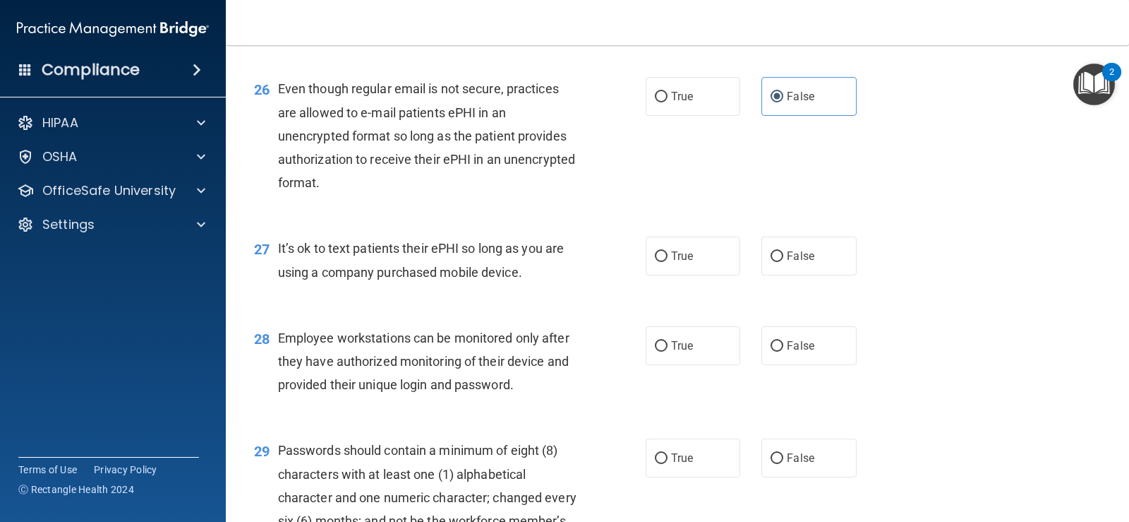
scroll to position [3246, 0]
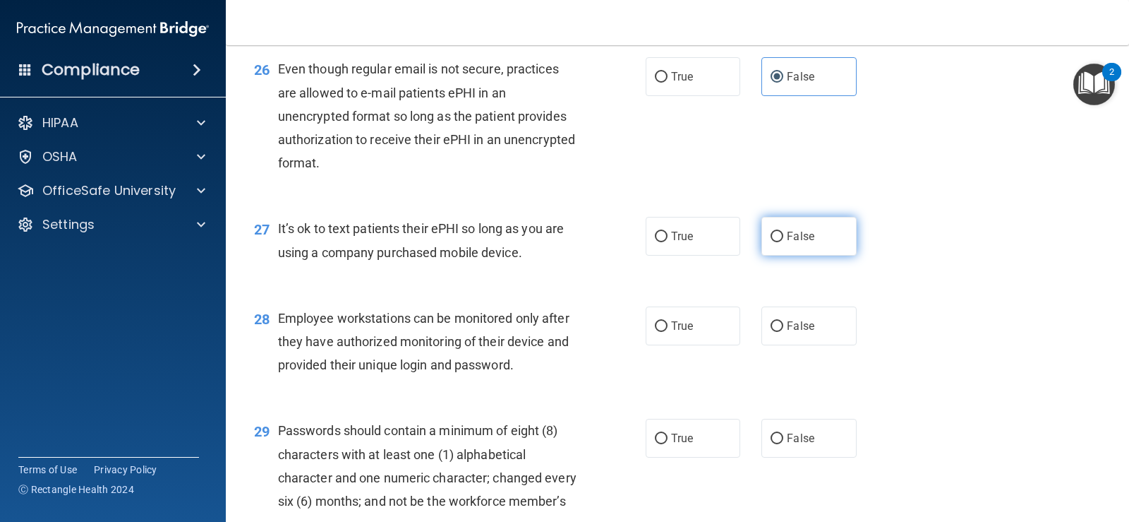
click at [798, 243] on span "False" at bounding box center [801, 235] width 28 height 13
click at [783, 242] on input "False" at bounding box center [777, 236] width 13 height 11
radio input "true"
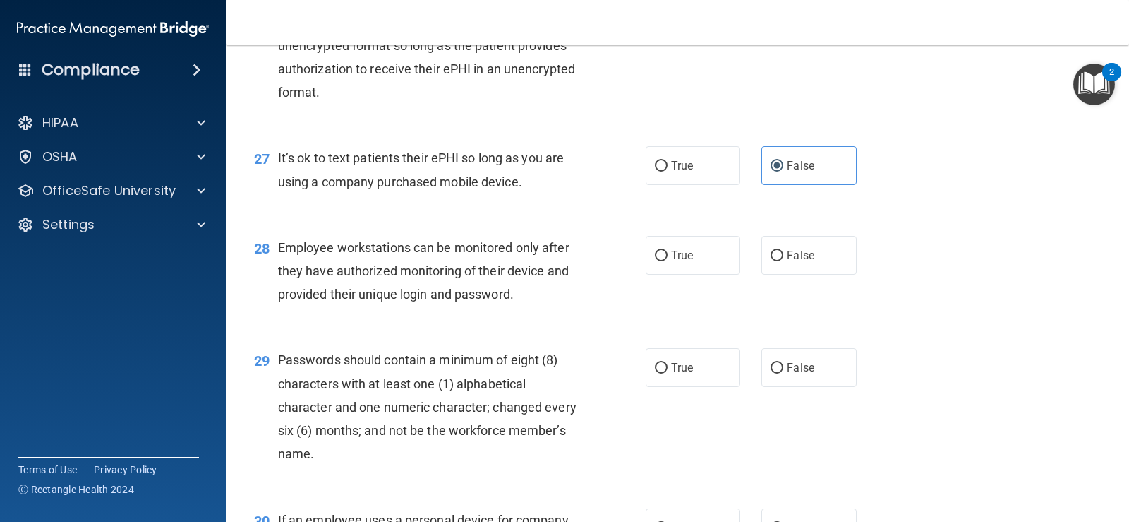
scroll to position [3388, 0]
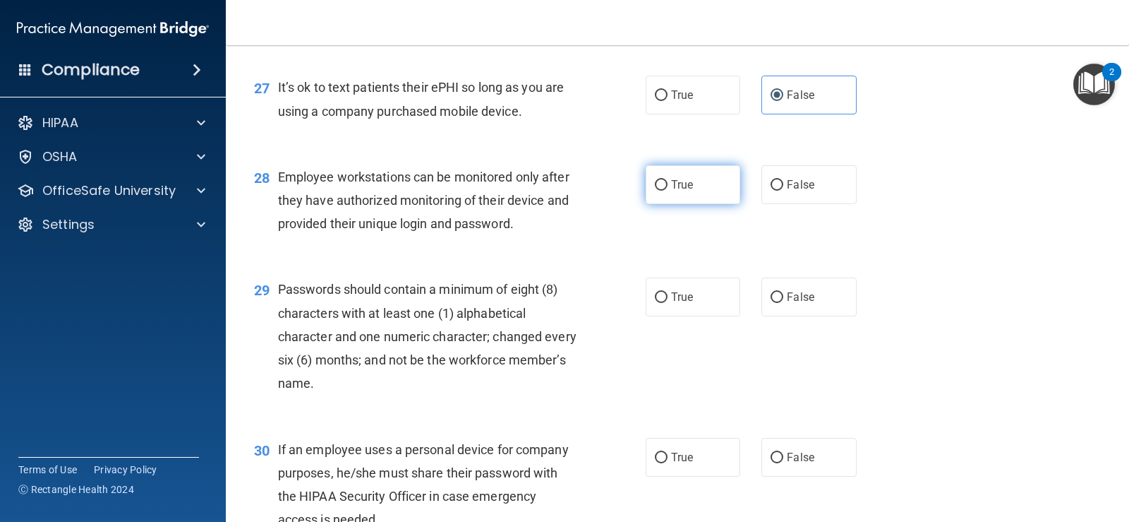
click at [646, 204] on label "True" at bounding box center [693, 184] width 95 height 39
click at [655, 191] on input "True" at bounding box center [661, 185] width 13 height 11
radio input "true"
click at [762, 193] on label "False" at bounding box center [809, 184] width 95 height 39
click at [771, 191] on input "False" at bounding box center [777, 185] width 13 height 11
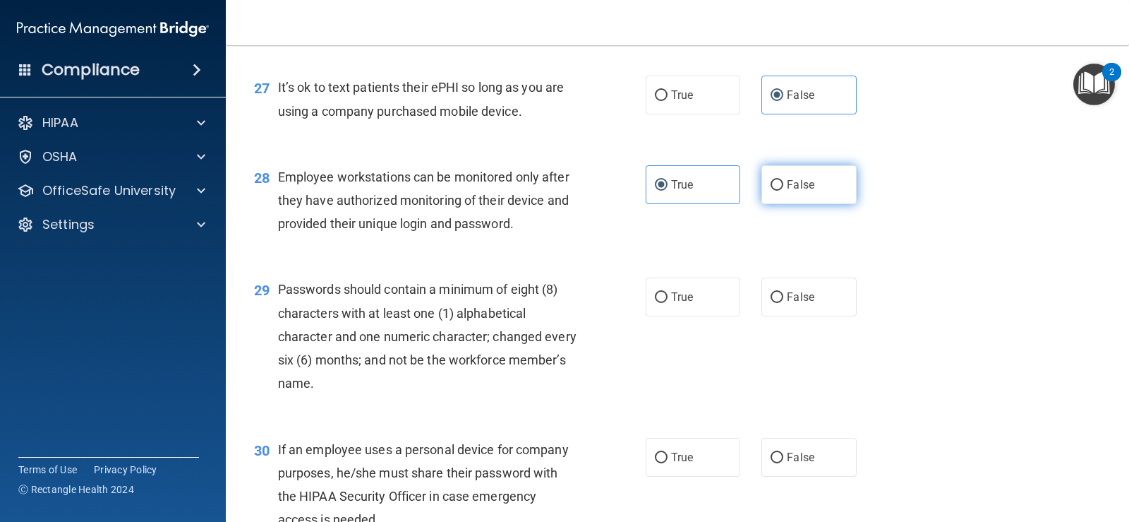
radio input "true"
radio input "false"
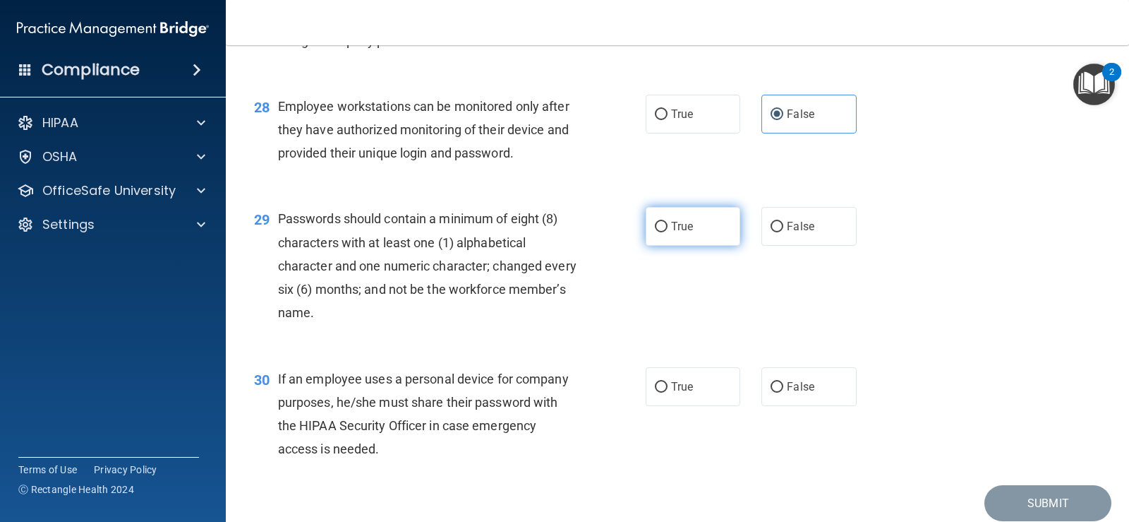
click at [655, 232] on input "True" at bounding box center [661, 227] width 13 height 11
radio input "true"
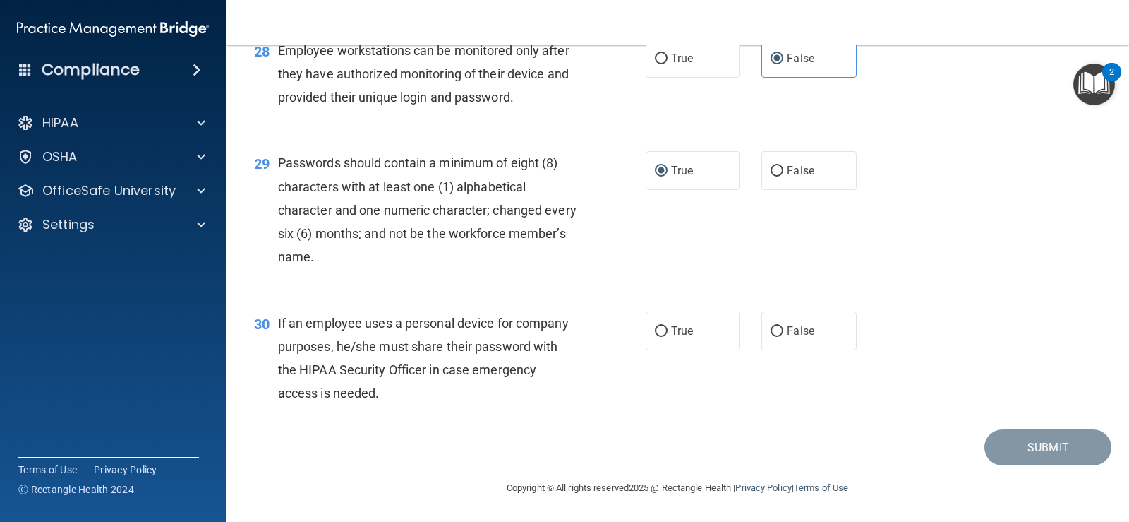
scroll to position [3537, 0]
drag, startPoint x: 786, startPoint y: 325, endPoint x: 834, endPoint y: 337, distance: 50.2
click at [787, 325] on span "False" at bounding box center [801, 330] width 28 height 13
click at [783, 326] on input "False" at bounding box center [777, 331] width 13 height 11
radio input "true"
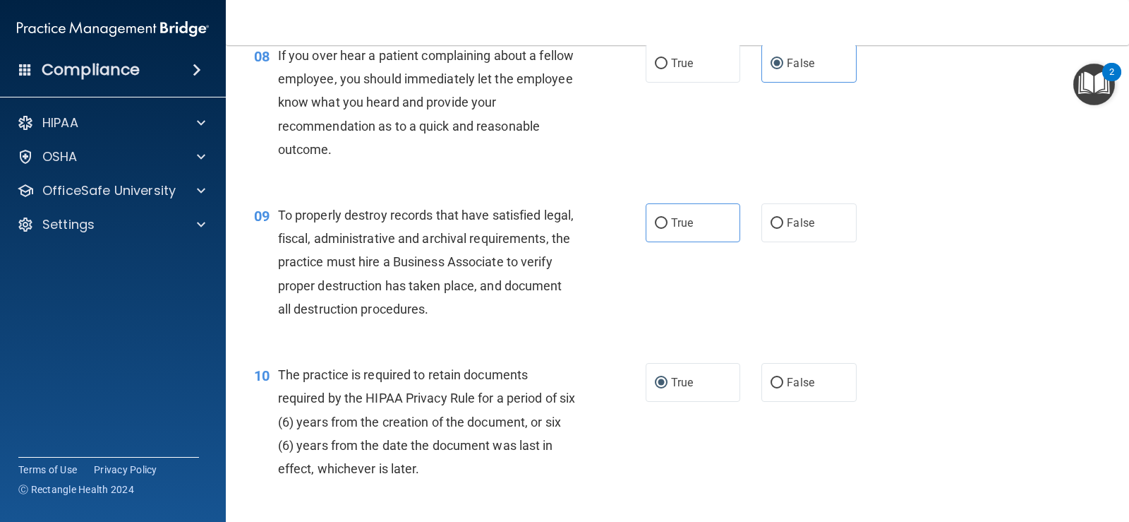
scroll to position [1067, 0]
click at [671, 232] on label "True" at bounding box center [693, 223] width 95 height 39
click at [668, 229] on input "True" at bounding box center [661, 224] width 13 height 11
radio input "true"
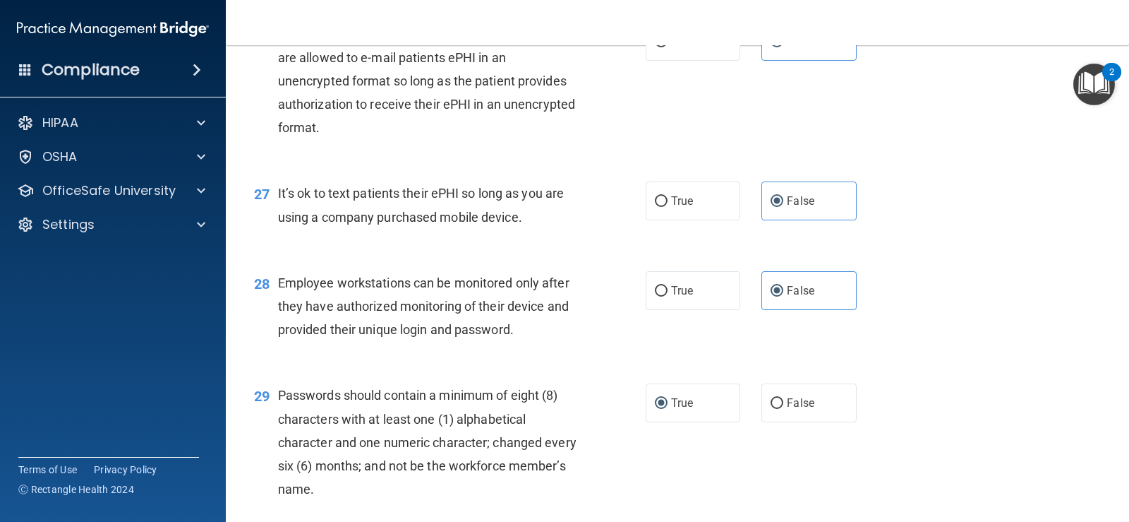
scroll to position [3537, 0]
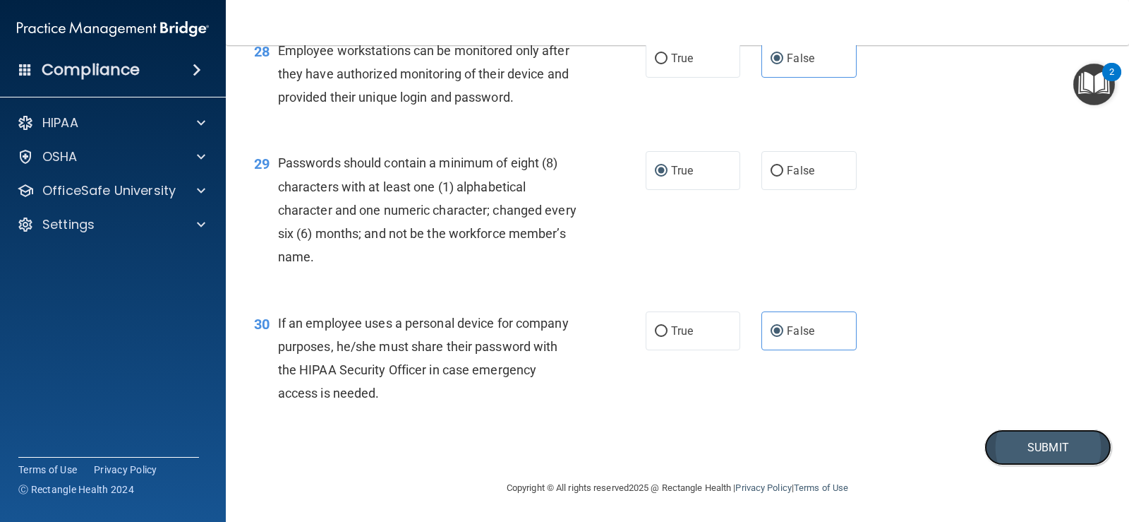
click at [1035, 434] on button "Submit" at bounding box center [1048, 447] width 127 height 36
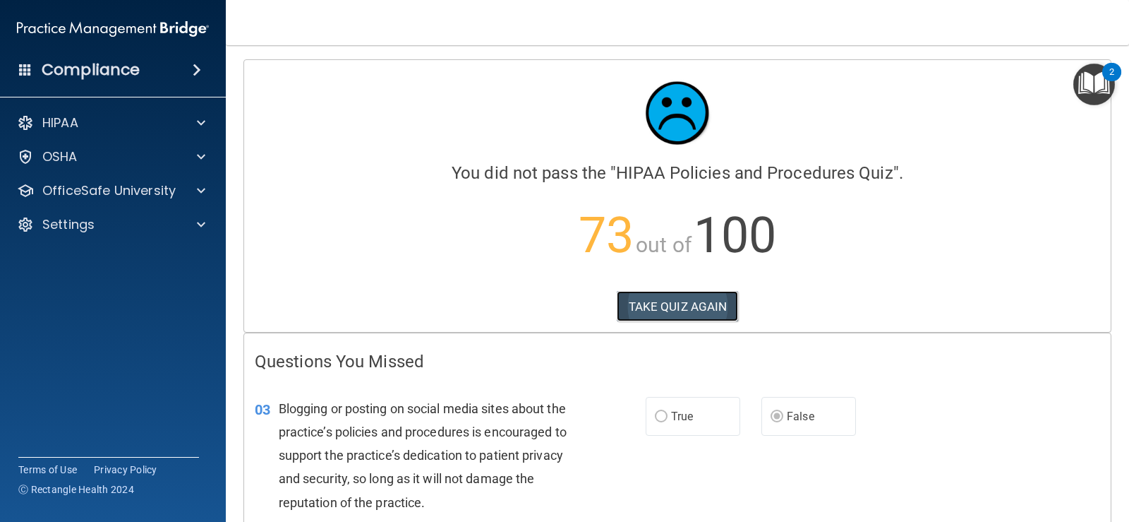
click at [718, 306] on button "TAKE QUIZ AGAIN" at bounding box center [678, 306] width 122 height 31
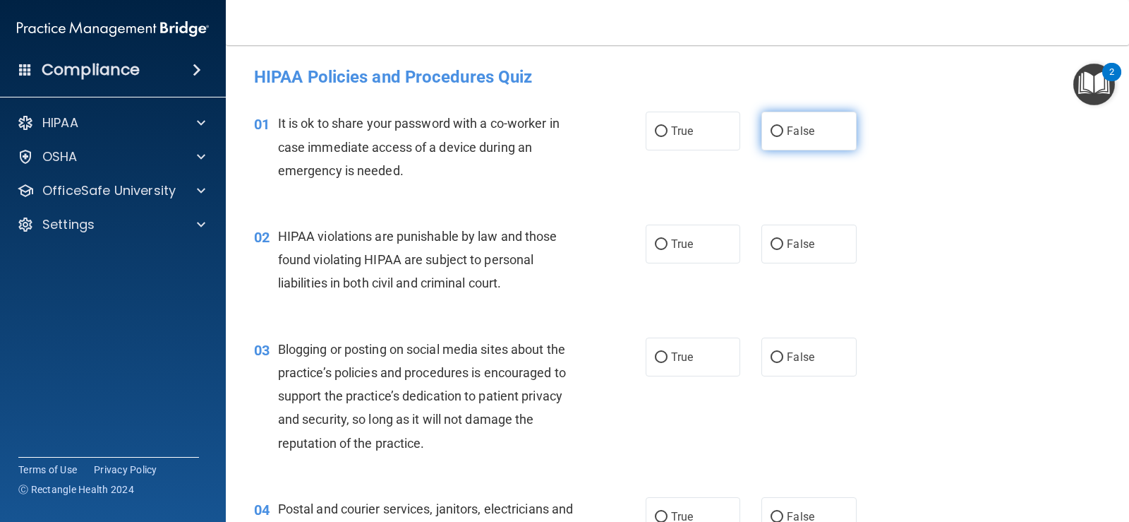
click at [778, 140] on label "False" at bounding box center [809, 131] width 95 height 39
click at [778, 137] on input "False" at bounding box center [777, 131] width 13 height 11
radio input "true"
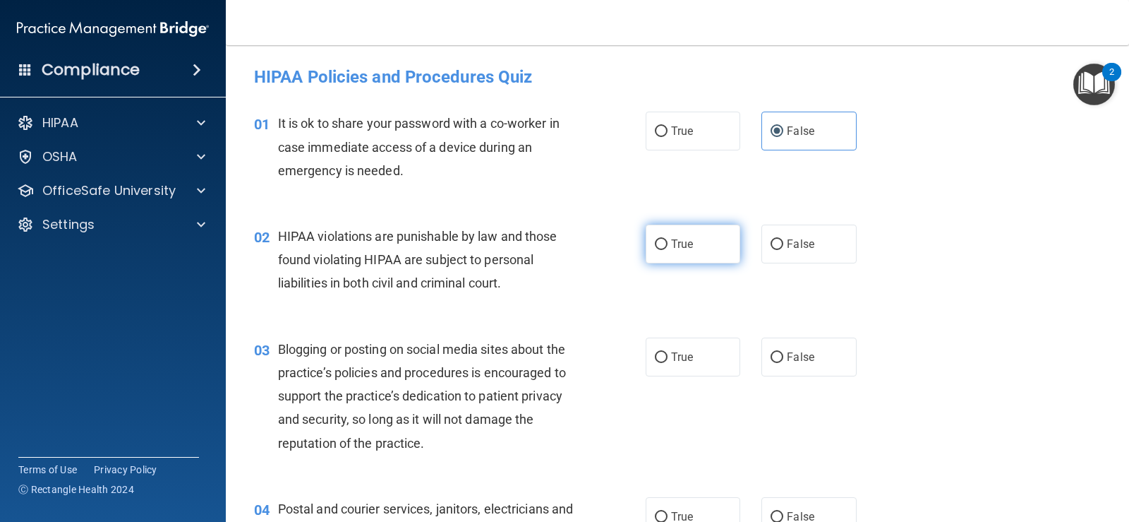
click at [668, 251] on label "True" at bounding box center [693, 243] width 95 height 39
click at [668, 250] on input "True" at bounding box center [661, 244] width 13 height 11
radio input "true"
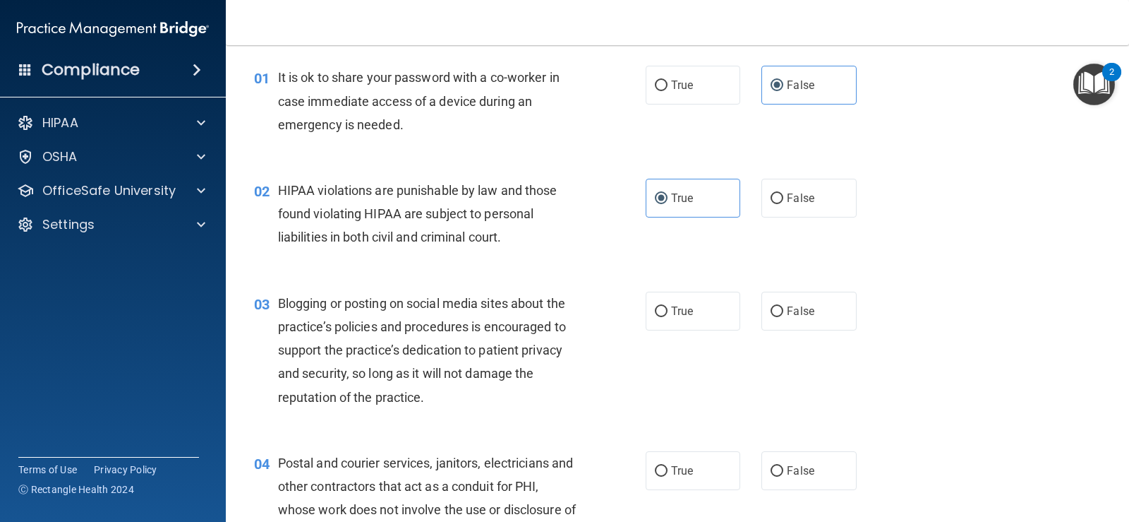
scroll to position [71, 0]
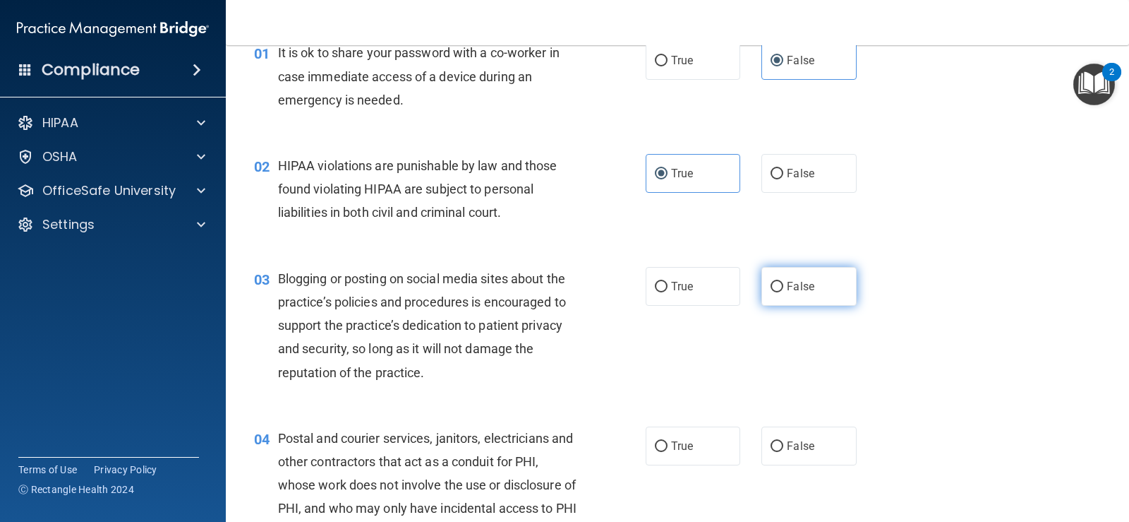
click at [787, 291] on span "False" at bounding box center [801, 285] width 28 height 13
click at [783, 291] on input "False" at bounding box center [777, 287] width 13 height 11
radio input "true"
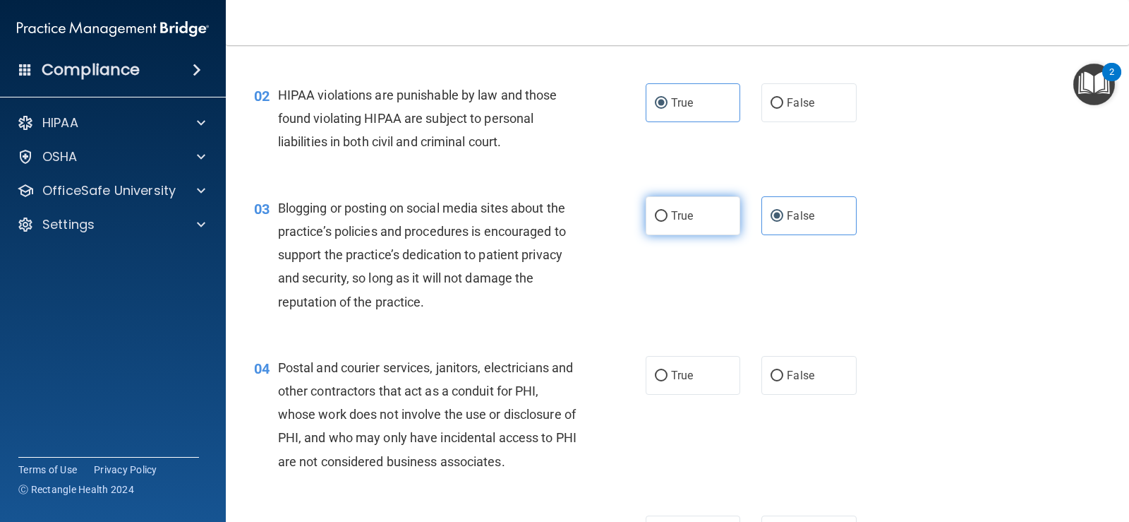
scroll to position [212, 0]
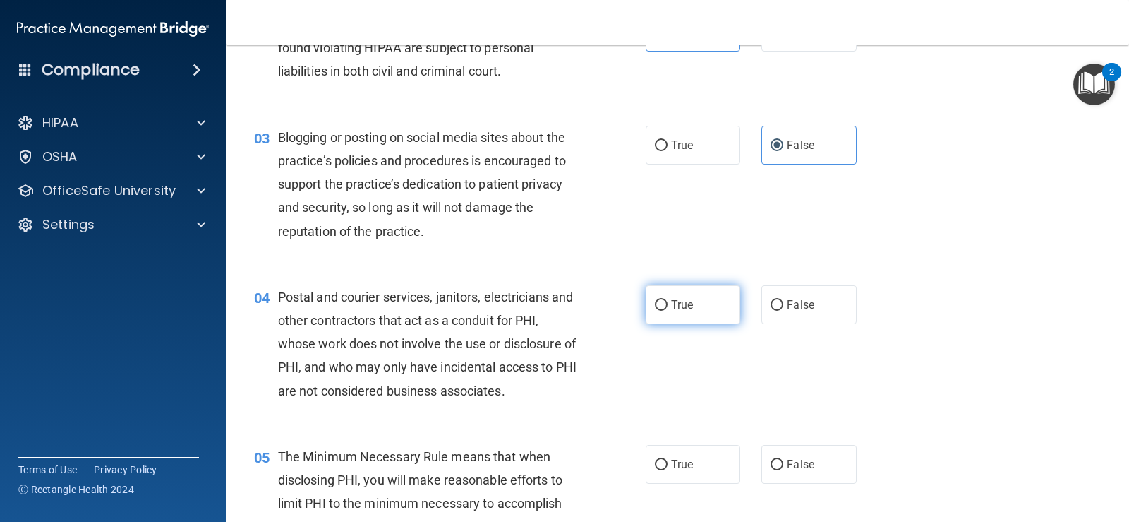
click at [655, 308] on input "True" at bounding box center [661, 305] width 13 height 11
radio input "true"
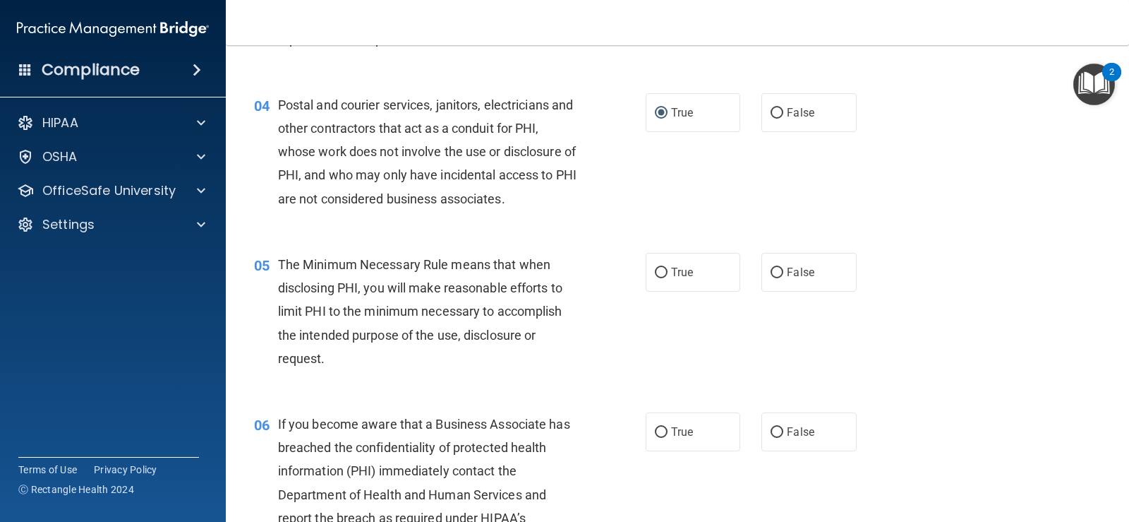
scroll to position [423, 0]
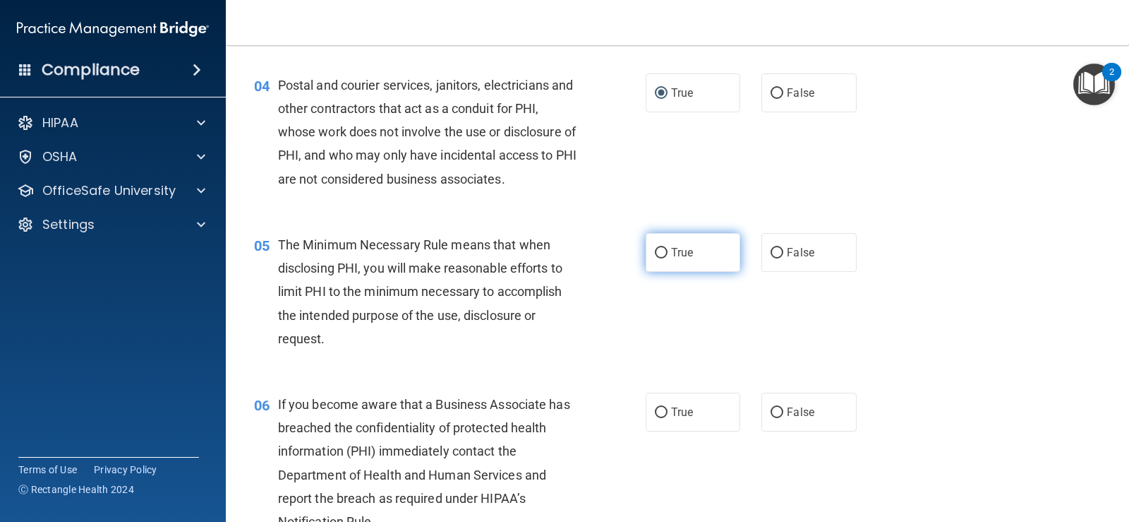
click at [651, 267] on label "True" at bounding box center [693, 252] width 95 height 39
click at [655, 258] on input "True" at bounding box center [661, 253] width 13 height 11
radio input "true"
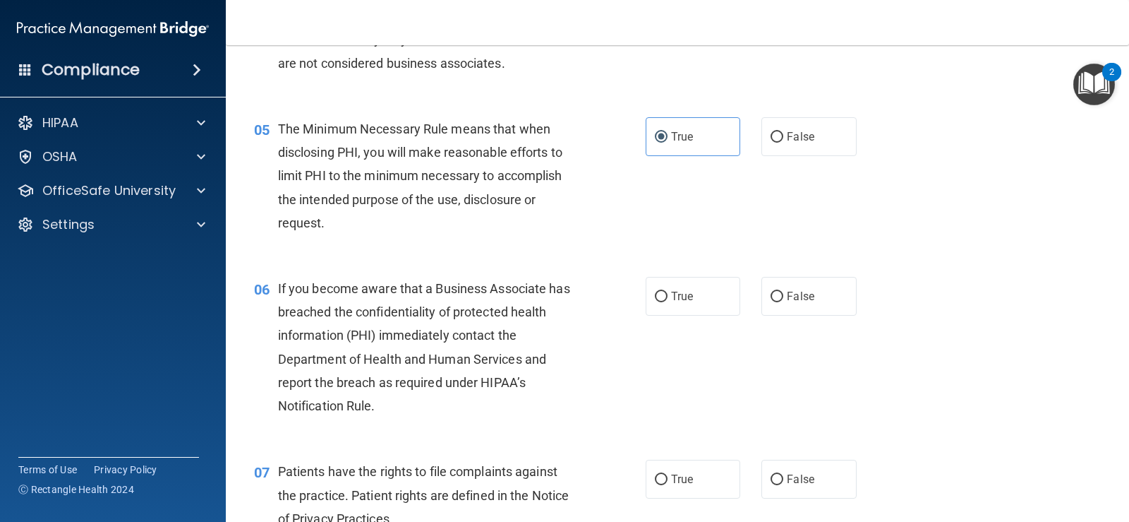
scroll to position [565, 0]
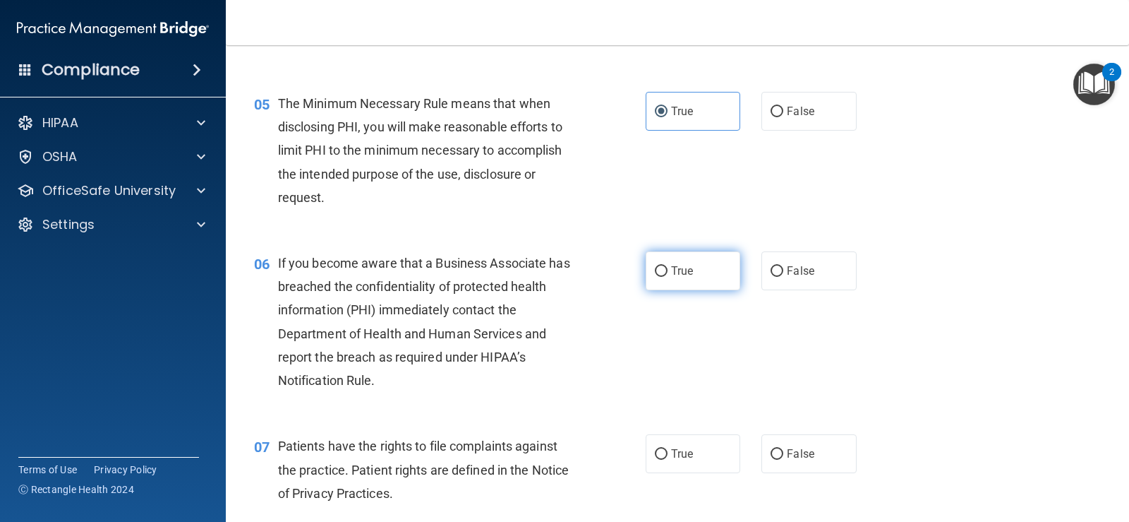
click at [693, 275] on label "True" at bounding box center [693, 270] width 95 height 39
click at [668, 275] on input "True" at bounding box center [661, 271] width 13 height 11
radio input "true"
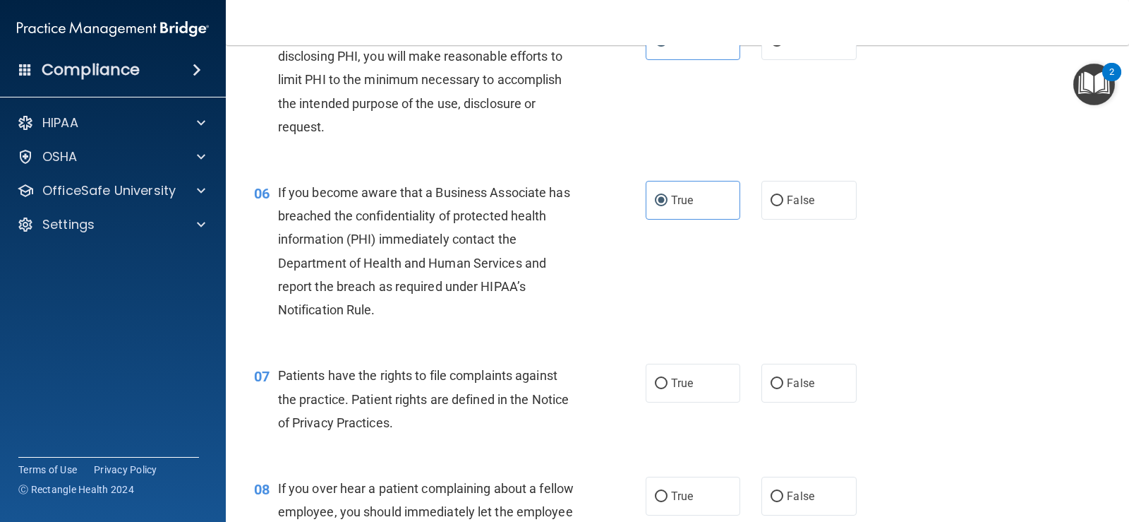
scroll to position [706, 0]
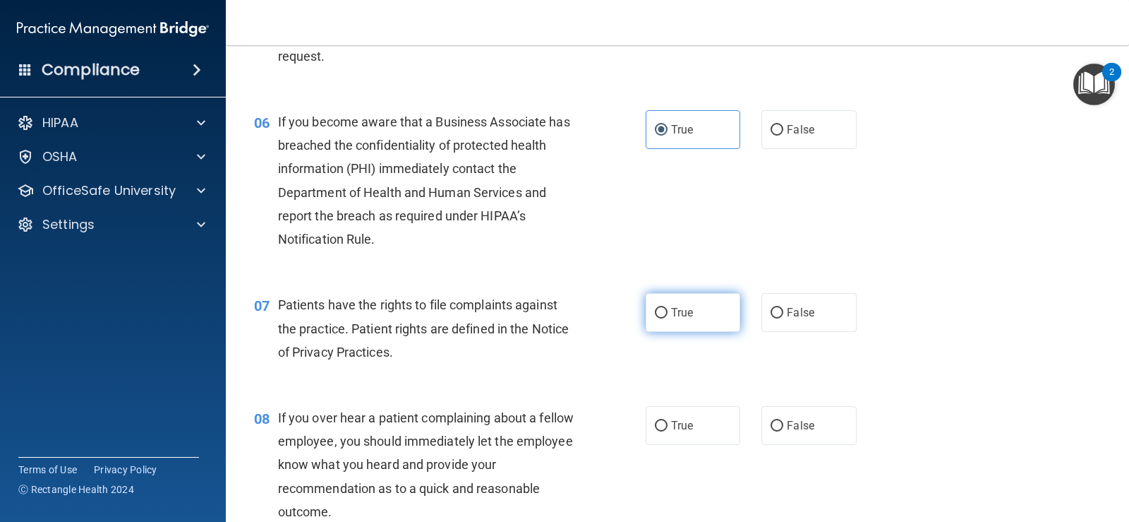
click at [679, 329] on label "True" at bounding box center [693, 312] width 95 height 39
click at [668, 318] on input "True" at bounding box center [661, 313] width 13 height 11
radio input "true"
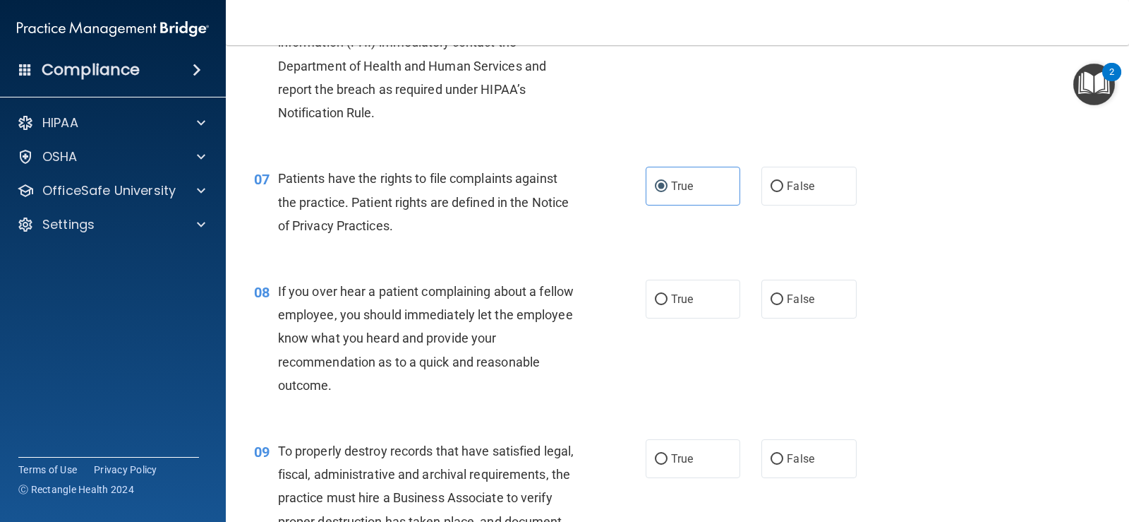
scroll to position [847, 0]
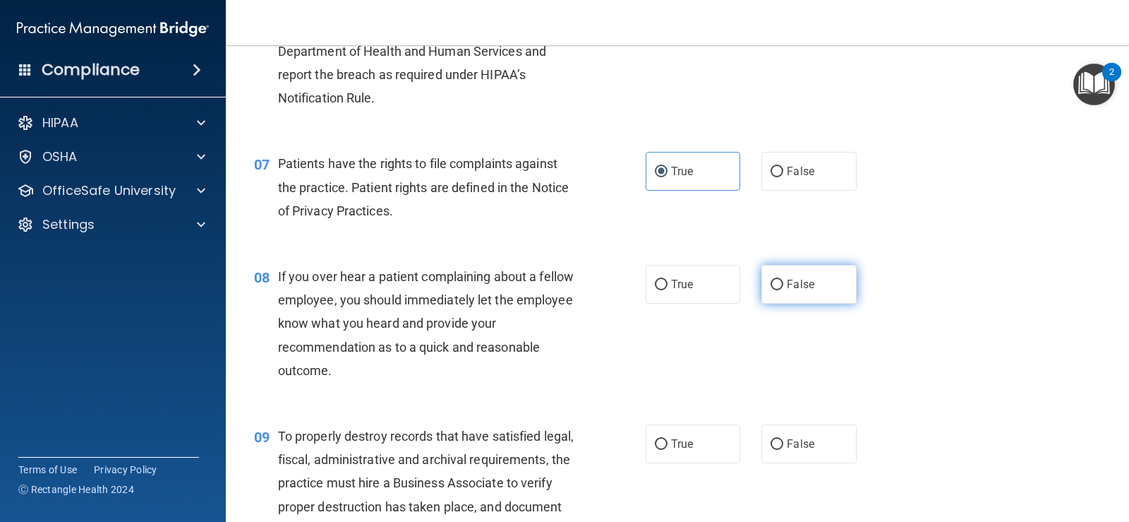
click at [771, 288] on input "False" at bounding box center [777, 284] width 13 height 11
radio input "true"
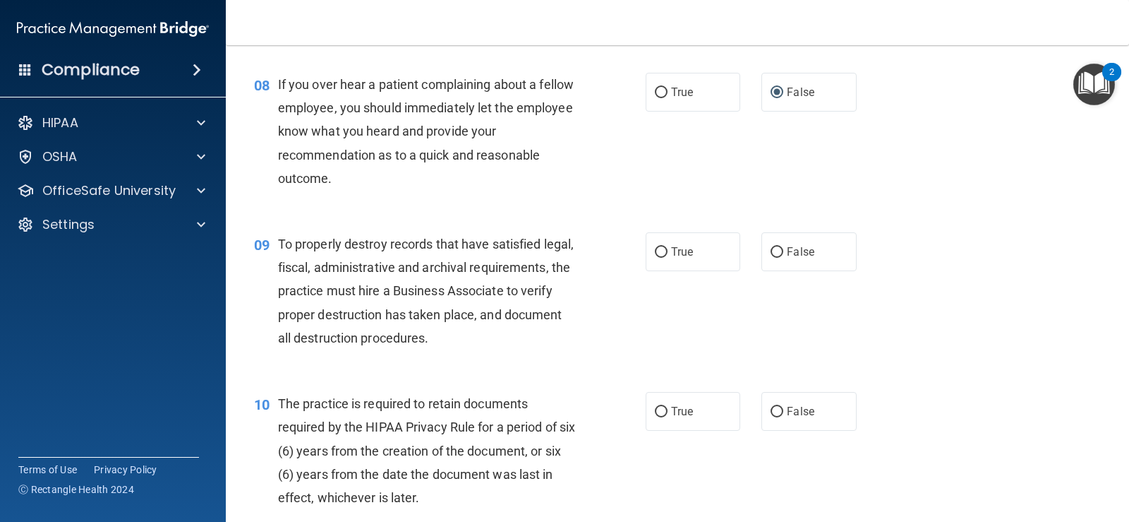
scroll to position [1059, 0]
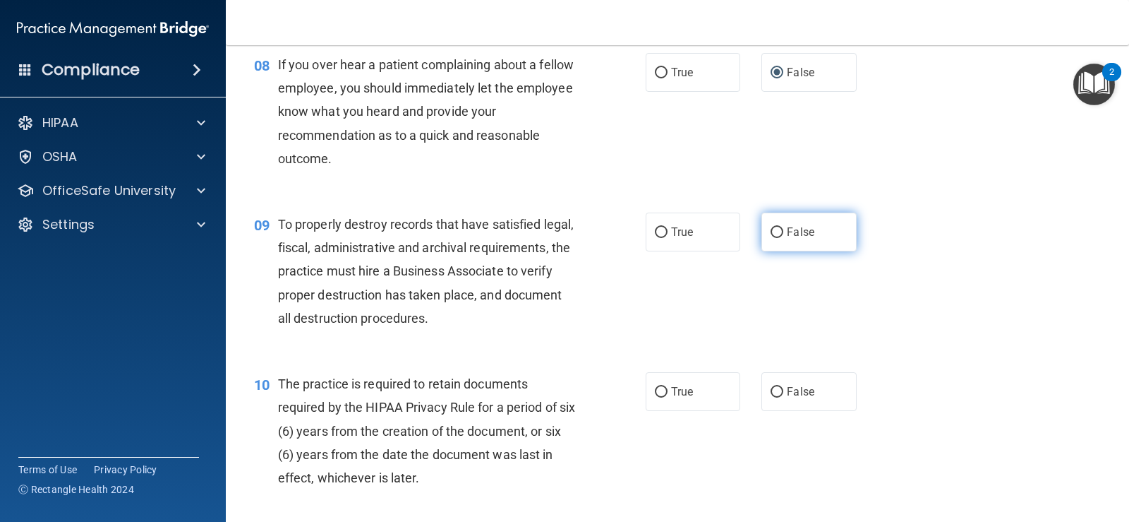
click at [778, 245] on label "False" at bounding box center [809, 231] width 95 height 39
click at [778, 238] on input "False" at bounding box center [777, 232] width 13 height 11
radio input "true"
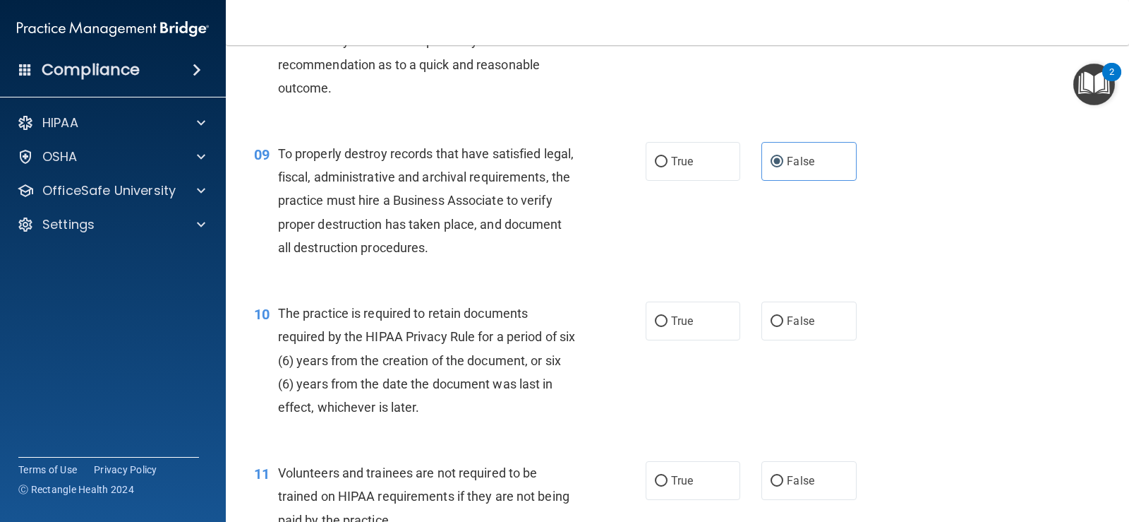
scroll to position [1200, 0]
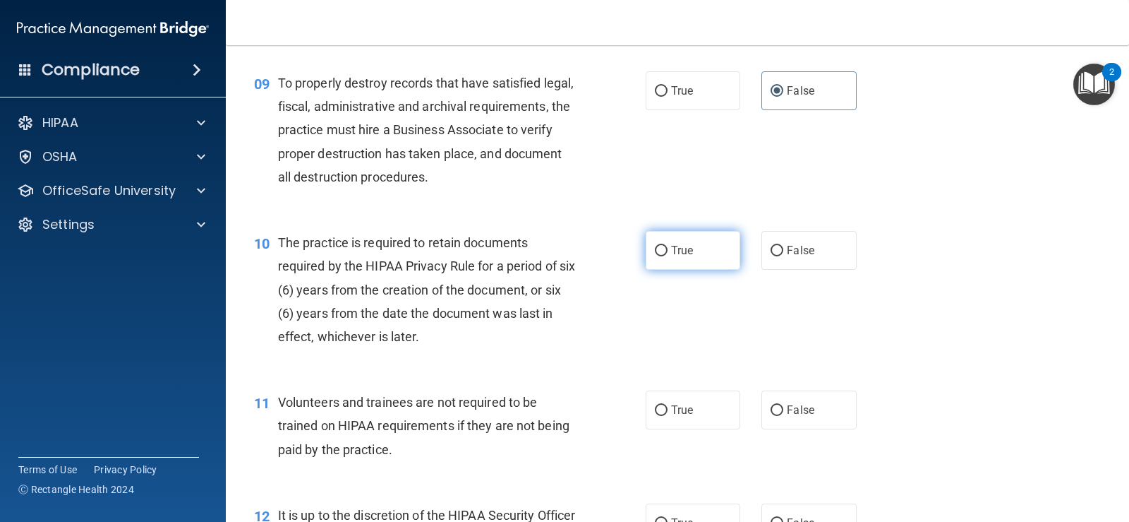
click at [658, 255] on input "True" at bounding box center [661, 251] width 13 height 11
radio input "true"
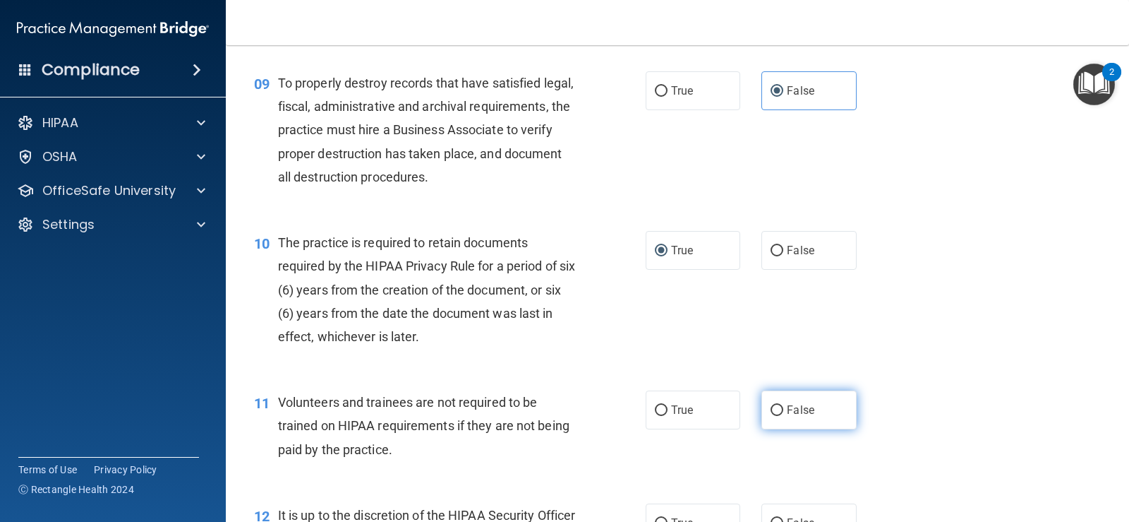
click at [776, 406] on input "False" at bounding box center [777, 410] width 13 height 11
radio input "true"
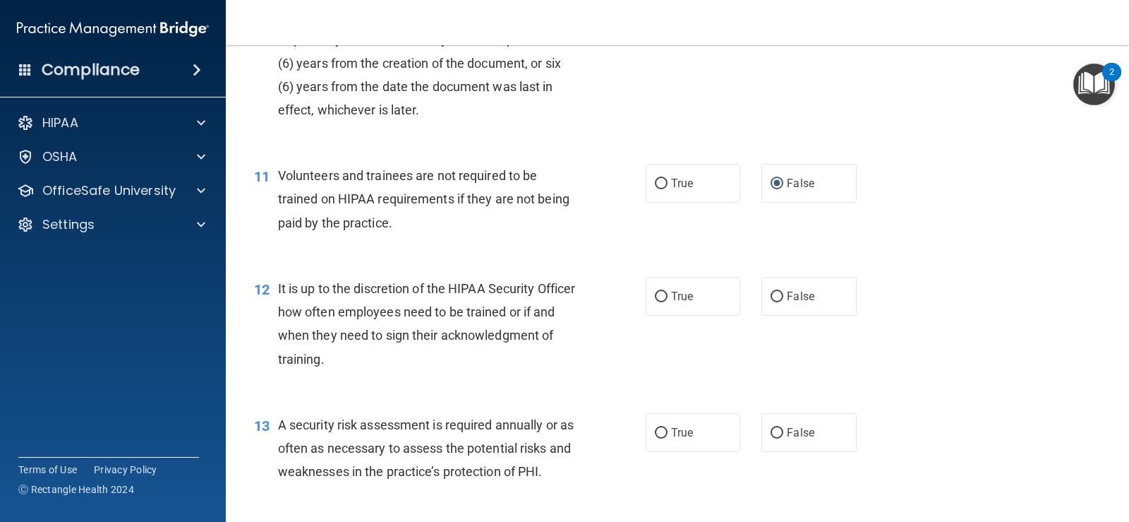
scroll to position [1482, 0]
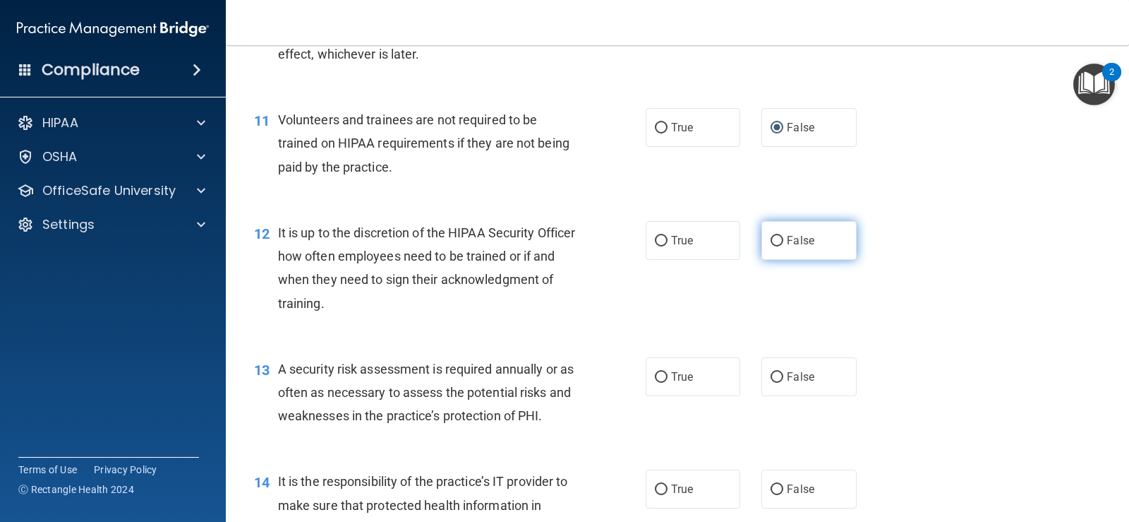
click at [764, 247] on label "False" at bounding box center [809, 240] width 95 height 39
click at [771, 246] on input "False" at bounding box center [777, 241] width 13 height 11
radio input "true"
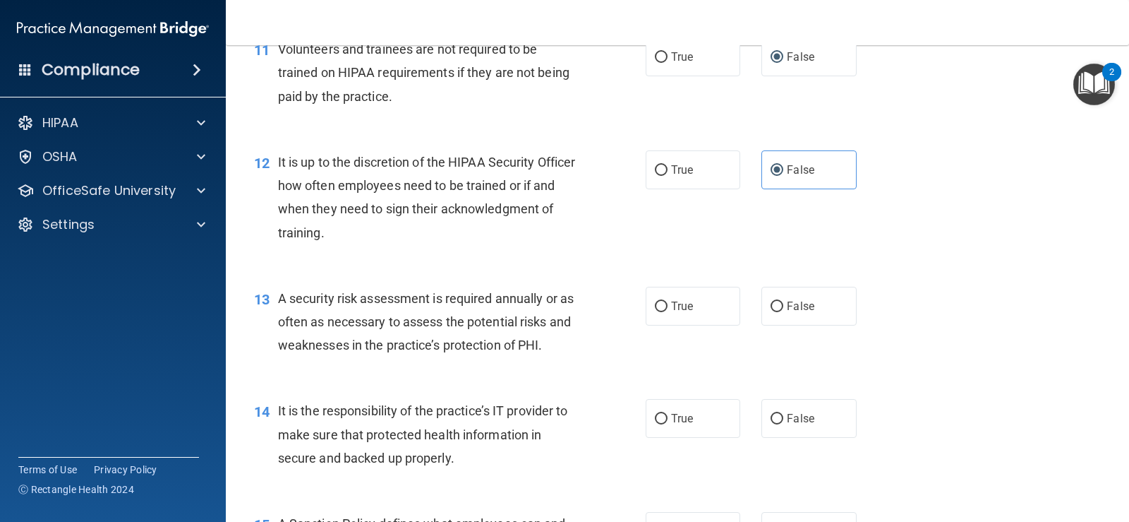
scroll to position [1623, 0]
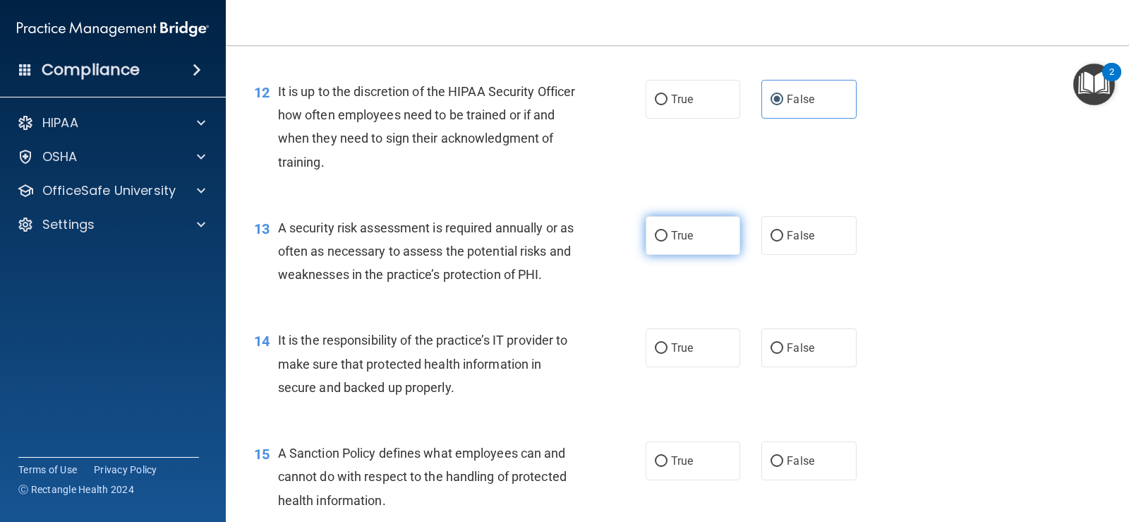
click at [646, 237] on label "True" at bounding box center [693, 235] width 95 height 39
click at [655, 237] on input "True" at bounding box center [661, 236] width 13 height 11
radio input "true"
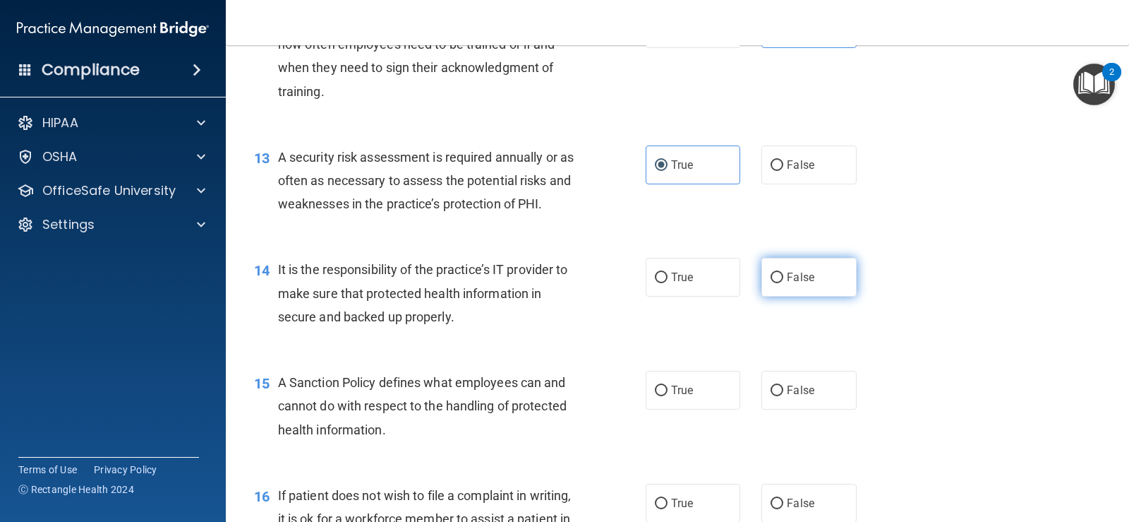
click at [762, 275] on label "False" at bounding box center [809, 277] width 95 height 39
click at [771, 275] on input "False" at bounding box center [777, 277] width 13 height 11
radio input "true"
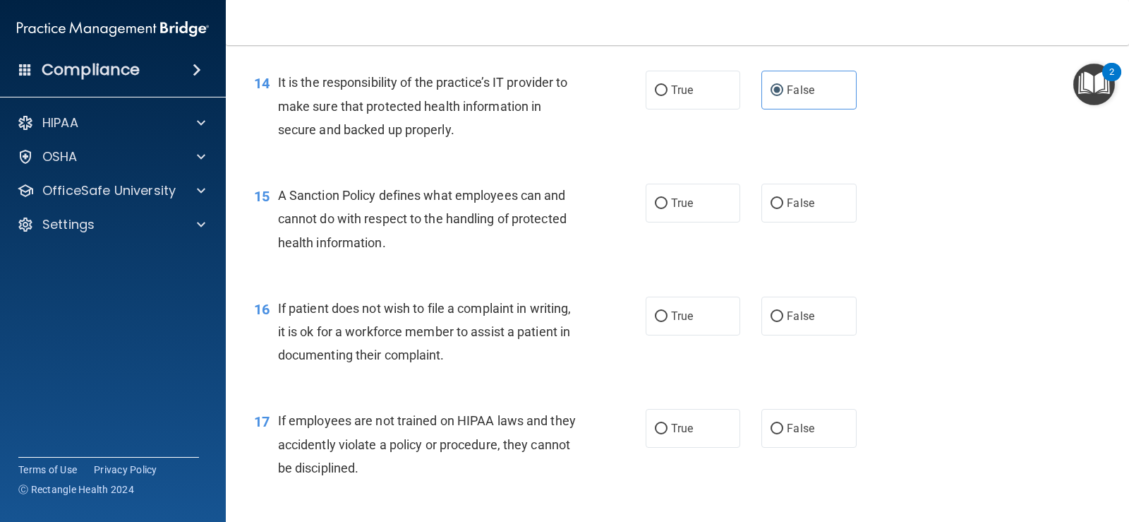
scroll to position [1906, 0]
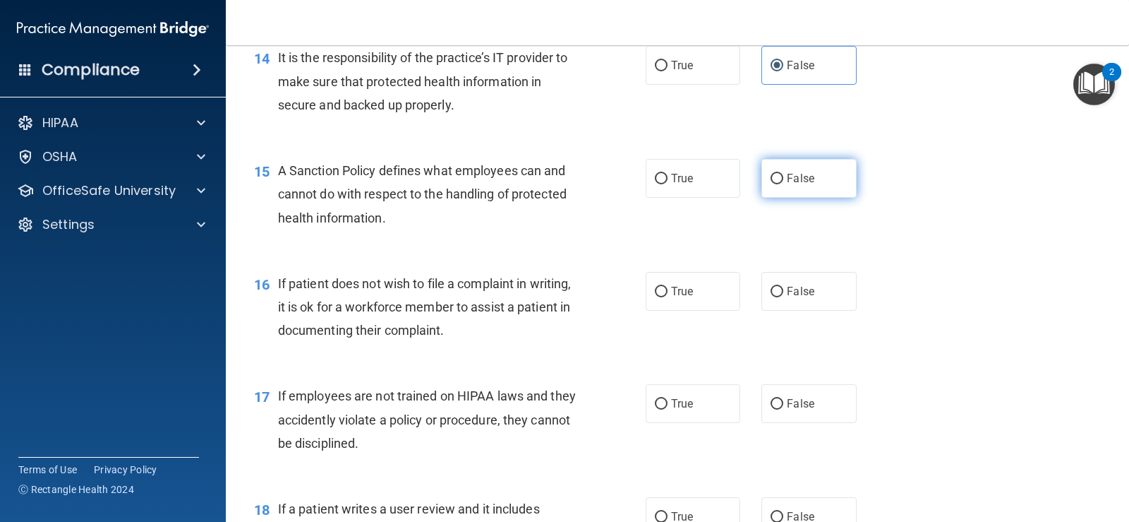
click at [787, 185] on label "False" at bounding box center [809, 178] width 95 height 39
click at [783, 184] on input "False" at bounding box center [777, 179] width 13 height 11
radio input "true"
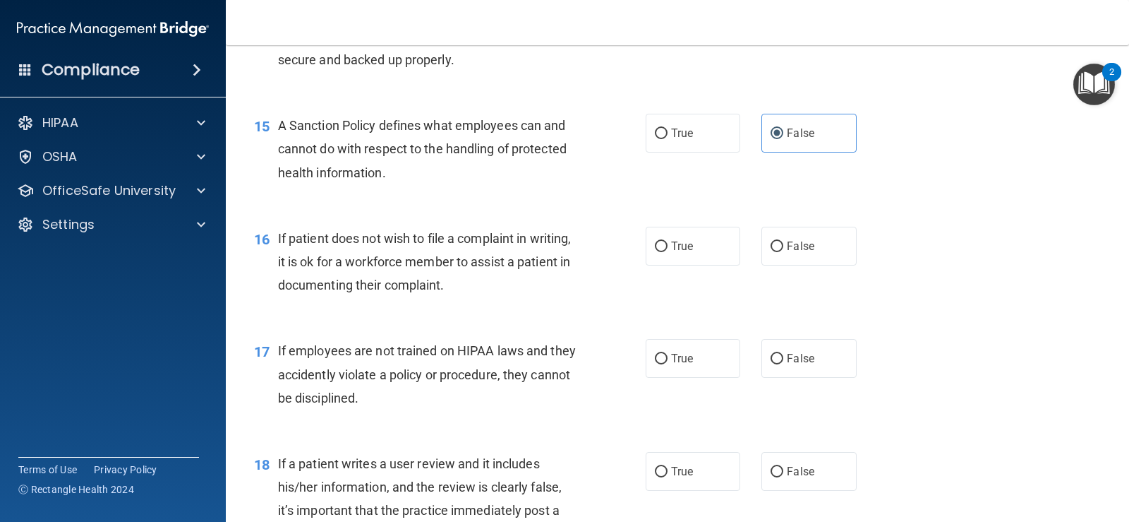
scroll to position [1976, 0]
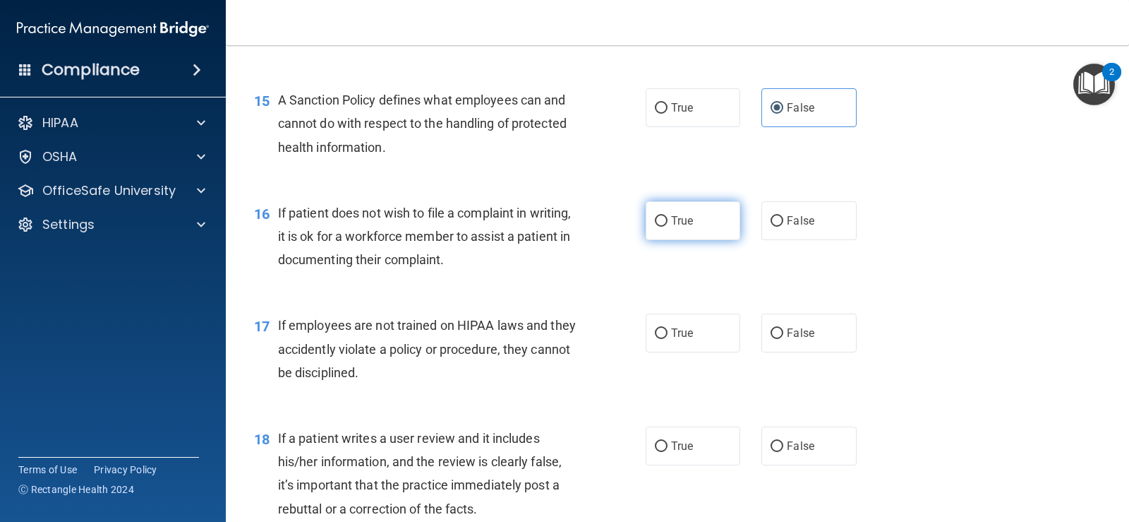
click at [672, 218] on span "True" at bounding box center [682, 220] width 22 height 13
click at [668, 218] on input "True" at bounding box center [661, 221] width 13 height 11
radio input "true"
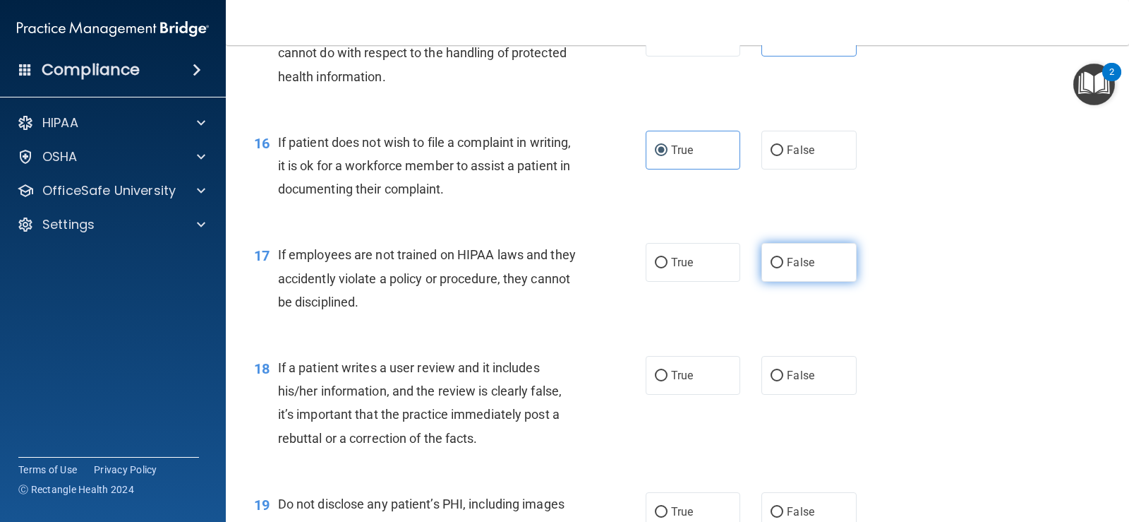
click at [790, 255] on span "False" at bounding box center [801, 261] width 28 height 13
click at [783, 258] on input "False" at bounding box center [777, 263] width 13 height 11
radio input "true"
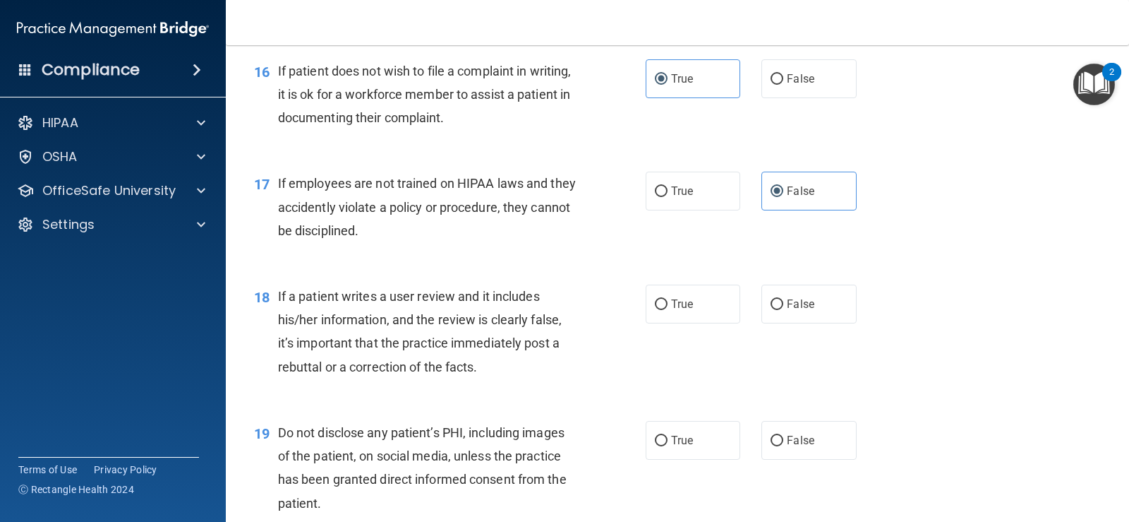
scroll to position [2188, 0]
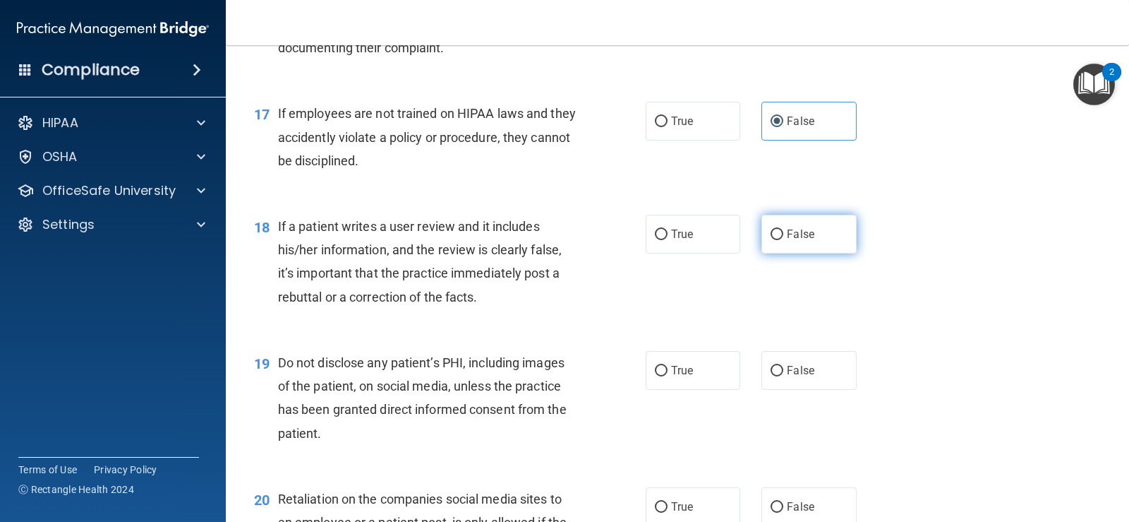
click at [776, 225] on label "False" at bounding box center [809, 234] width 95 height 39
click at [776, 229] on input "False" at bounding box center [777, 234] width 13 height 11
radio input "true"
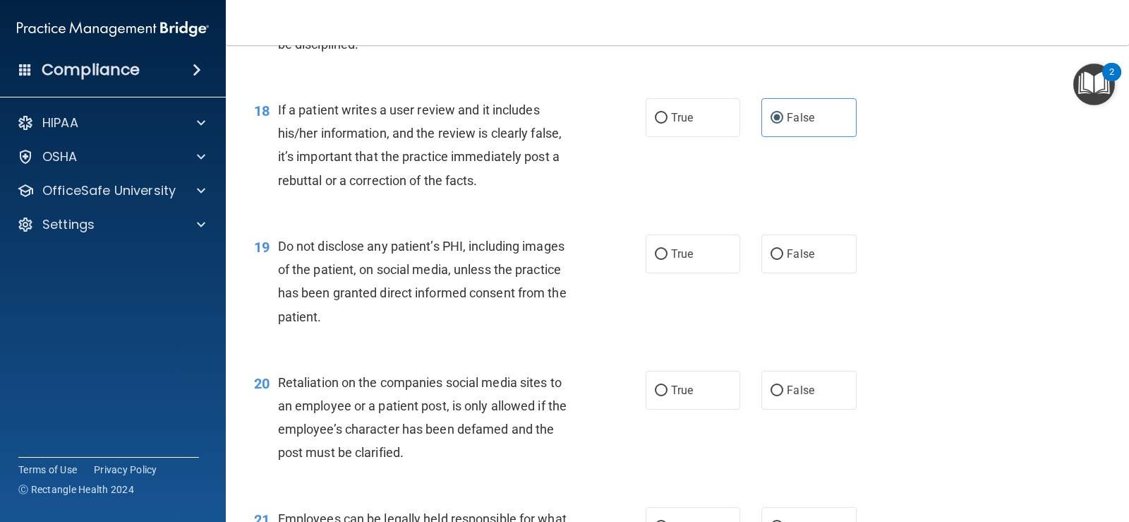
scroll to position [2329, 0]
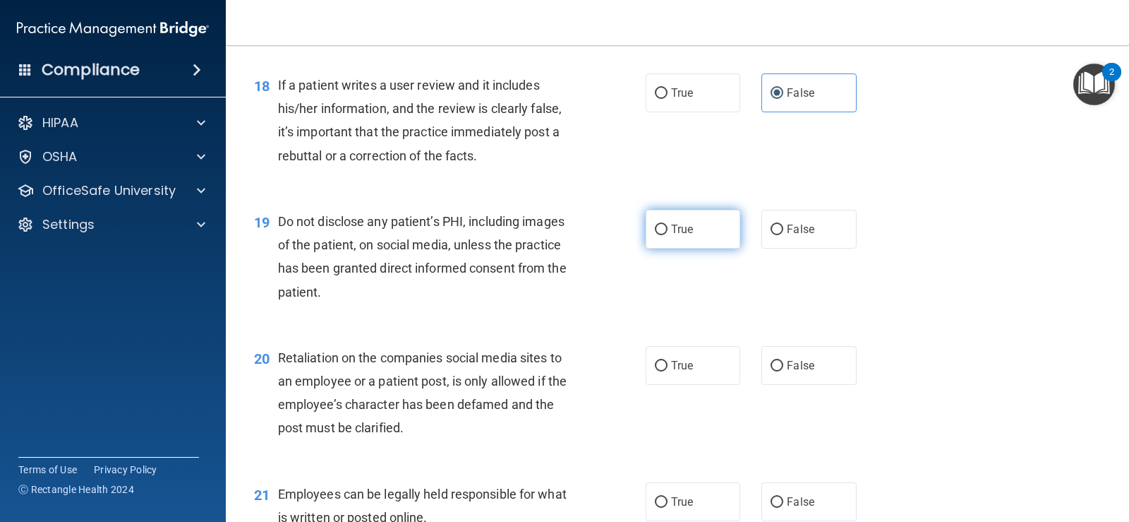
click at [671, 232] on span "True" at bounding box center [682, 228] width 22 height 13
click at [668, 232] on input "True" at bounding box center [661, 229] width 13 height 11
radio input "true"
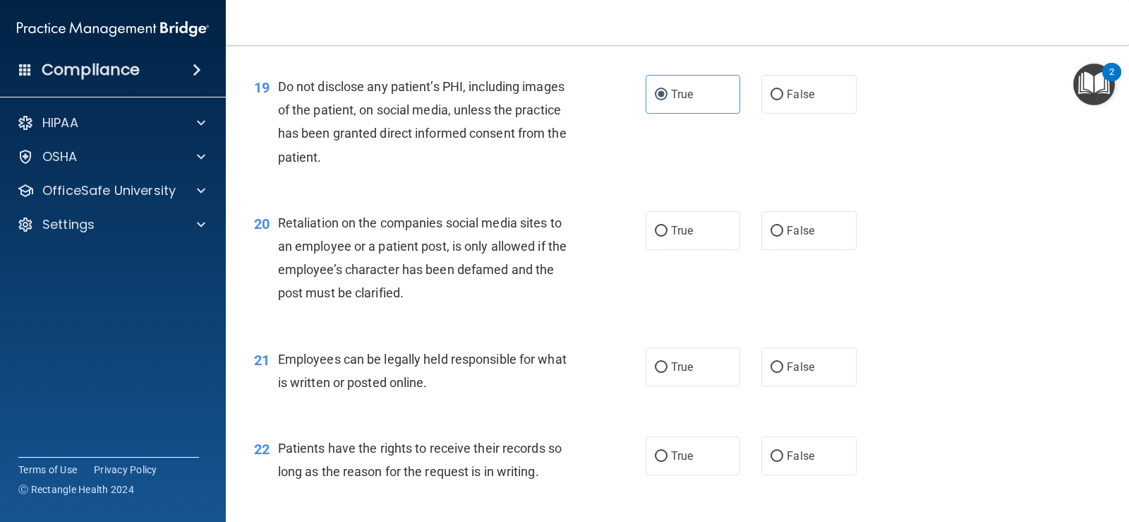
scroll to position [2470, 0]
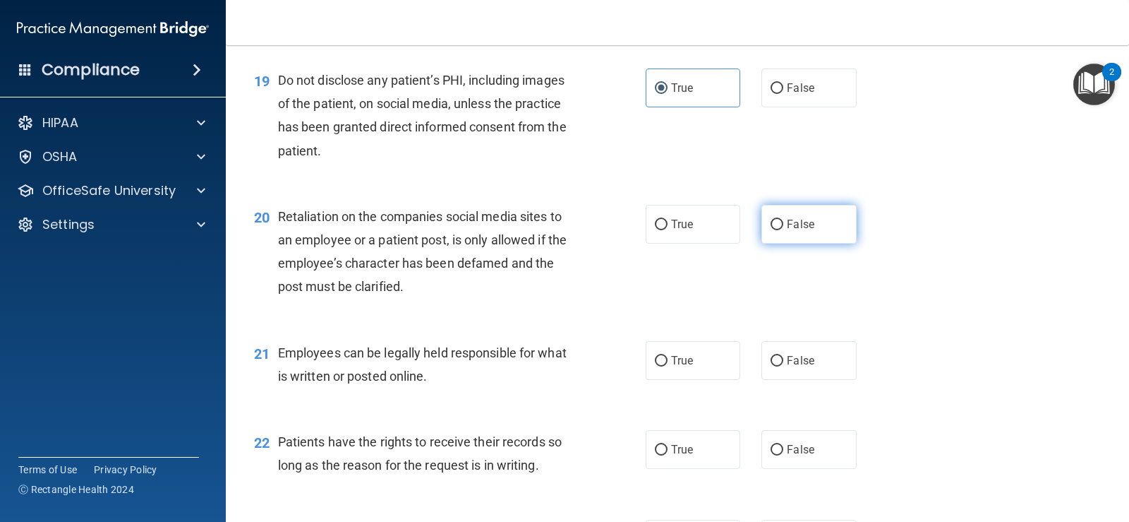
click at [774, 232] on label "False" at bounding box center [809, 224] width 95 height 39
click at [774, 230] on input "False" at bounding box center [777, 224] width 13 height 11
radio input "true"
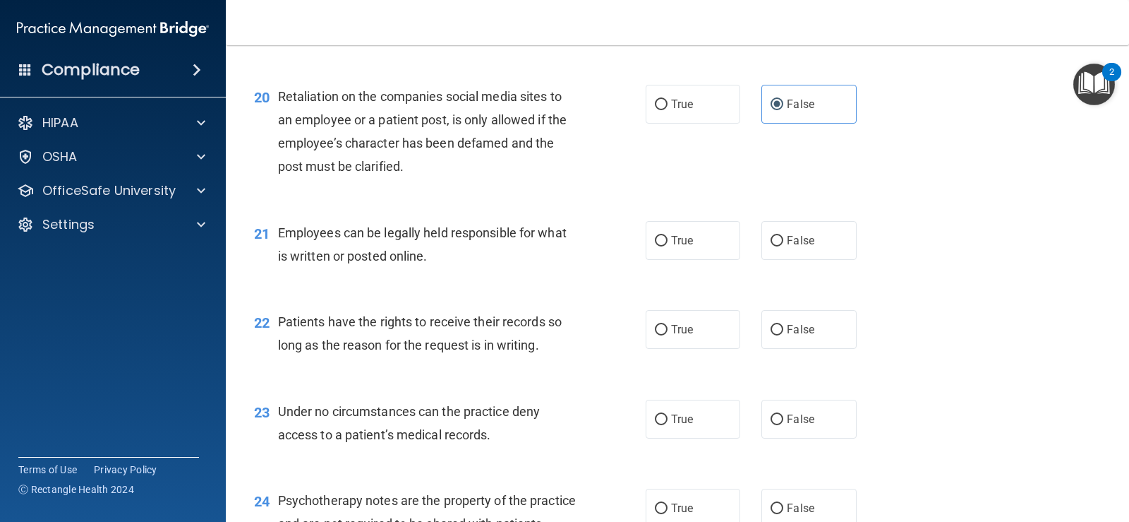
scroll to position [2611, 0]
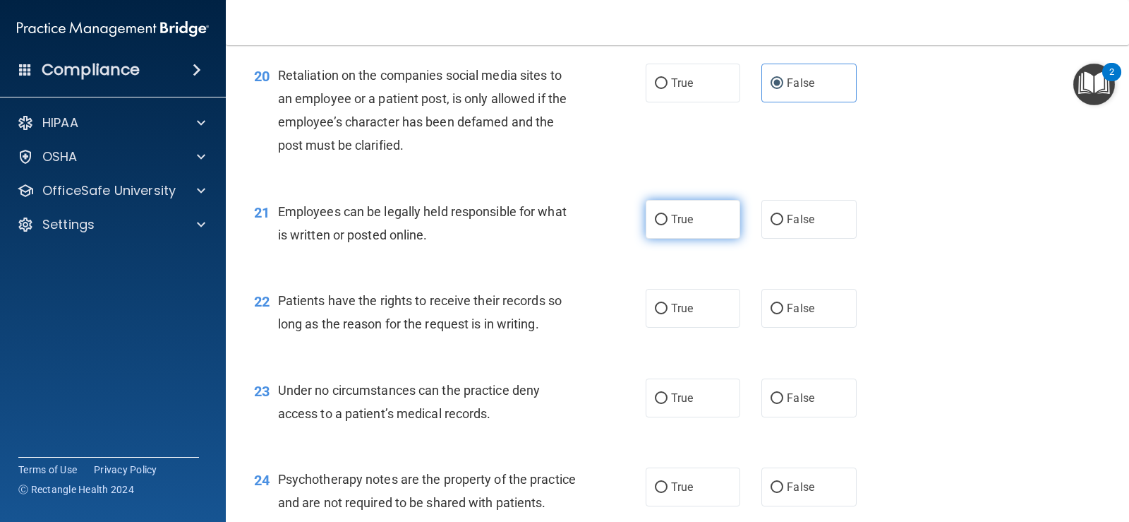
click at [656, 225] on label "True" at bounding box center [693, 219] width 95 height 39
click at [656, 225] on input "True" at bounding box center [661, 220] width 13 height 11
radio input "true"
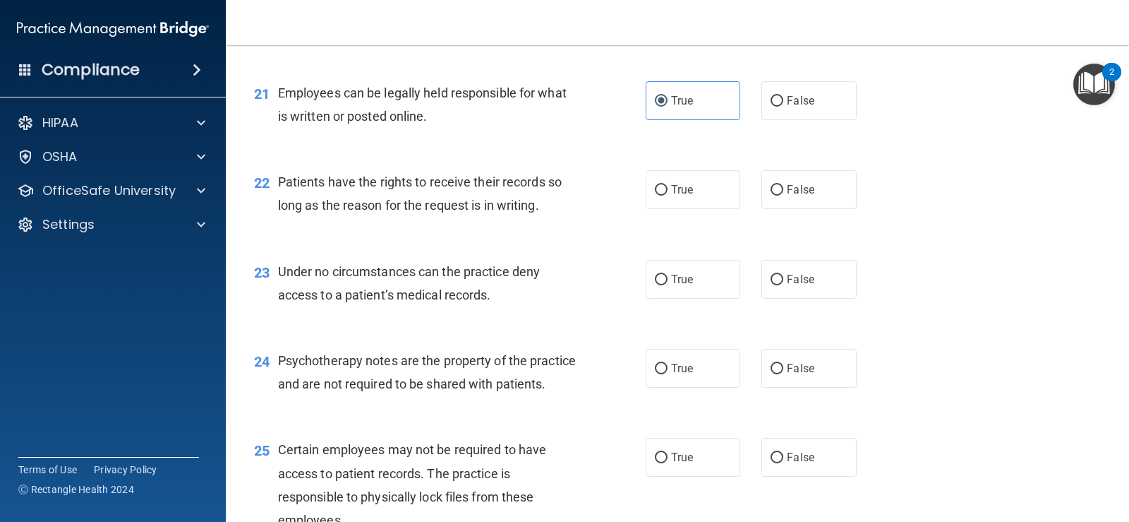
scroll to position [2752, 0]
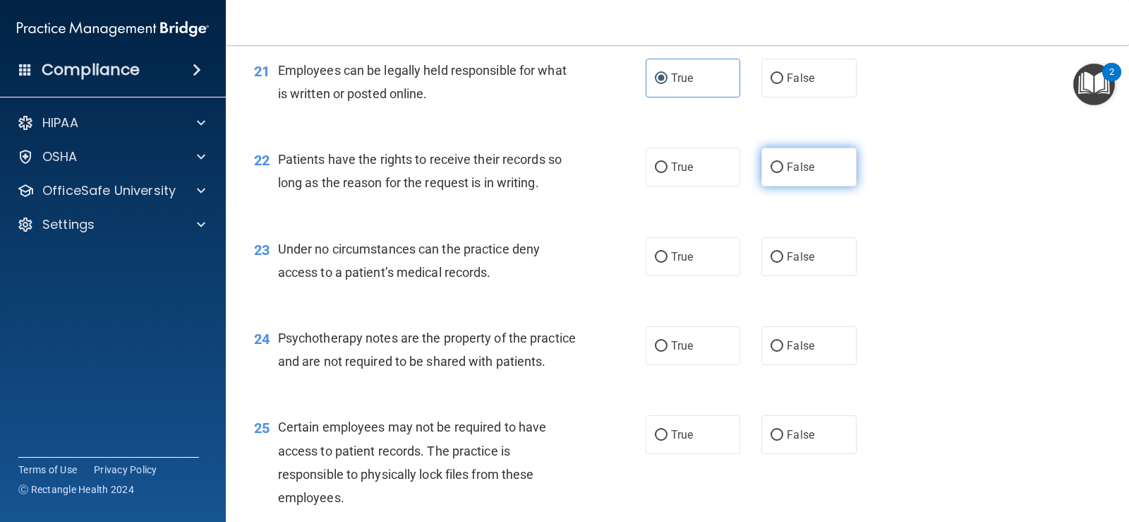
click at [765, 175] on label "False" at bounding box center [809, 167] width 95 height 39
click at [771, 173] on input "False" at bounding box center [777, 167] width 13 height 11
radio input "true"
click at [790, 258] on span "False" at bounding box center [801, 256] width 28 height 13
click at [783, 258] on input "False" at bounding box center [777, 257] width 13 height 11
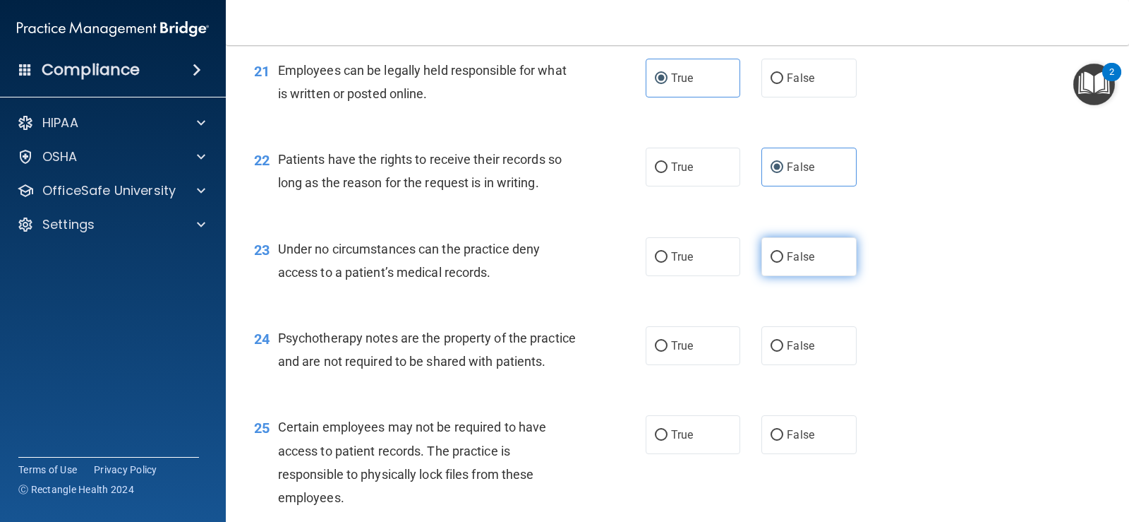
radio input "true"
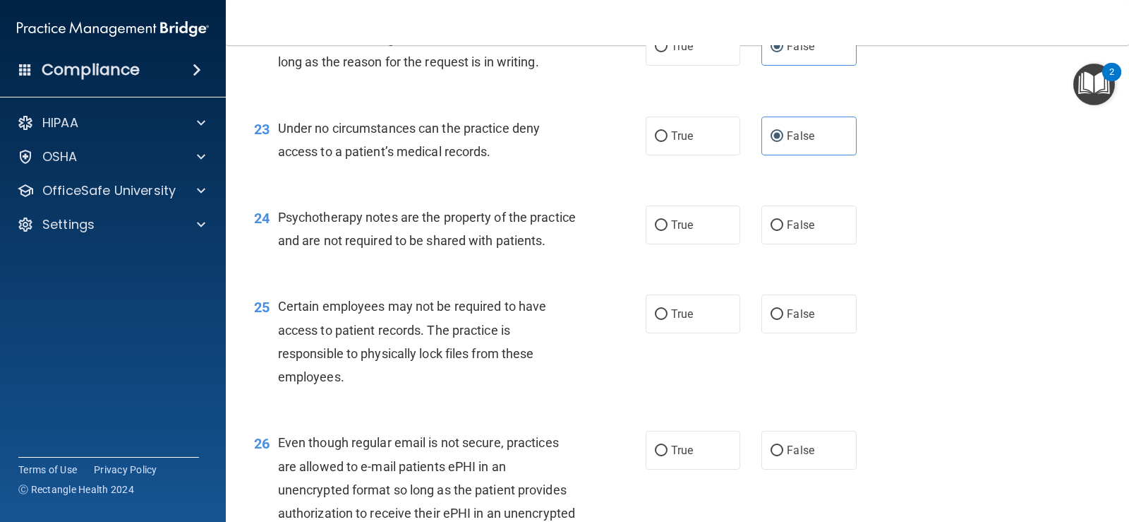
scroll to position [2894, 0]
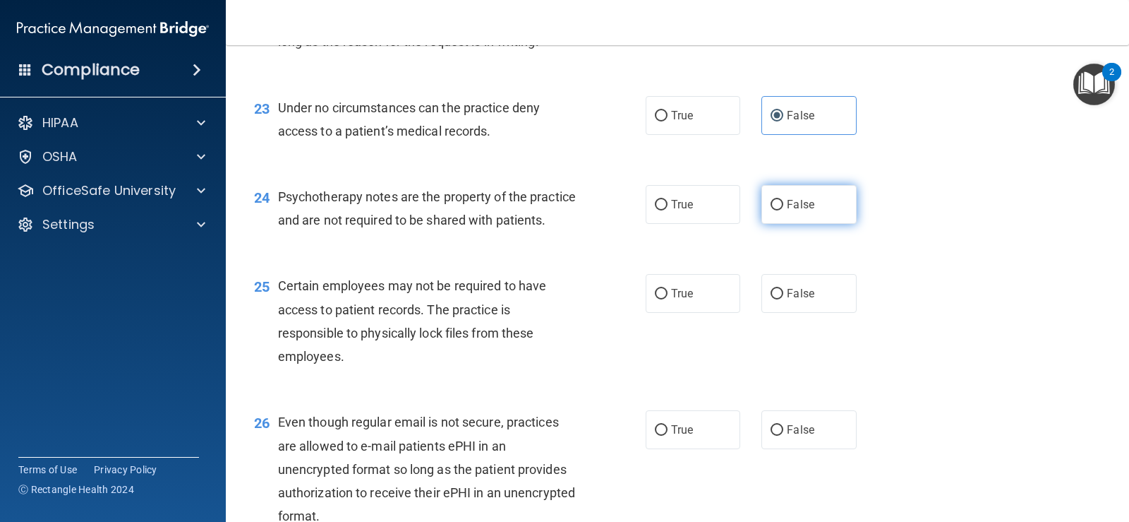
click at [776, 203] on input "False" at bounding box center [777, 205] width 13 height 11
radio input "true"
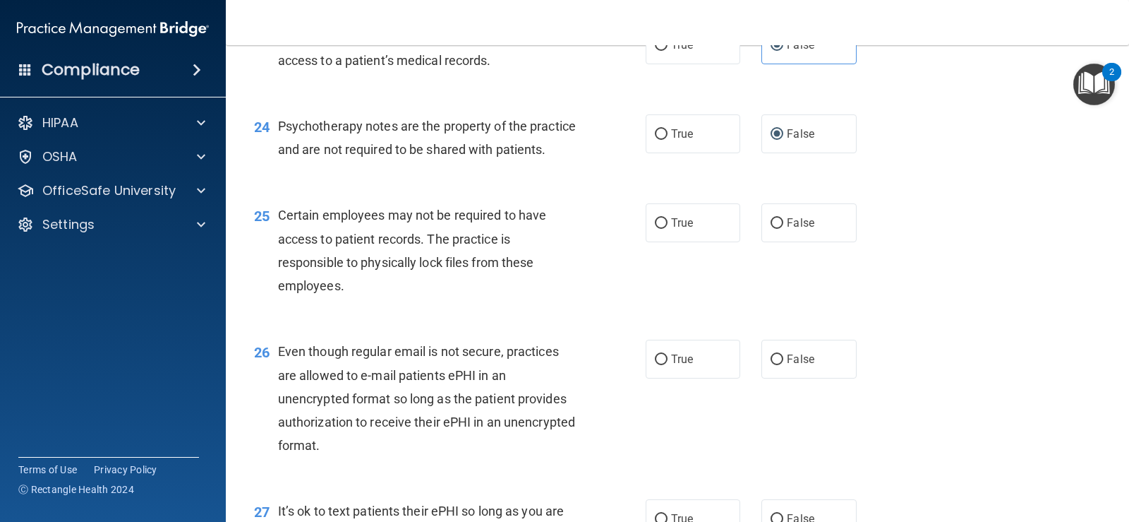
scroll to position [3035, 0]
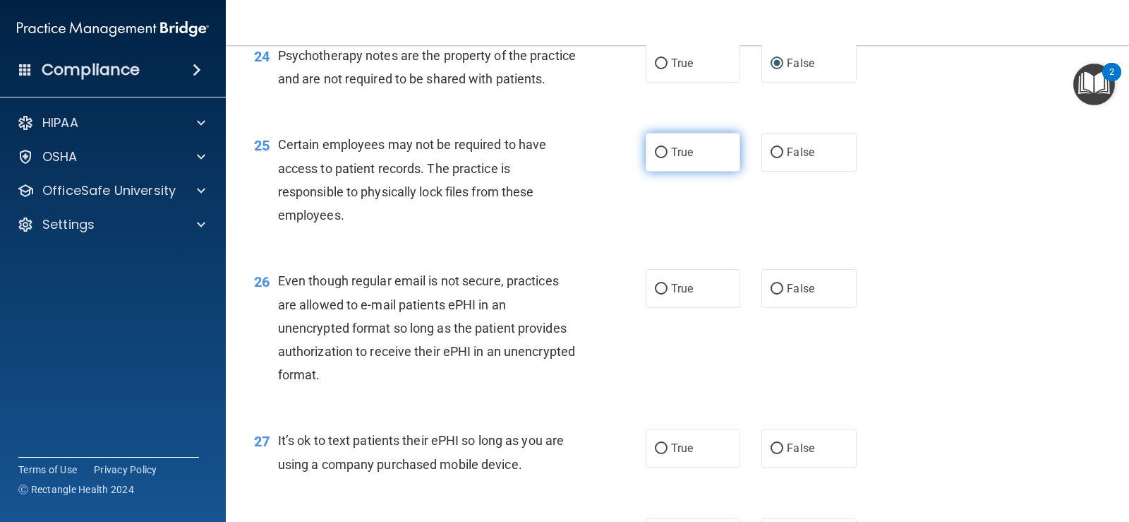
click at [707, 171] on label "True" at bounding box center [693, 152] width 95 height 39
click at [668, 158] on input "True" at bounding box center [661, 153] width 13 height 11
radio input "true"
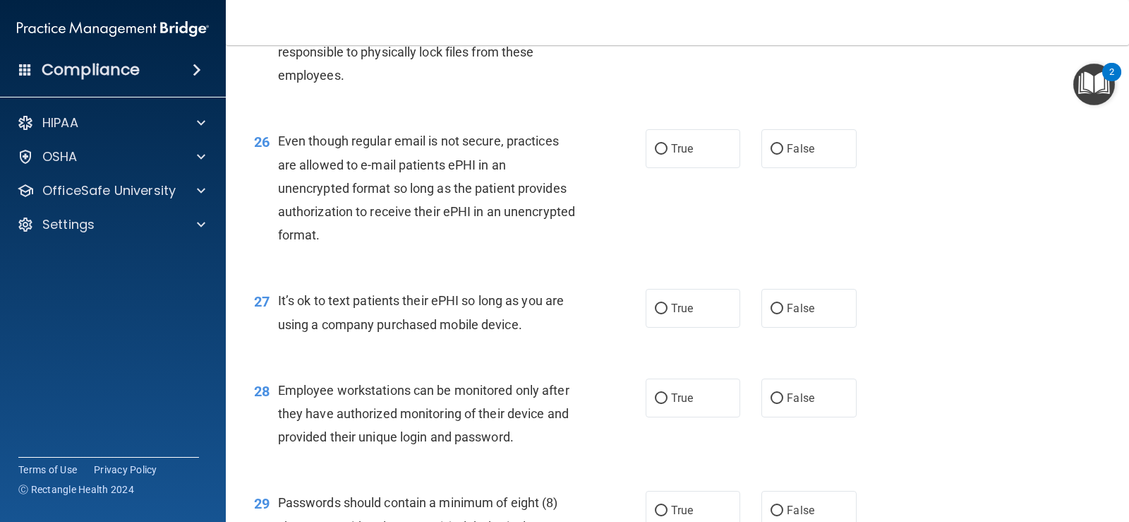
scroll to position [3176, 0]
click at [671, 154] on span "True" at bounding box center [682, 146] width 22 height 13
click at [666, 153] on input "True" at bounding box center [661, 148] width 13 height 11
radio input "true"
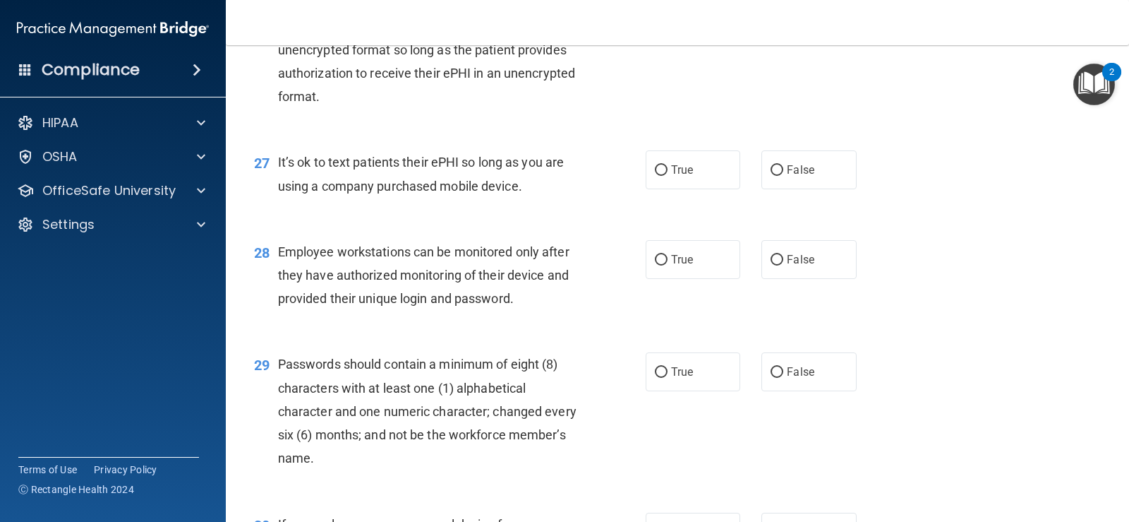
scroll to position [3317, 0]
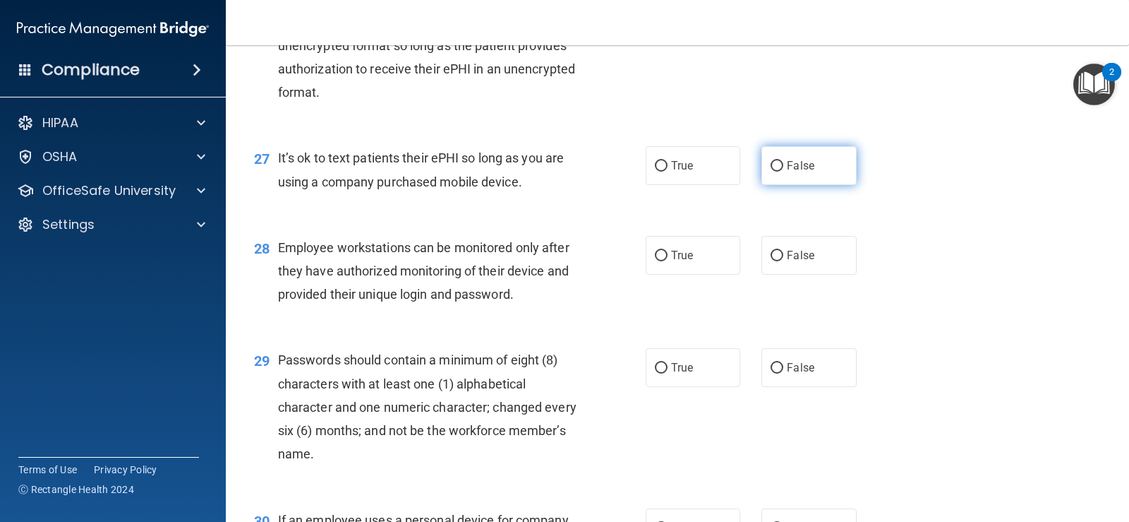
click at [792, 172] on span "False" at bounding box center [801, 165] width 28 height 13
click at [783, 171] on input "False" at bounding box center [777, 166] width 13 height 11
radio input "true"
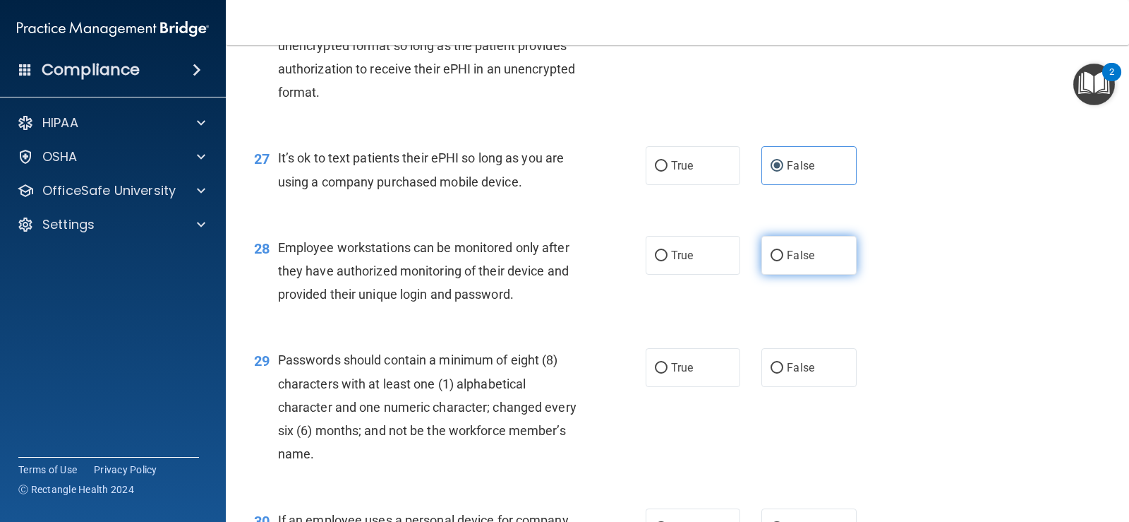
click at [832, 275] on label "False" at bounding box center [809, 255] width 95 height 39
click at [783, 261] on input "False" at bounding box center [777, 256] width 13 height 11
radio input "true"
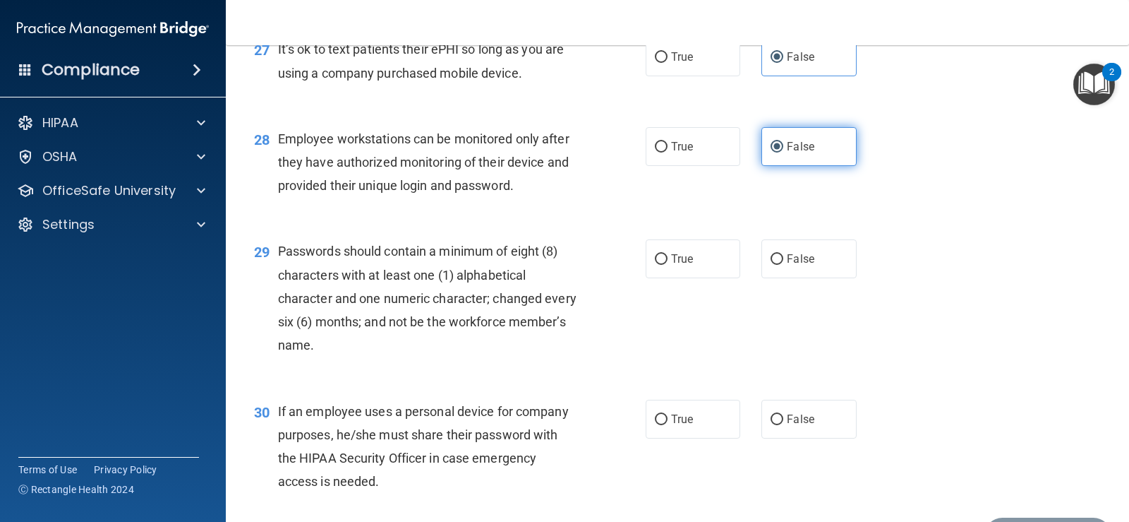
scroll to position [3458, 0]
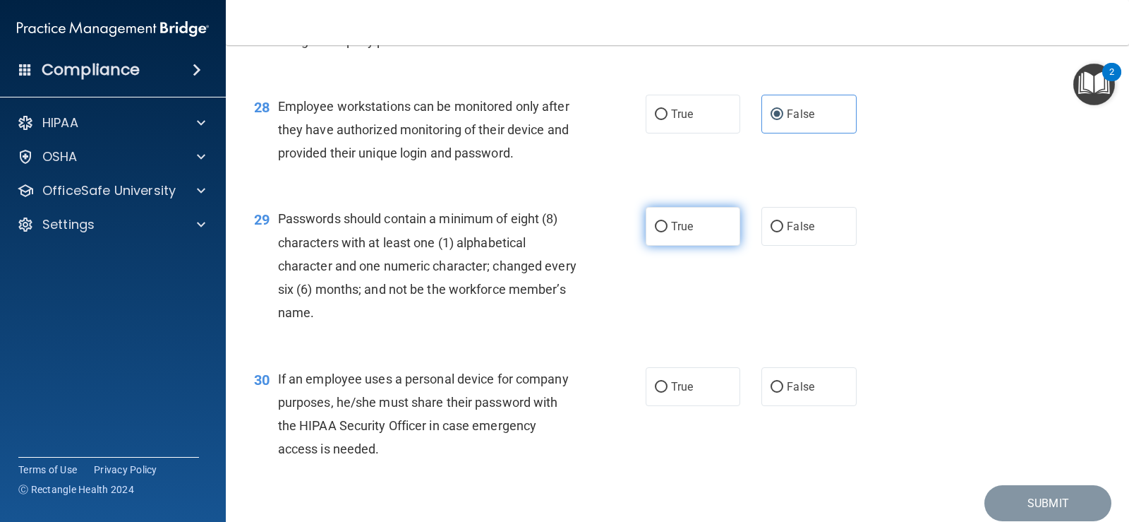
click at [665, 246] on label "True" at bounding box center [693, 226] width 95 height 39
click at [665, 232] on input "True" at bounding box center [661, 227] width 13 height 11
radio input "true"
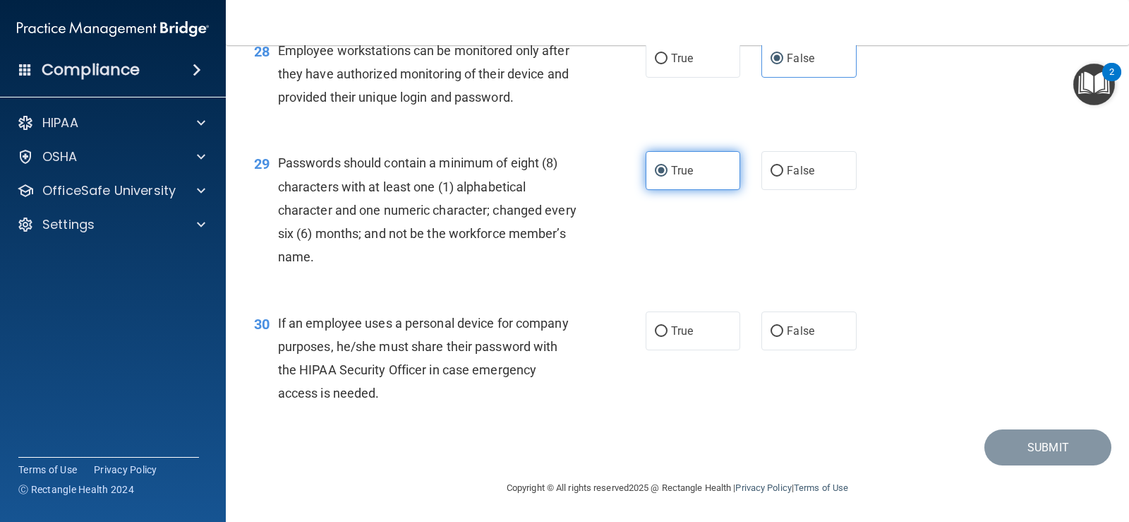
scroll to position [3537, 0]
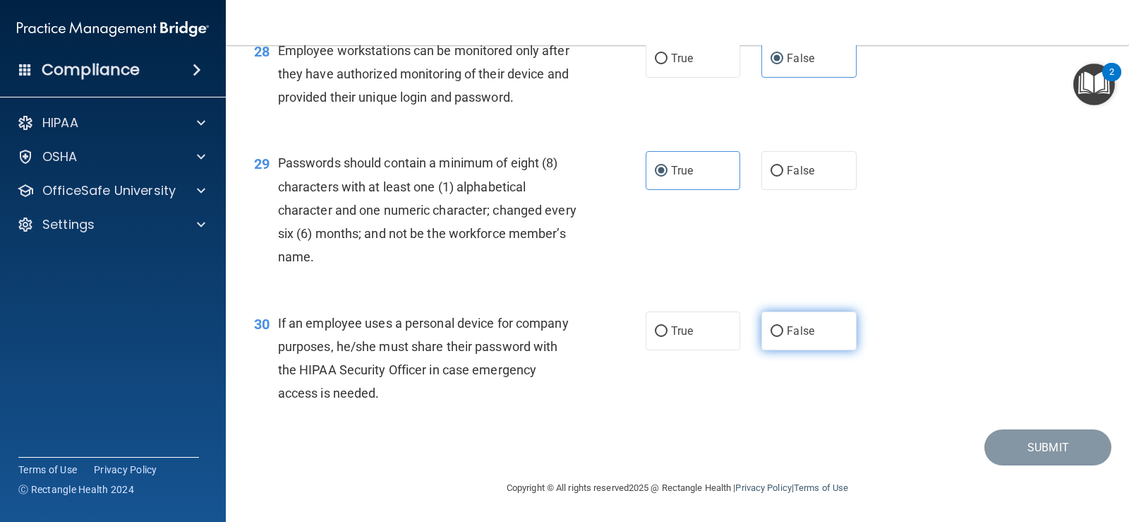
click at [774, 326] on input "False" at bounding box center [777, 331] width 13 height 11
radio input "true"
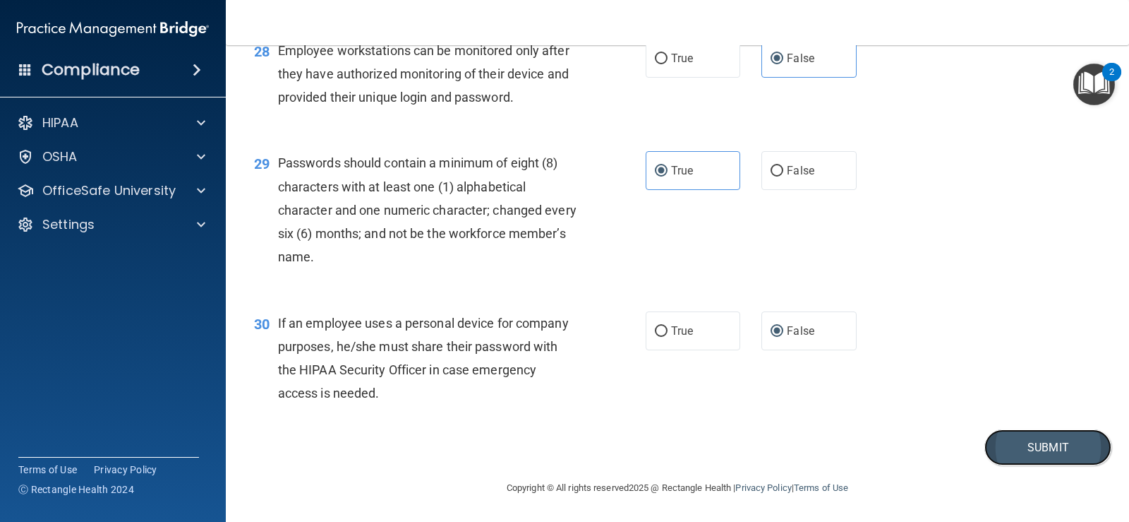
click at [1009, 443] on button "Submit" at bounding box center [1048, 447] width 127 height 36
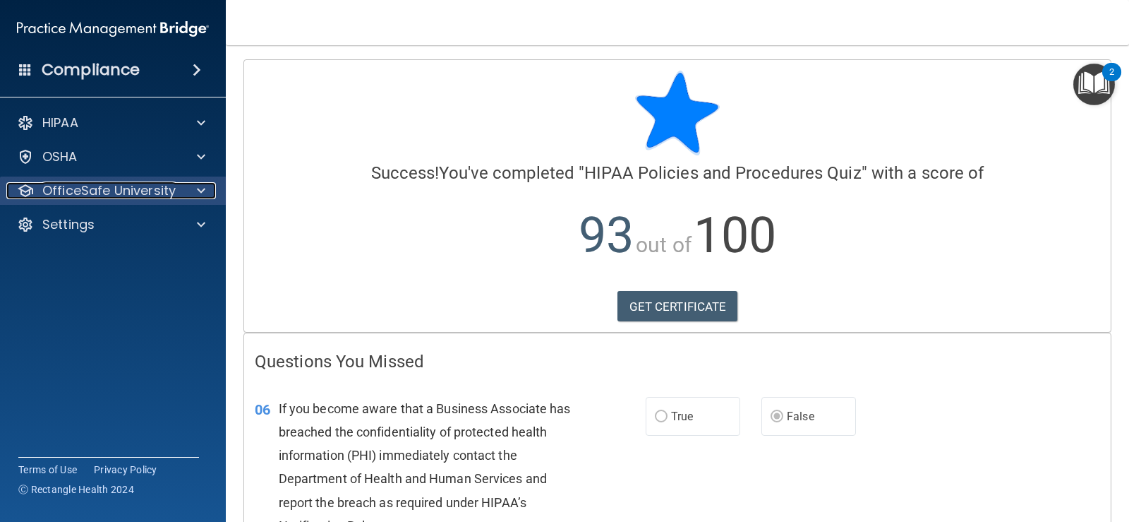
click at [189, 193] on div at bounding box center [198, 190] width 35 height 17
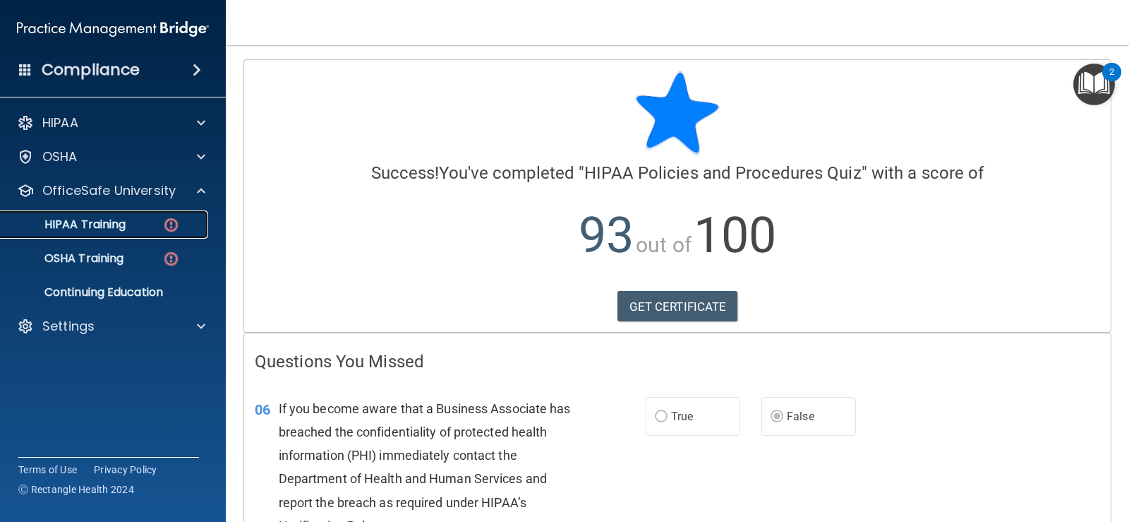
click at [174, 223] on img at bounding box center [171, 225] width 18 height 18
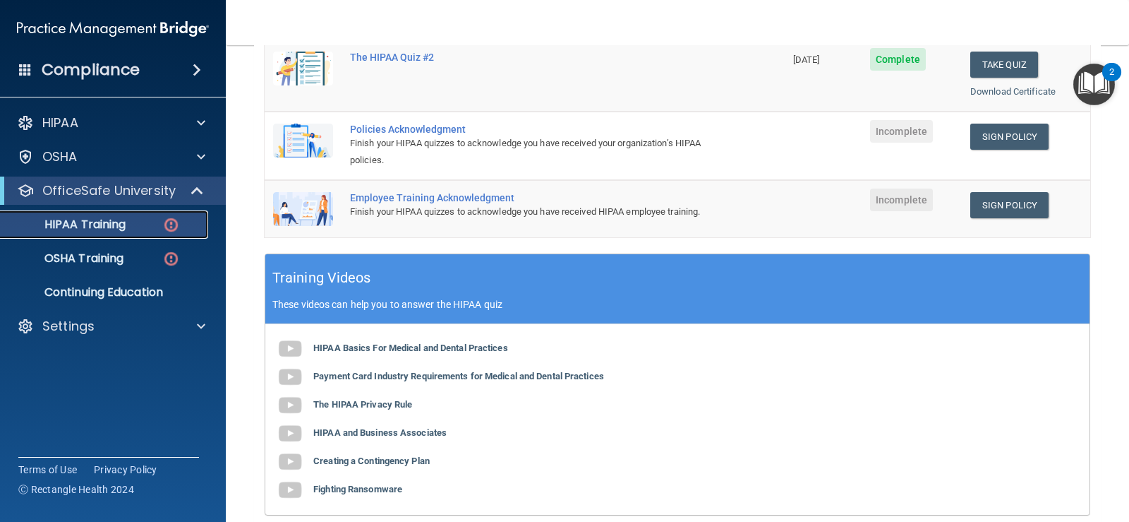
scroll to position [282, 0]
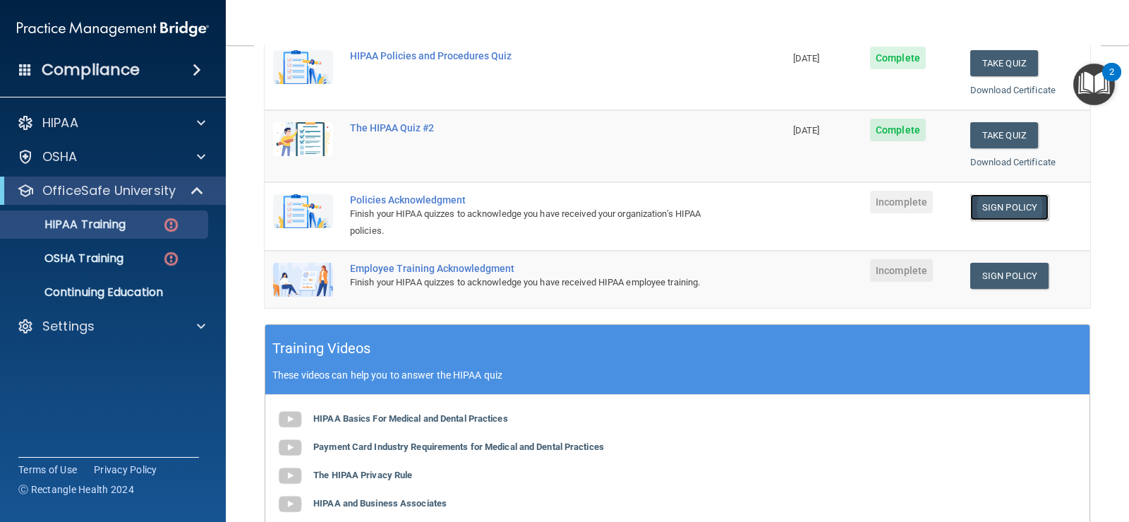
click at [1007, 203] on link "Sign Policy" at bounding box center [1009, 207] width 78 height 26
click at [82, 220] on p "HIPAA Training" at bounding box center [67, 224] width 116 height 14
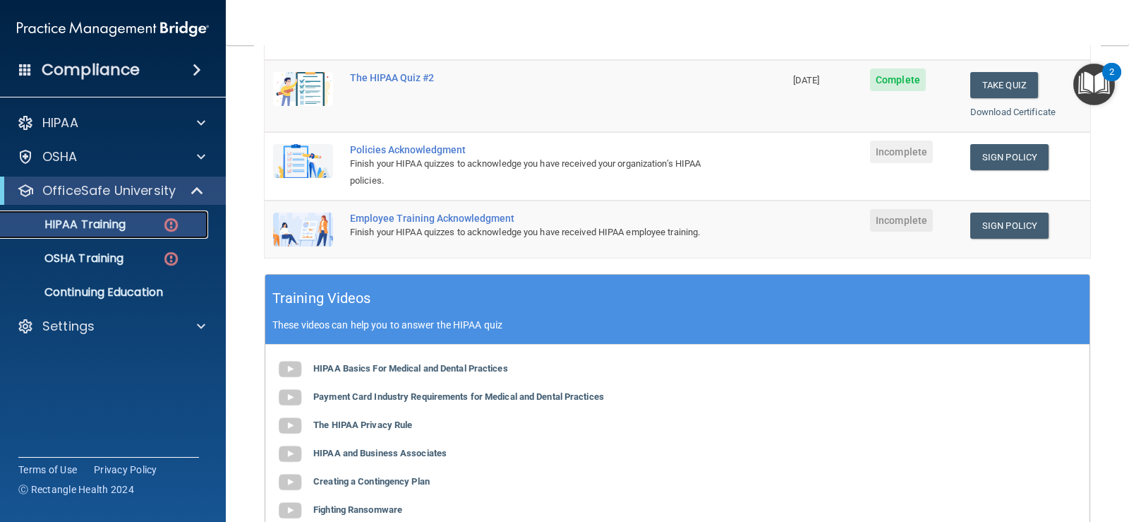
scroll to position [353, 0]
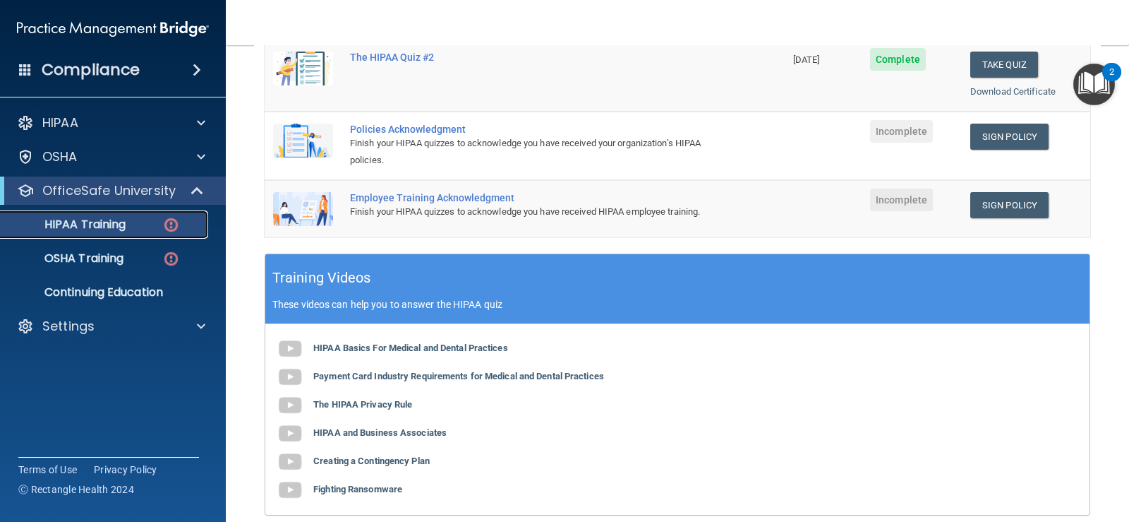
click at [143, 226] on div "HIPAA Training" at bounding box center [105, 224] width 193 height 14
click at [117, 252] on p "OSHA Training" at bounding box center [66, 258] width 114 height 14
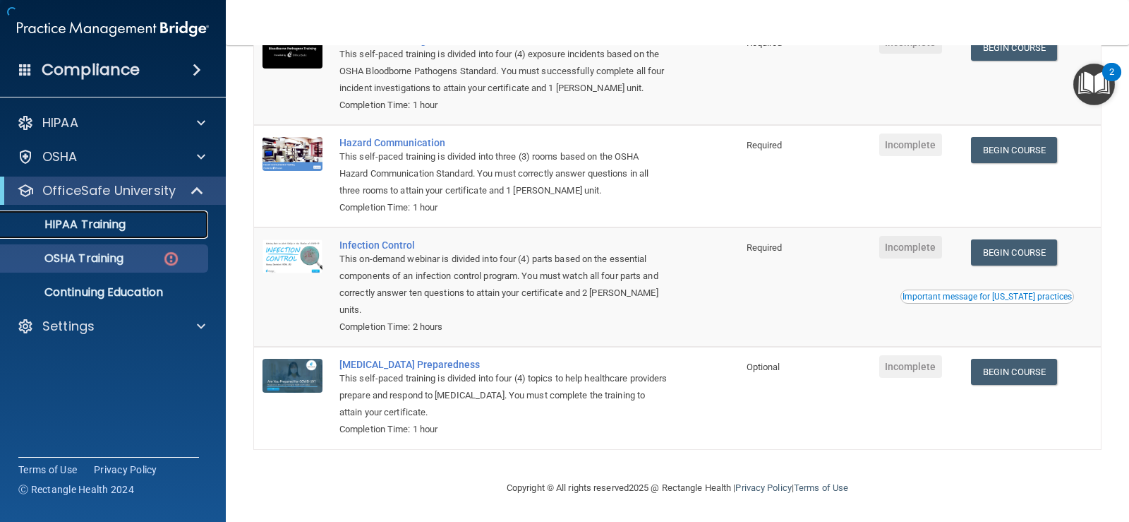
click at [133, 229] on div "HIPAA Training" at bounding box center [105, 224] width 193 height 14
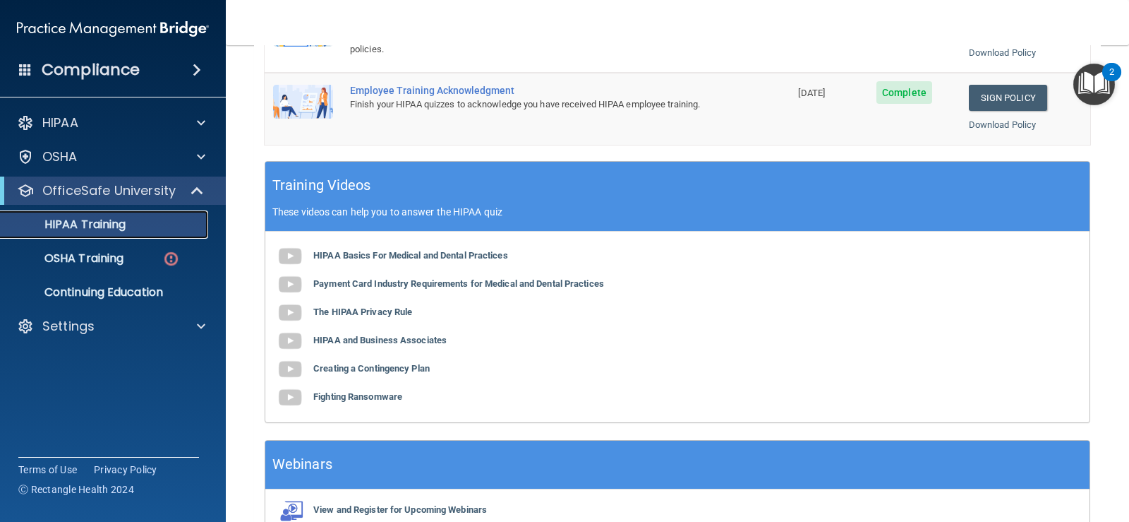
scroll to position [471, 0]
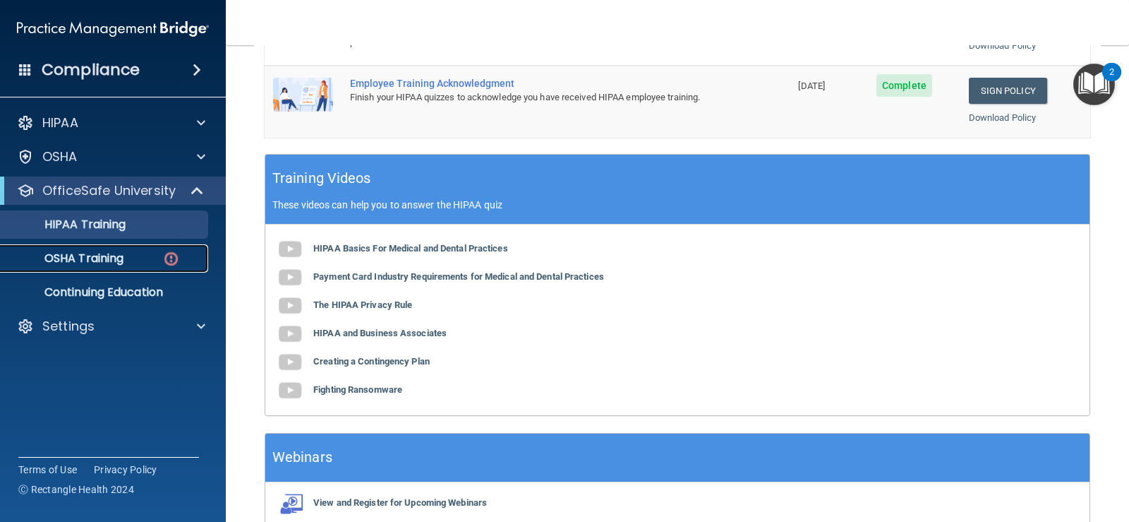
click at [95, 253] on p "OSHA Training" at bounding box center [66, 258] width 114 height 14
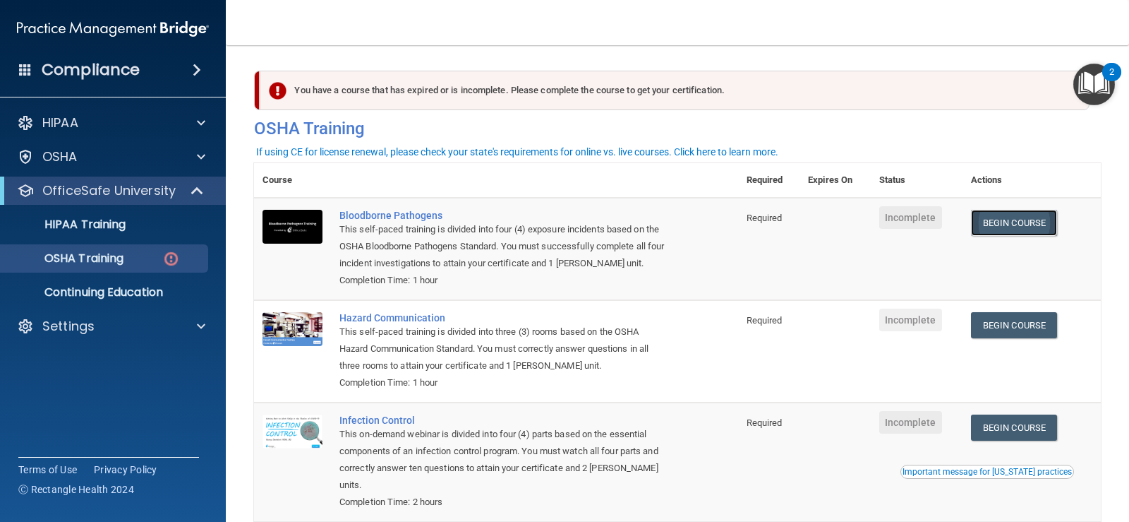
click at [990, 225] on link "Begin Course" at bounding box center [1014, 223] width 86 height 26
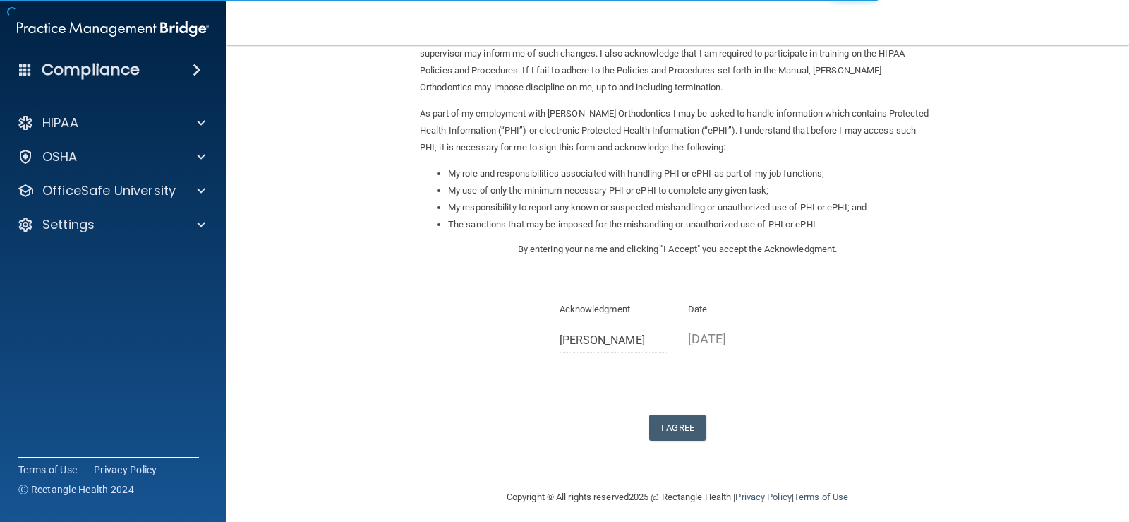
scroll to position [125, 0]
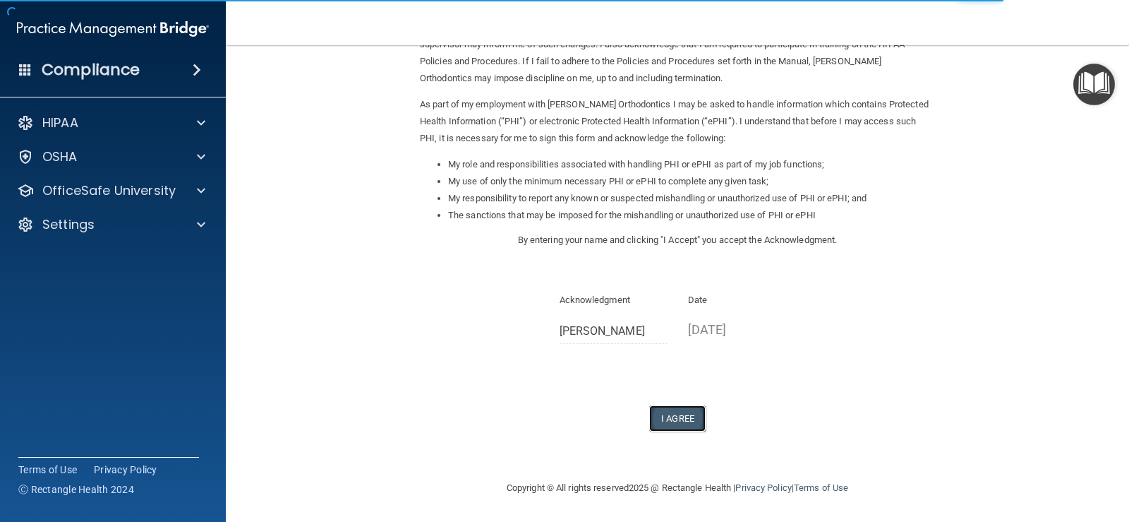
click at [684, 409] on button "I Agree" at bounding box center [677, 418] width 56 height 26
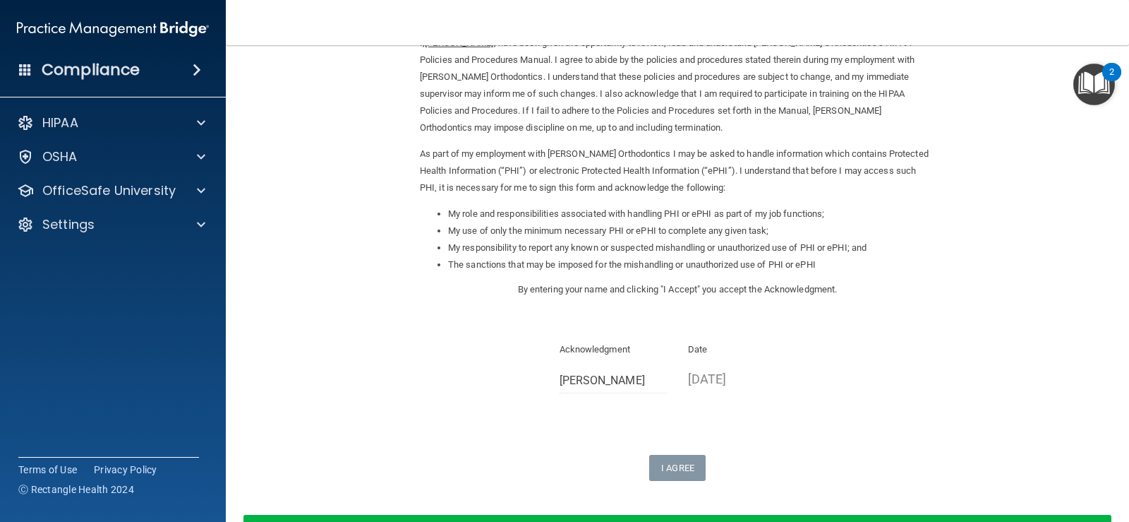
scroll to position [180, 0]
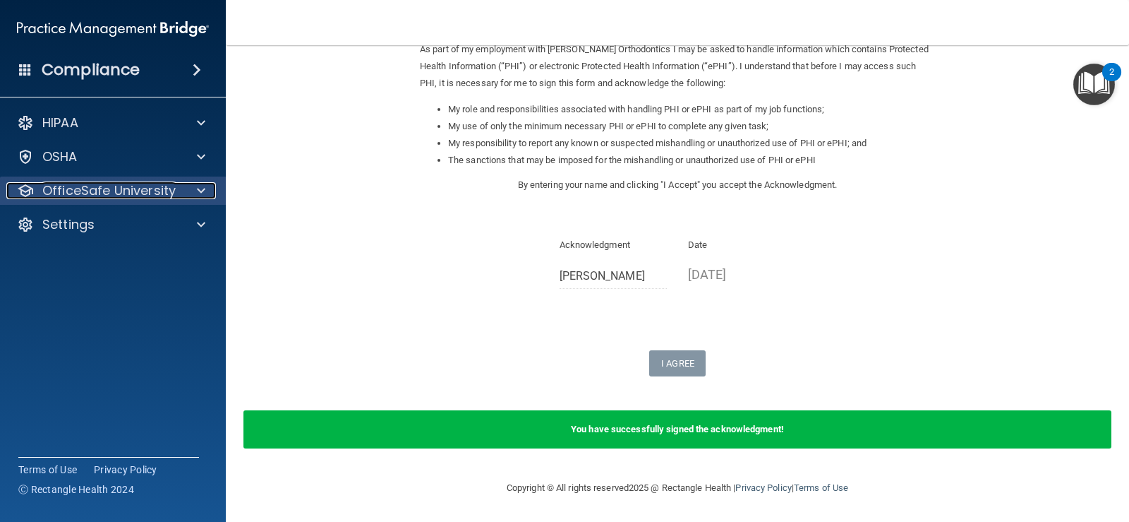
click at [89, 188] on p "OfficeSafe University" at bounding box center [108, 190] width 133 height 17
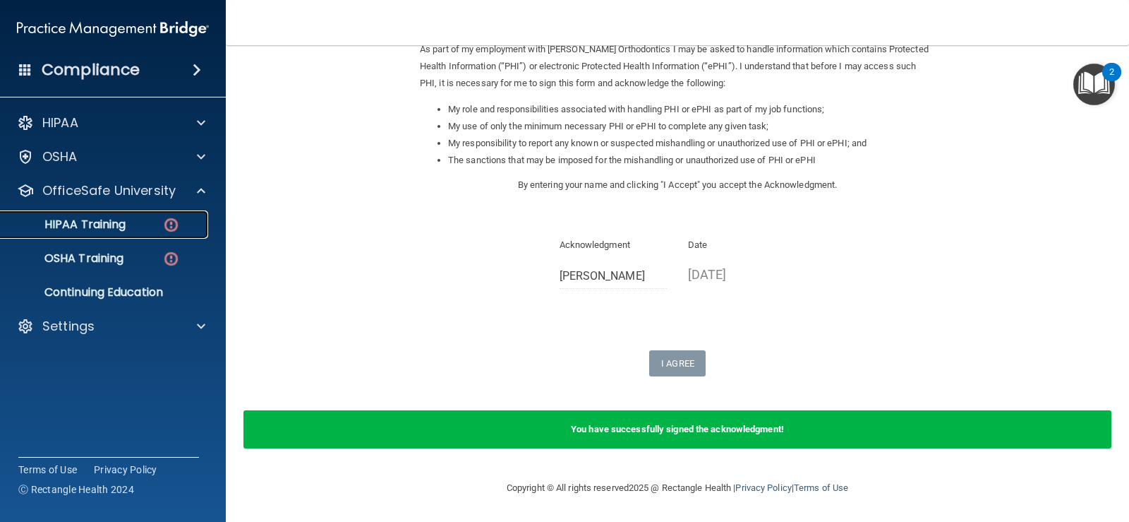
click at [183, 219] on div "HIPAA Training" at bounding box center [105, 224] width 193 height 14
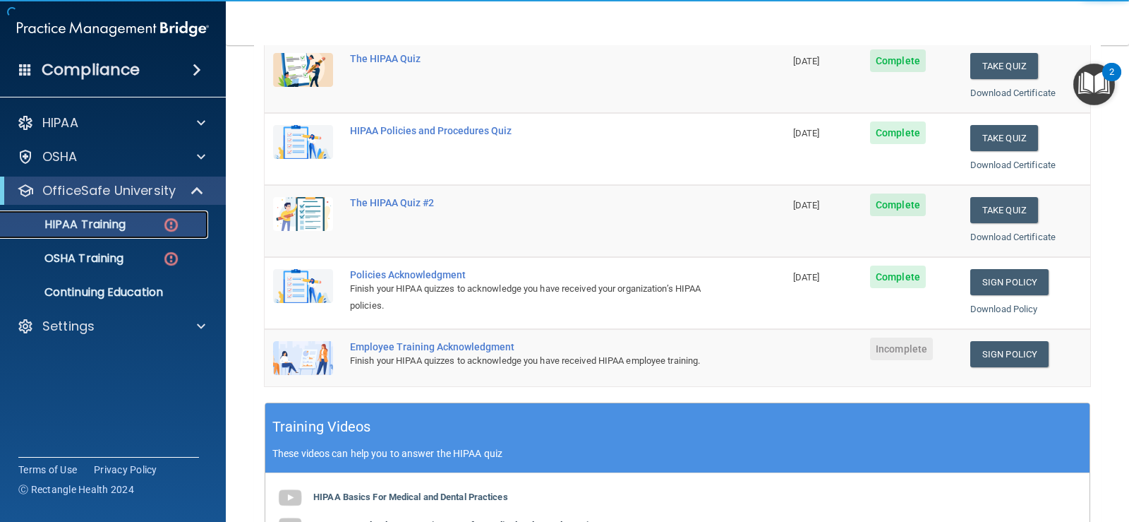
scroll to position [186, 0]
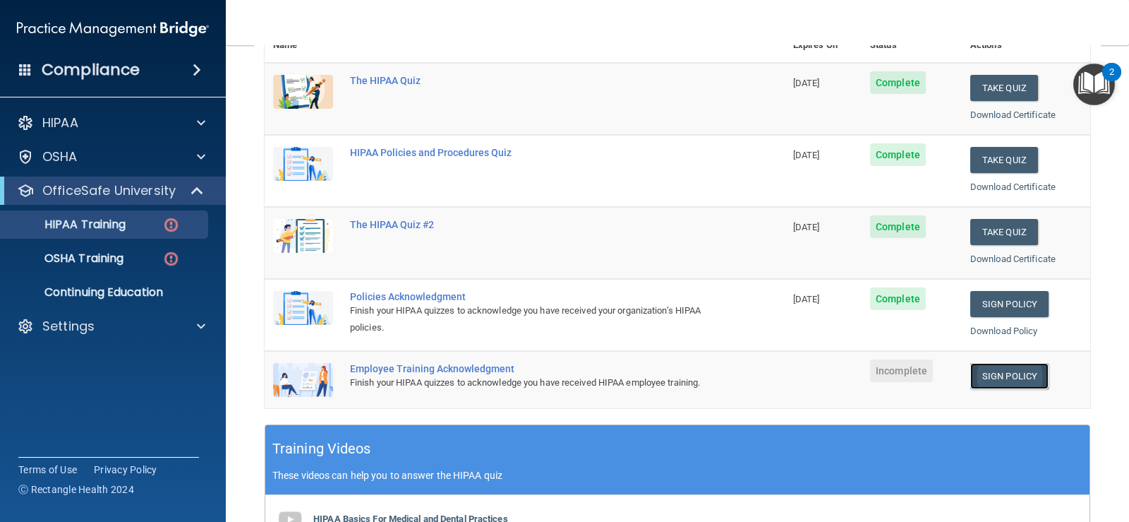
click at [971, 370] on link "Sign Policy" at bounding box center [1009, 376] width 78 height 26
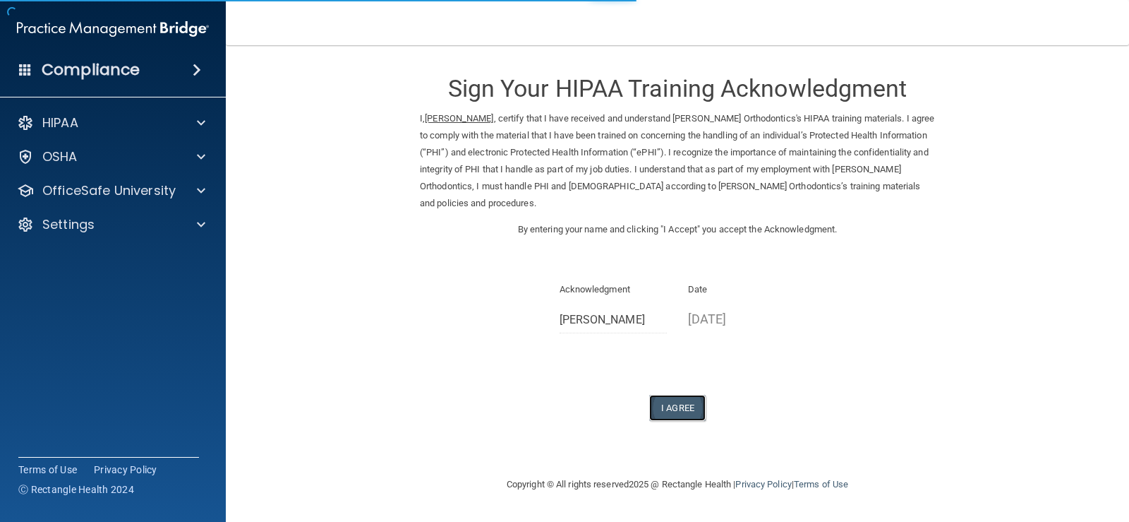
click at [678, 407] on button "I Agree" at bounding box center [677, 408] width 56 height 26
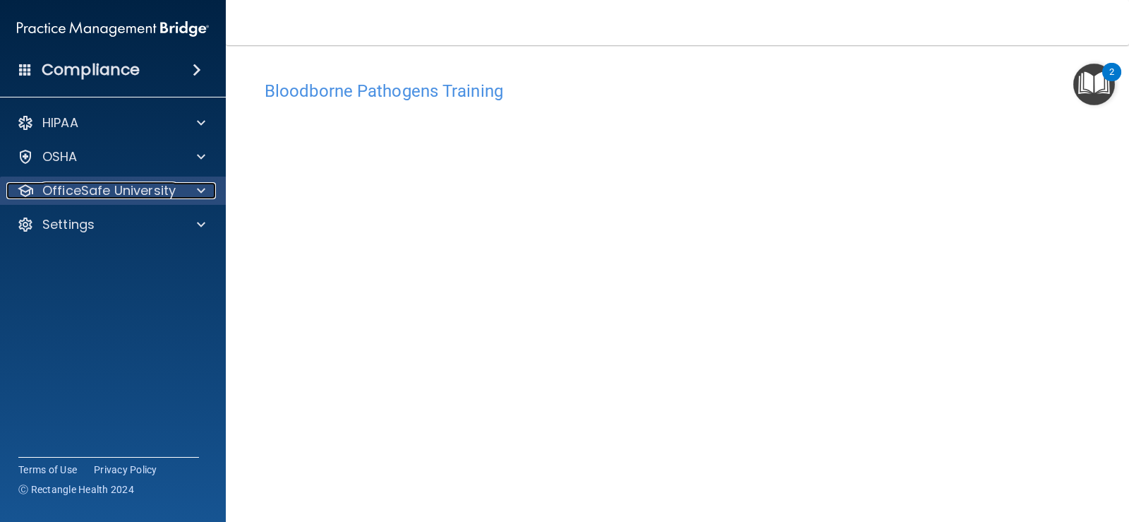
click at [142, 191] on p "OfficeSafe University" at bounding box center [108, 190] width 133 height 17
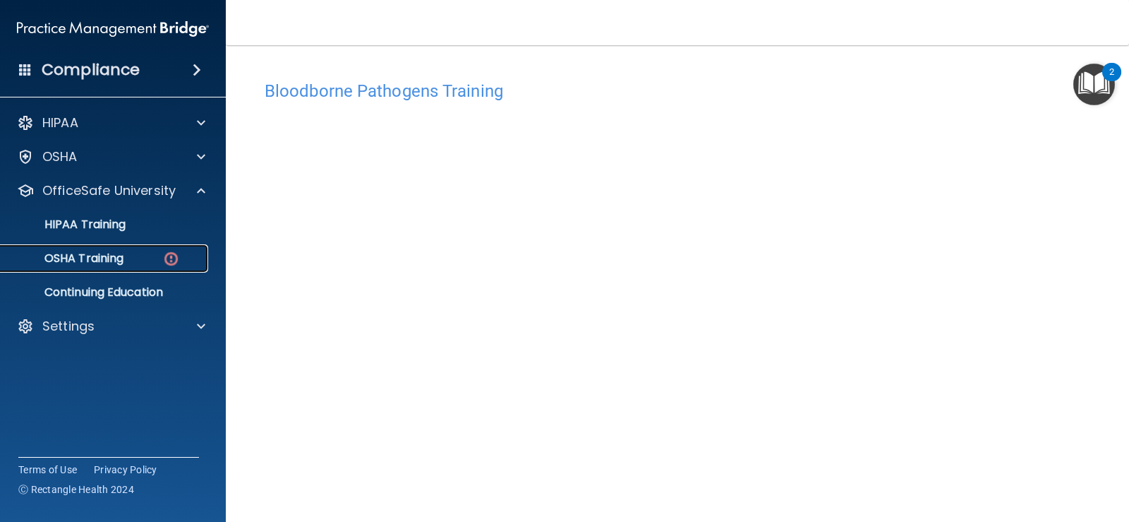
click at [138, 253] on div "OSHA Training" at bounding box center [105, 258] width 193 height 14
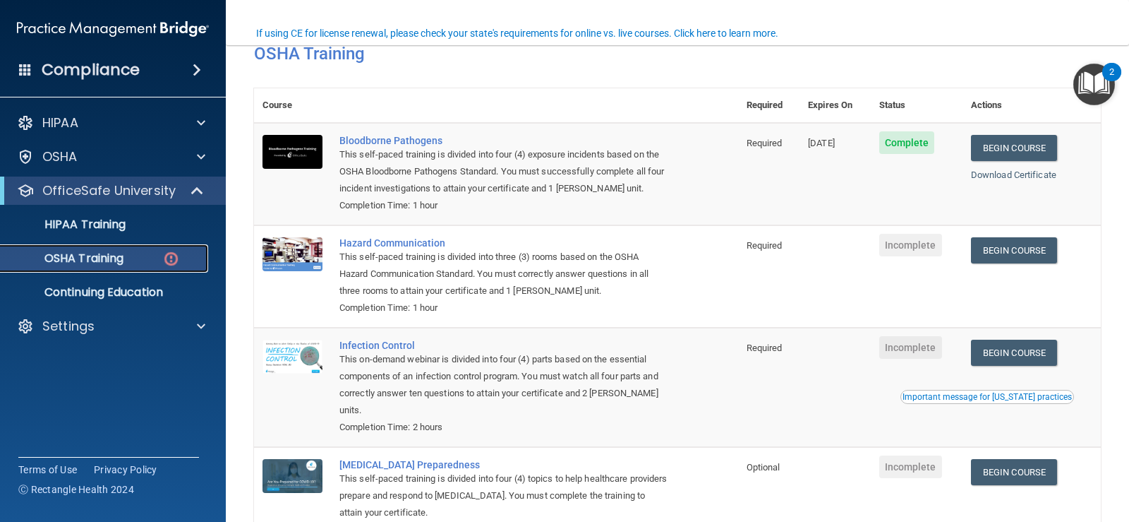
scroll to position [141, 0]
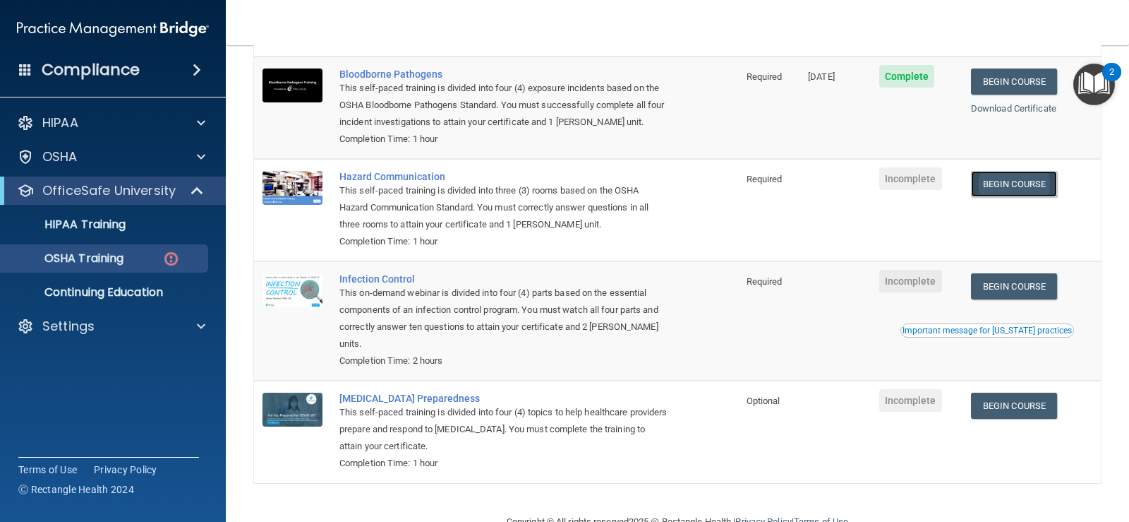
click at [1028, 181] on link "Begin Course" at bounding box center [1014, 184] width 86 height 26
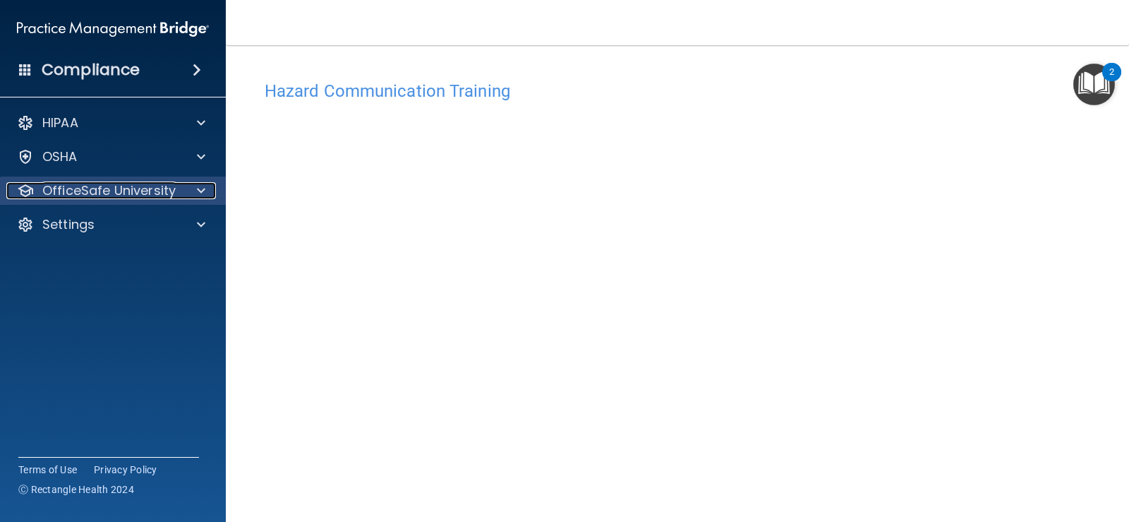
click at [157, 197] on p "OfficeSafe University" at bounding box center [108, 190] width 133 height 17
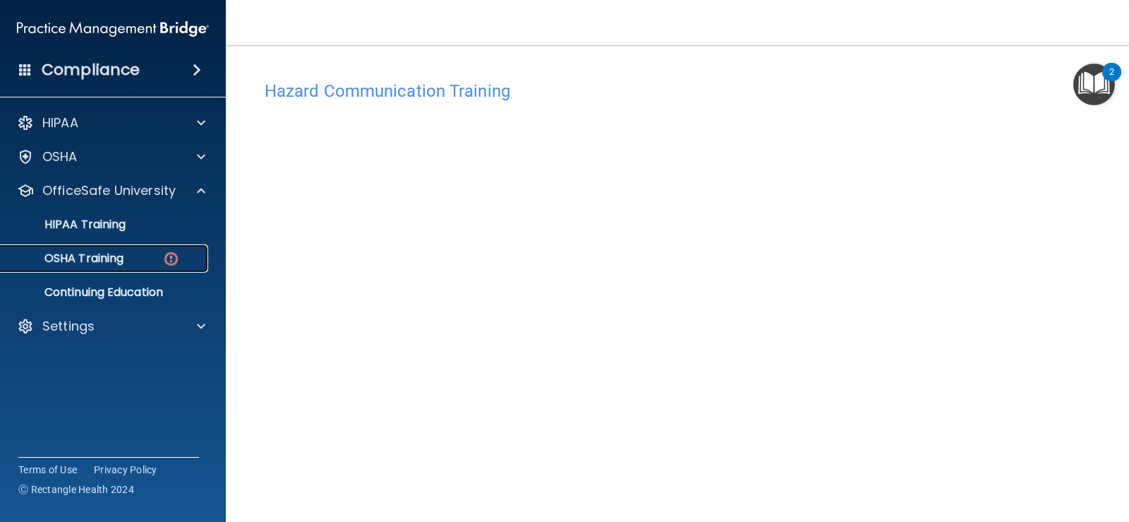
click at [147, 263] on div "OSHA Training" at bounding box center [105, 258] width 193 height 14
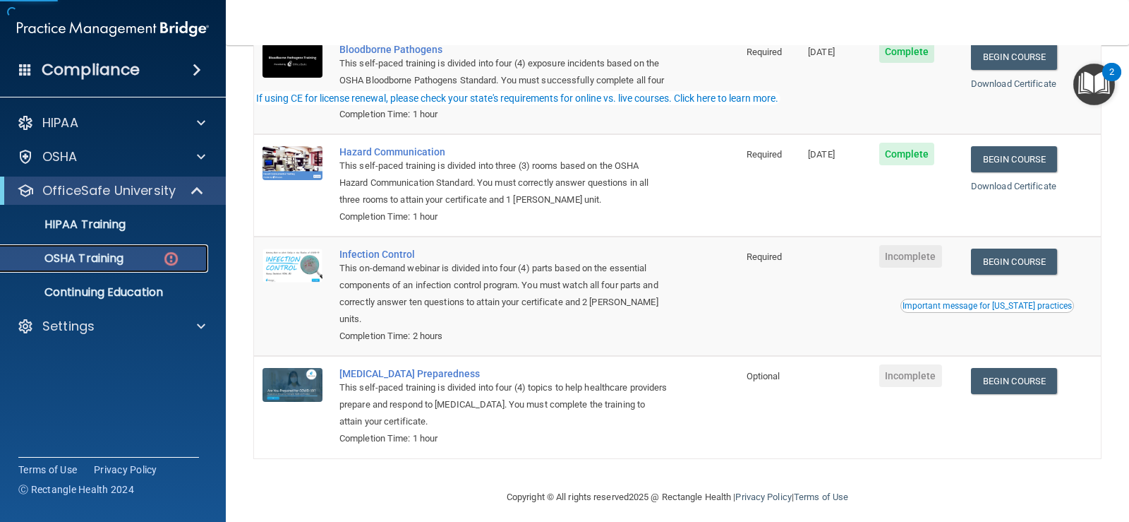
scroll to position [179, 0]
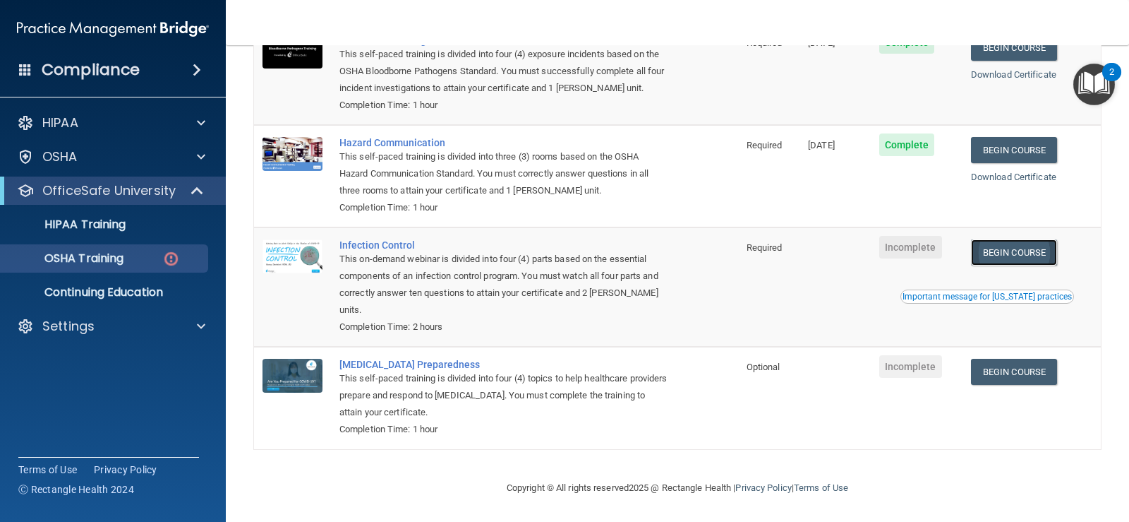
click at [1018, 252] on link "Begin Course" at bounding box center [1014, 252] width 86 height 26
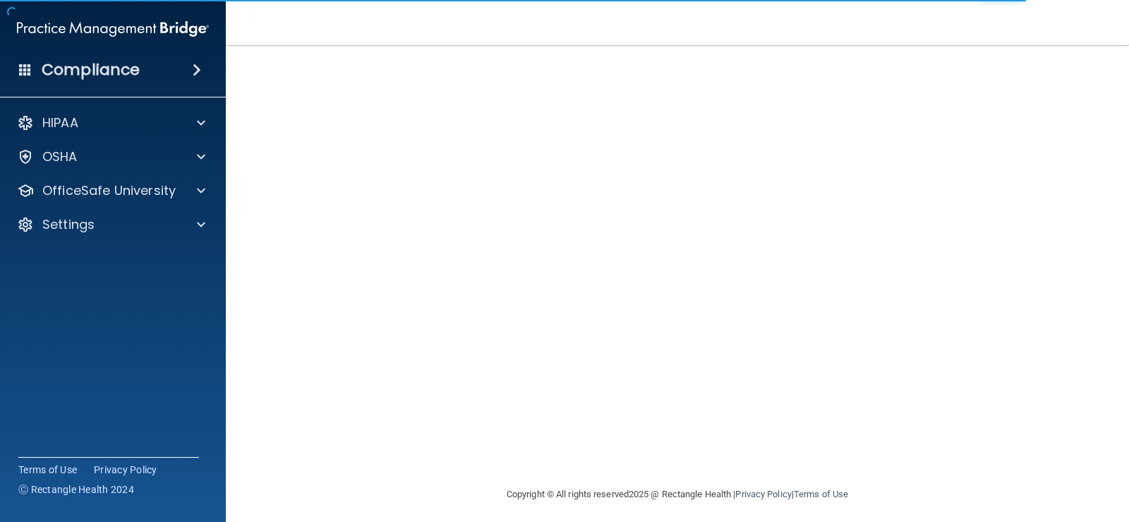
scroll to position [83, 0]
